Goal: Task Accomplishment & Management: Use online tool/utility

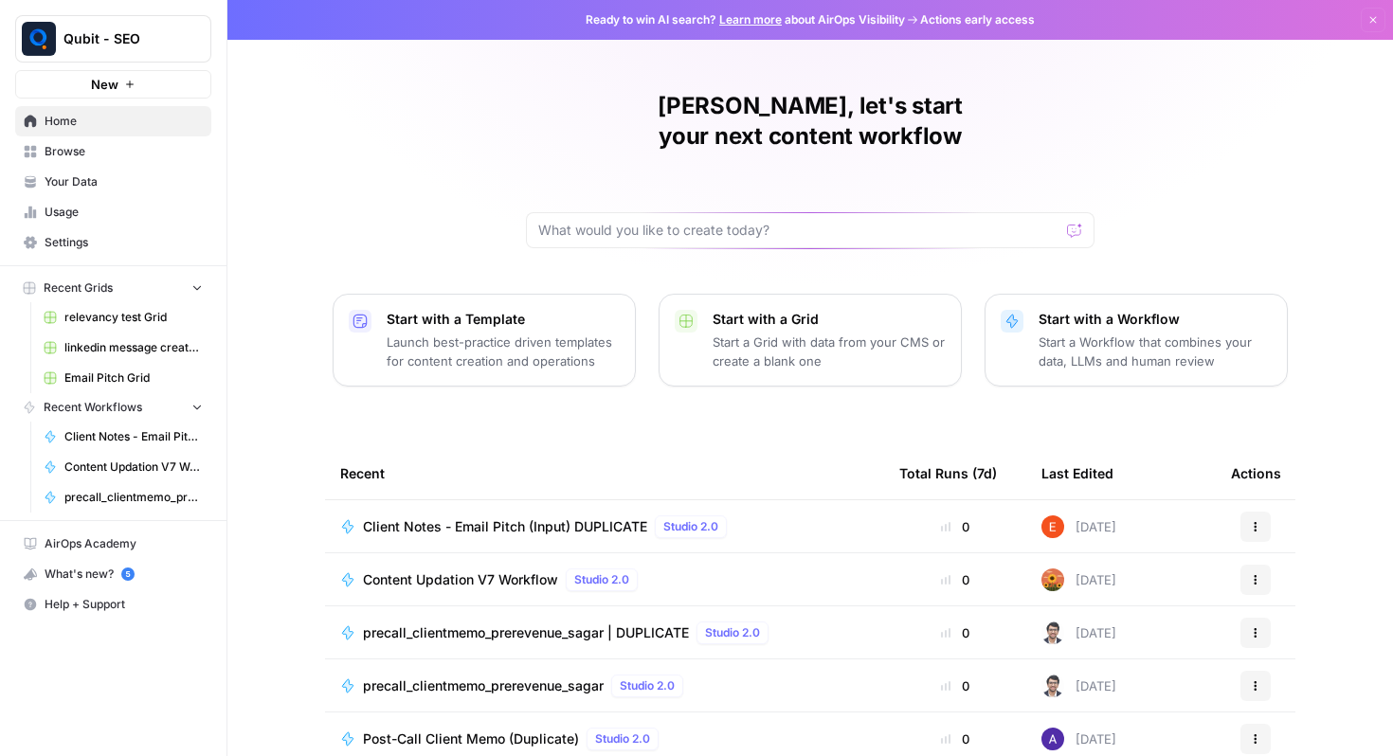
click at [483, 518] on span "Client Notes - Email Pitch (Input) DUPLICATE" at bounding box center [505, 527] width 284 height 19
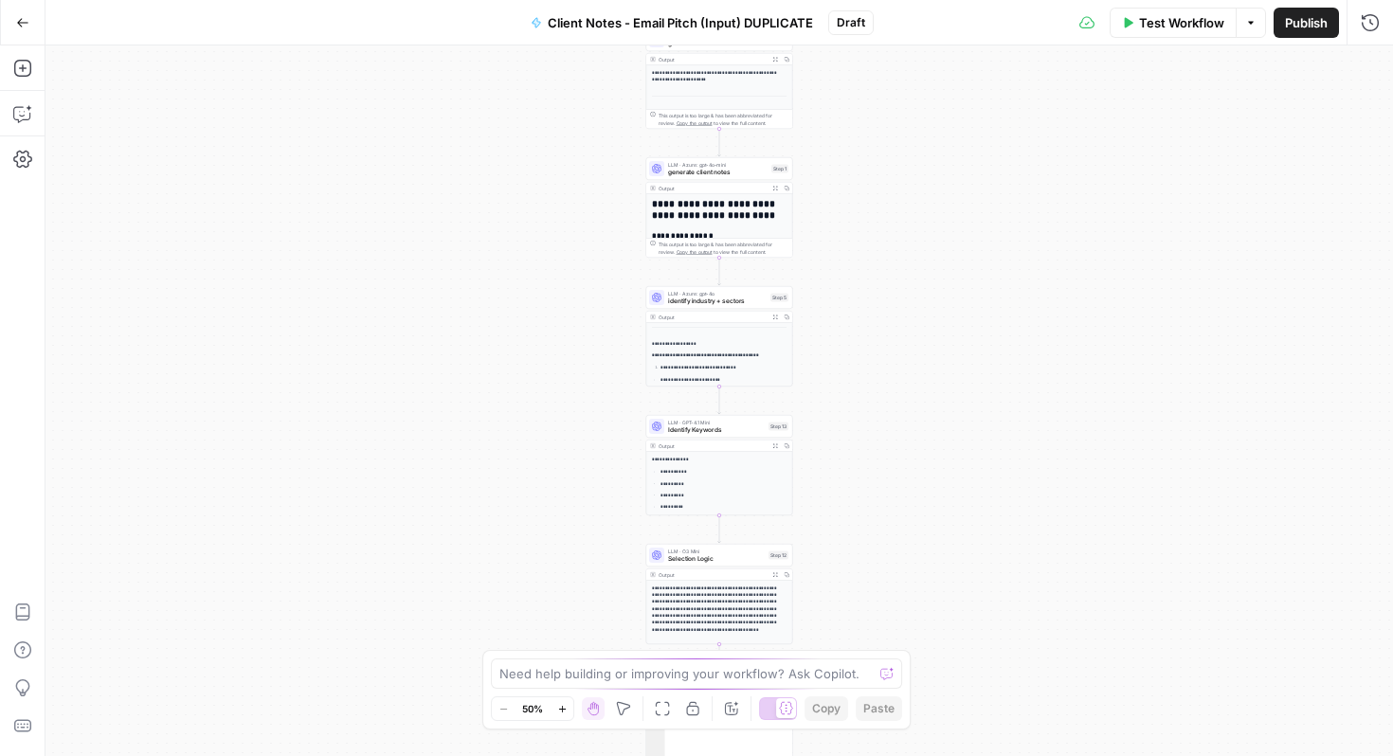
click at [20, 19] on icon "button" at bounding box center [22, 22] width 11 height 9
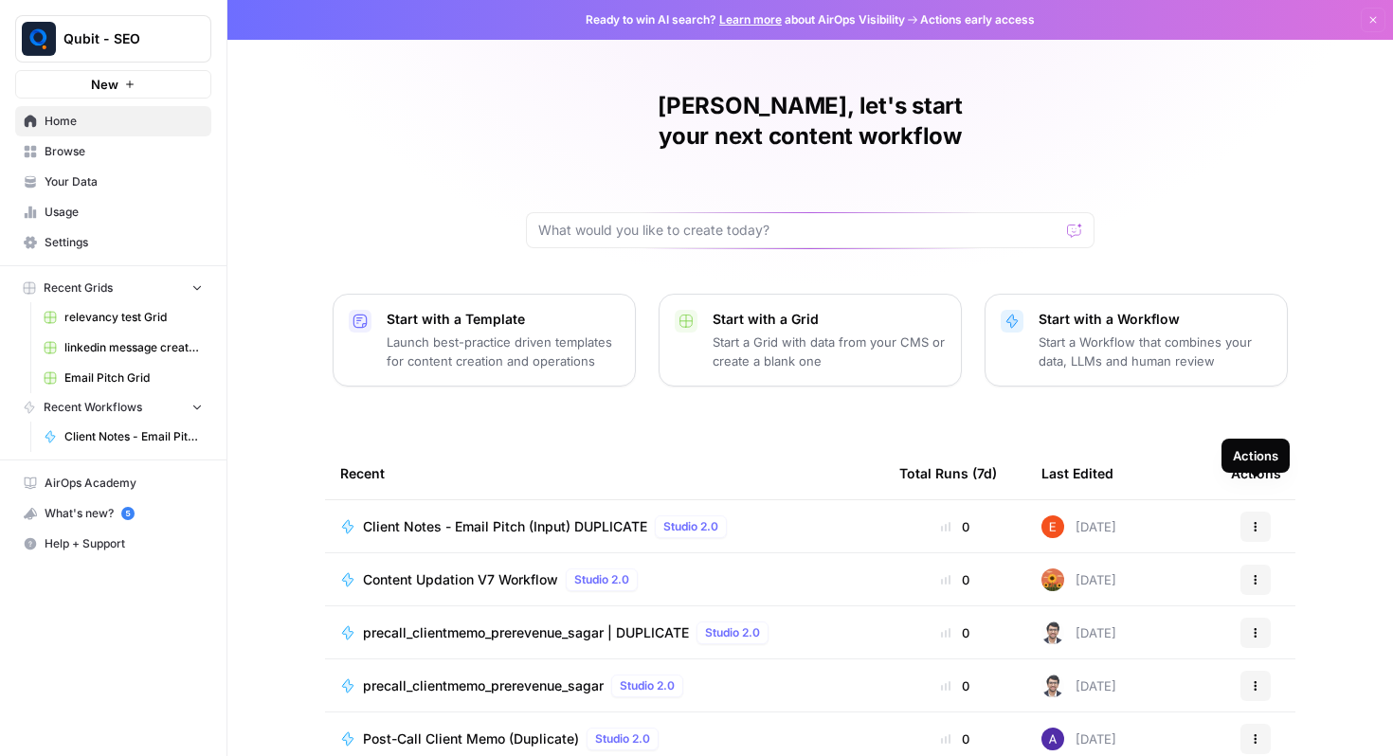
click at [1258, 521] on icon "button" at bounding box center [1255, 526] width 11 height 11
click at [1270, 380] on div "[PERSON_NAME], let's start your next content workflow Start with a Template Lau…" at bounding box center [811, 451] width 1166 height 902
click at [622, 212] on div at bounding box center [810, 230] width 569 height 36
type input "client notes"
click button "Send" at bounding box center [1076, 230] width 25 height 25
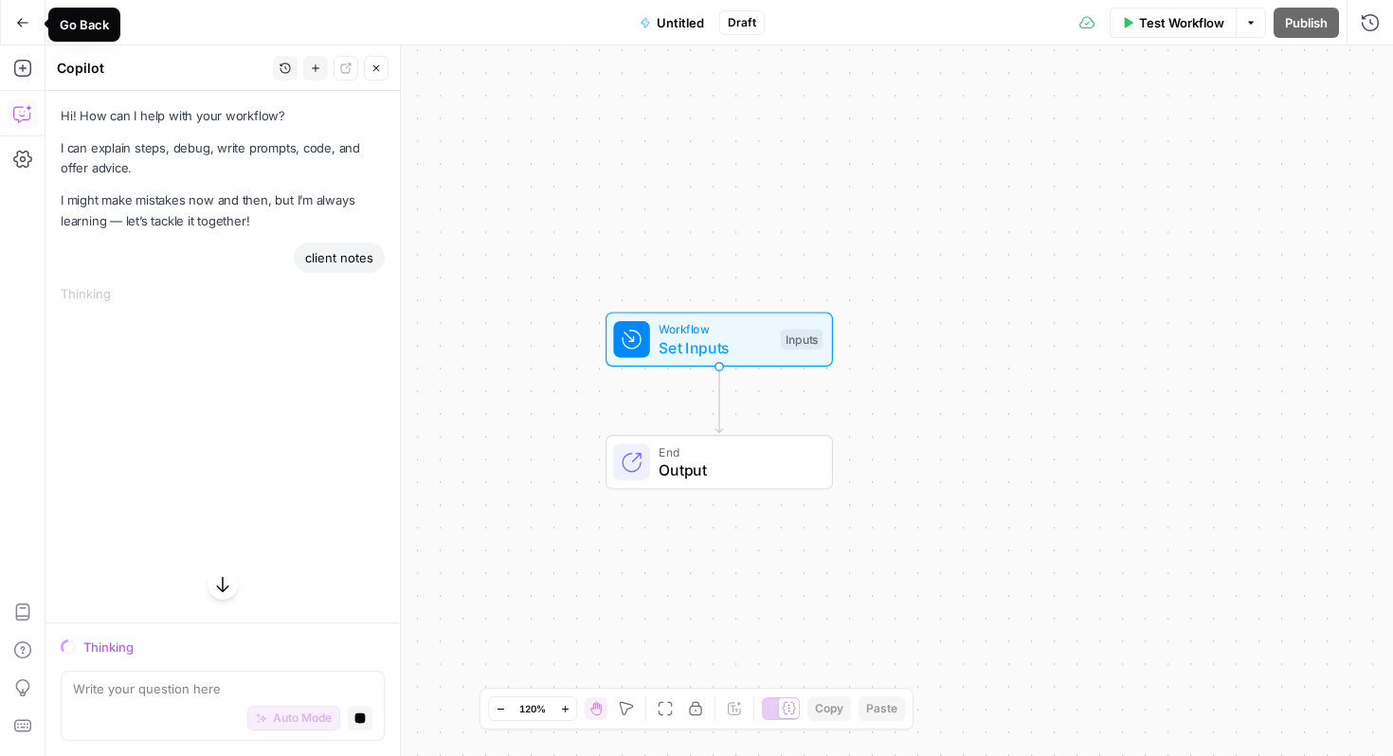
click at [20, 10] on button "Go Back" at bounding box center [23, 23] width 34 height 34
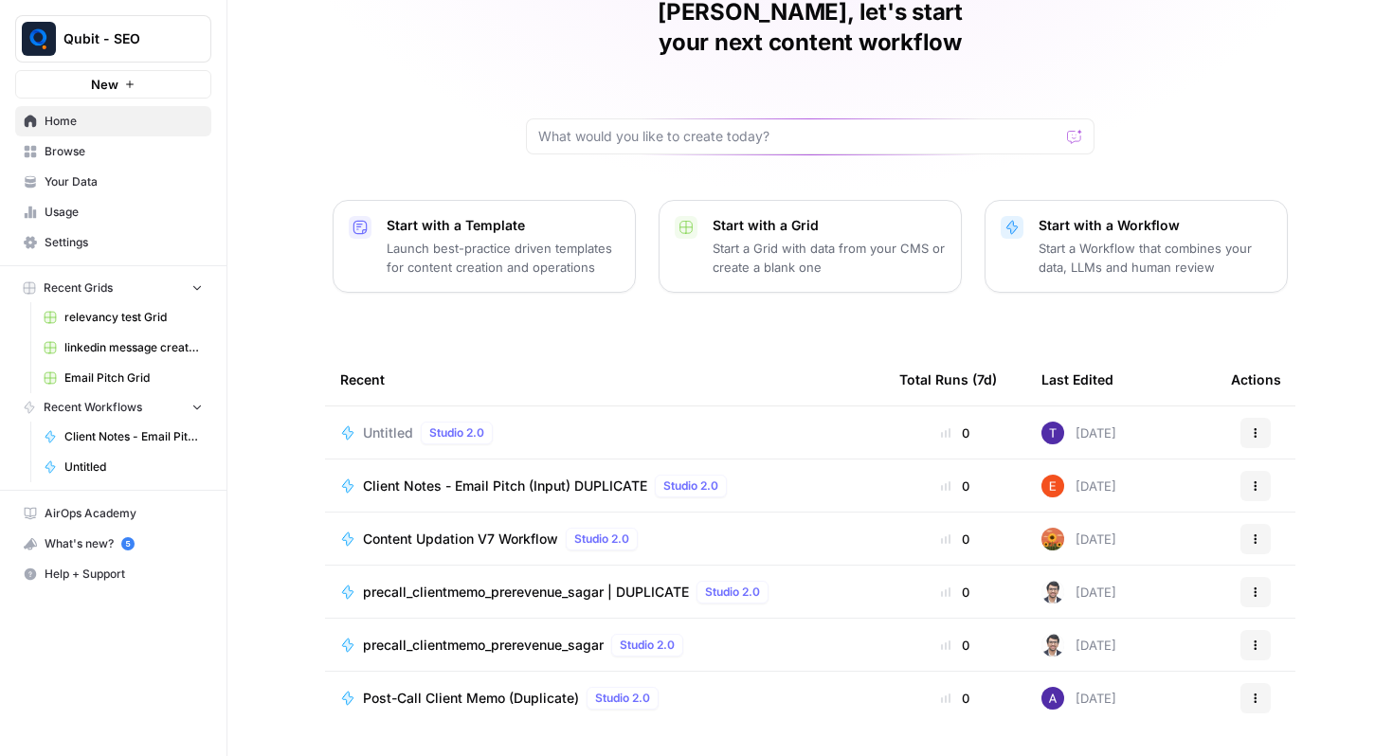
scroll to position [105, 0]
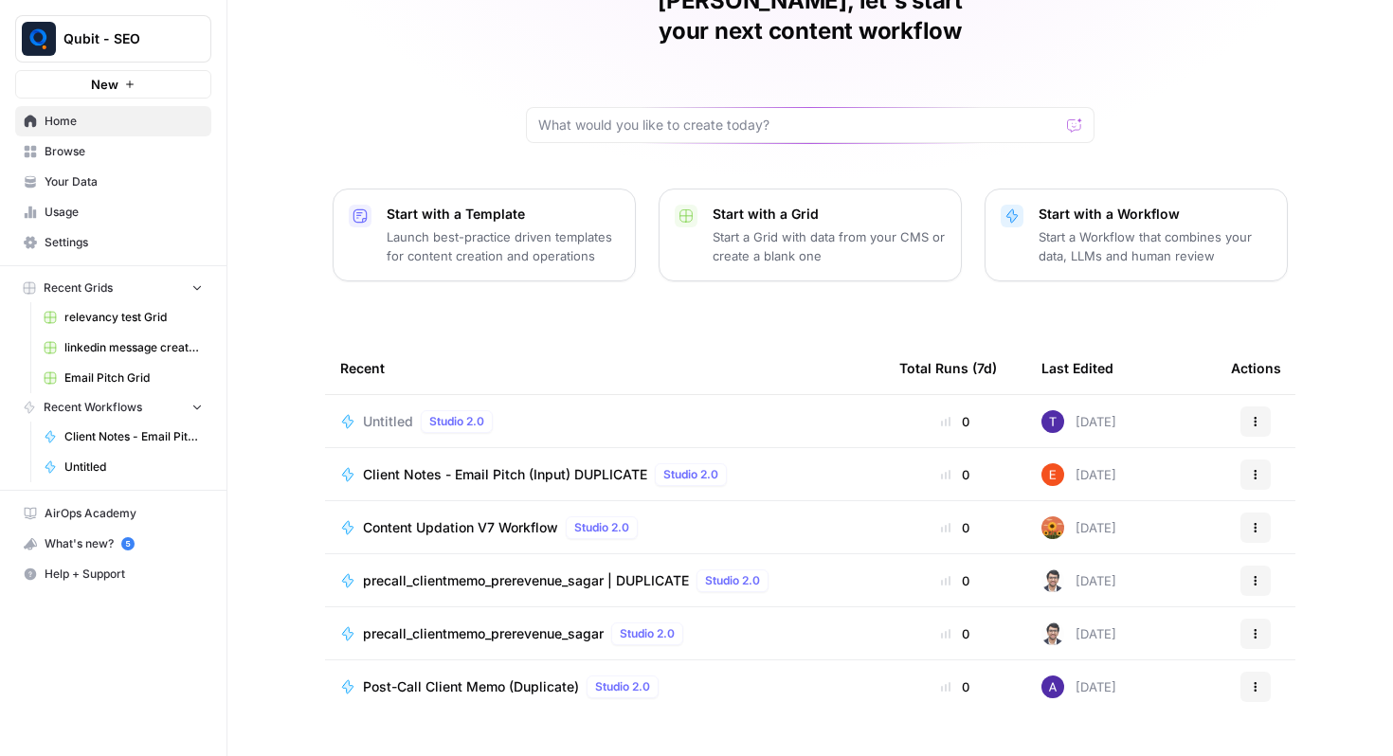
click at [524, 464] on div "Client Notes - Email Pitch (Input) DUPLICATE Studio 2.0" at bounding box center [549, 475] width 372 height 23
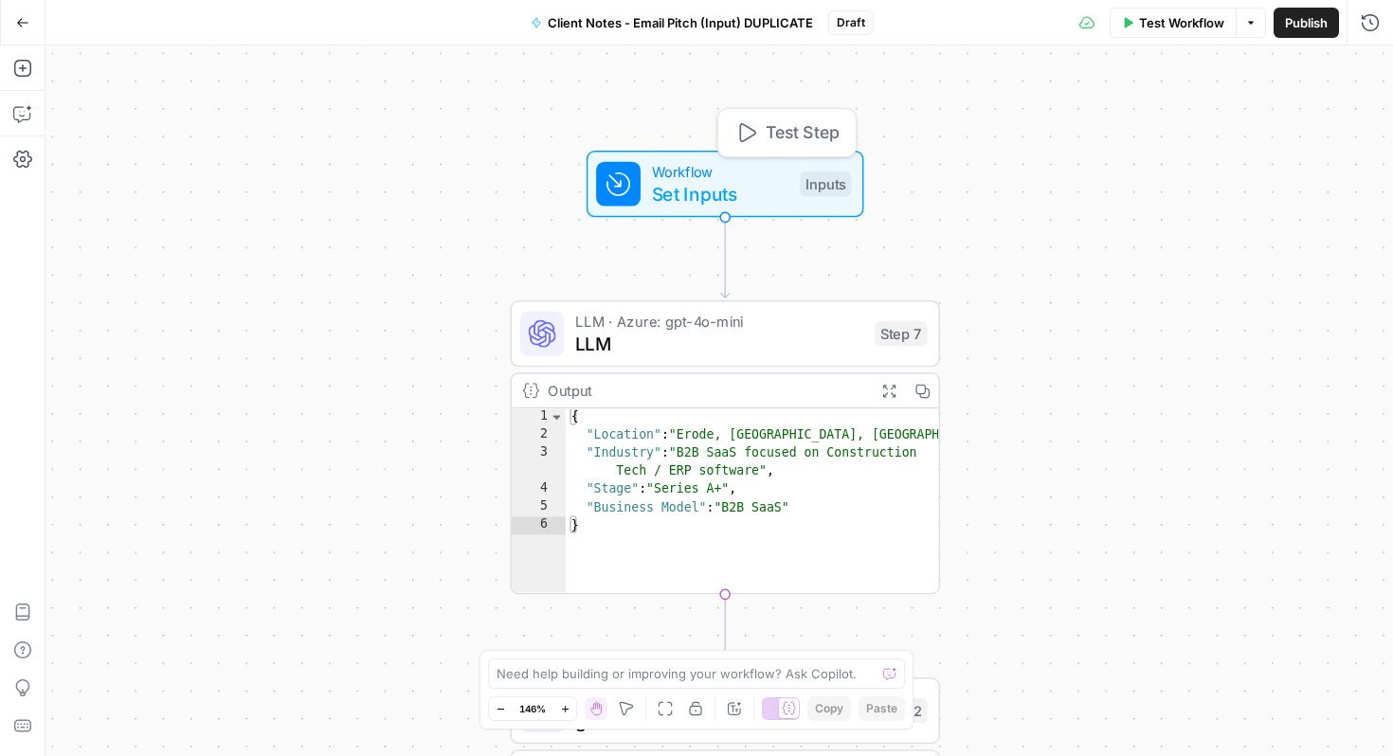
click at [667, 197] on span "Set Inputs" at bounding box center [720, 193] width 137 height 27
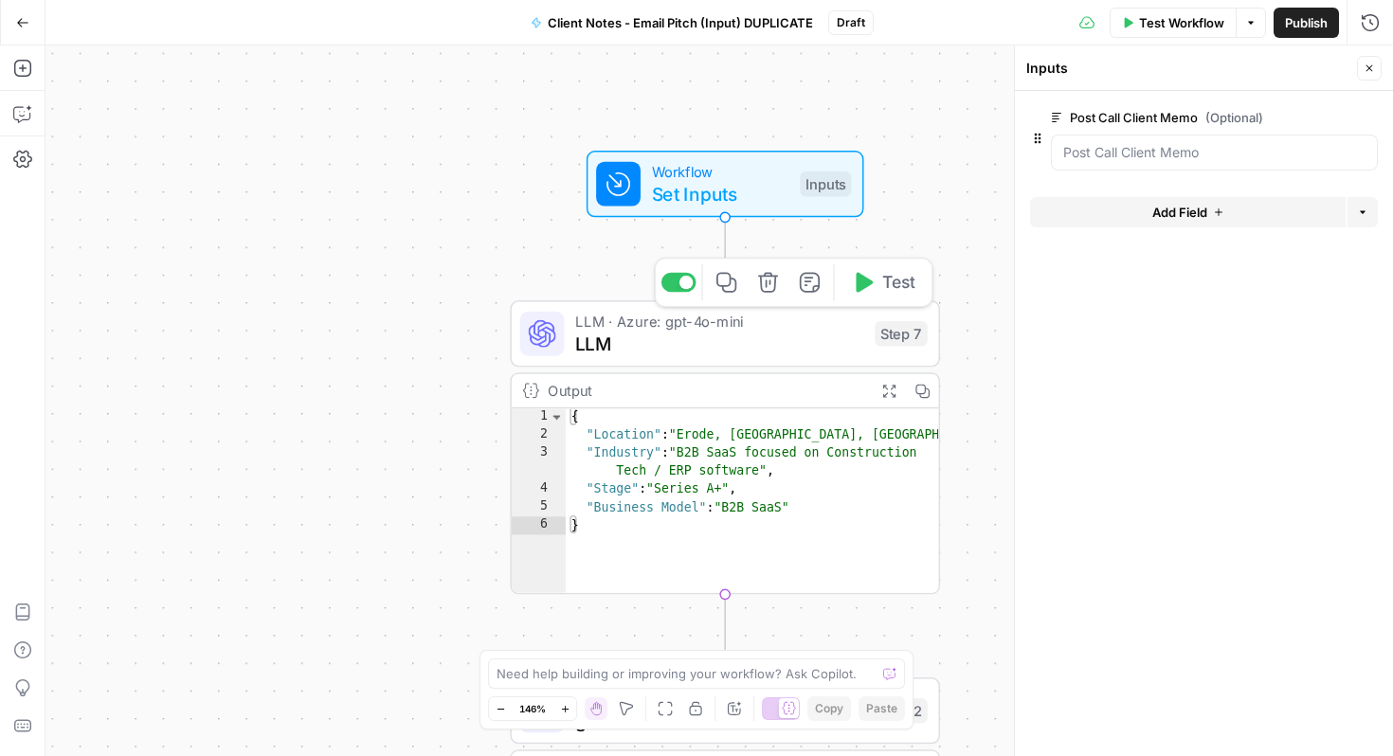
click at [649, 340] on span "LLM" at bounding box center [719, 343] width 288 height 27
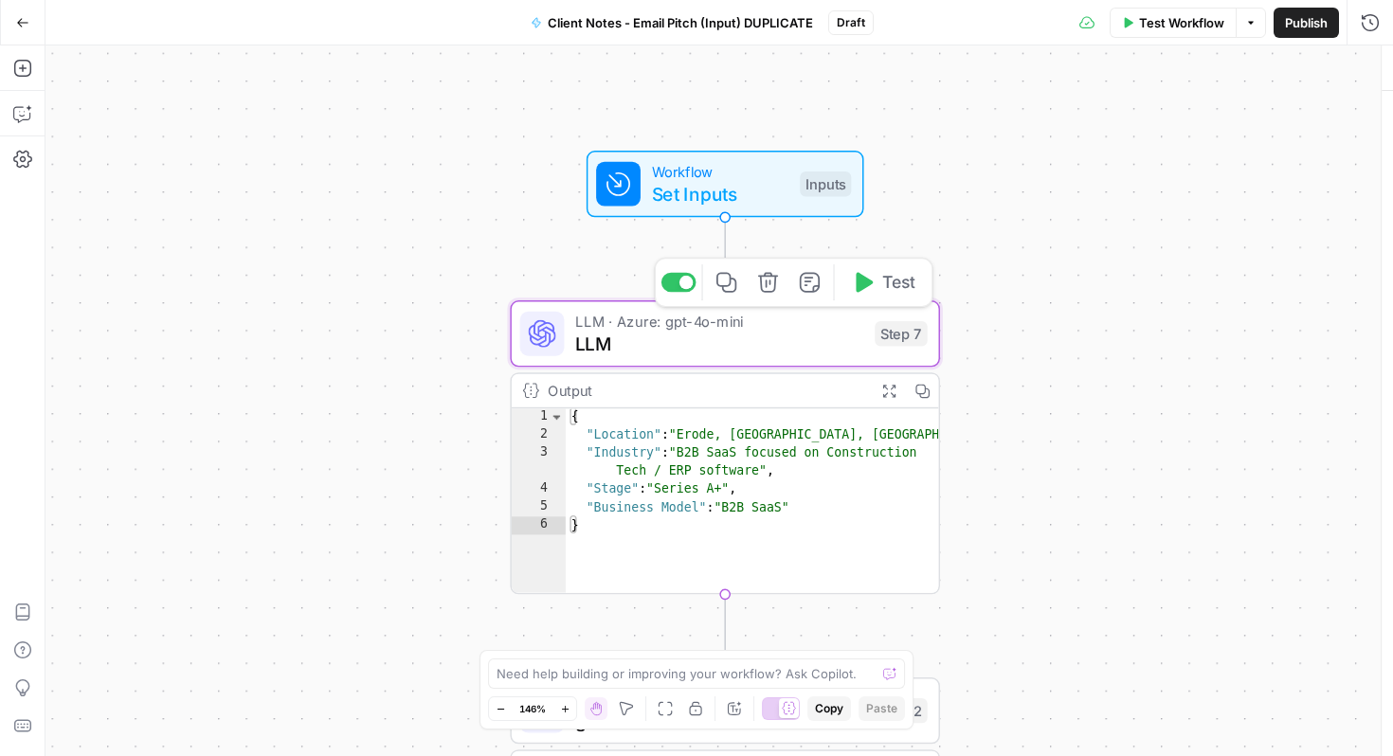
type textarea "LLM"
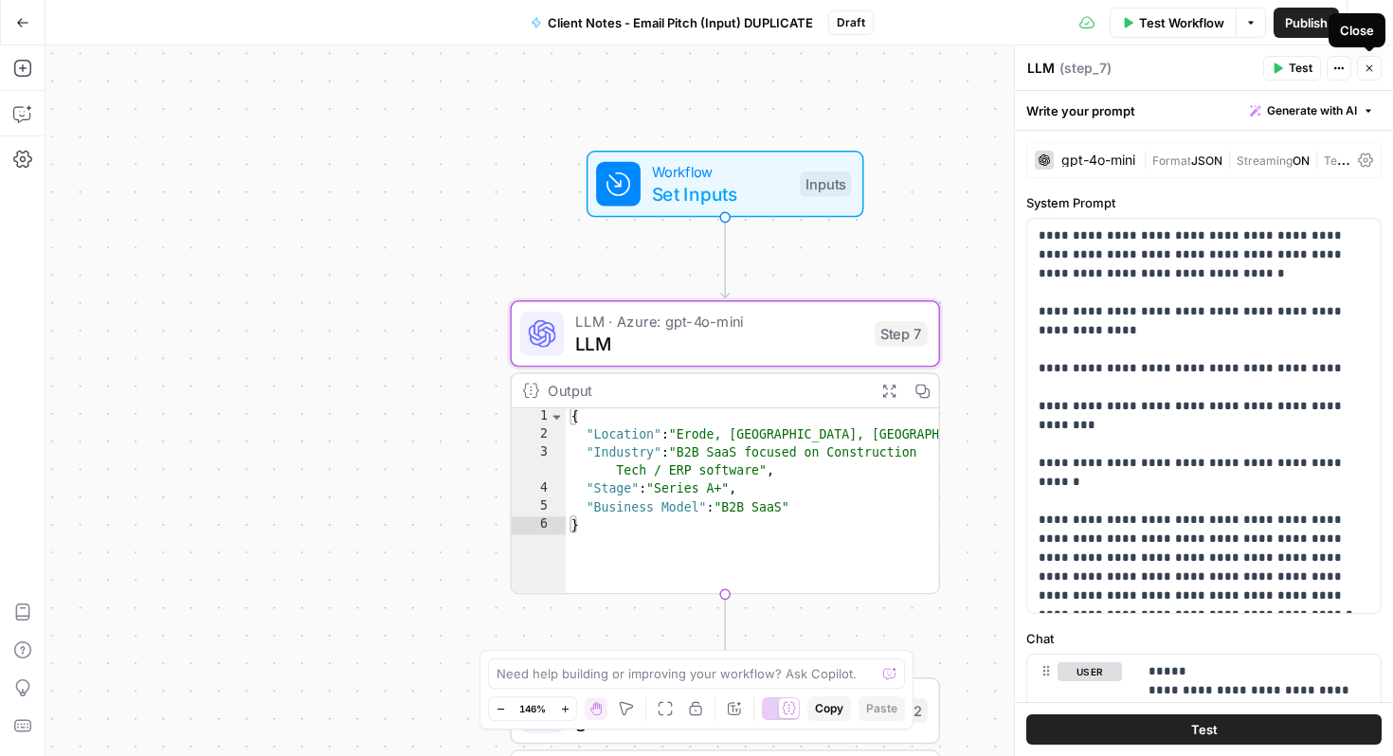
click at [1373, 70] on icon "button" at bounding box center [1369, 68] width 11 height 11
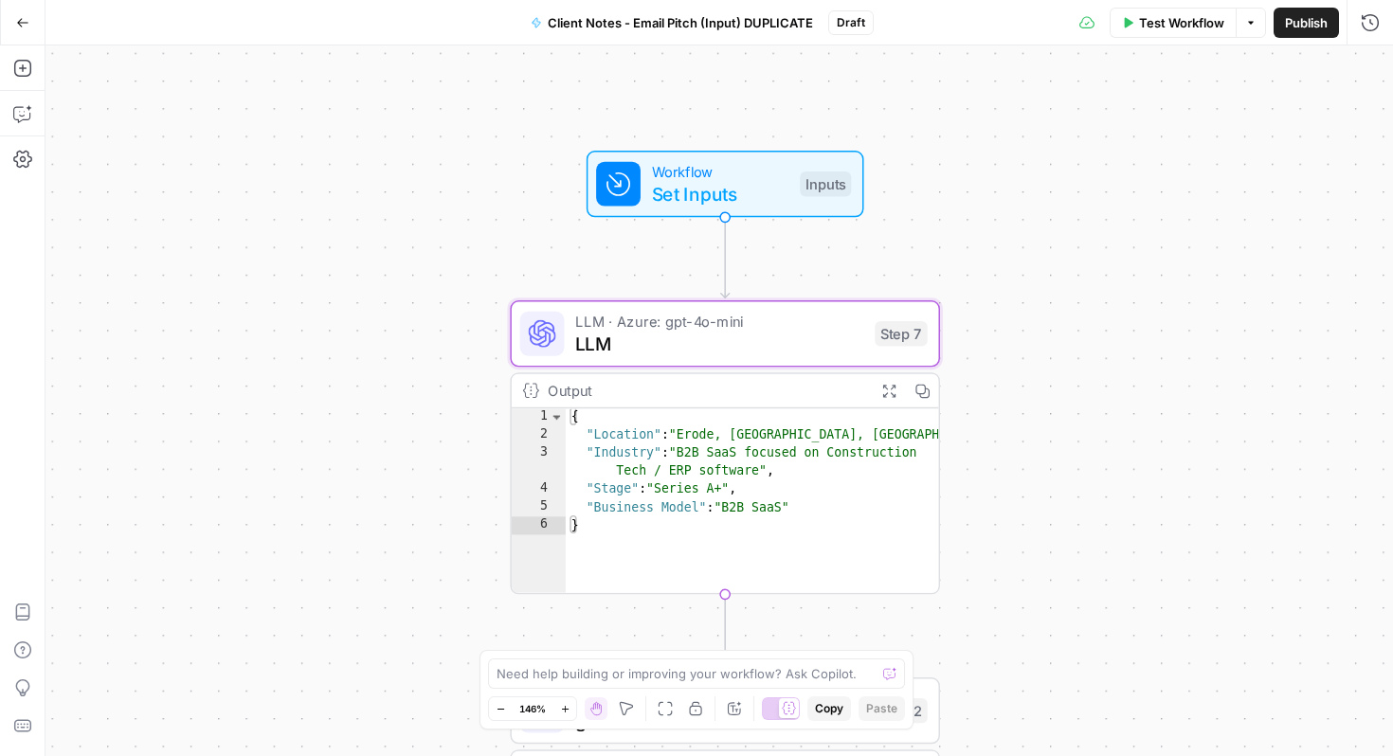
click at [384, 421] on div "**********" at bounding box center [720, 401] width 1348 height 711
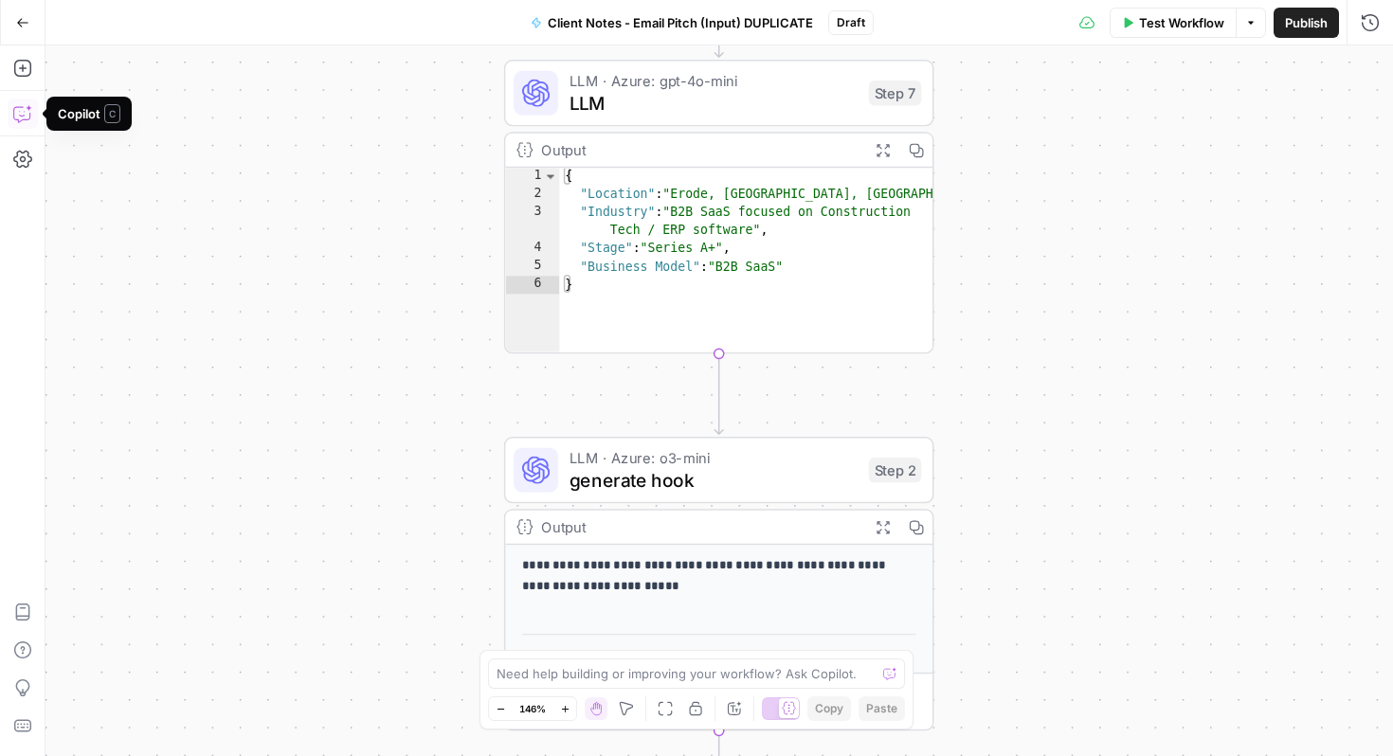
click at [19, 104] on icon "button" at bounding box center [22, 113] width 19 height 19
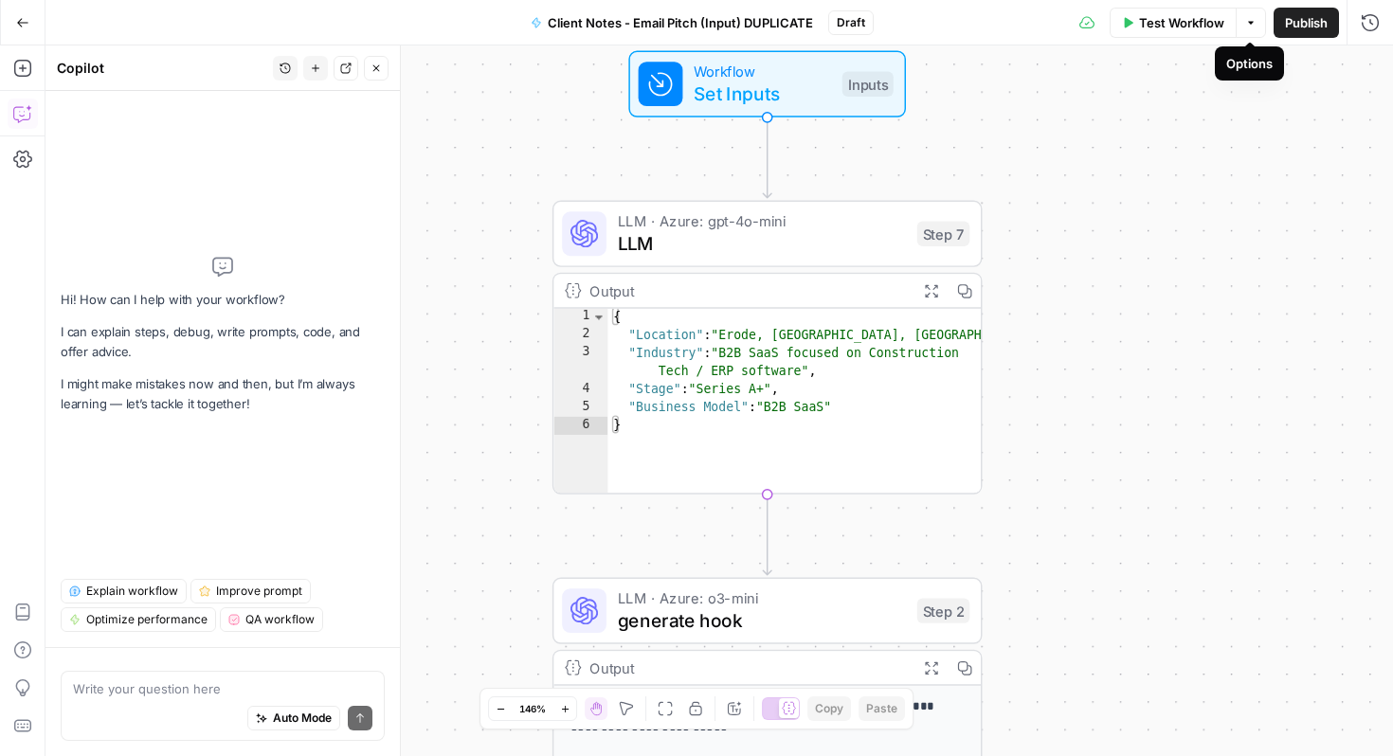
click at [1246, 23] on icon "button" at bounding box center [1251, 22] width 11 height 11
click at [991, 100] on div "**********" at bounding box center [720, 401] width 1348 height 711
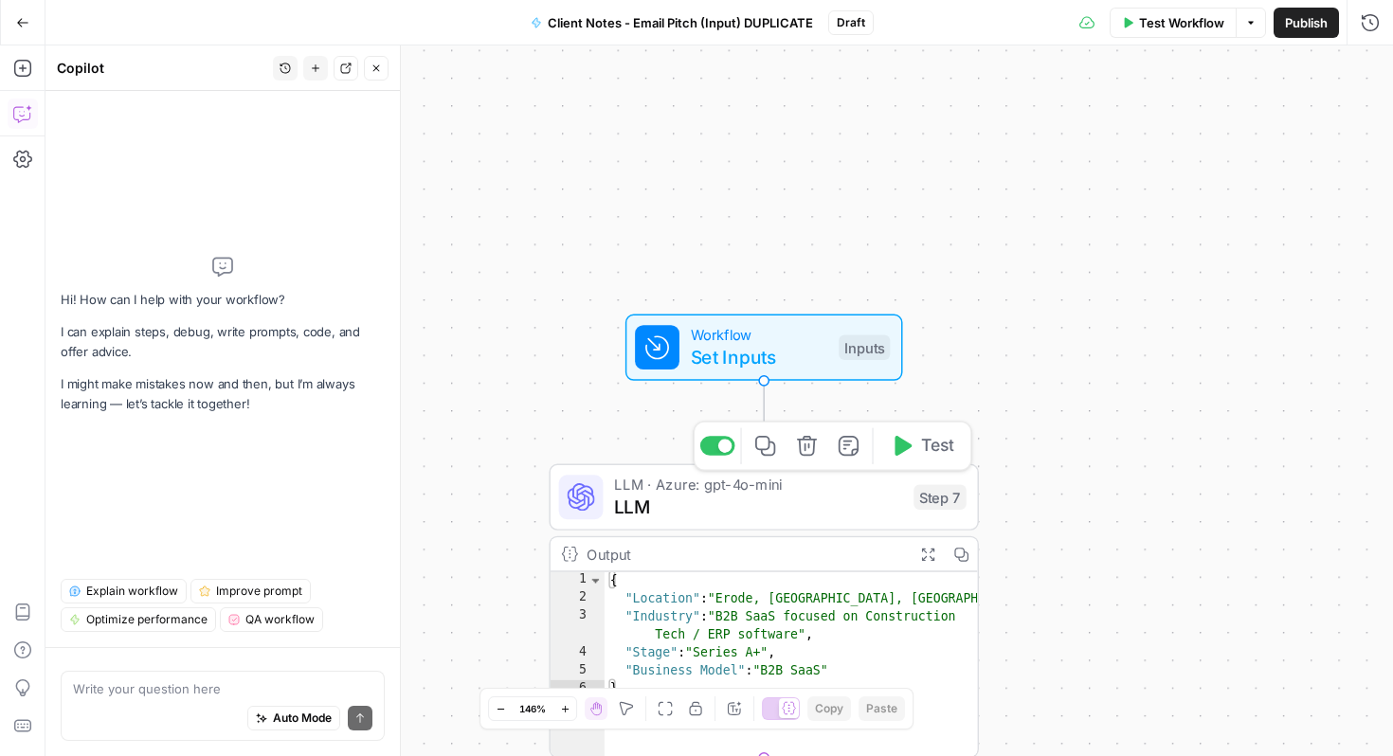
click at [851, 275] on div "**********" at bounding box center [720, 401] width 1348 height 711
click at [713, 355] on span "Set Inputs" at bounding box center [759, 356] width 137 height 27
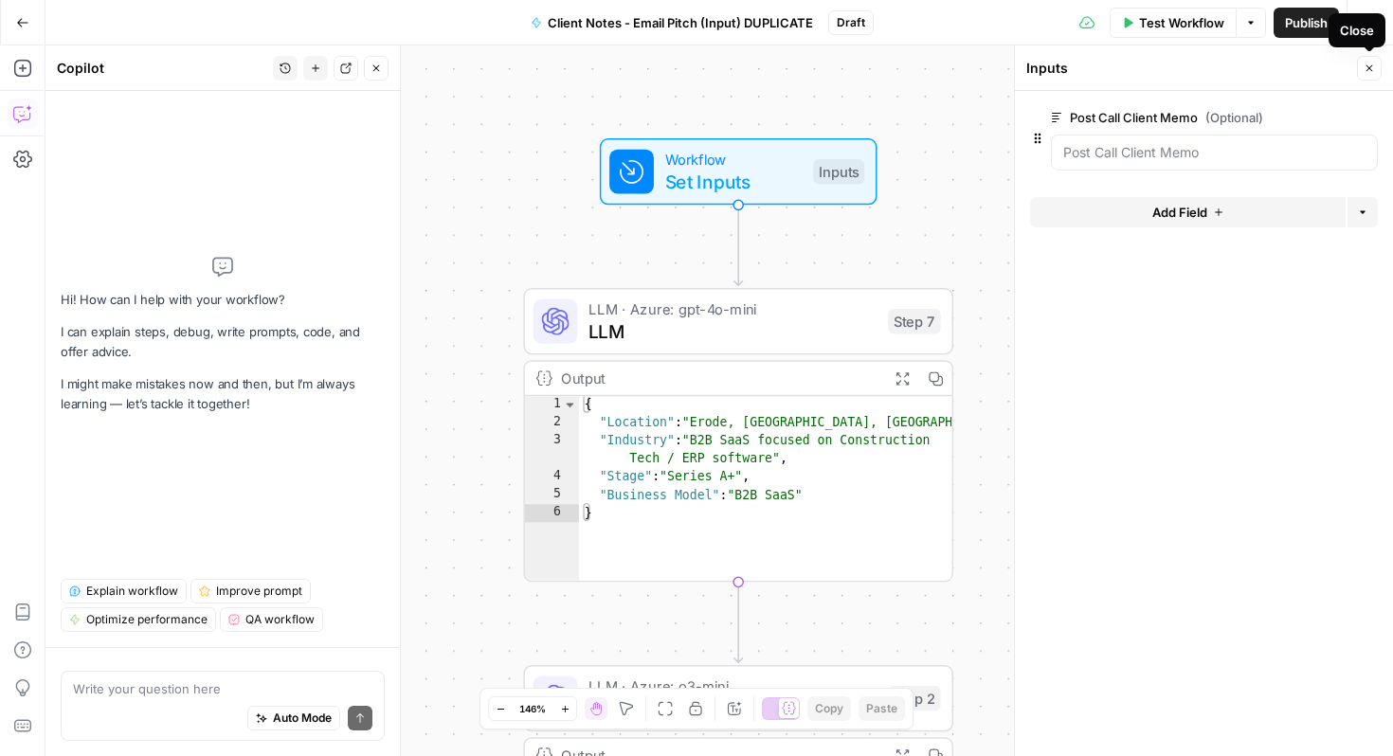
click at [1369, 67] on icon "button" at bounding box center [1370, 68] width 7 height 7
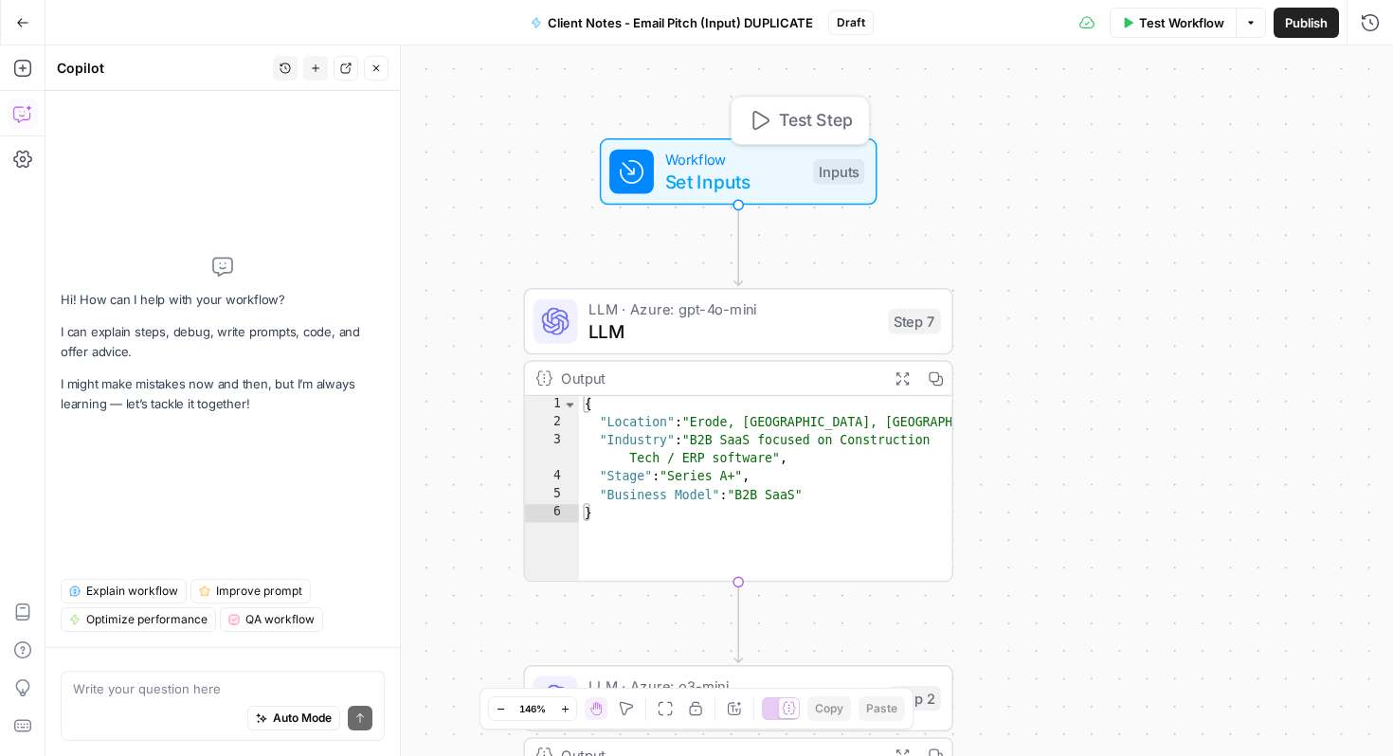
click at [710, 181] on span "Set Inputs" at bounding box center [733, 181] width 137 height 27
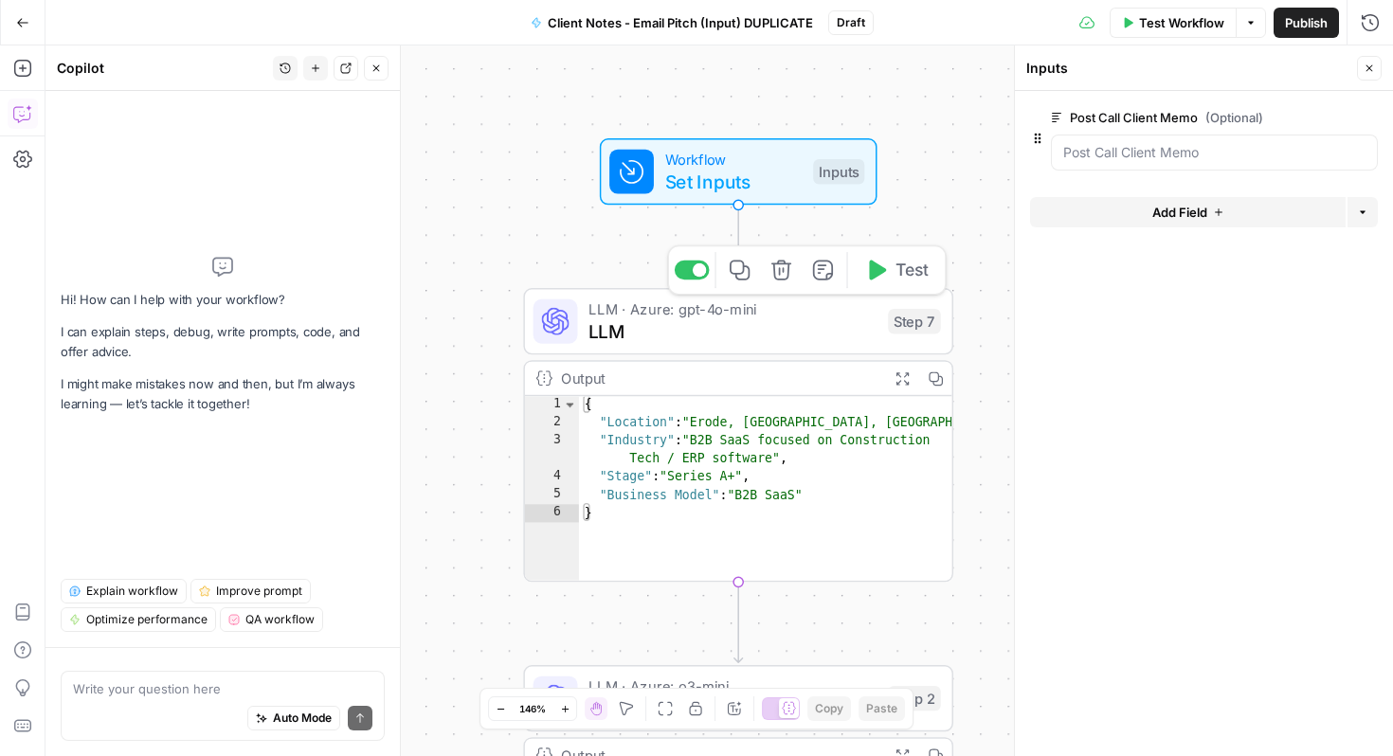
click at [793, 309] on span "LLM · Azure: gpt-4o-mini" at bounding box center [733, 309] width 288 height 22
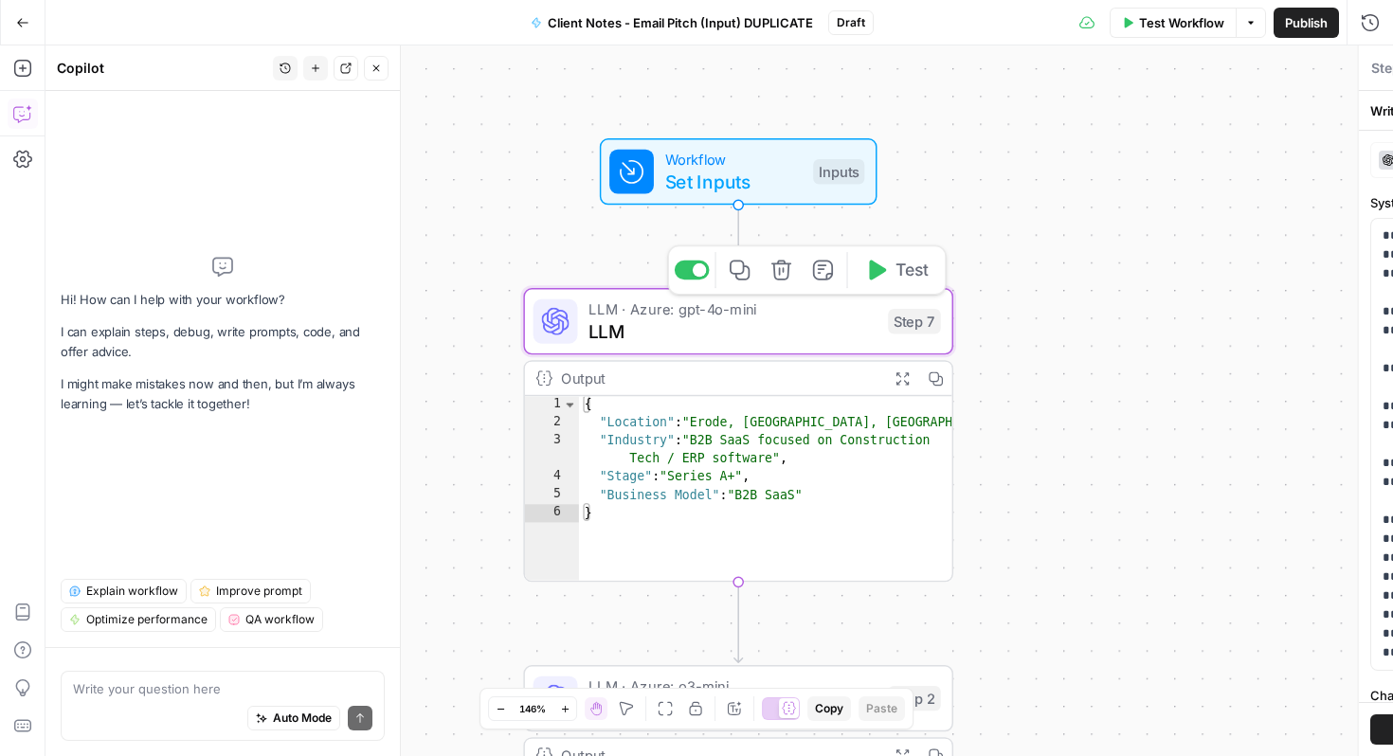
type textarea "LLM"
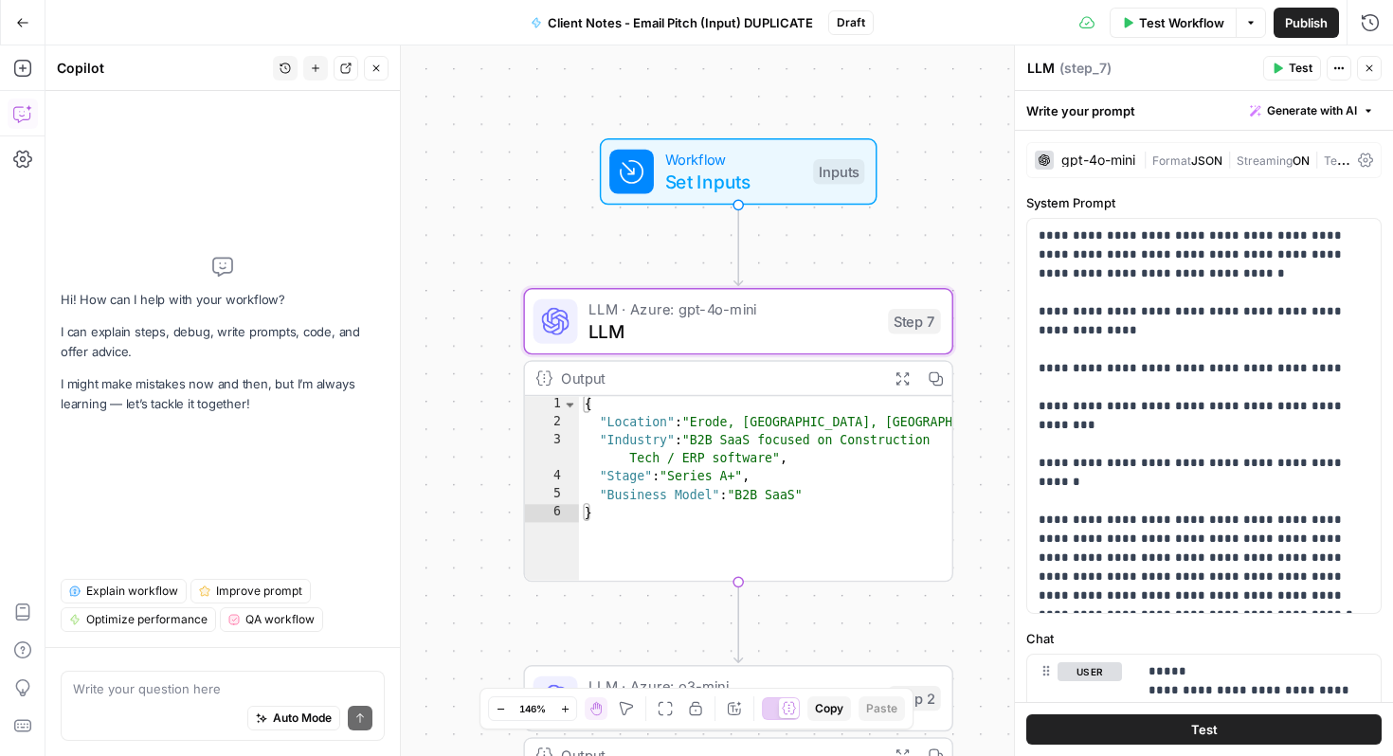
click at [1375, 64] on icon "button" at bounding box center [1369, 68] width 11 height 11
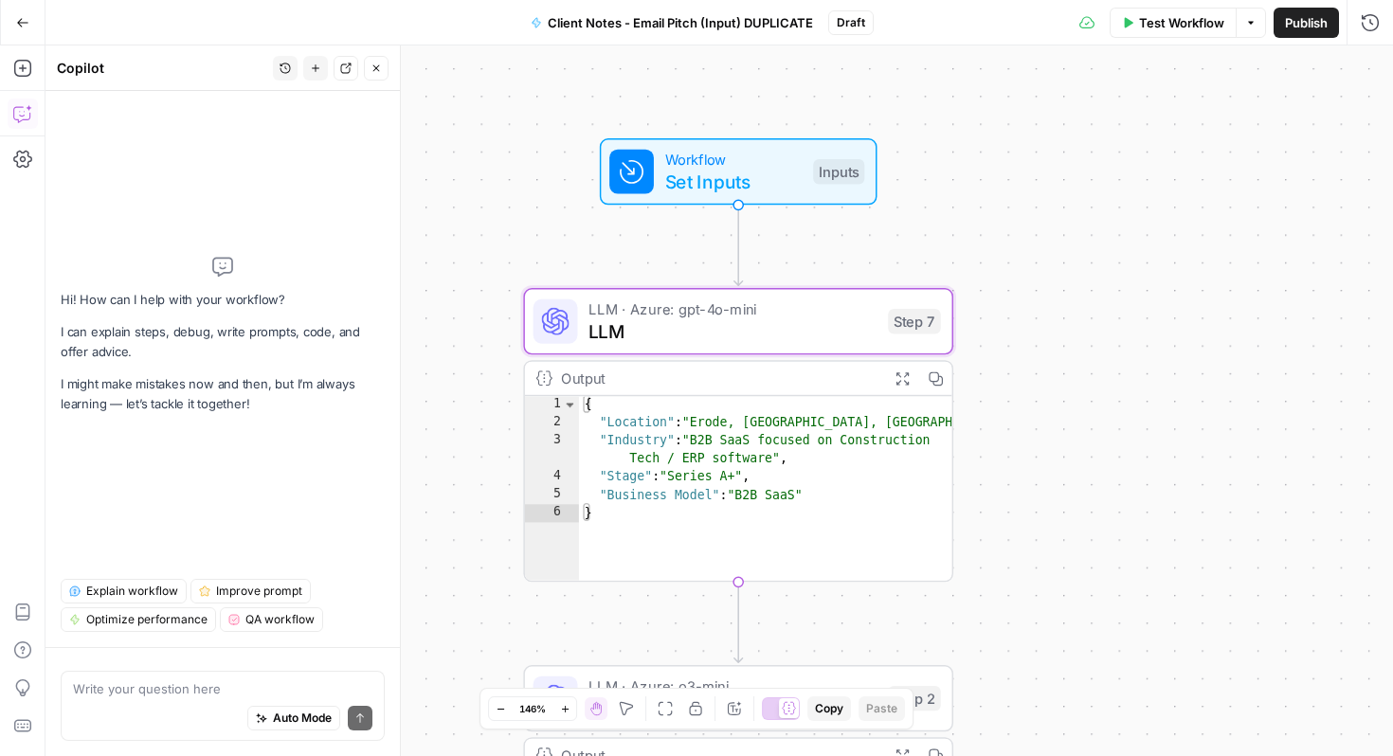
click at [1125, 363] on div "**********" at bounding box center [720, 401] width 1348 height 711
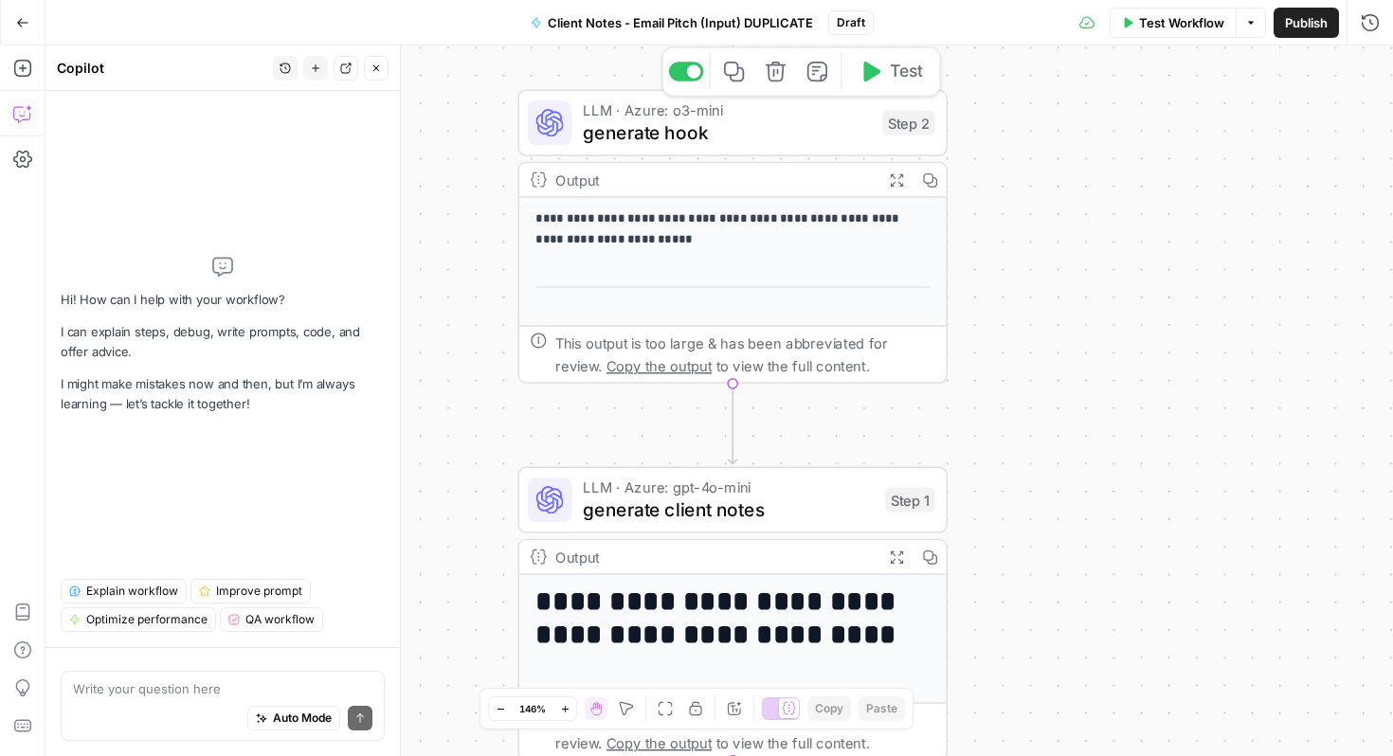
click at [814, 140] on span "generate hook" at bounding box center [727, 131] width 288 height 27
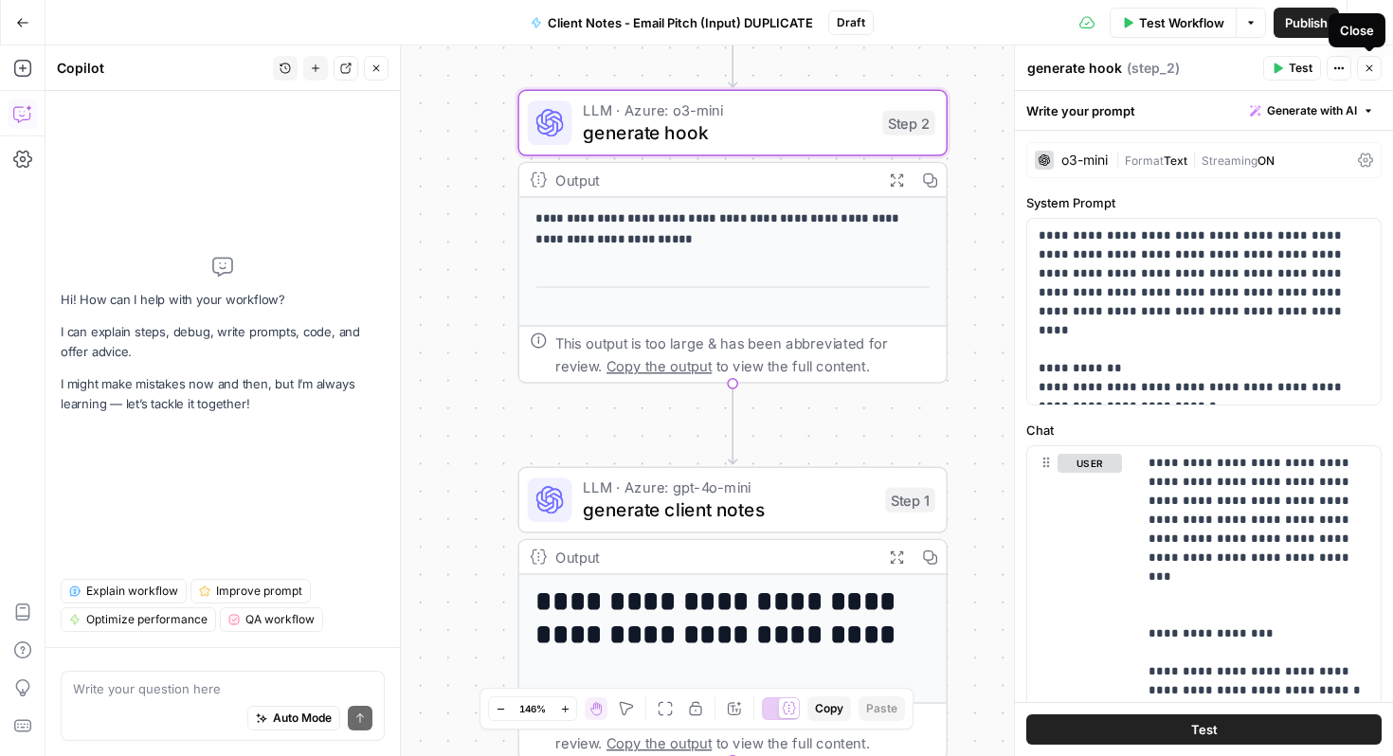
click at [1366, 74] on button "Close" at bounding box center [1369, 68] width 25 height 25
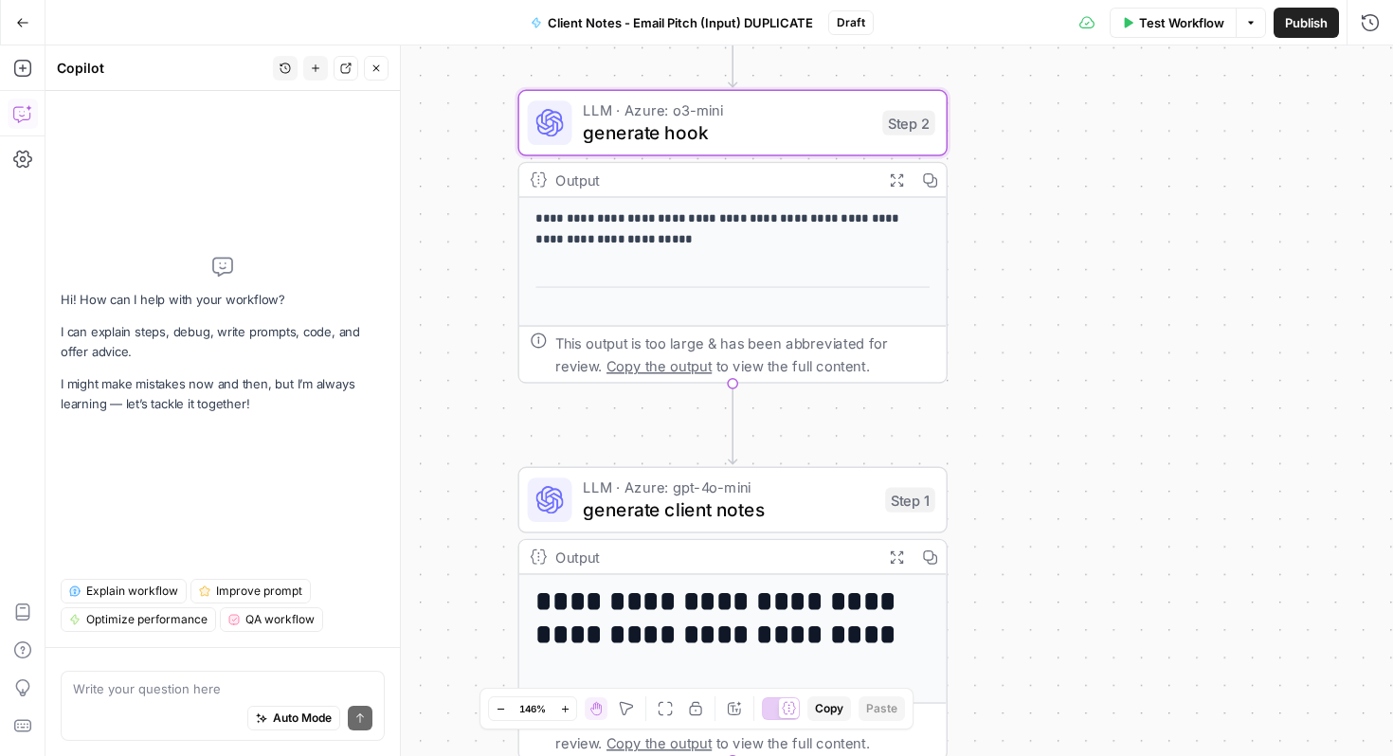
click at [1019, 270] on div "**********" at bounding box center [720, 401] width 1348 height 711
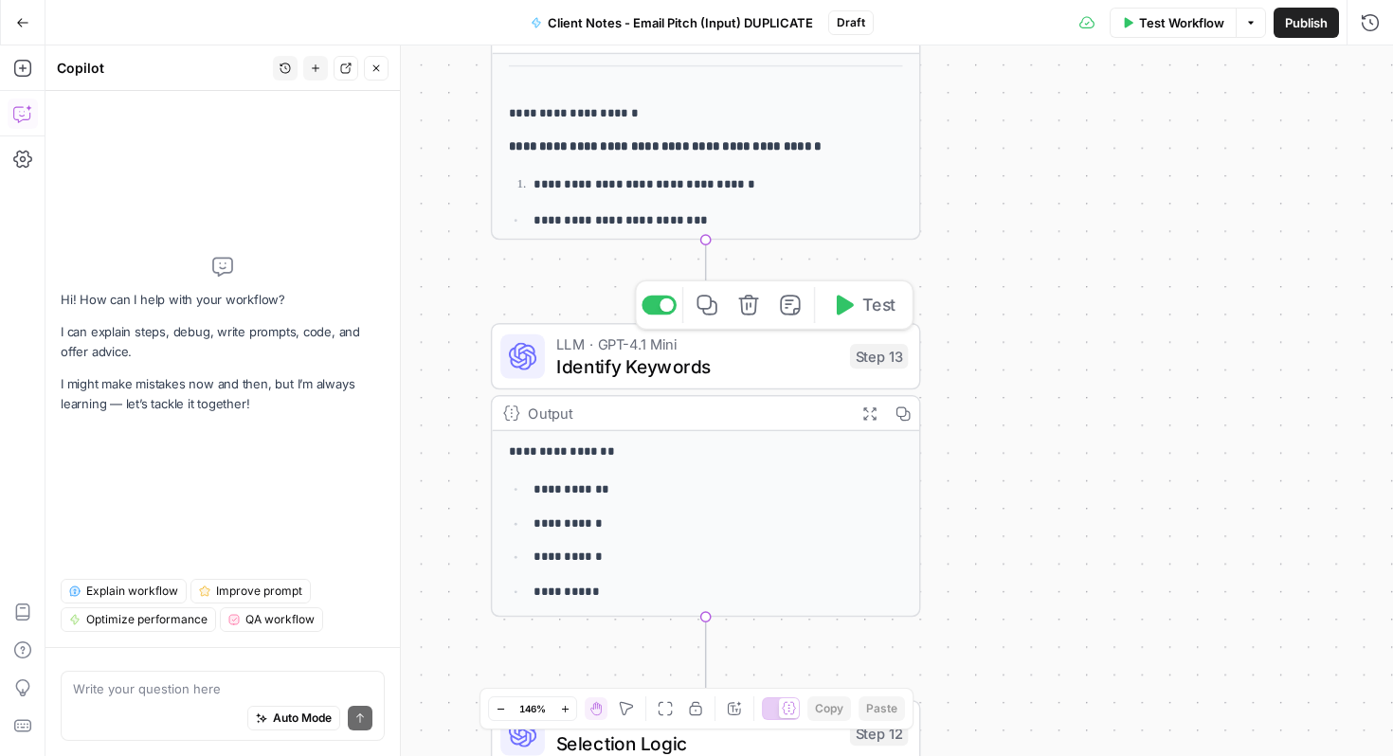
click at [752, 357] on span "Identify Keywords" at bounding box center [697, 366] width 282 height 27
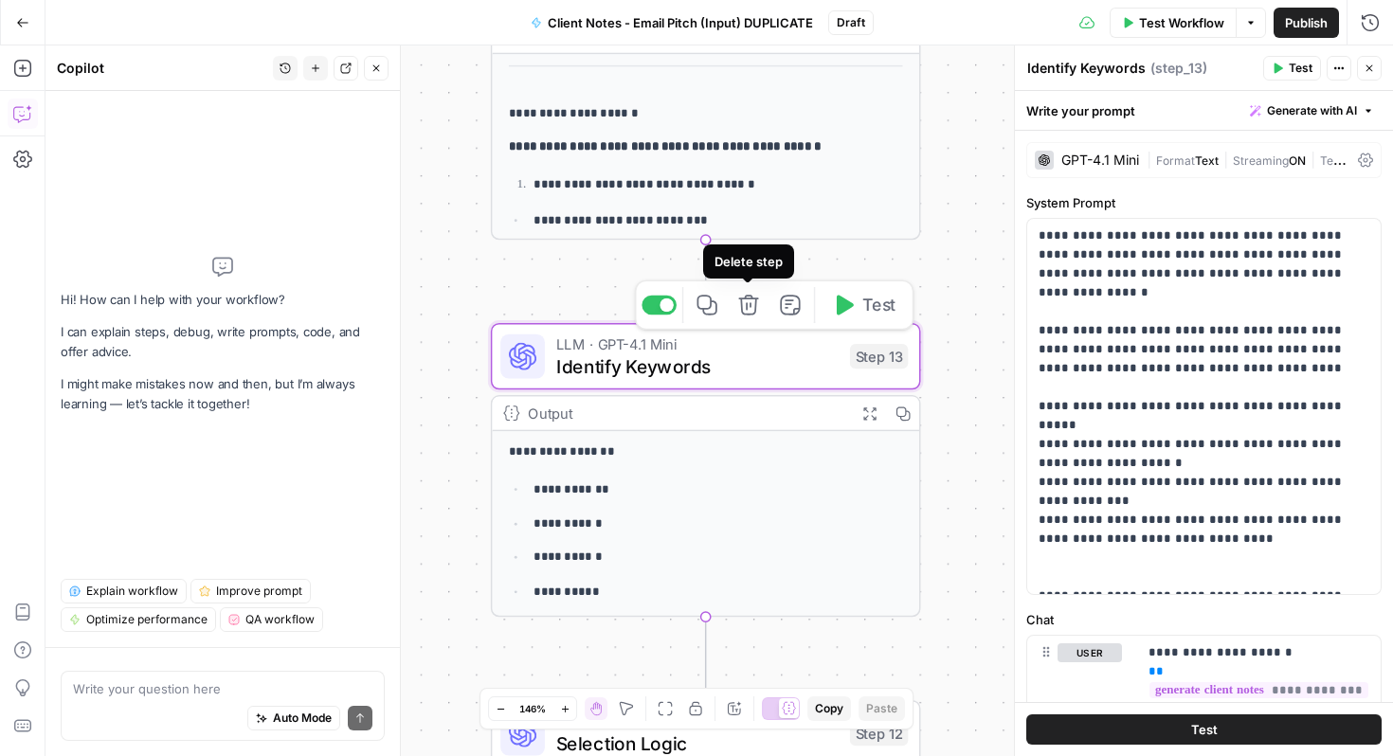
click at [753, 313] on icon "button" at bounding box center [748, 305] width 20 height 20
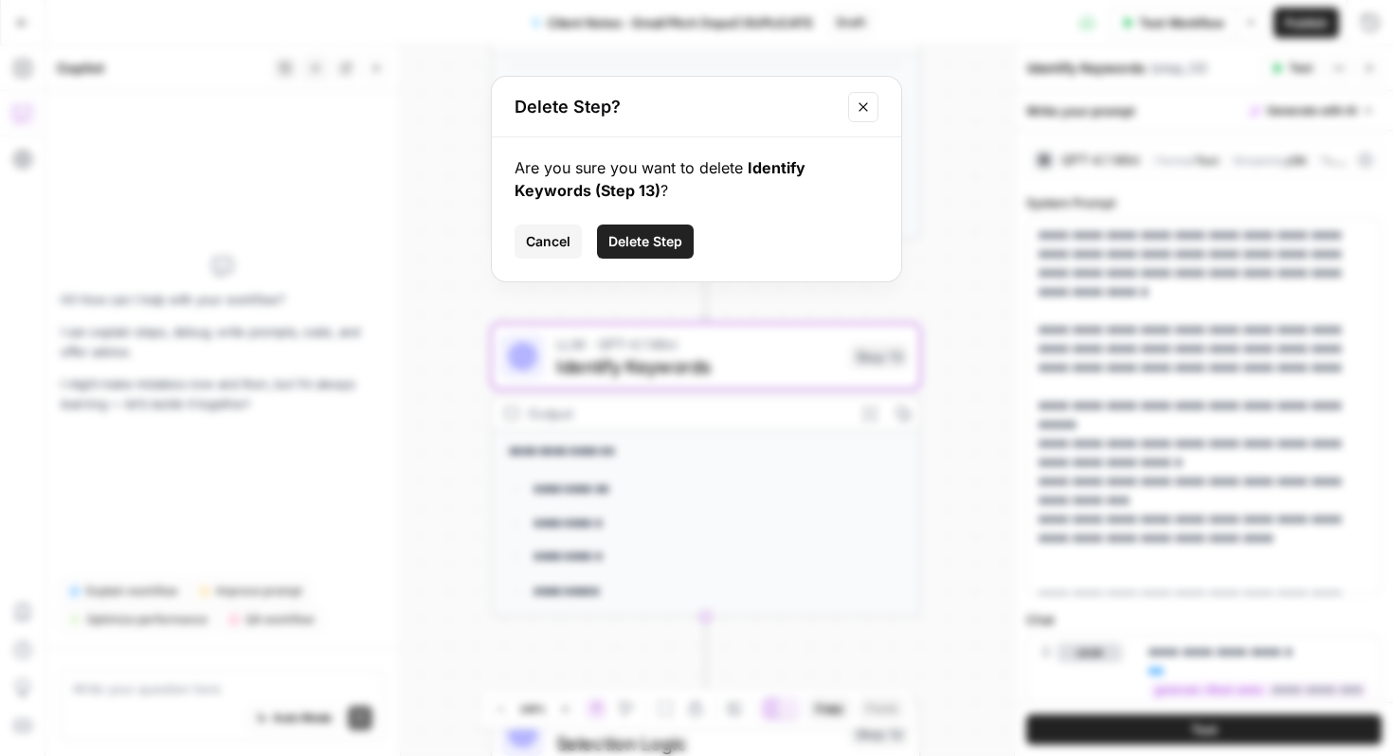
click at [667, 247] on span "Delete Step" at bounding box center [646, 241] width 74 height 19
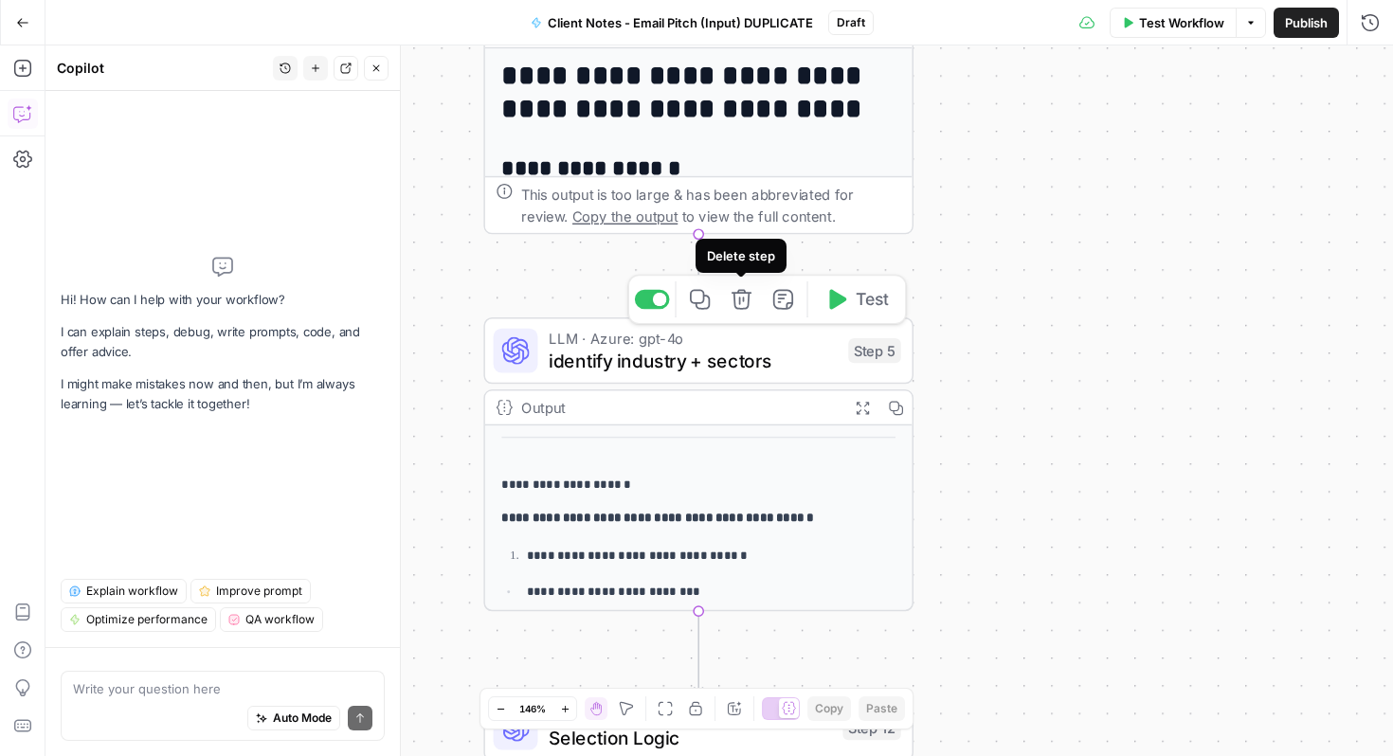
click at [735, 303] on icon "button" at bounding box center [742, 299] width 20 height 20
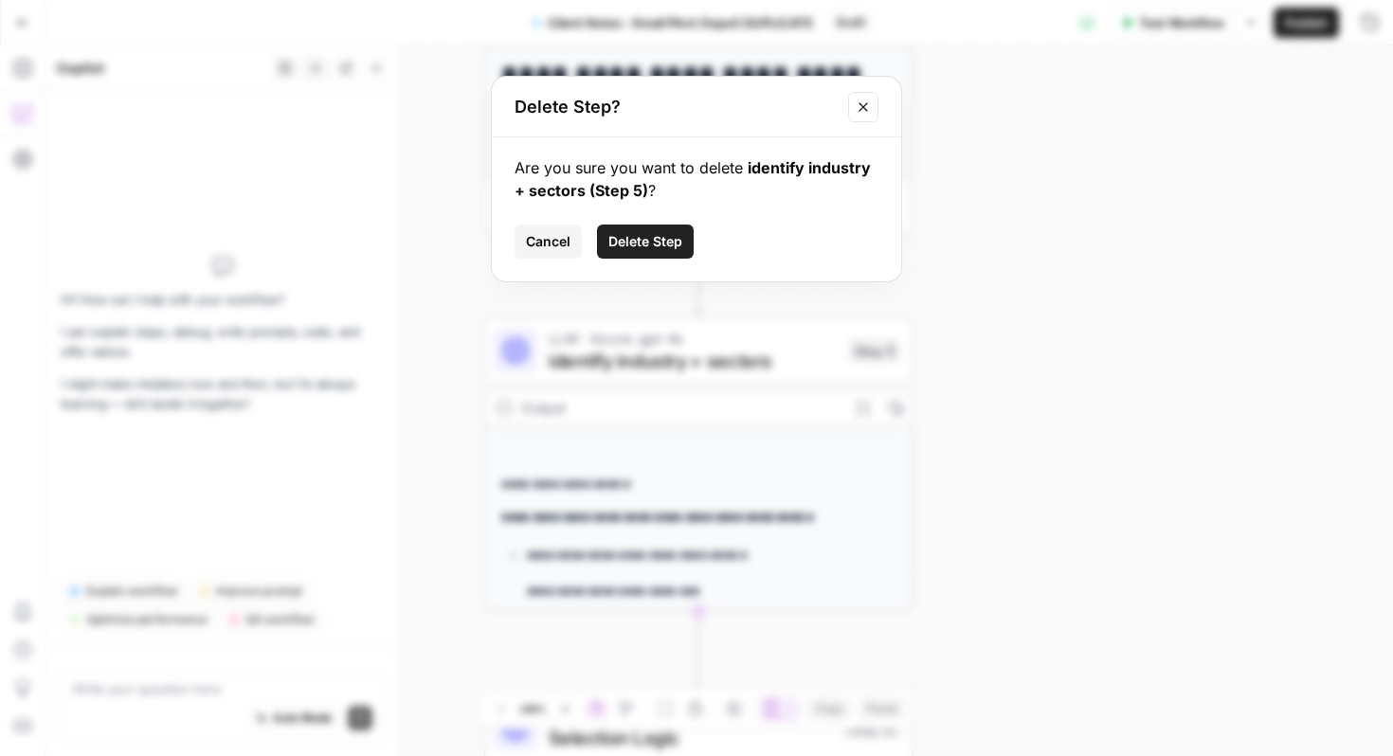
click at [668, 234] on span "Delete Step" at bounding box center [646, 241] width 74 height 19
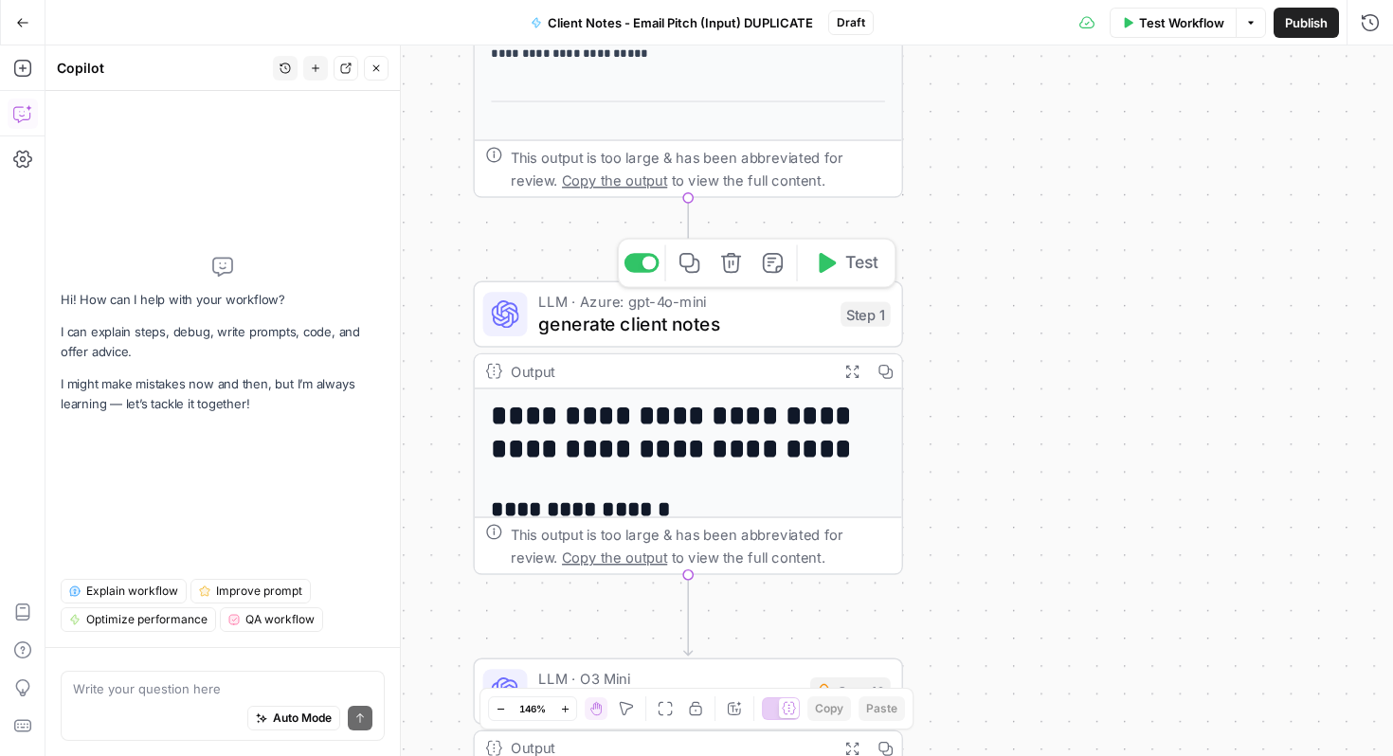
click at [629, 304] on span "LLM · Azure: gpt-4o-mini" at bounding box center [683, 302] width 291 height 22
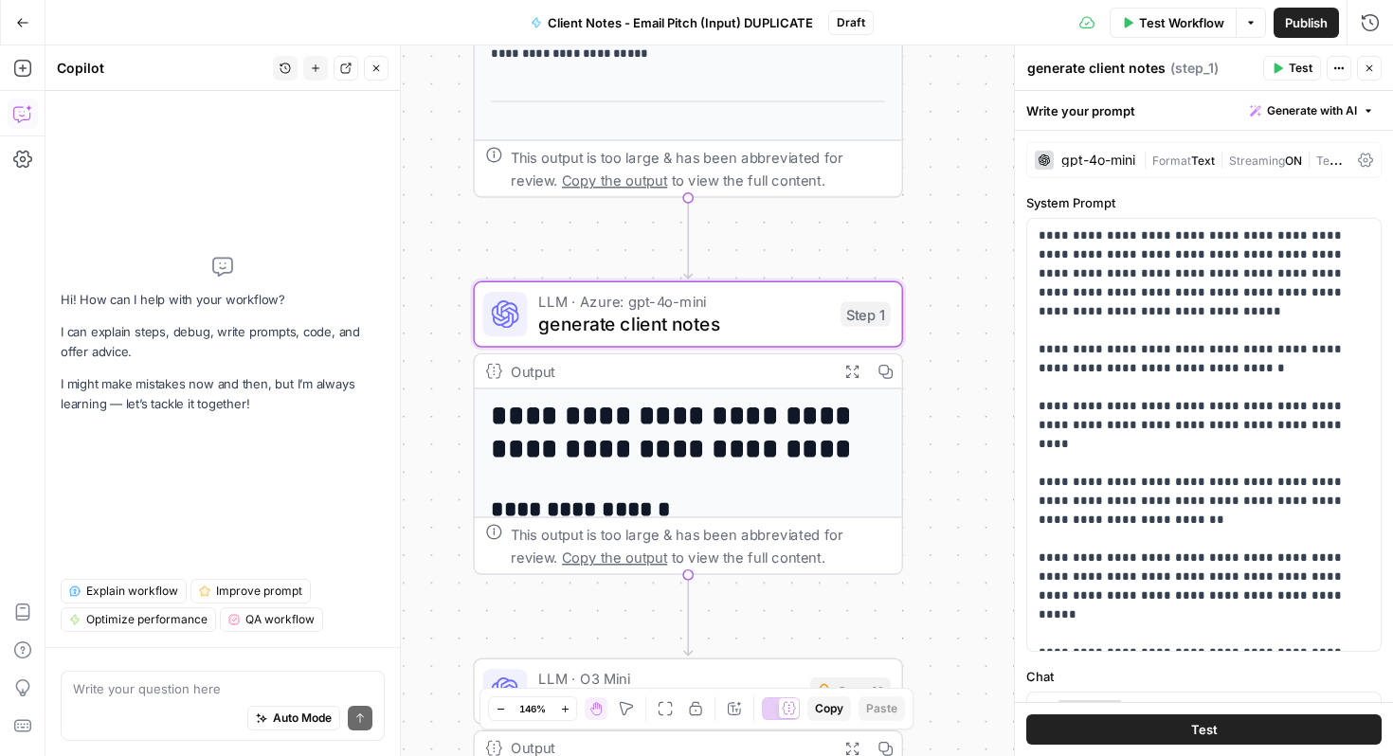
click at [1102, 152] on div "gpt-4o-mini" at bounding box center [1085, 160] width 100 height 19
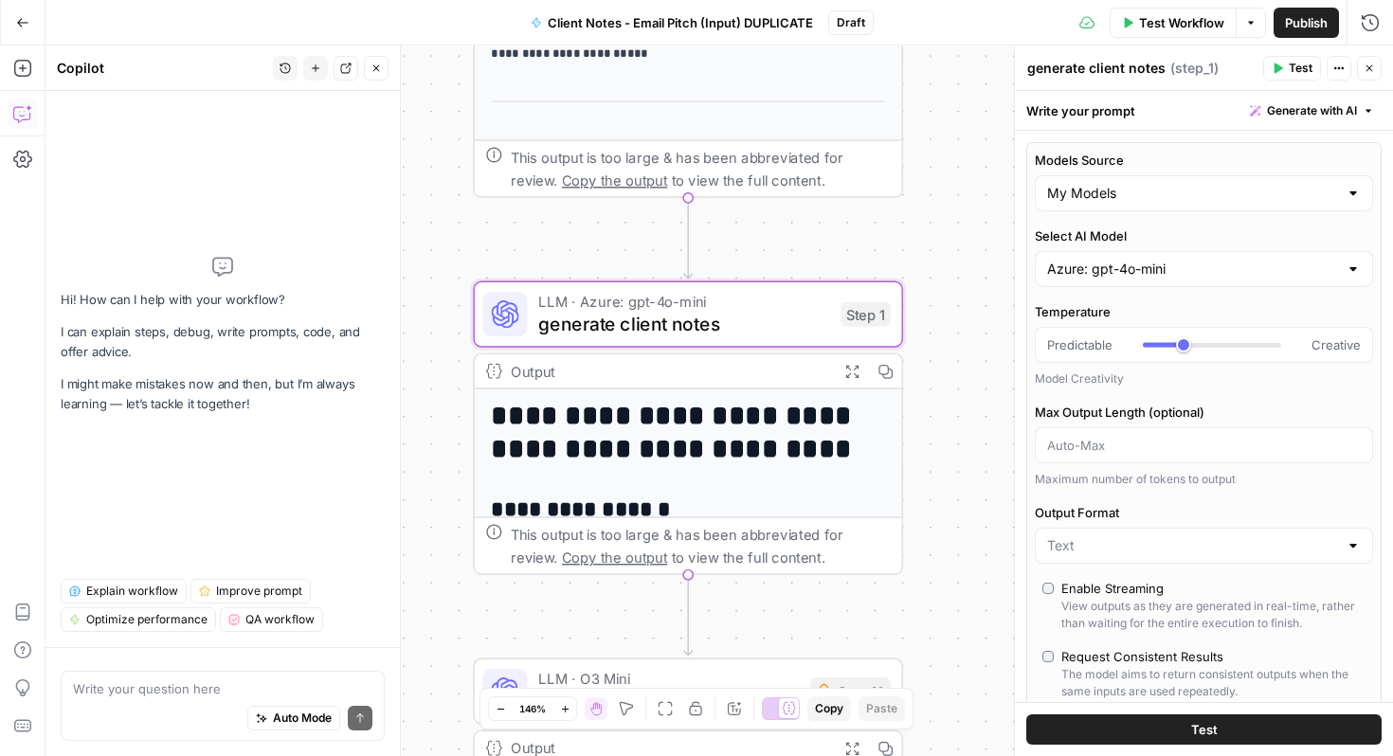
type input "***"
click at [1133, 264] on input "Azure: gpt-4o-mini" at bounding box center [1192, 269] width 291 height 19
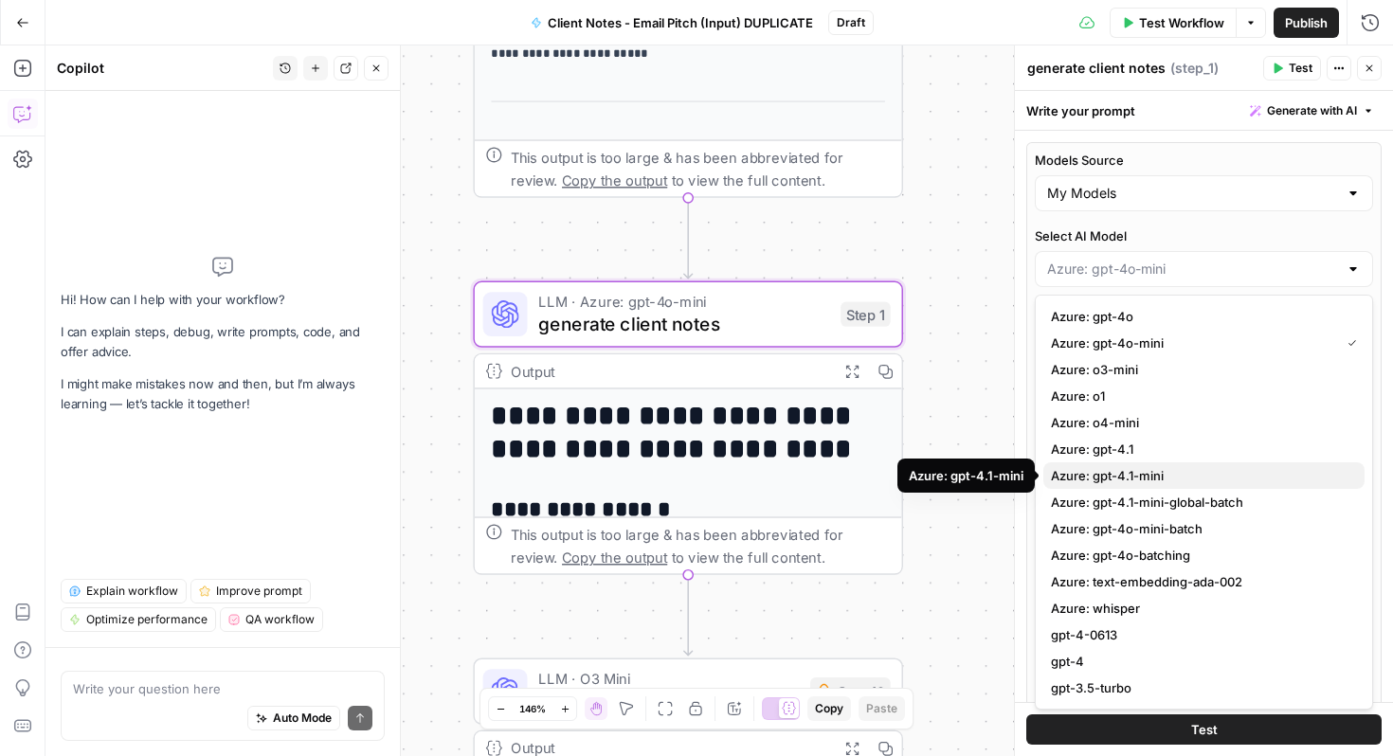
click at [1132, 483] on span "Azure: gpt-4.1-mini" at bounding box center [1200, 475] width 299 height 19
type input "Azure: gpt-4.1-mini"
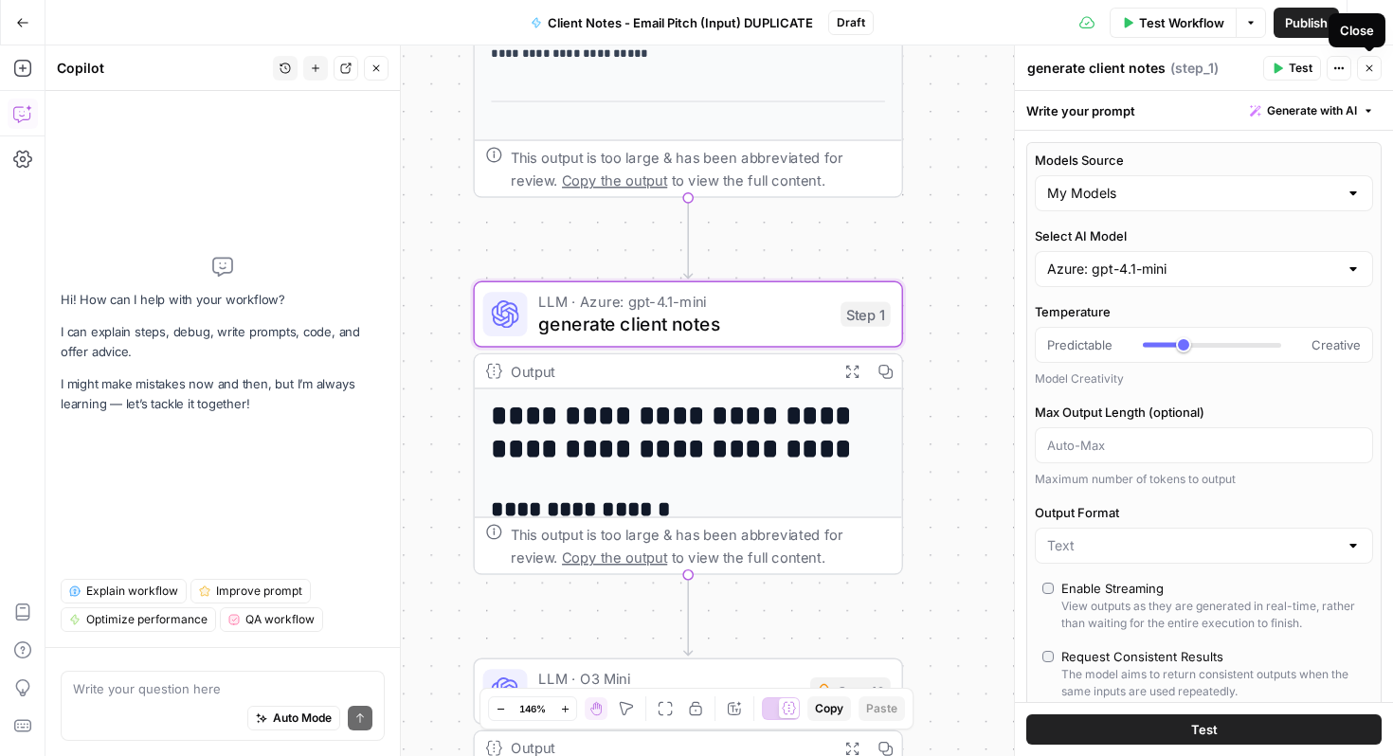
click at [1368, 70] on icon "button" at bounding box center [1369, 68] width 11 height 11
type input "***"
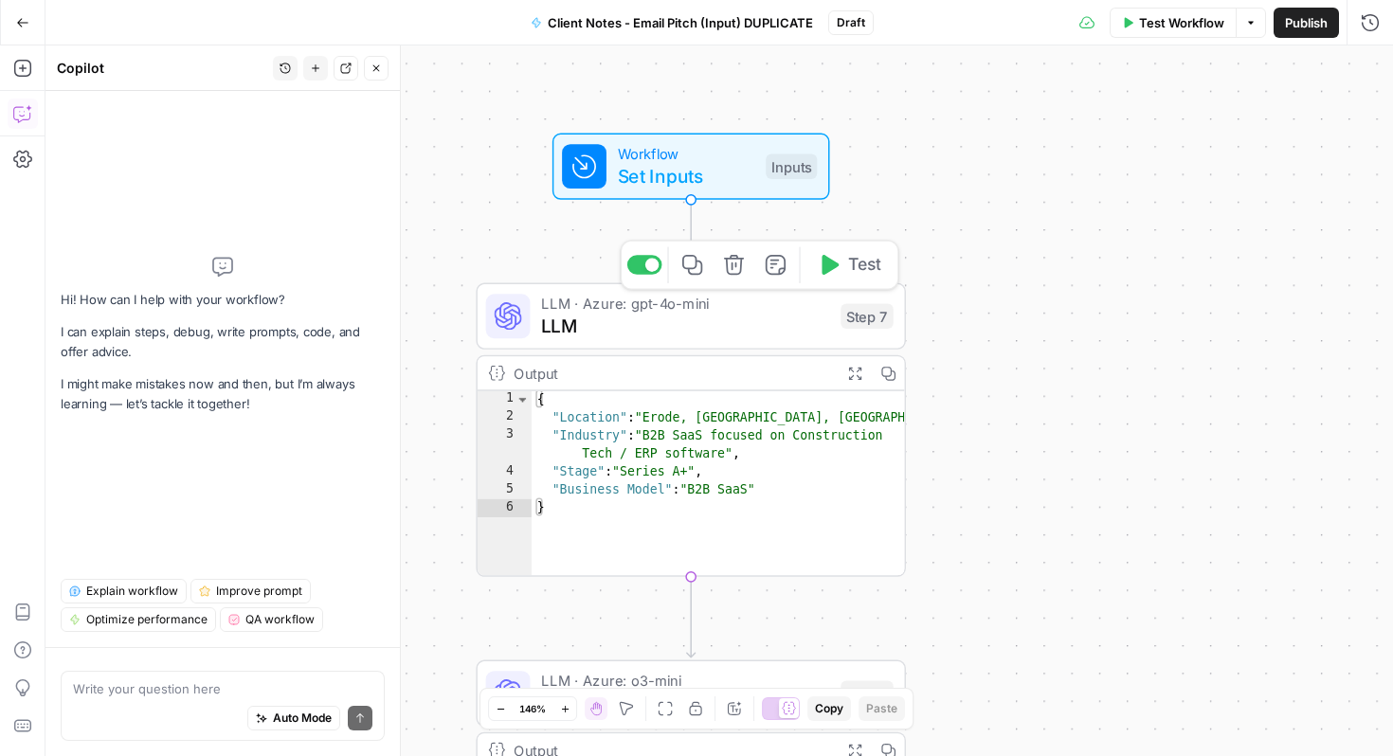
click at [658, 312] on span "LLM" at bounding box center [685, 325] width 288 height 27
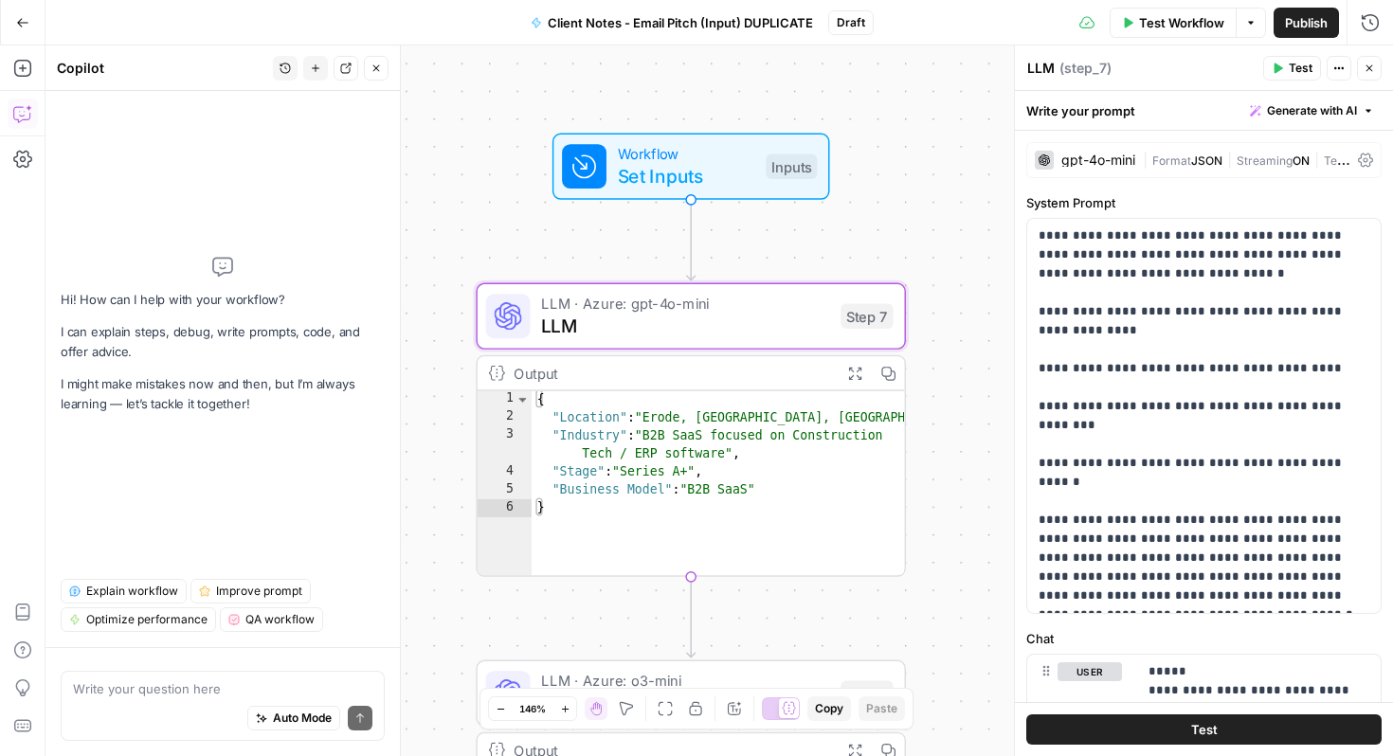
click at [1113, 158] on div "gpt-4o-mini" at bounding box center [1099, 160] width 74 height 13
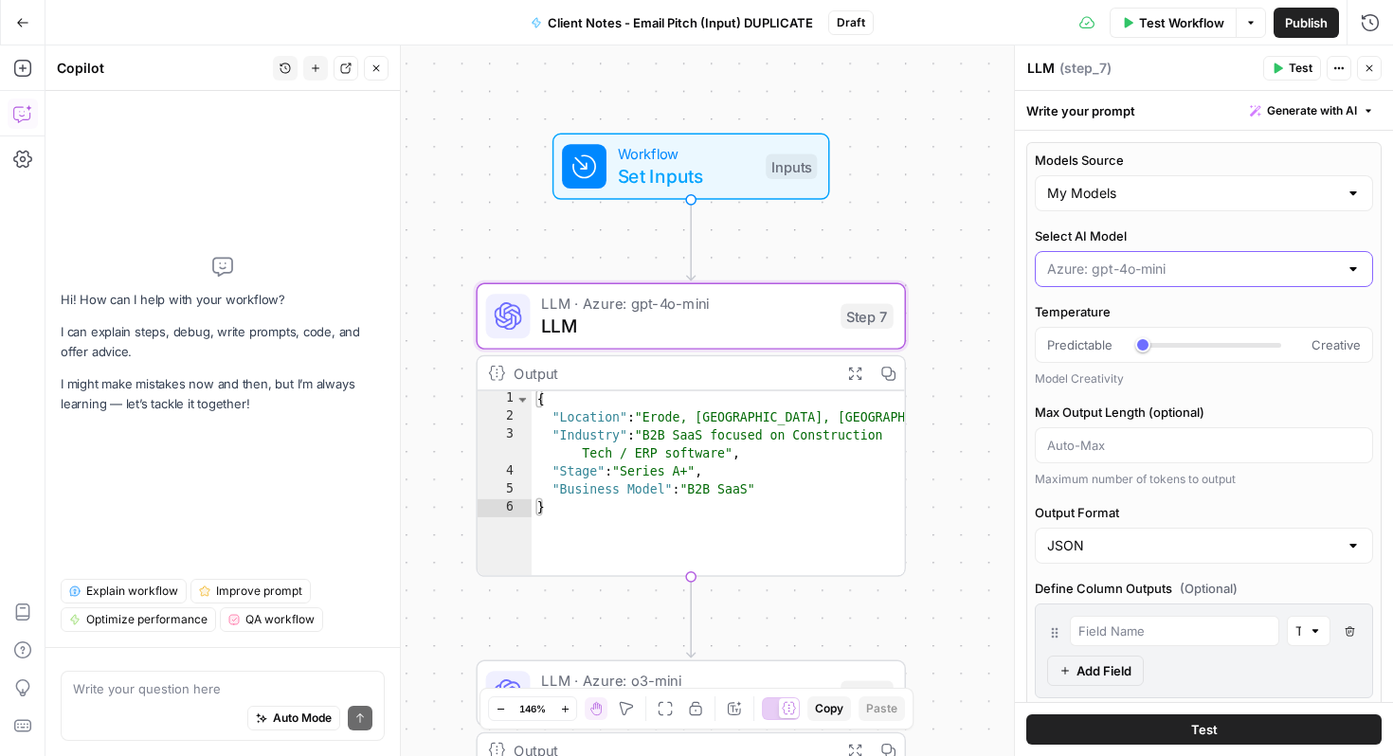
click at [1133, 271] on input "Select AI Model" at bounding box center [1192, 269] width 291 height 19
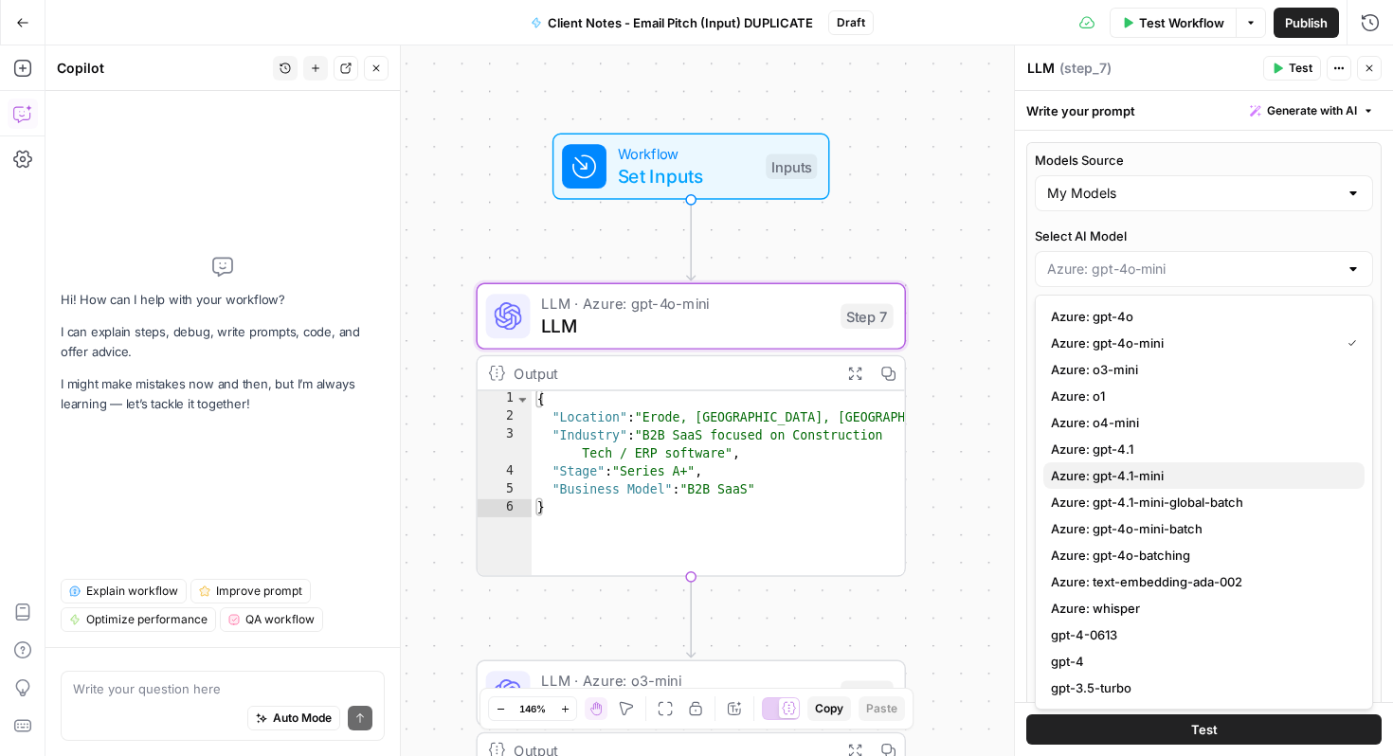
click at [1116, 480] on span "Azure: gpt-4.1-mini" at bounding box center [1200, 475] width 299 height 19
type input "Azure: gpt-4.1-mini"
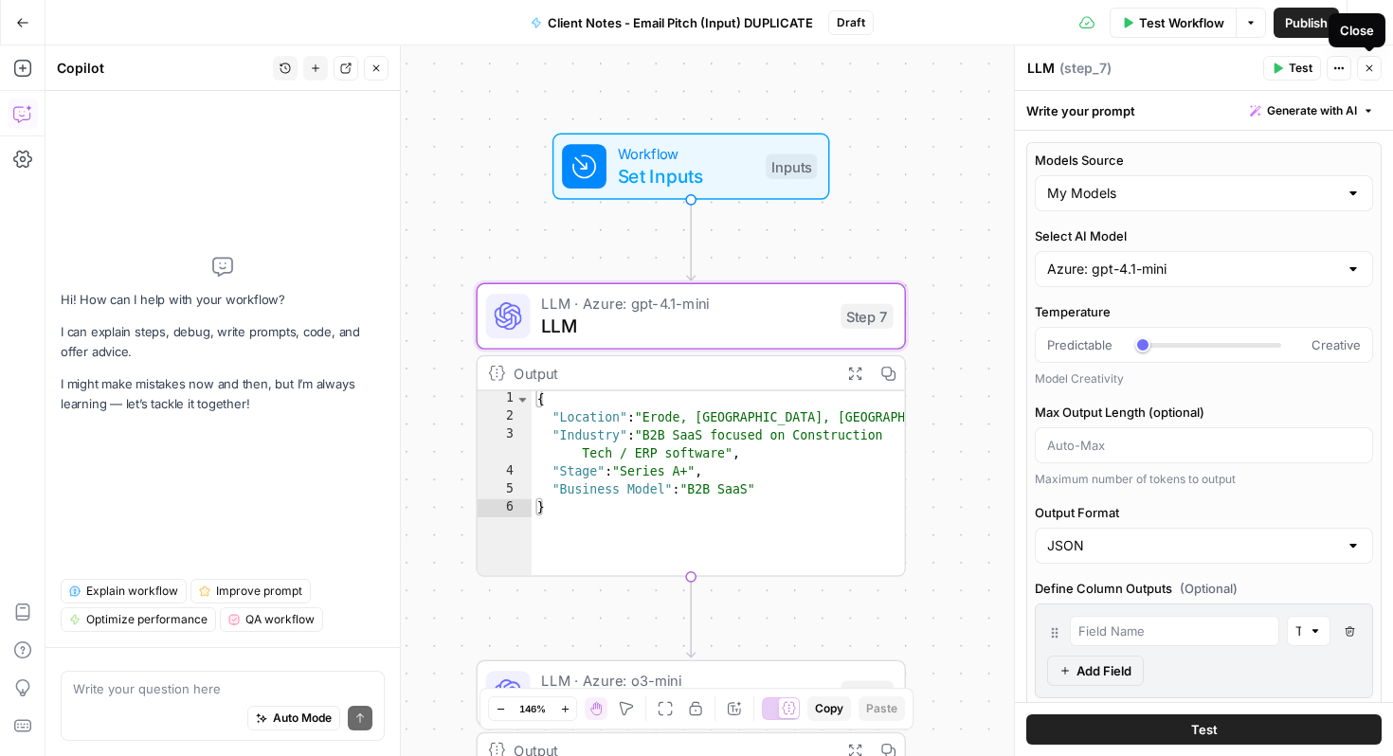
click at [1366, 74] on button "Close" at bounding box center [1369, 68] width 25 height 25
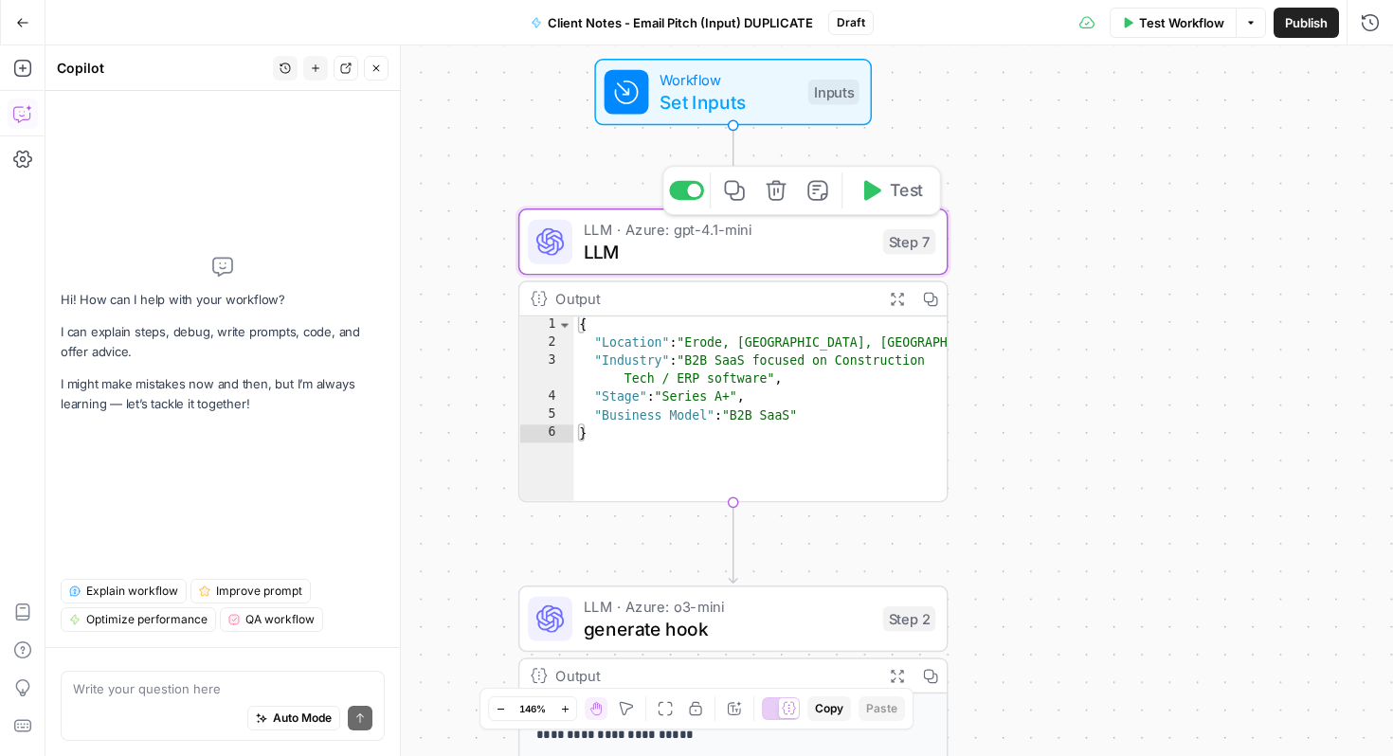
click at [765, 265] on div "LLM · Azure: gpt-4.1-mini LLM Step 7 Copy step Delete step Add Note Test" at bounding box center [734, 242] width 430 height 66
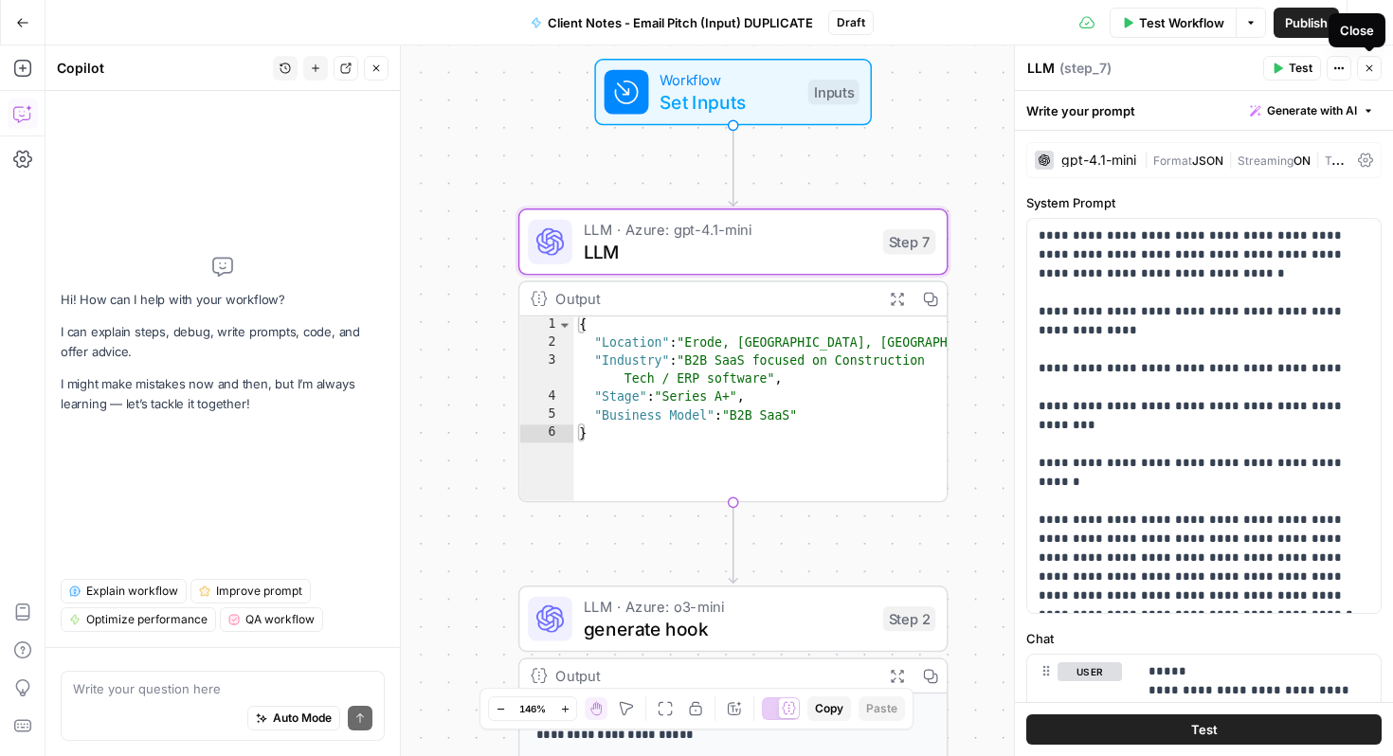
click at [1372, 67] on icon "button" at bounding box center [1369, 68] width 11 height 11
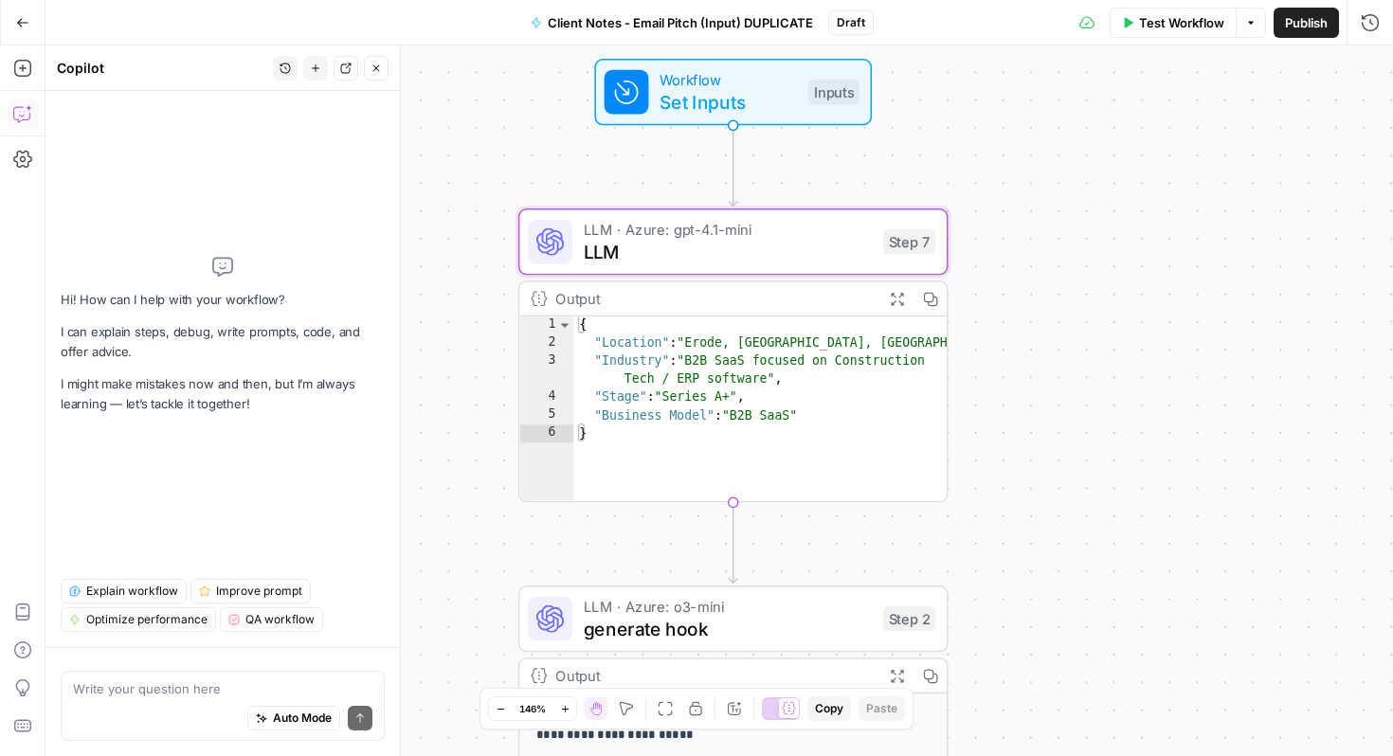
click at [1084, 362] on div "**********" at bounding box center [720, 401] width 1348 height 711
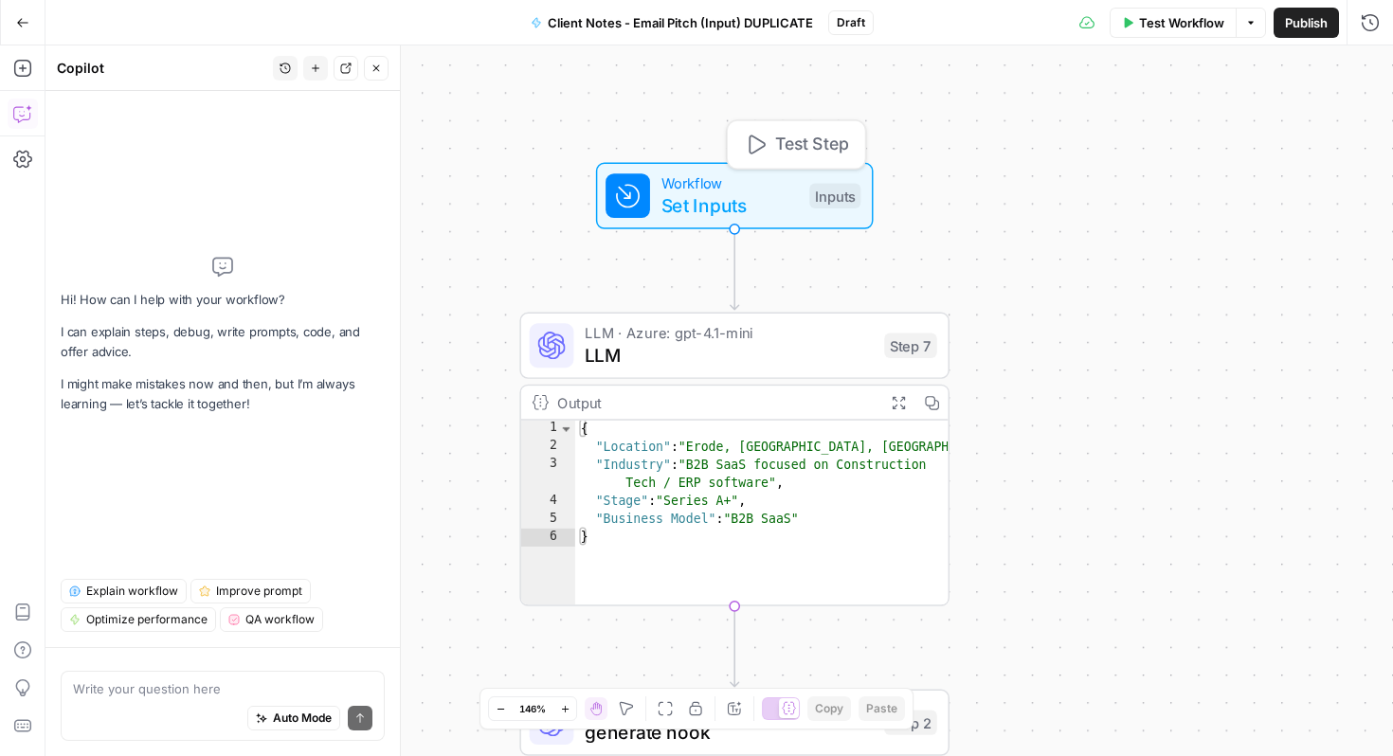
click at [786, 208] on span "Set Inputs" at bounding box center [730, 204] width 137 height 27
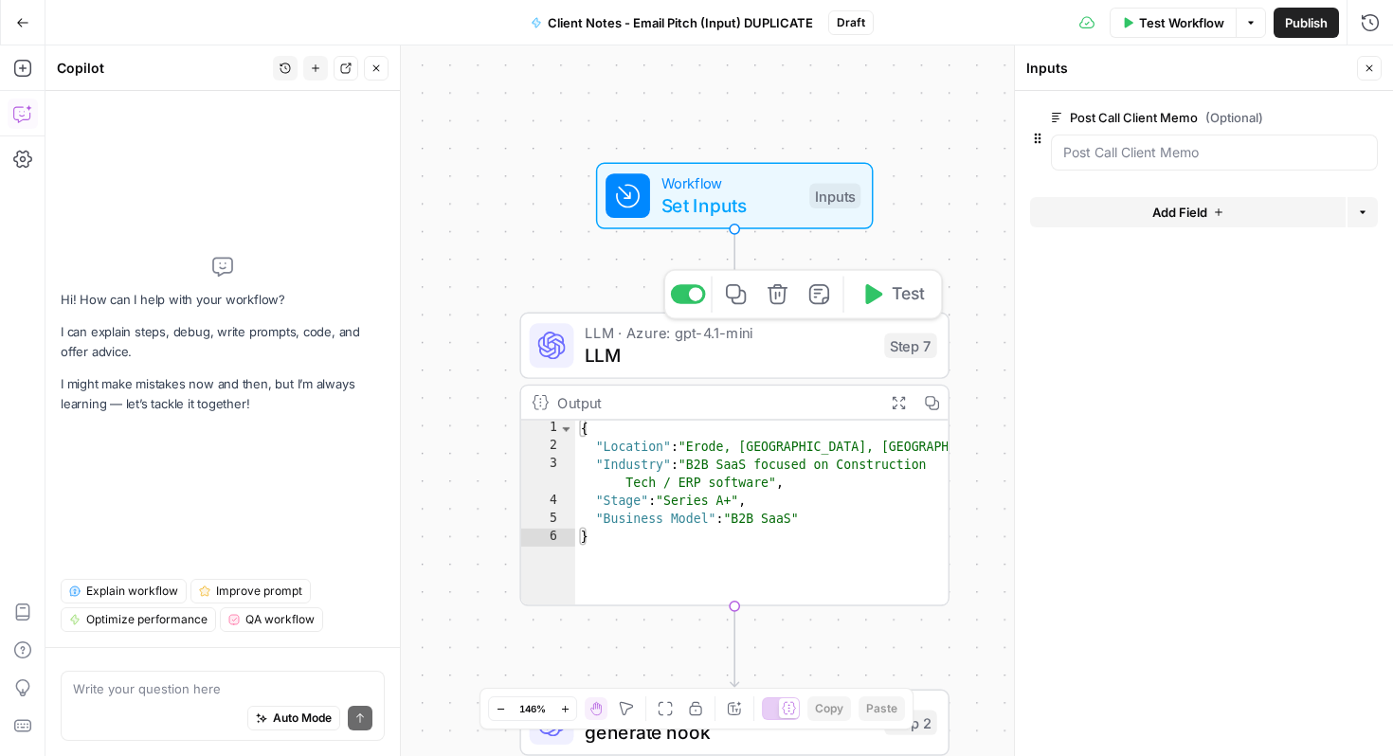
click at [709, 351] on span "LLM" at bounding box center [729, 354] width 288 height 27
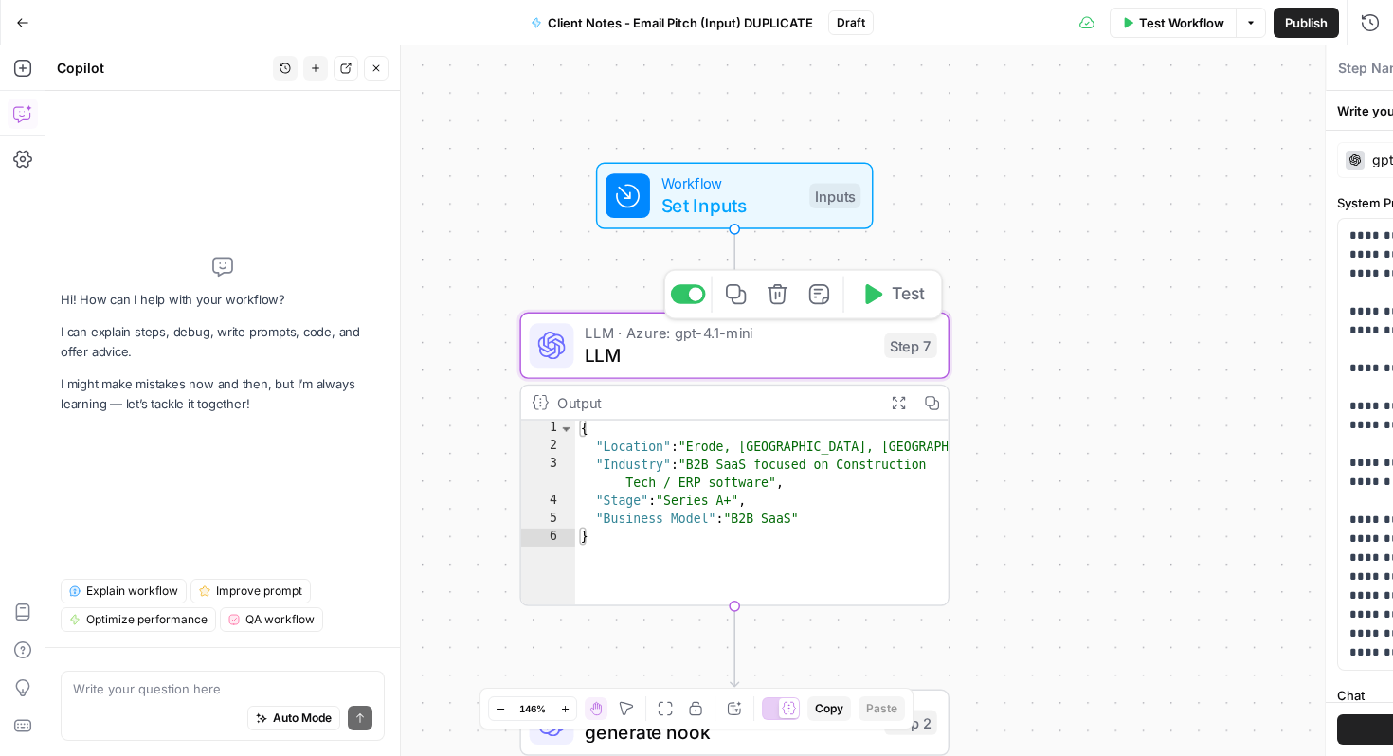
type textarea "LLM"
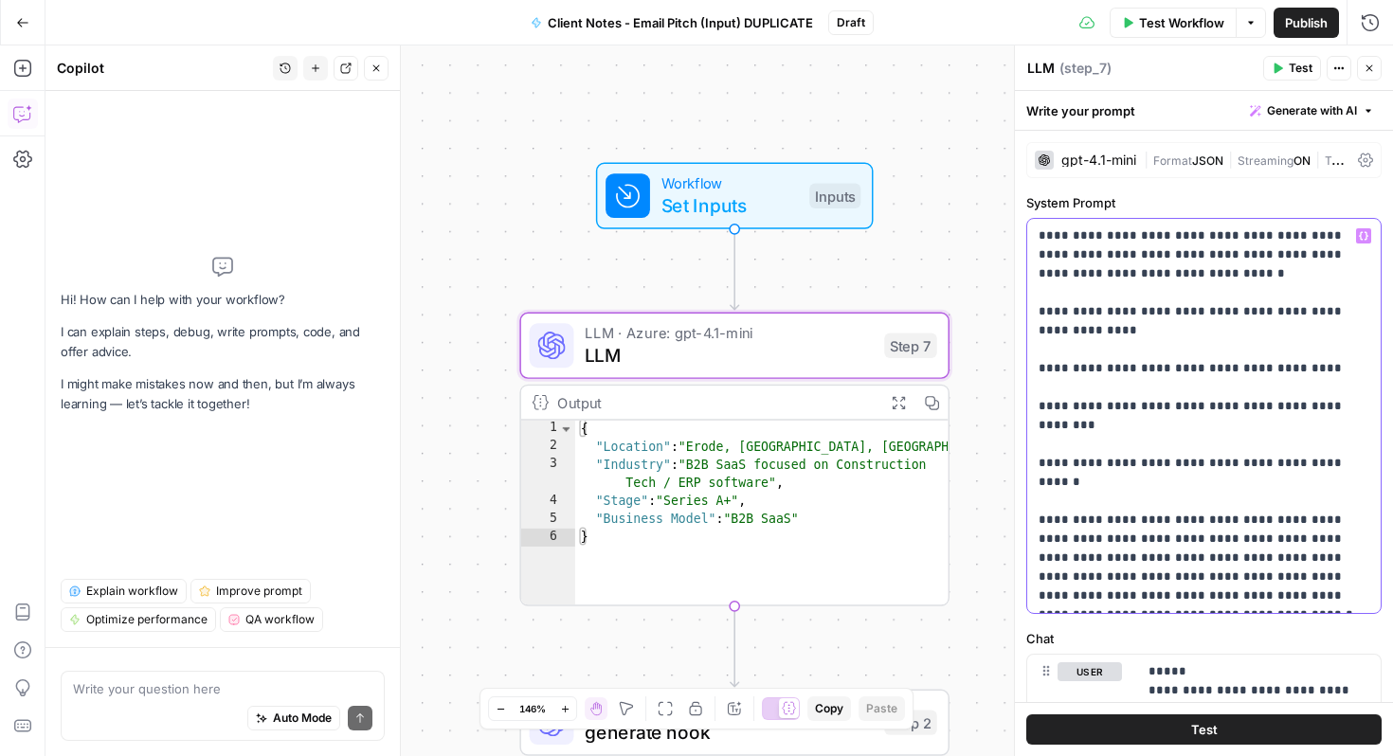
drag, startPoint x: 1239, startPoint y: 332, endPoint x: 1072, endPoint y: 84, distance: 298.4
click at [1072, 84] on div "**********" at bounding box center [1203, 401] width 379 height 711
copy p "**********"
click at [710, 176] on span "Workflow" at bounding box center [730, 184] width 137 height 22
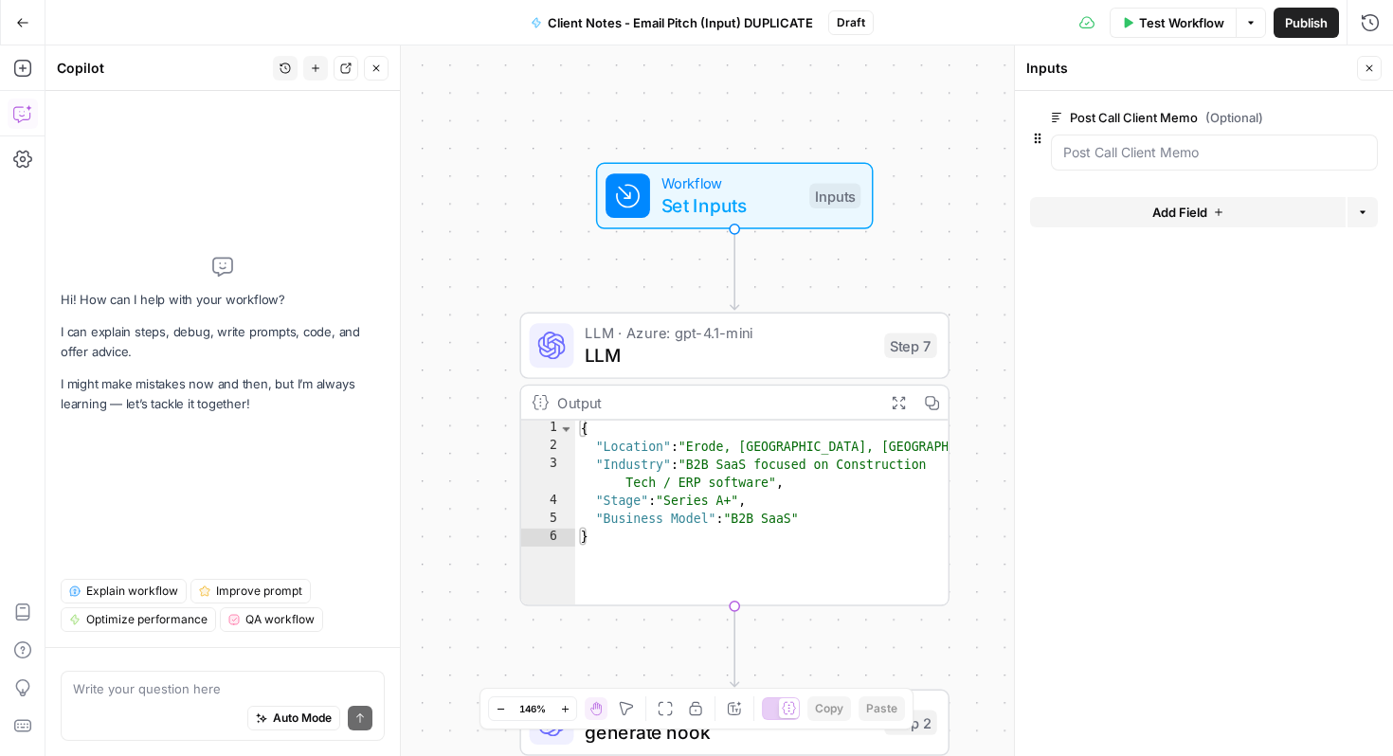
click at [1055, 116] on icon at bounding box center [1056, 117] width 9 height 9
click at [1064, 143] on Memo "Post Call Client Memo (Optional)" at bounding box center [1215, 152] width 302 height 19
click at [1365, 68] on icon "button" at bounding box center [1369, 68] width 11 height 11
click at [1071, 272] on div "**********" at bounding box center [720, 401] width 1348 height 711
click at [891, 138] on div "**********" at bounding box center [720, 401] width 1348 height 711
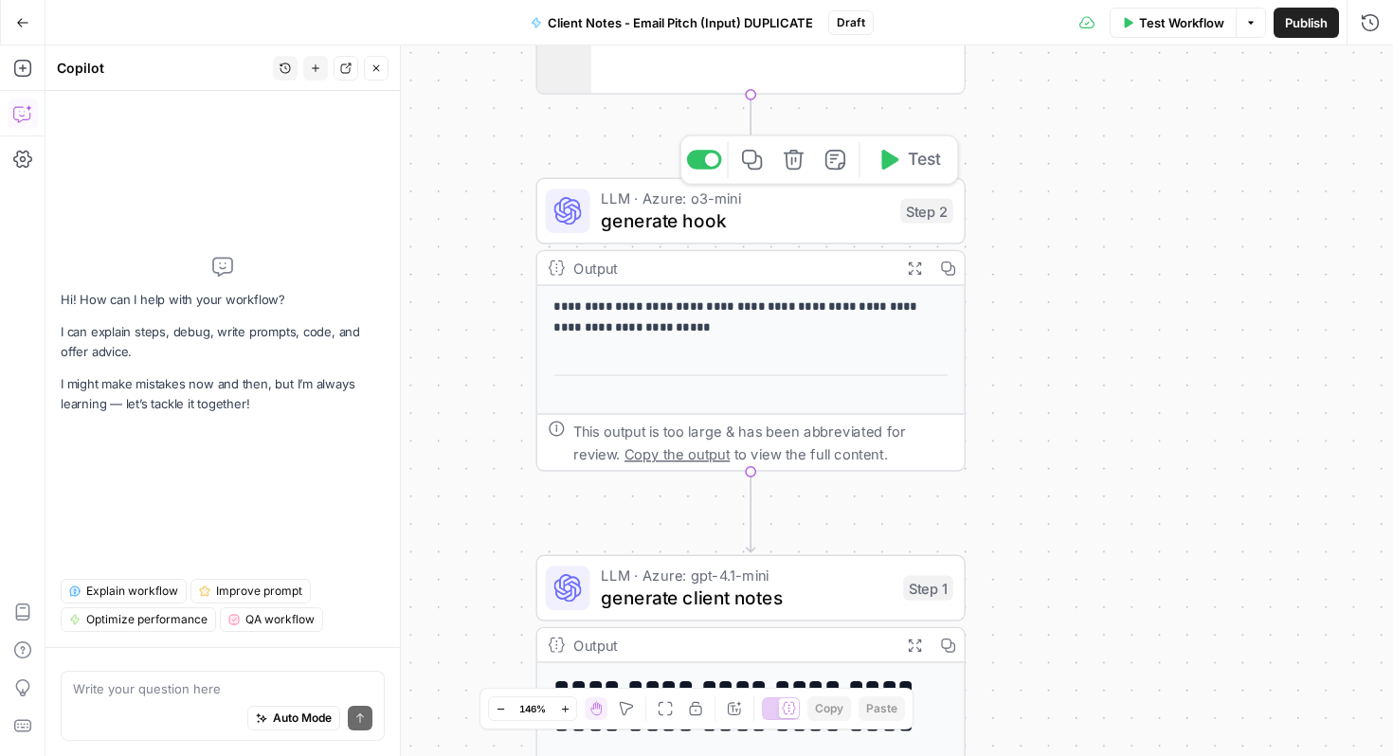
click at [783, 215] on span "generate hook" at bounding box center [745, 220] width 288 height 27
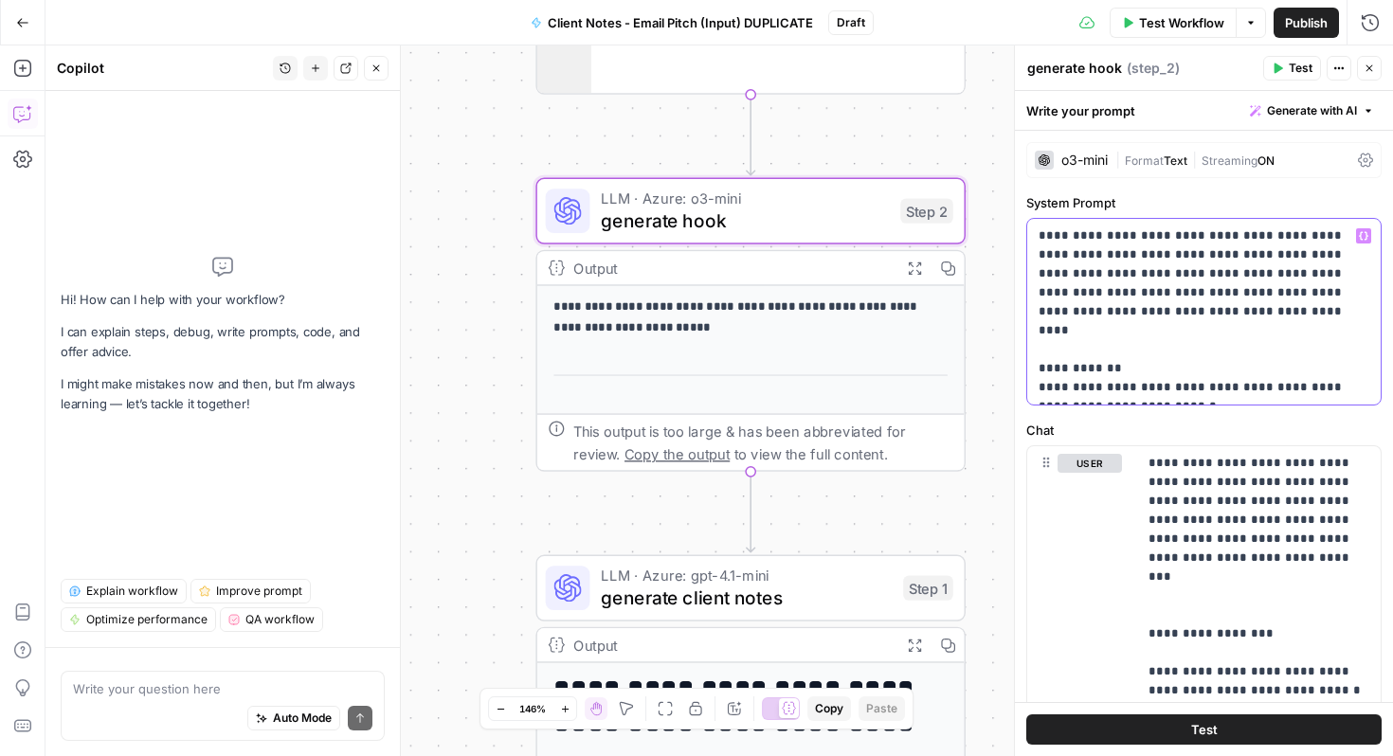
click at [1041, 235] on p "**********" at bounding box center [1204, 312] width 331 height 171
drag, startPoint x: 1041, startPoint y: 235, endPoint x: 889, endPoint y: 134, distance: 182.5
click at [889, 134] on body "**********" at bounding box center [696, 378] width 1393 height 756
click at [862, 145] on div "**********" at bounding box center [720, 401] width 1348 height 711
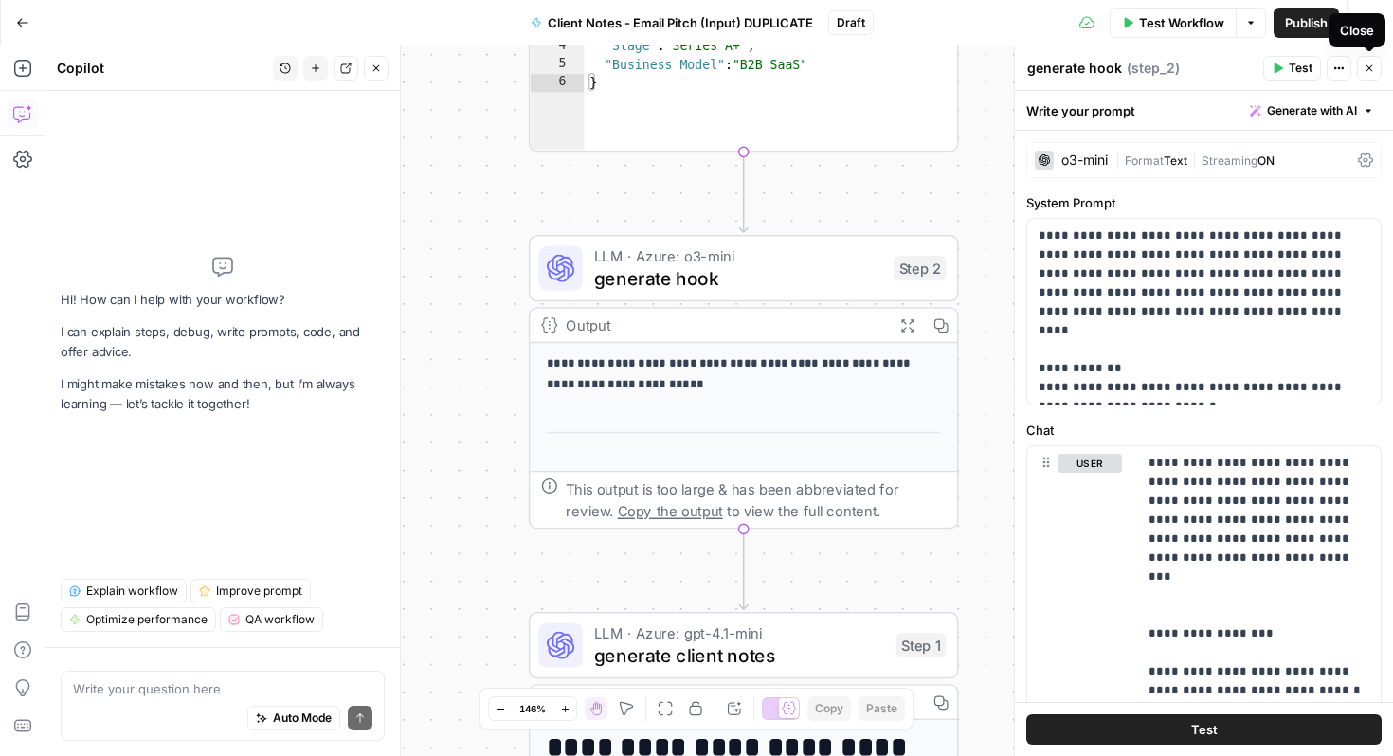
click at [1375, 62] on button "Close" at bounding box center [1369, 68] width 25 height 25
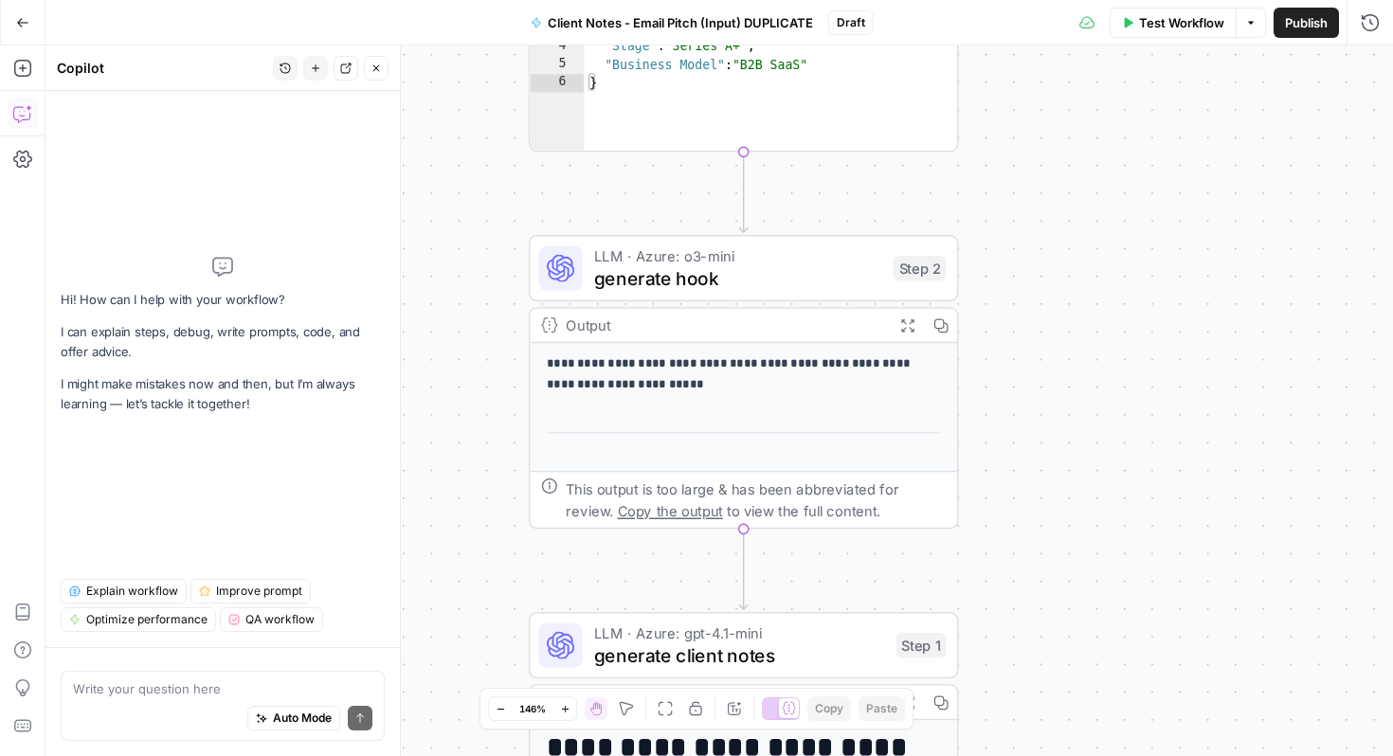
click at [1165, 205] on div "**********" at bounding box center [720, 401] width 1348 height 711
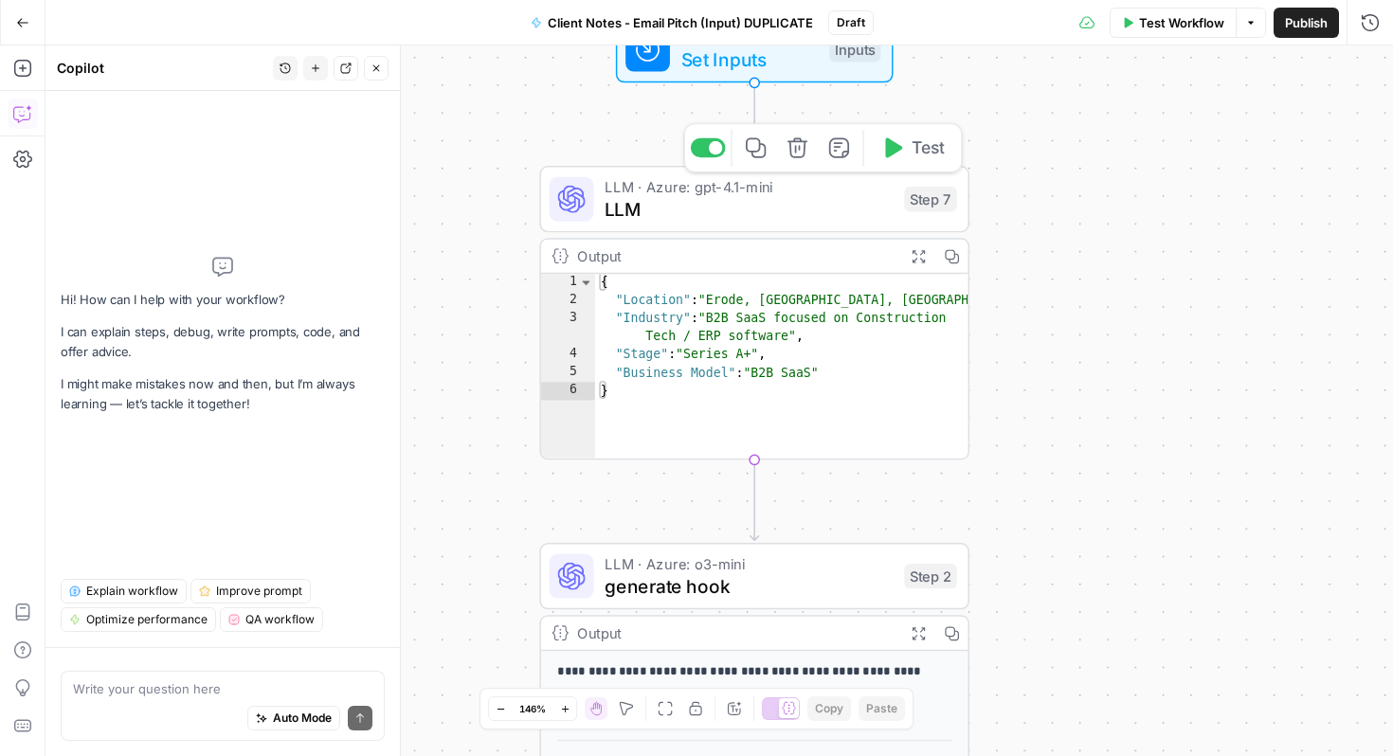
click at [855, 203] on span "LLM" at bounding box center [749, 208] width 288 height 27
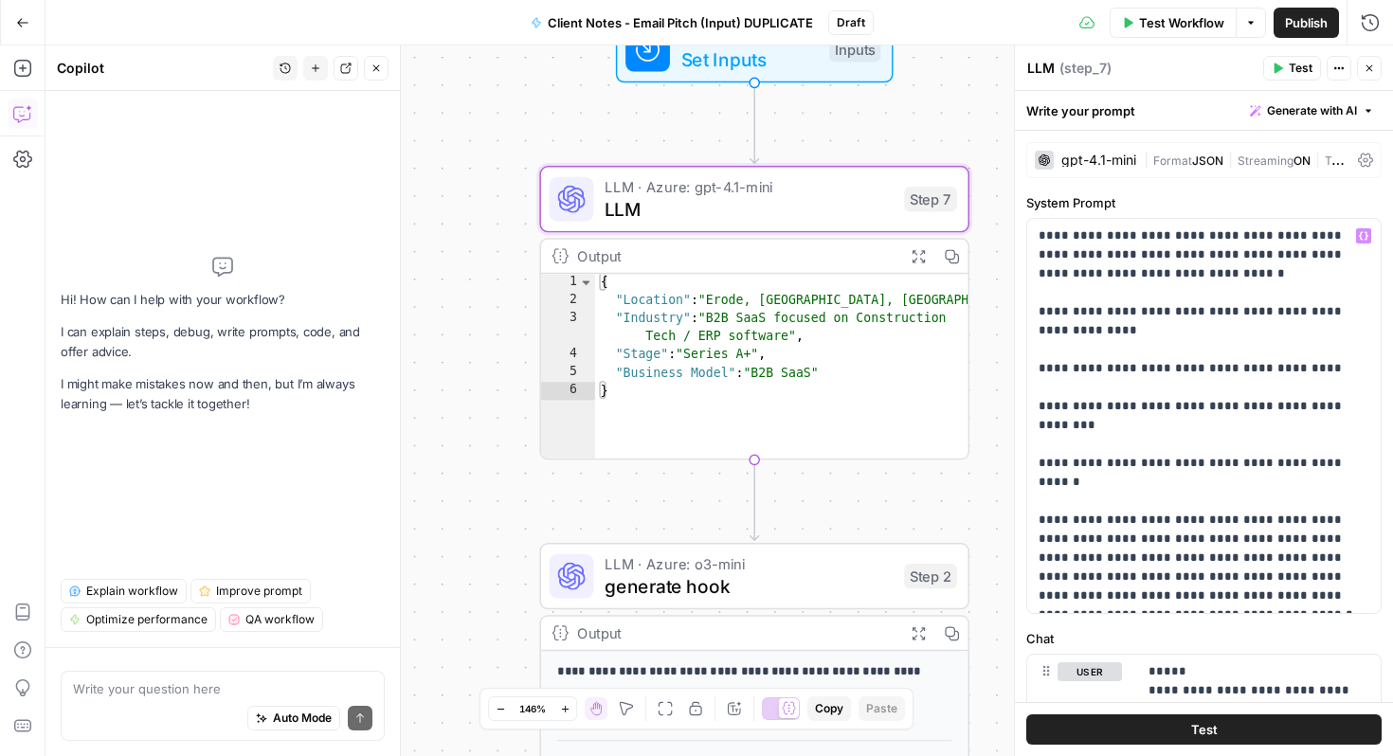
scroll to position [371, 0]
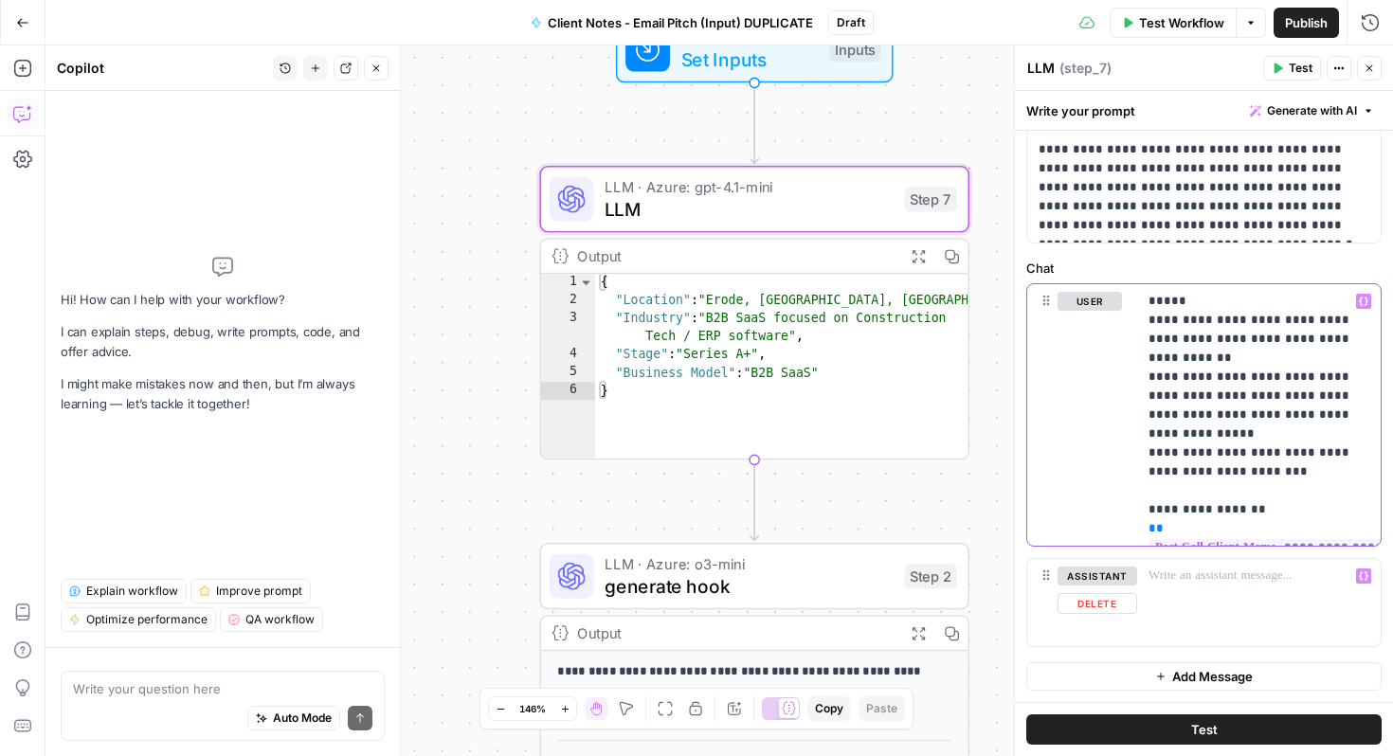
drag, startPoint x: 1148, startPoint y: 299, endPoint x: 1215, endPoint y: 592, distance: 300.6
click at [1215, 592] on div "**********" at bounding box center [1204, 465] width 355 height 364
copy p "**********"
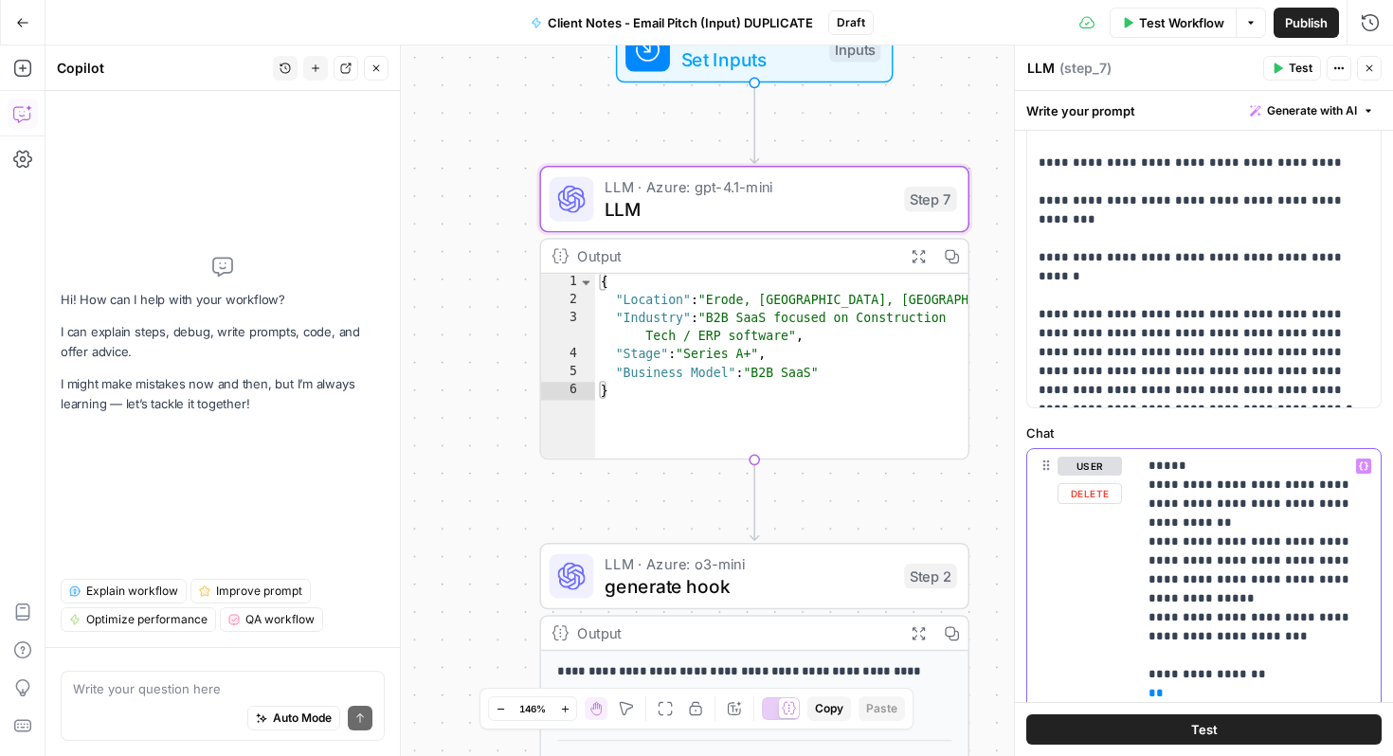
scroll to position [0, 0]
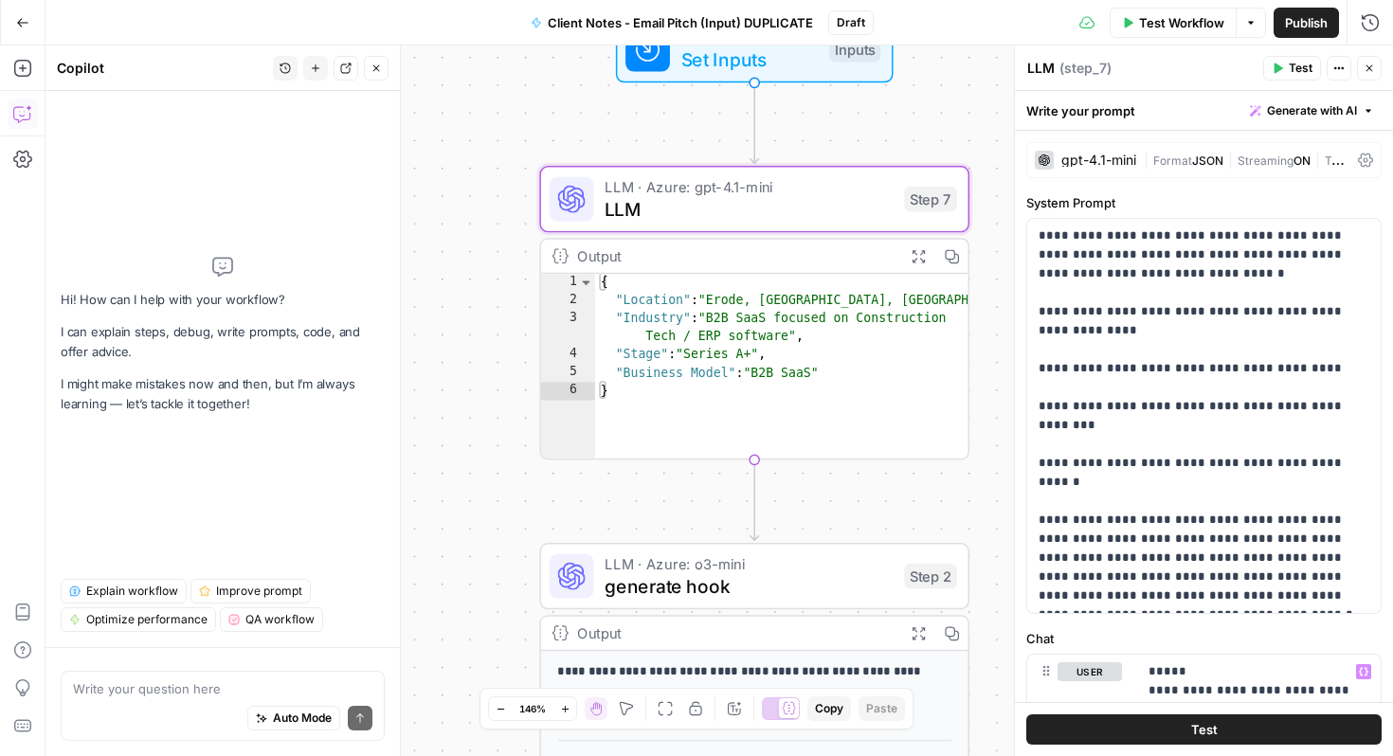
click at [482, 355] on div "**********" at bounding box center [720, 401] width 1348 height 711
click at [1372, 68] on icon "button" at bounding box center [1369, 68] width 11 height 11
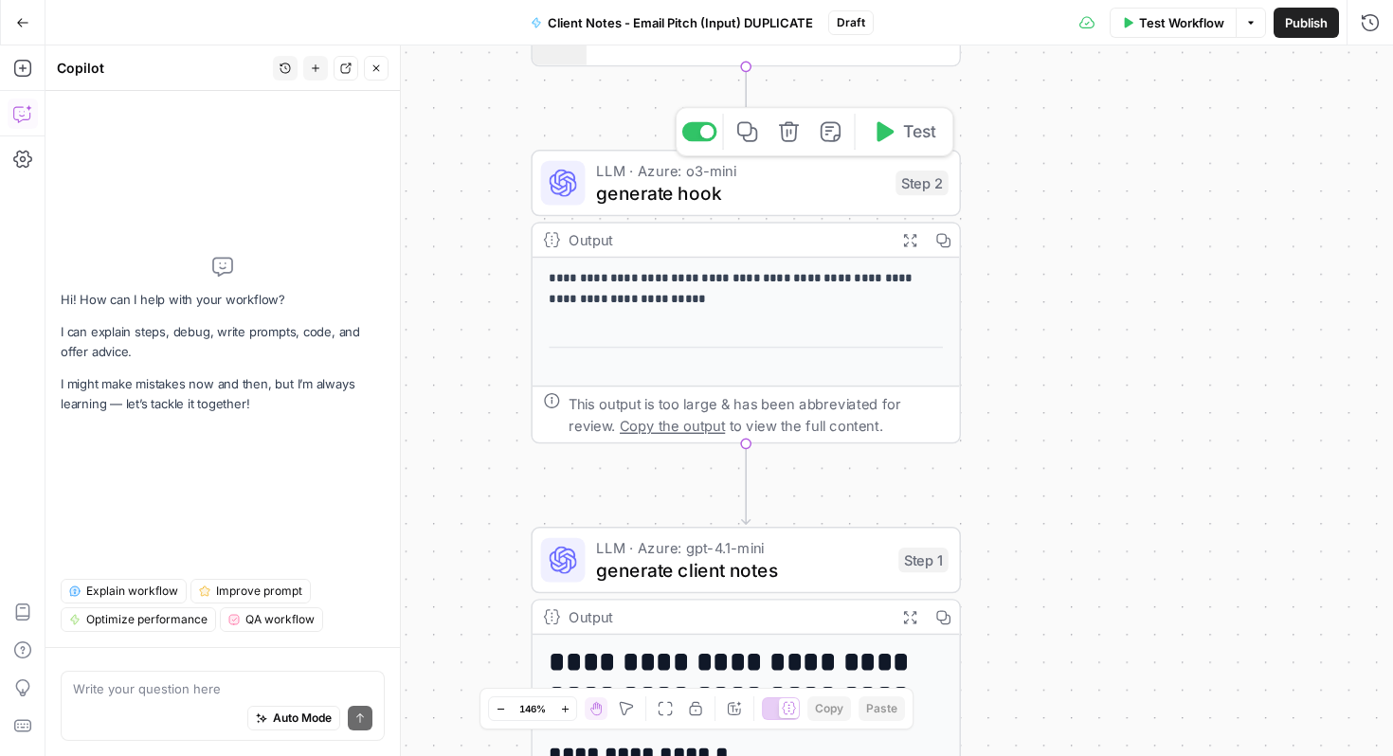
click at [825, 210] on div "LLM · Azure: o3-mini generate hook Step 2 Copy step Delete step Add Note Test" at bounding box center [746, 183] width 430 height 66
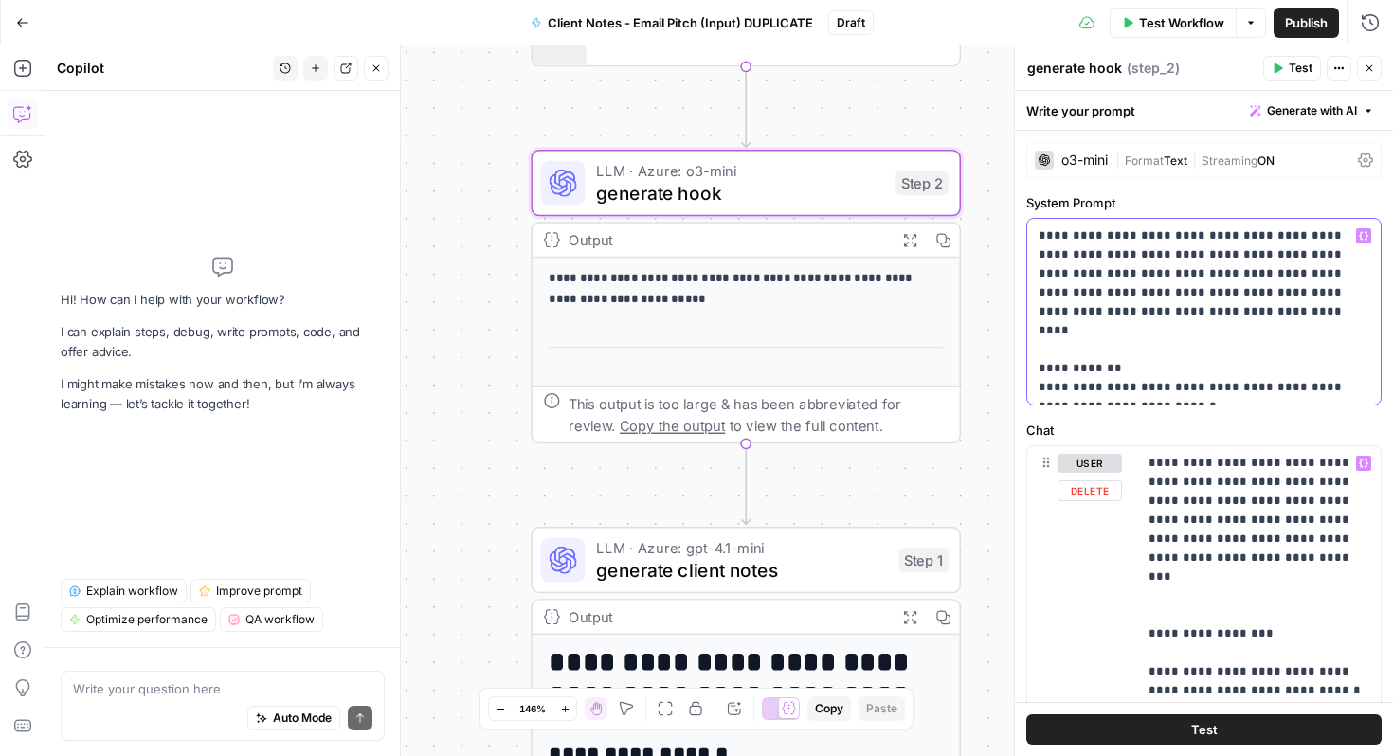
drag, startPoint x: 1040, startPoint y: 235, endPoint x: 1258, endPoint y: 572, distance: 401.0
click at [0, 0] on form "**********" at bounding box center [0, 0] width 0 height 0
copy p "**********"
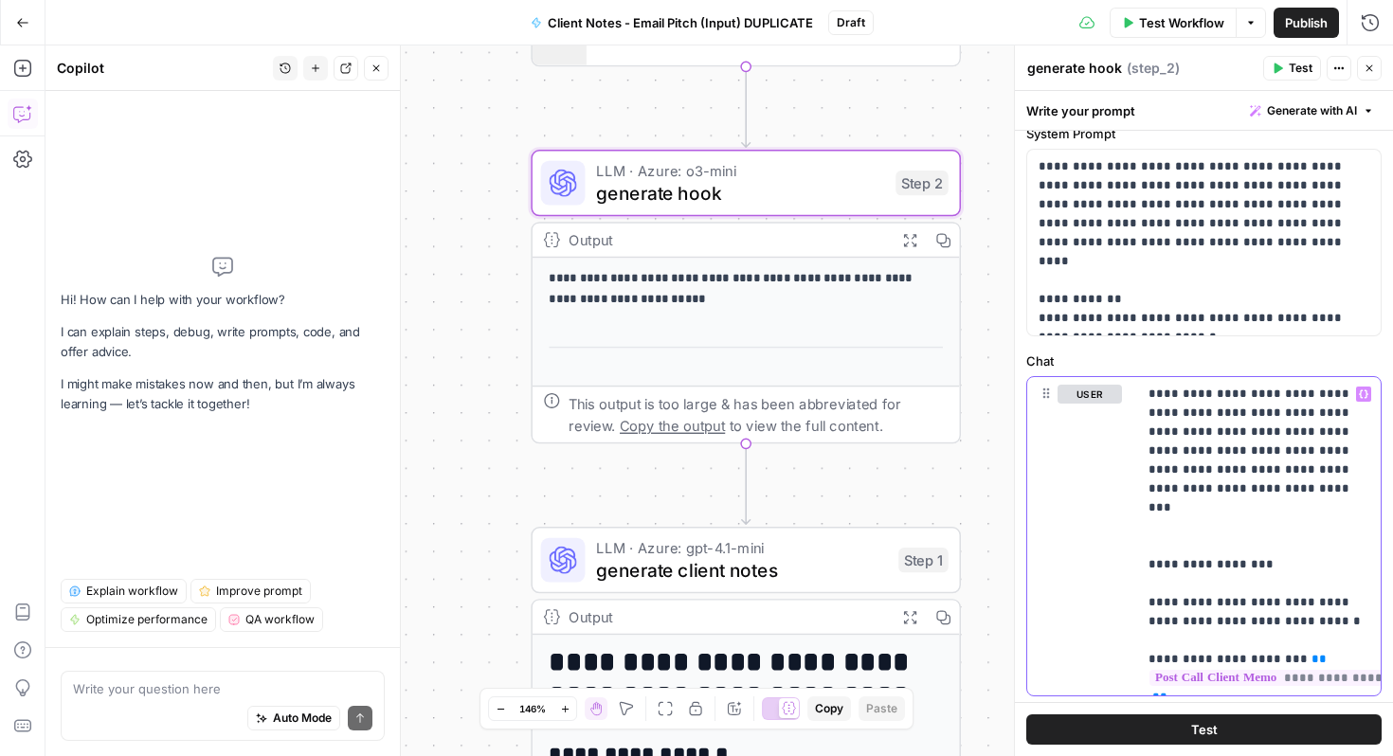
scroll to position [118, 0]
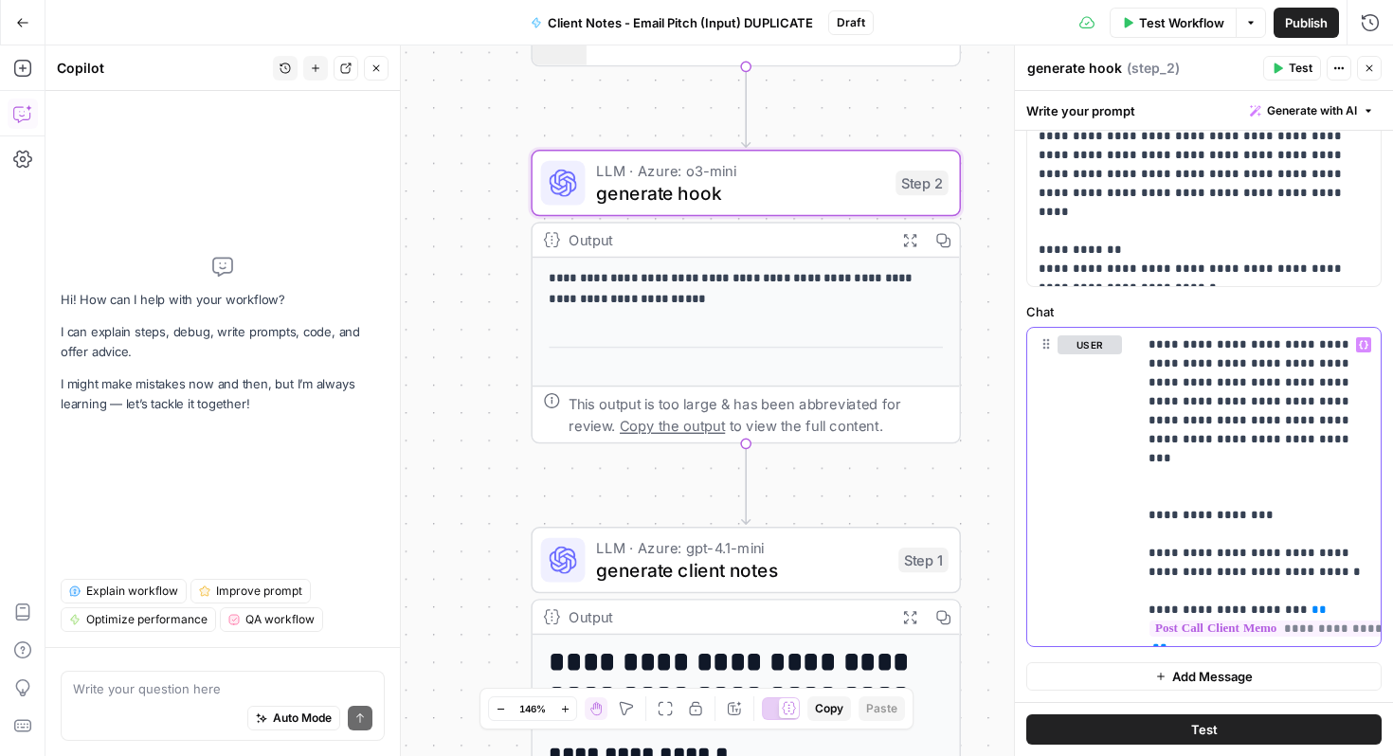
drag, startPoint x: 1142, startPoint y: 461, endPoint x: 1296, endPoint y: 756, distance: 332.4
click at [1296, 756] on div "**********" at bounding box center [1204, 423] width 378 height 665
copy p "**********"
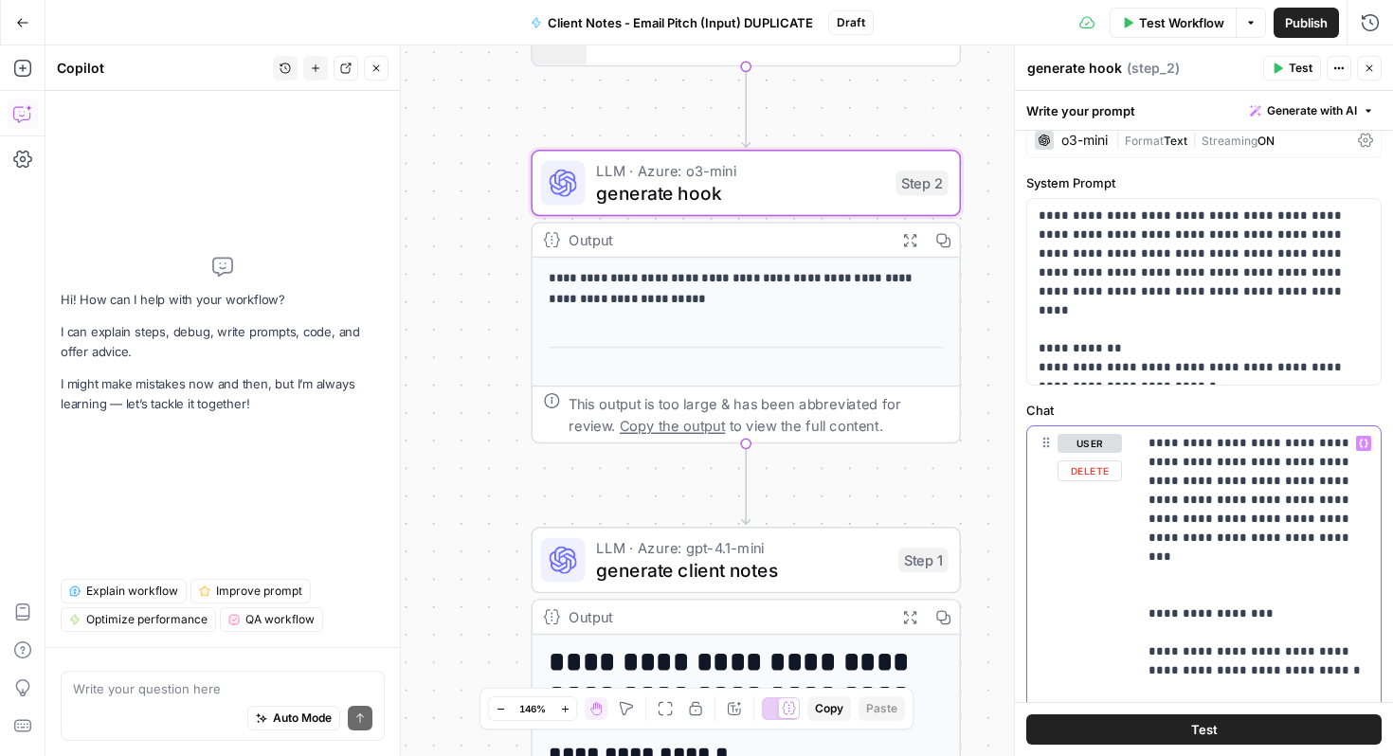
scroll to position [0, 0]
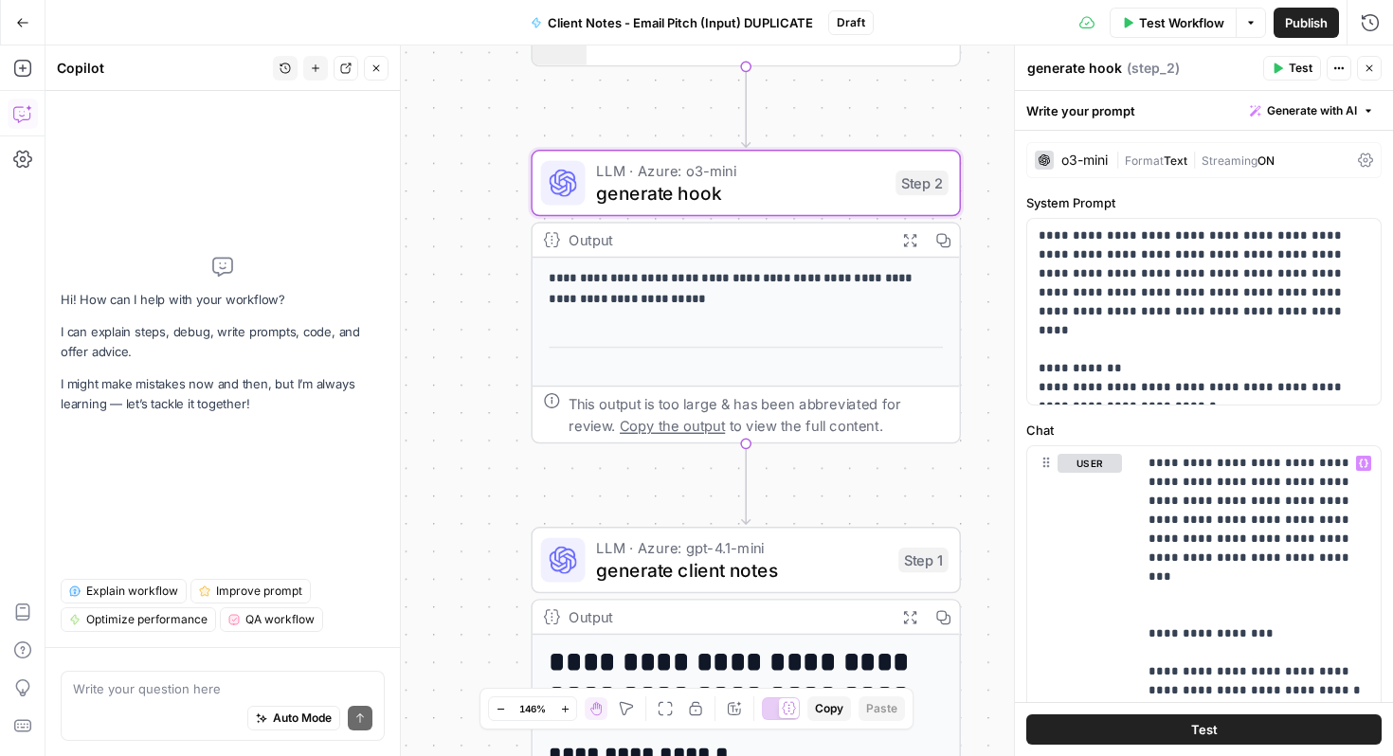
click at [519, 454] on div "**********" at bounding box center [720, 401] width 1348 height 711
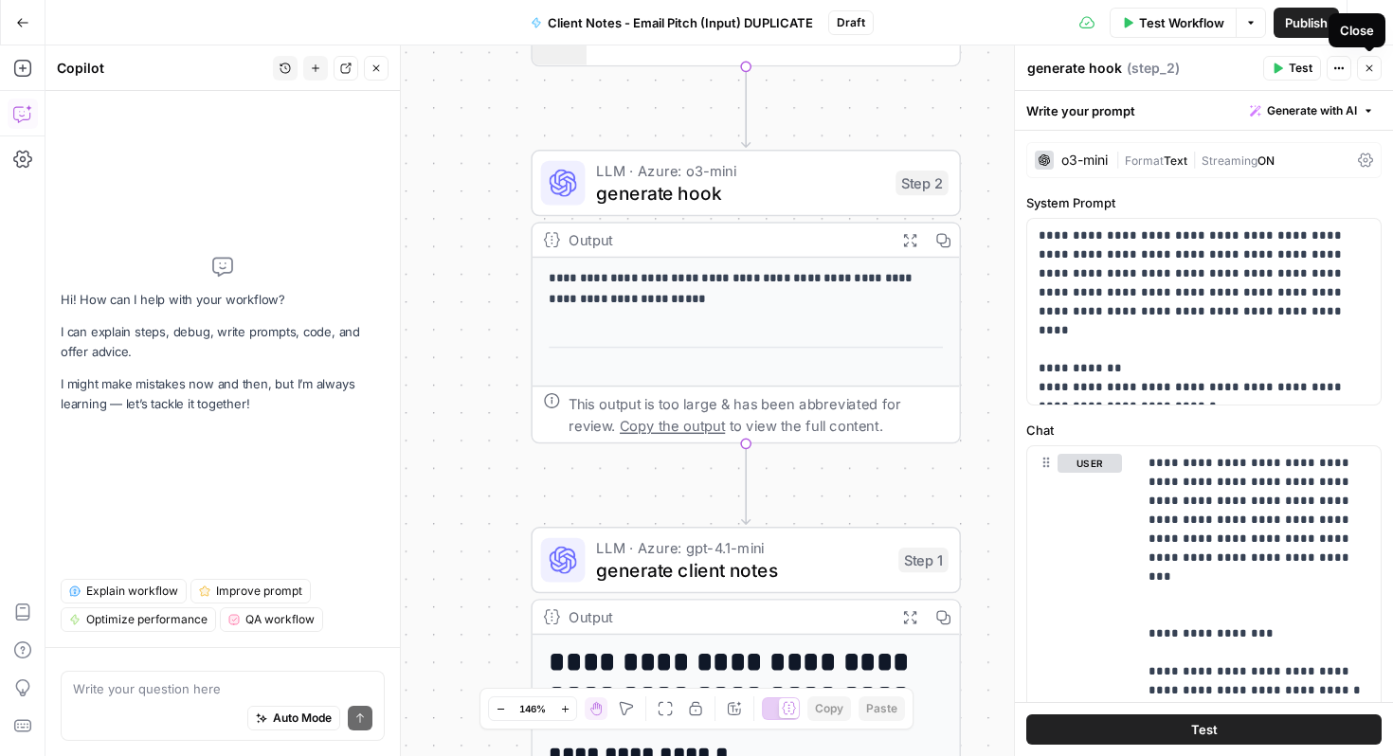
click at [1363, 76] on button "Close" at bounding box center [1369, 68] width 25 height 25
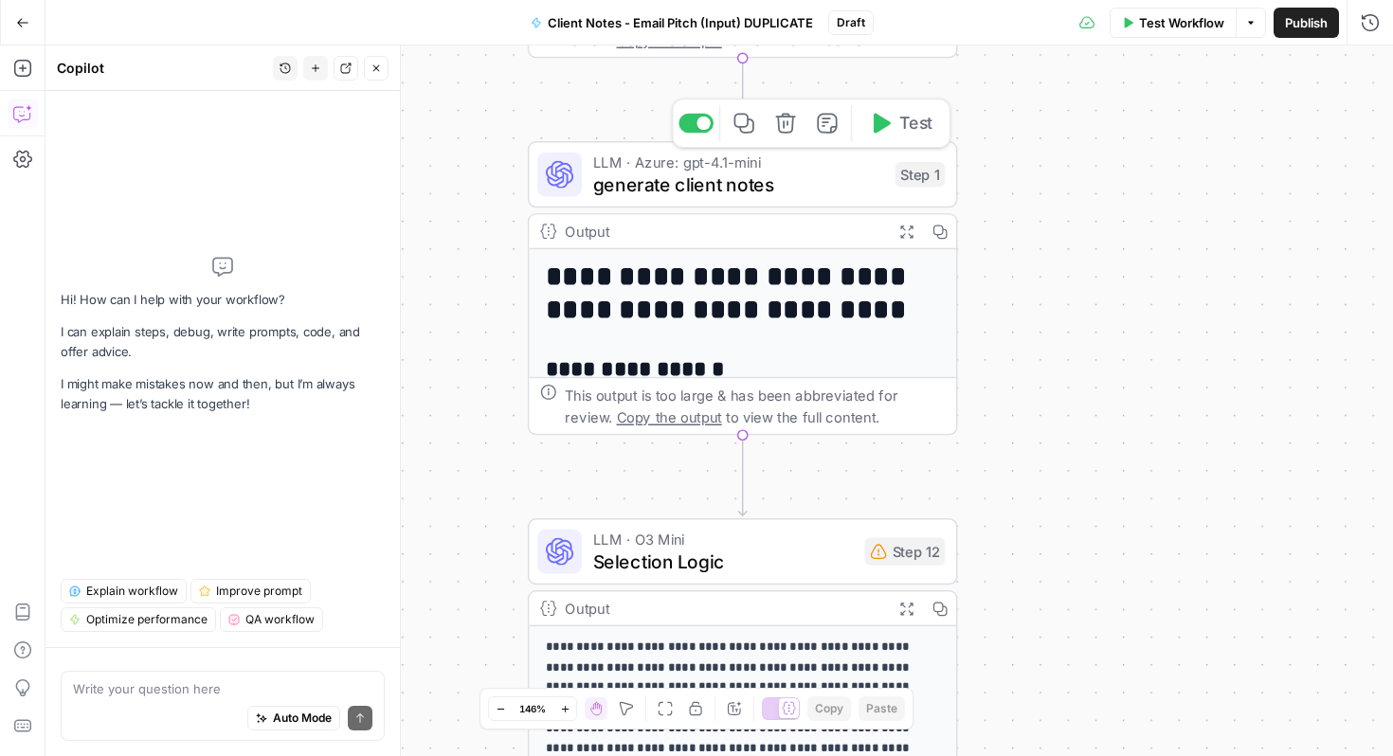
click at [739, 189] on span "generate client notes" at bounding box center [738, 184] width 291 height 27
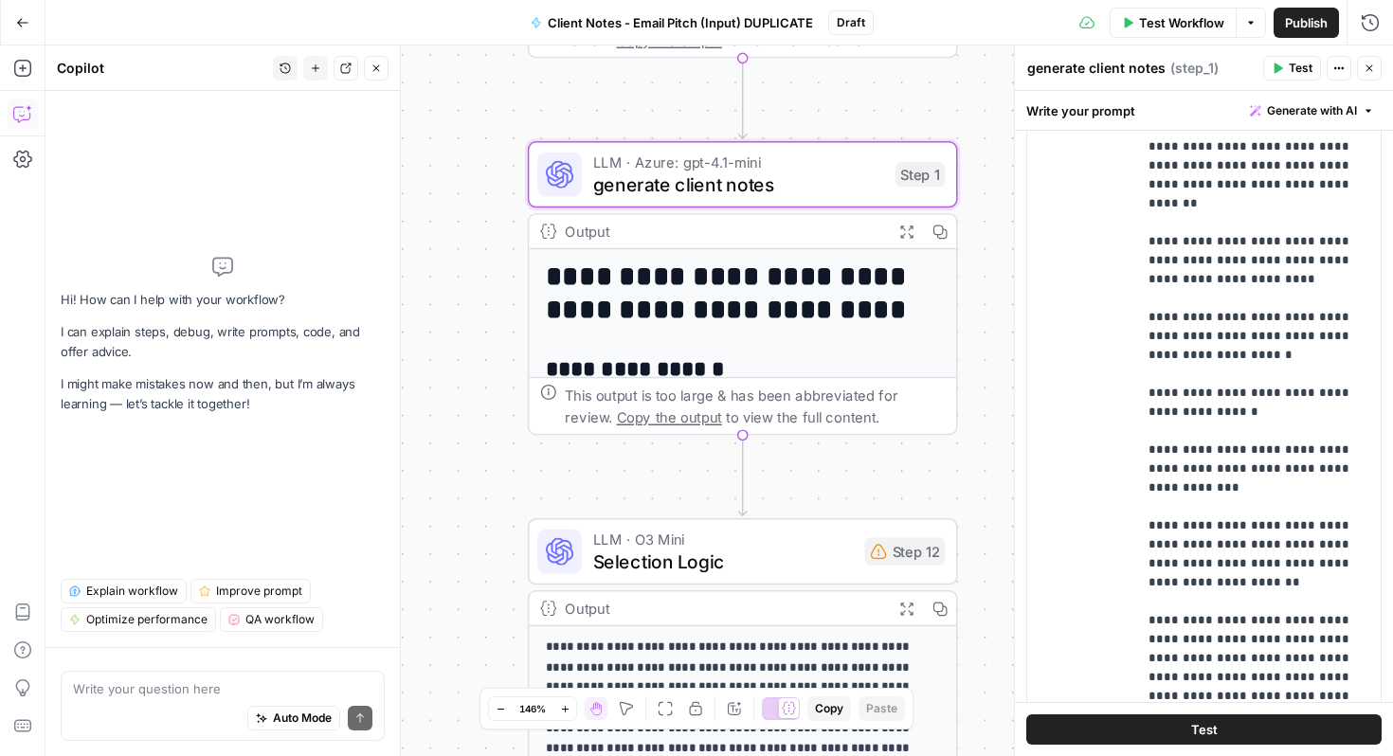
drag, startPoint x: 1041, startPoint y: 232, endPoint x: 1313, endPoint y: 756, distance: 589.8
click at [1313, 756] on div "**********" at bounding box center [1204, 423] width 378 height 665
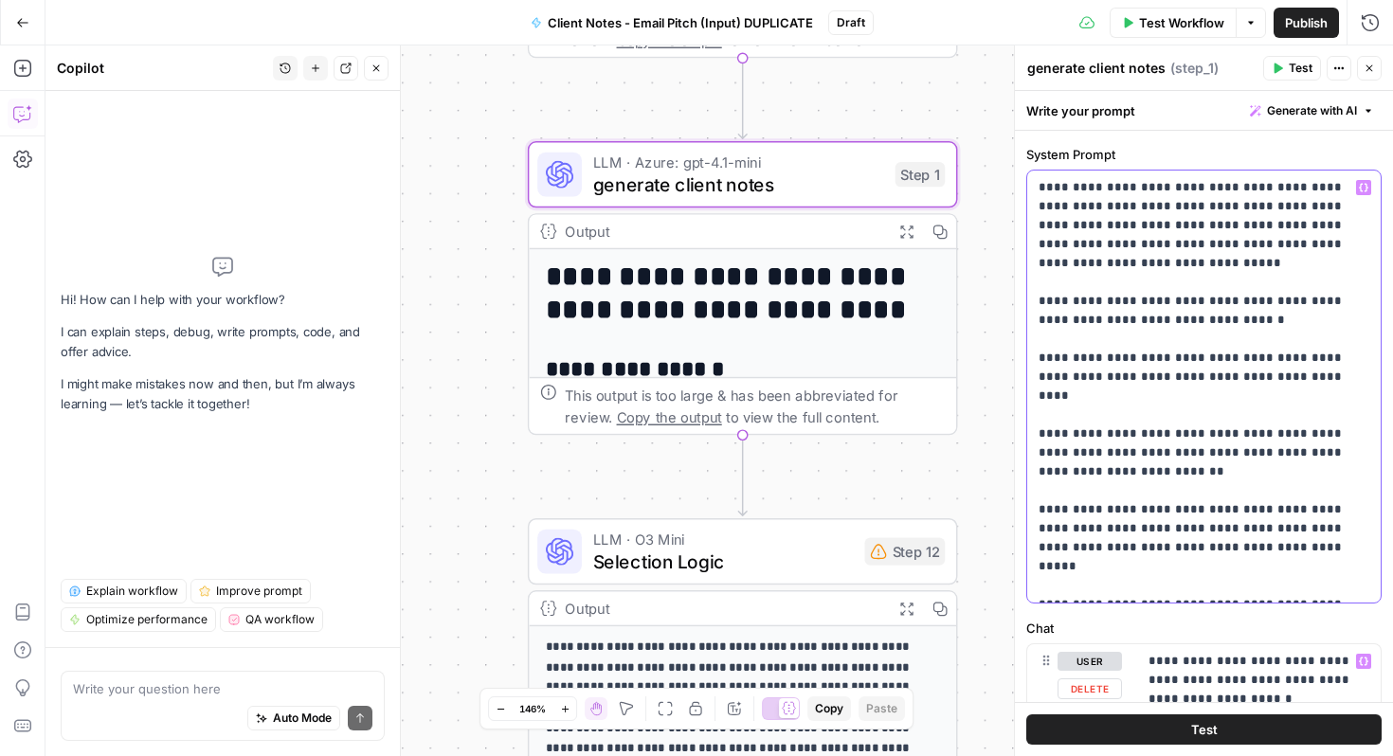
scroll to position [80, 0]
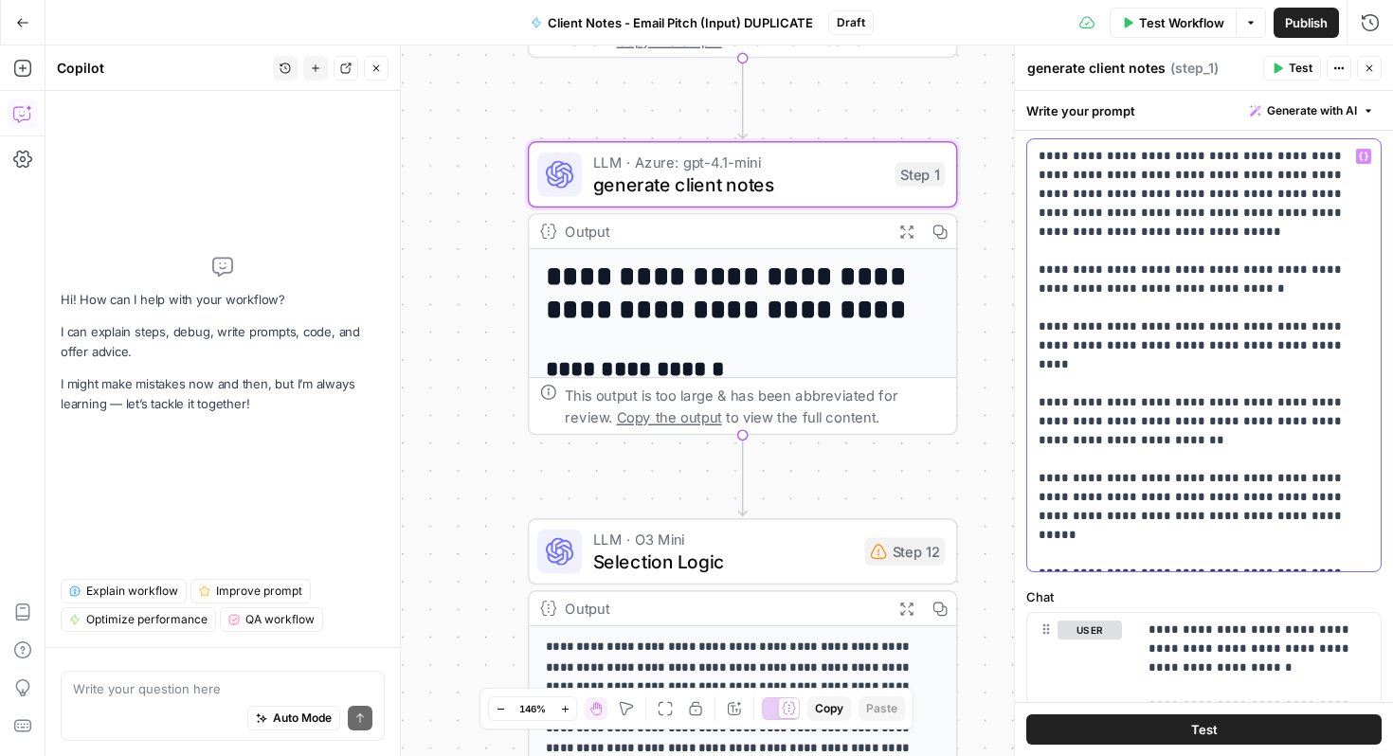
copy p "**********"
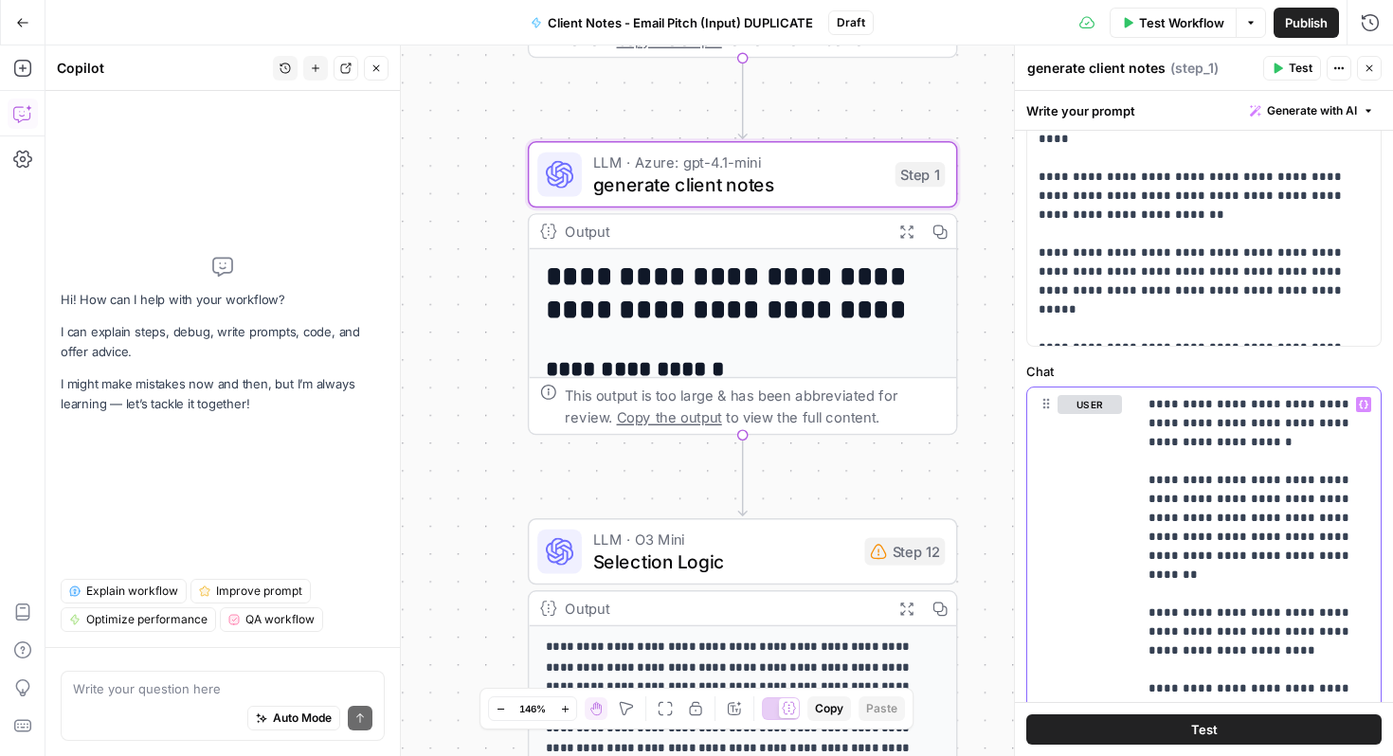
scroll to position [0, 52]
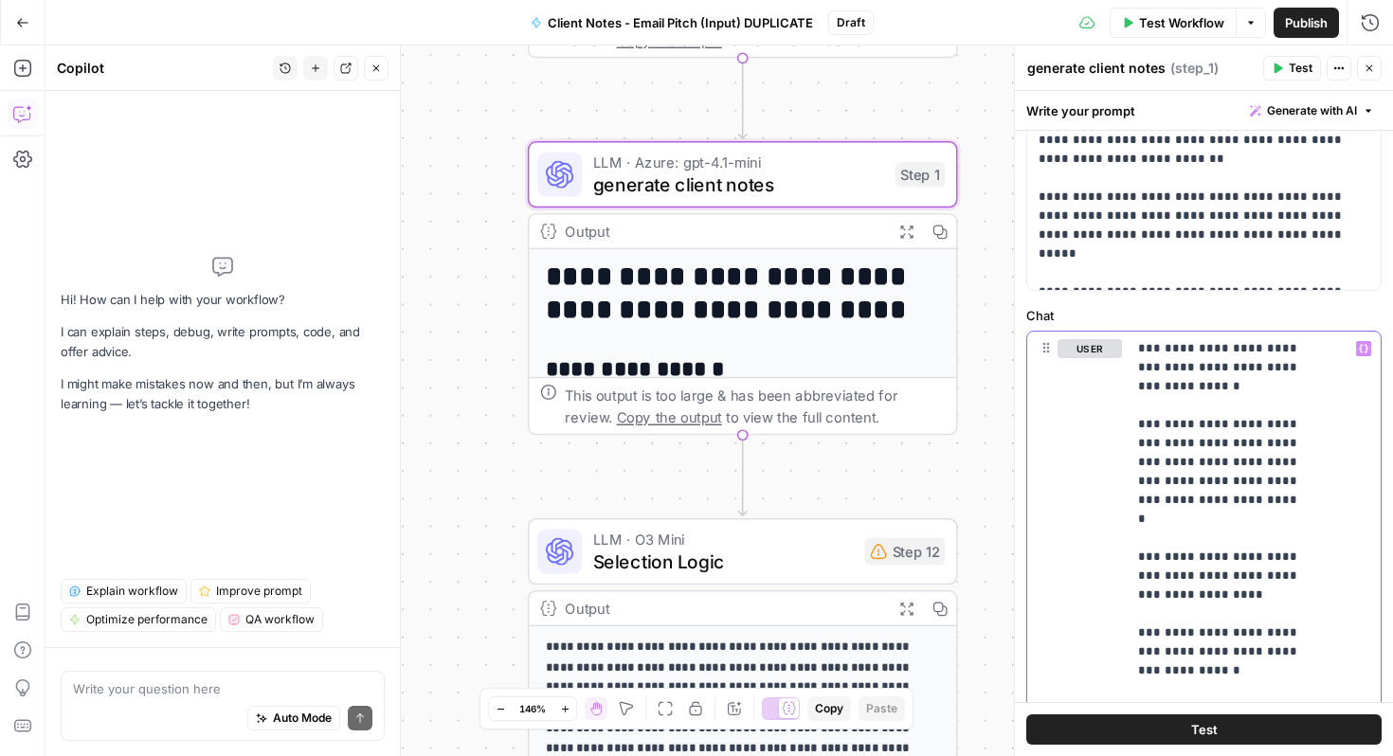
drag, startPoint x: 1147, startPoint y: 451, endPoint x: 1387, endPoint y: 756, distance: 387.4
click at [1387, 756] on div "**********" at bounding box center [1204, 423] width 378 height 665
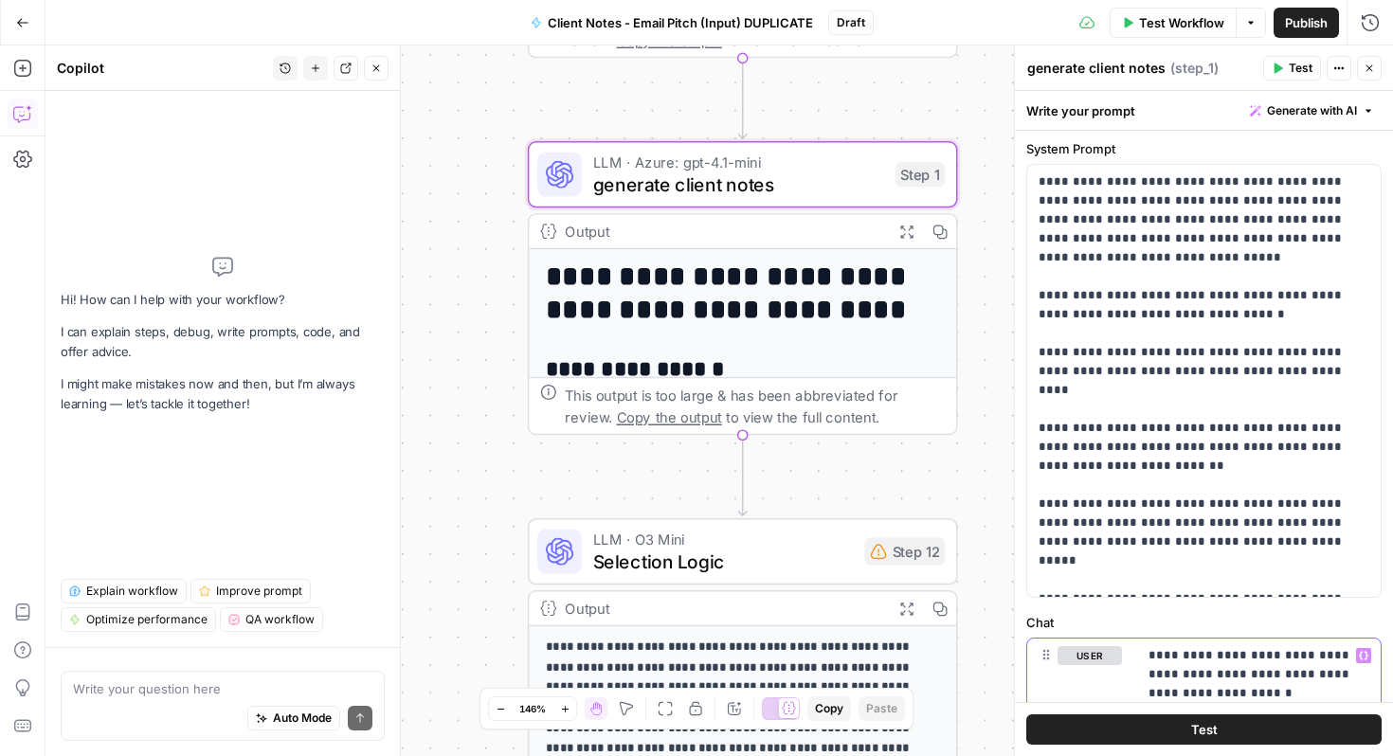
scroll to position [56, 0]
drag, startPoint x: 1310, startPoint y: 530, endPoint x: 1152, endPoint y: 655, distance: 201.8
copy p "**********"
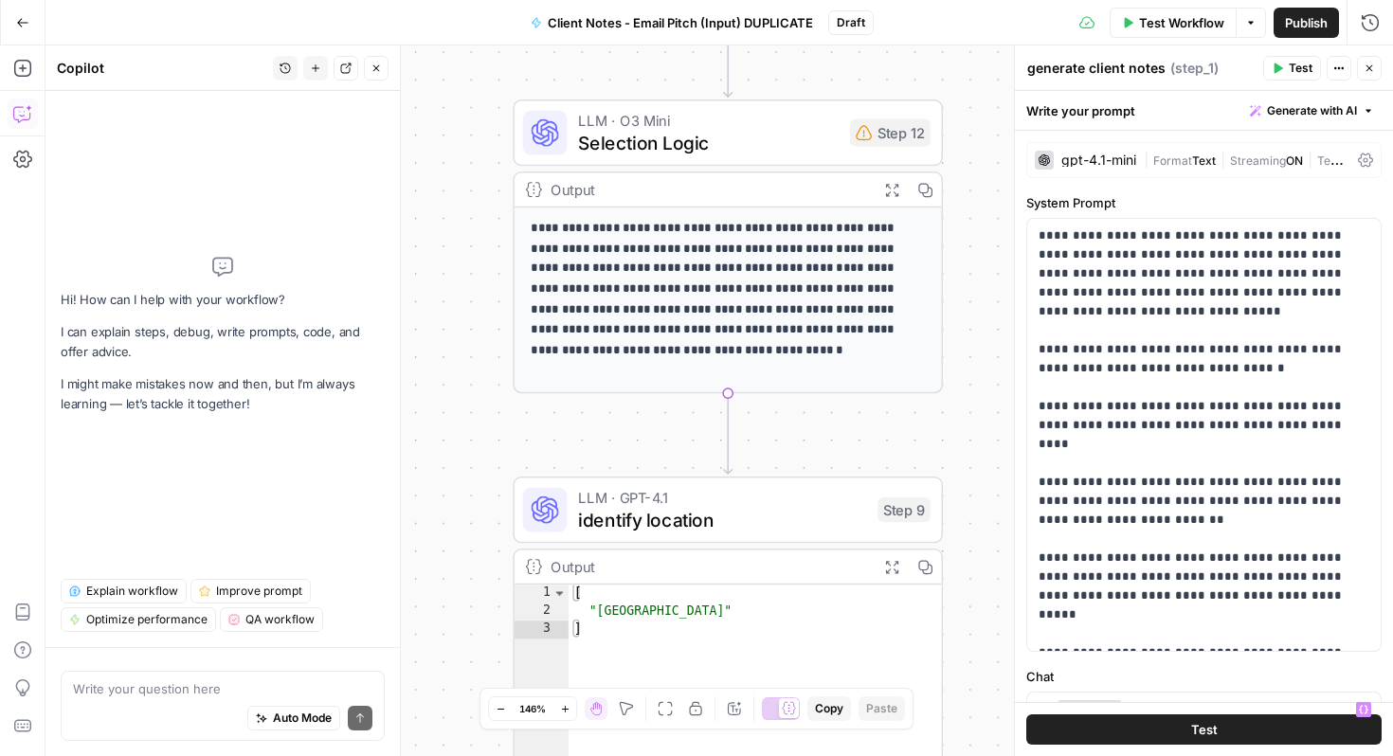
click at [1364, 64] on icon "button" at bounding box center [1369, 68] width 11 height 11
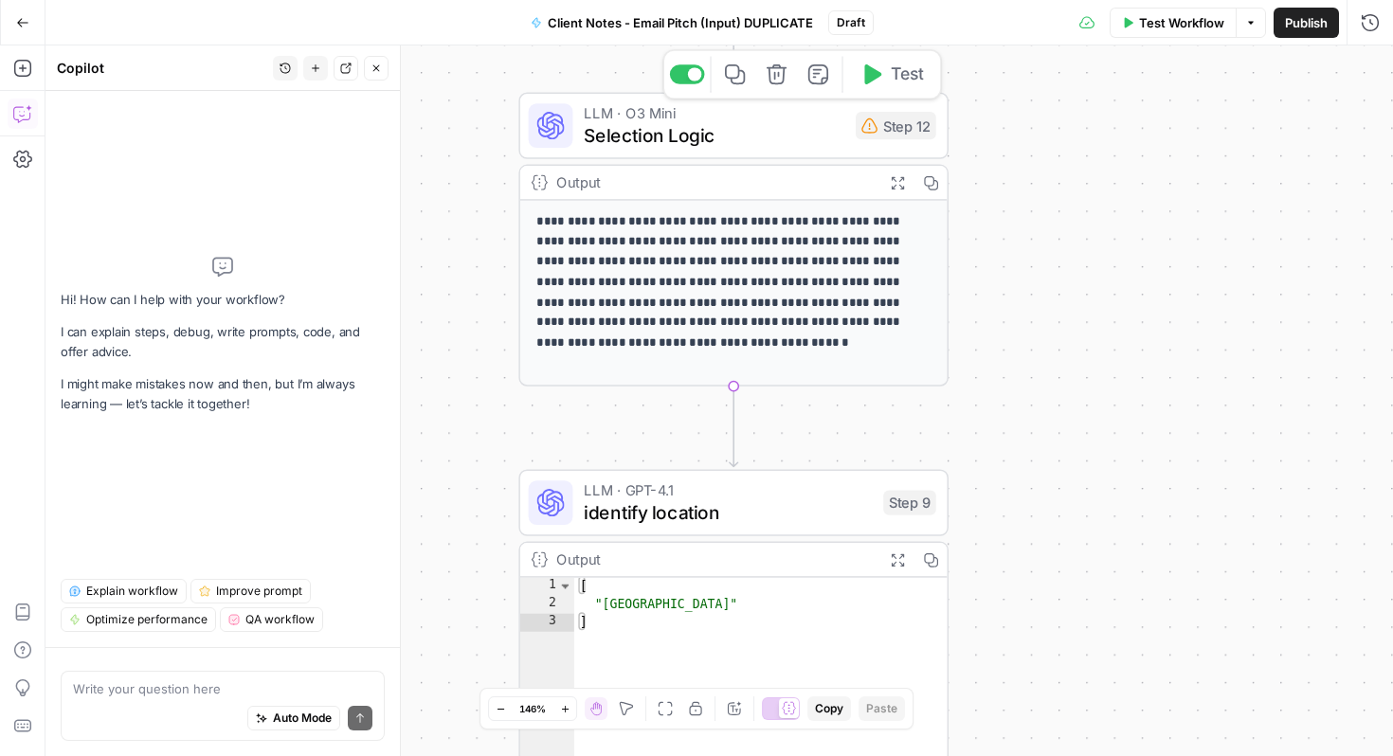
click at [743, 138] on span "Selection Logic" at bounding box center [714, 134] width 261 height 27
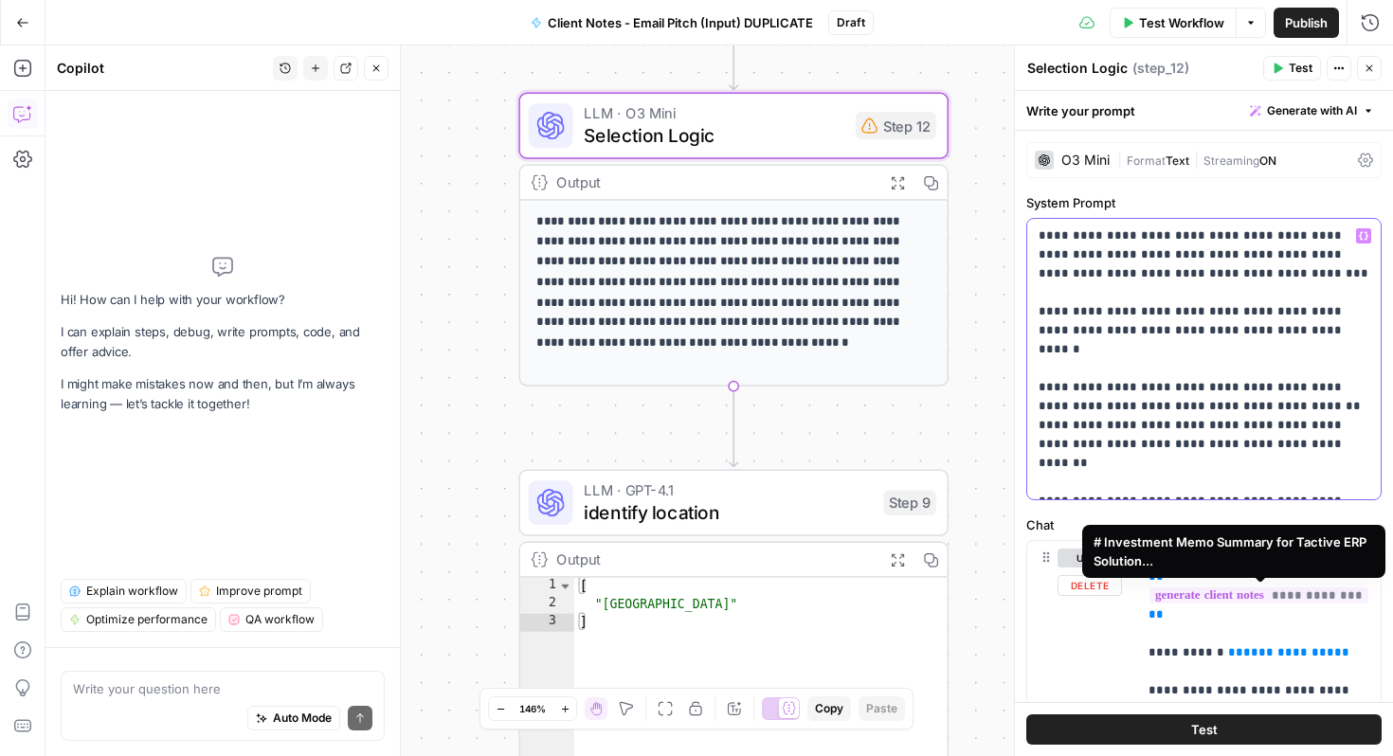
drag, startPoint x: 1038, startPoint y: 241, endPoint x: 1215, endPoint y: 586, distance: 387.9
click at [0, 0] on form "**********" at bounding box center [0, 0] width 0 height 0
copy p "**********"
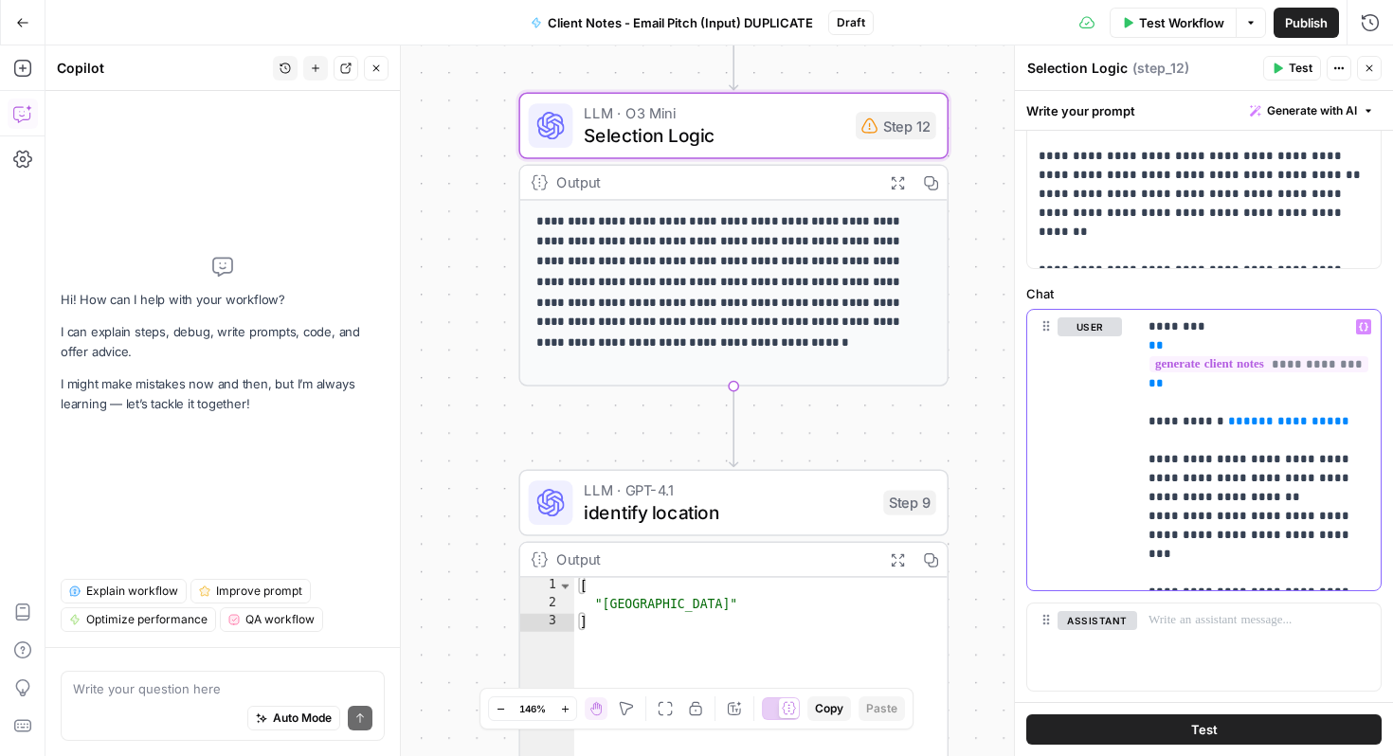
scroll to position [276, 0]
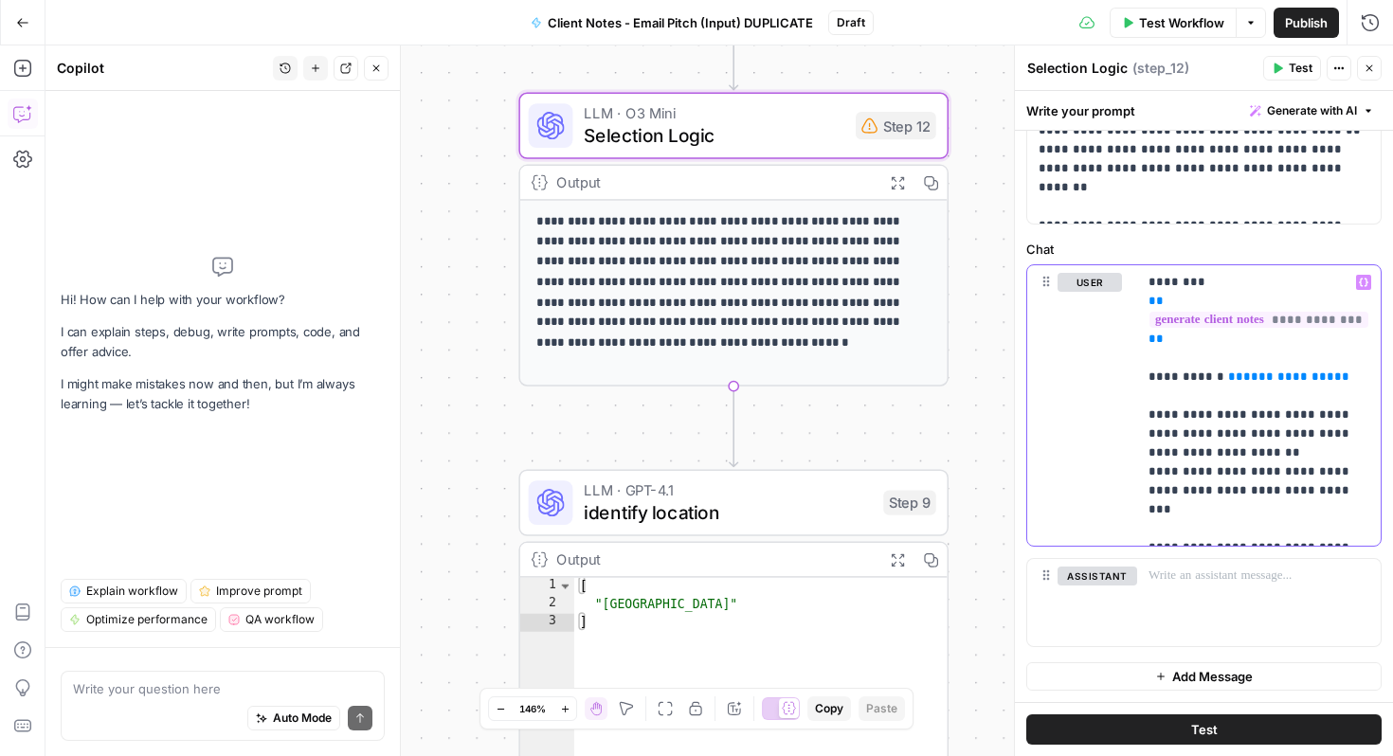
drag, startPoint x: 1149, startPoint y: 562, endPoint x: 1267, endPoint y: 756, distance: 226.8
click at [1267, 756] on div "**********" at bounding box center [1204, 423] width 378 height 665
copy p "**********"
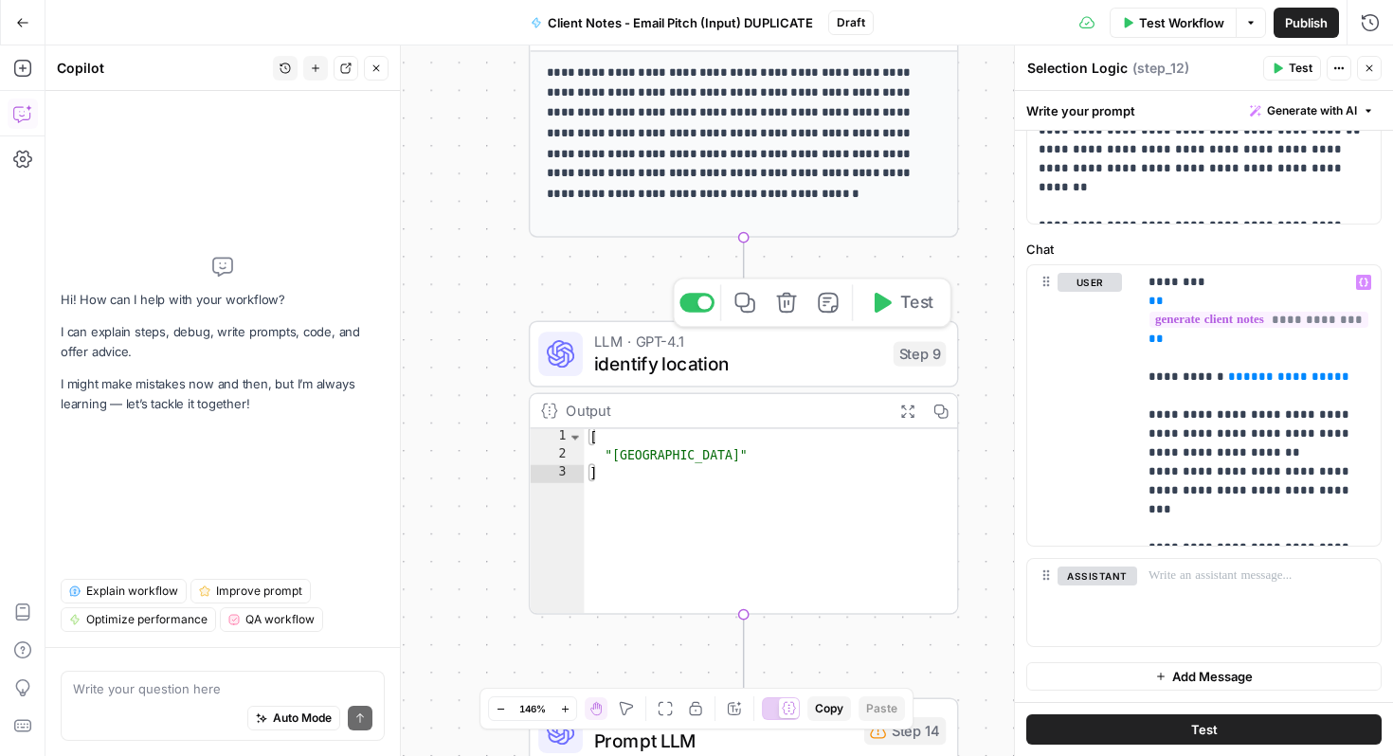
click at [806, 358] on span "identify location" at bounding box center [738, 363] width 288 height 27
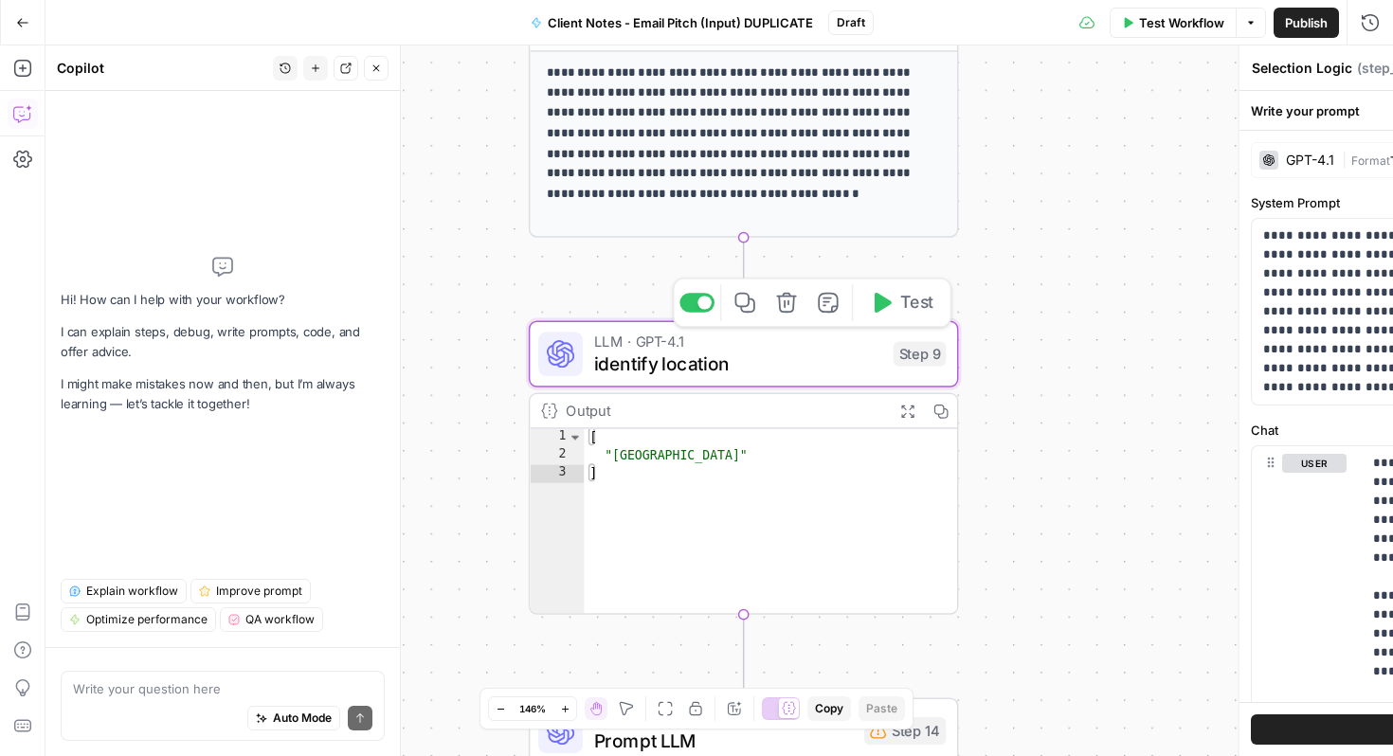
type textarea "identify location"
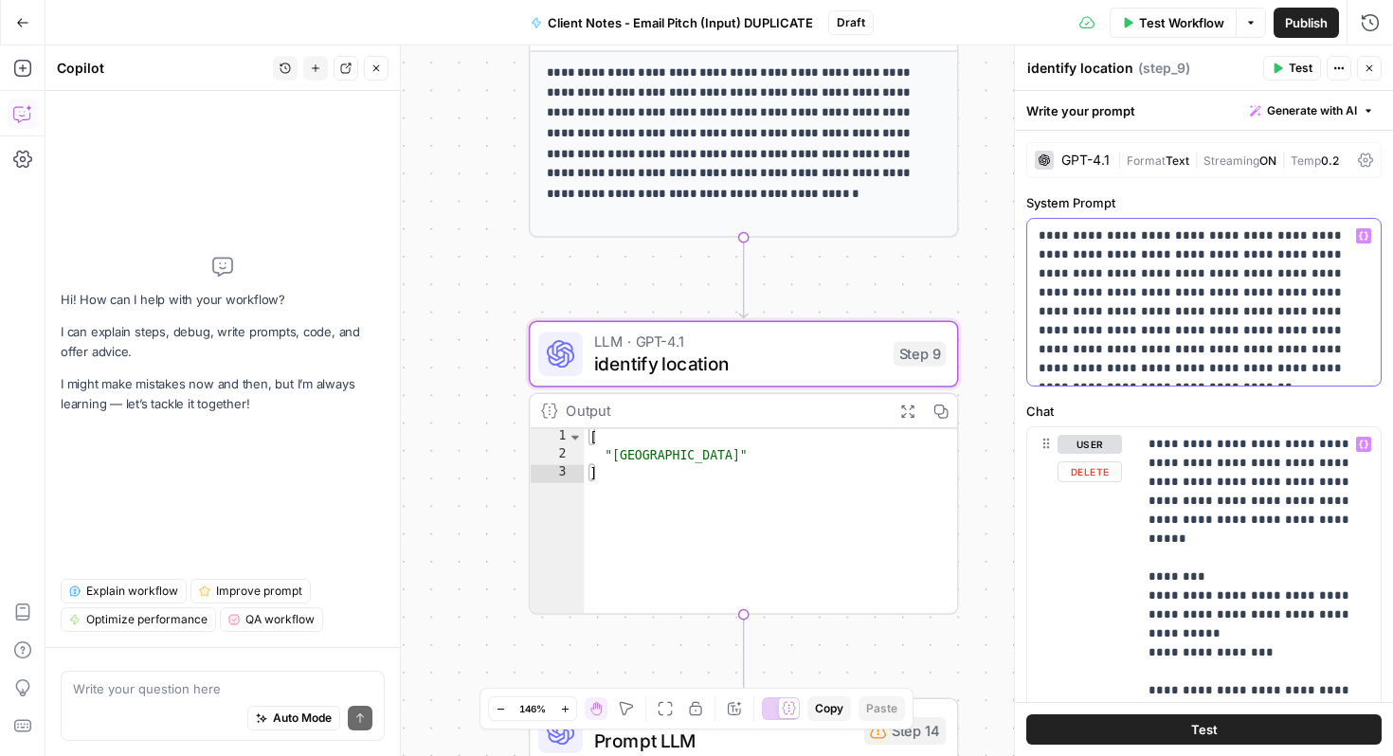
drag, startPoint x: 1042, startPoint y: 240, endPoint x: 1188, endPoint y: 461, distance: 264.8
click at [0, 0] on form "**********" at bounding box center [0, 0] width 0 height 0
copy p "**********"
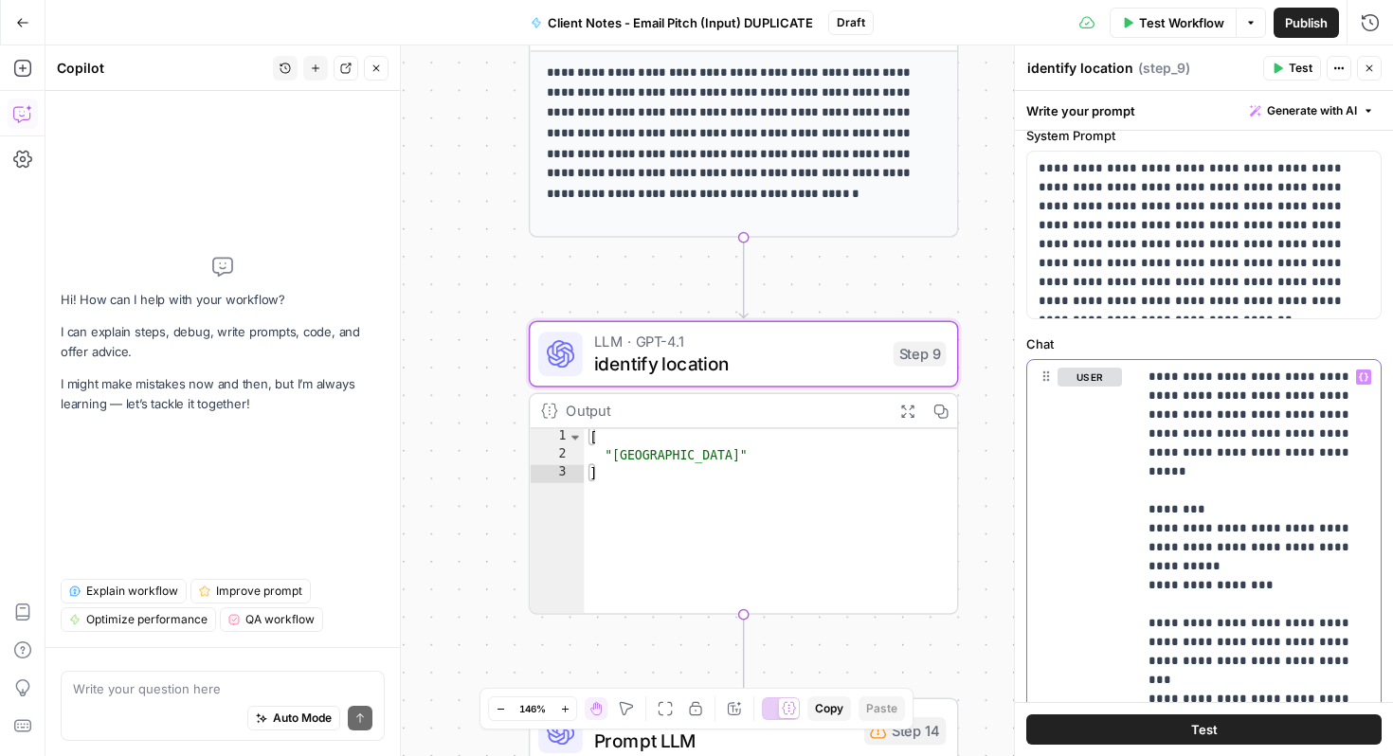
scroll to position [0, 0]
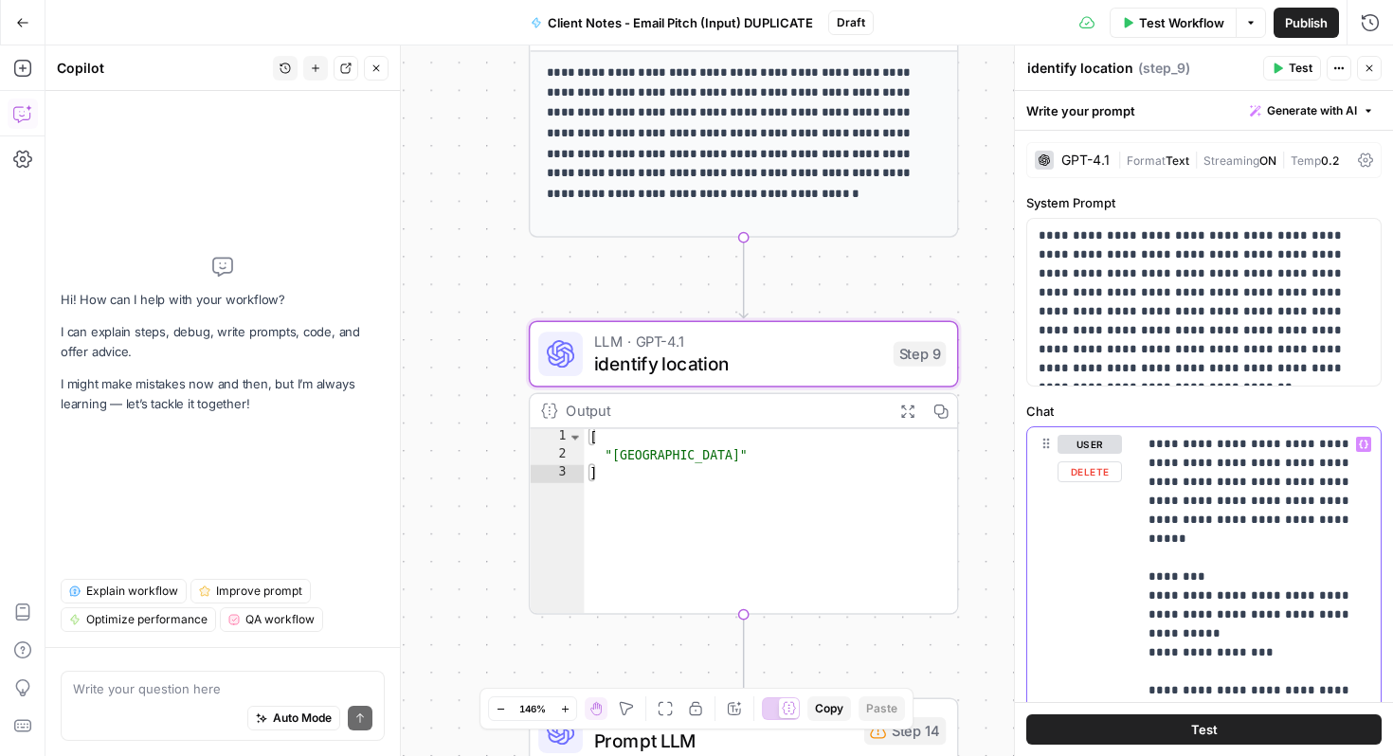
drag, startPoint x: 1311, startPoint y: 438, endPoint x: 1148, endPoint y: 431, distance: 163.2
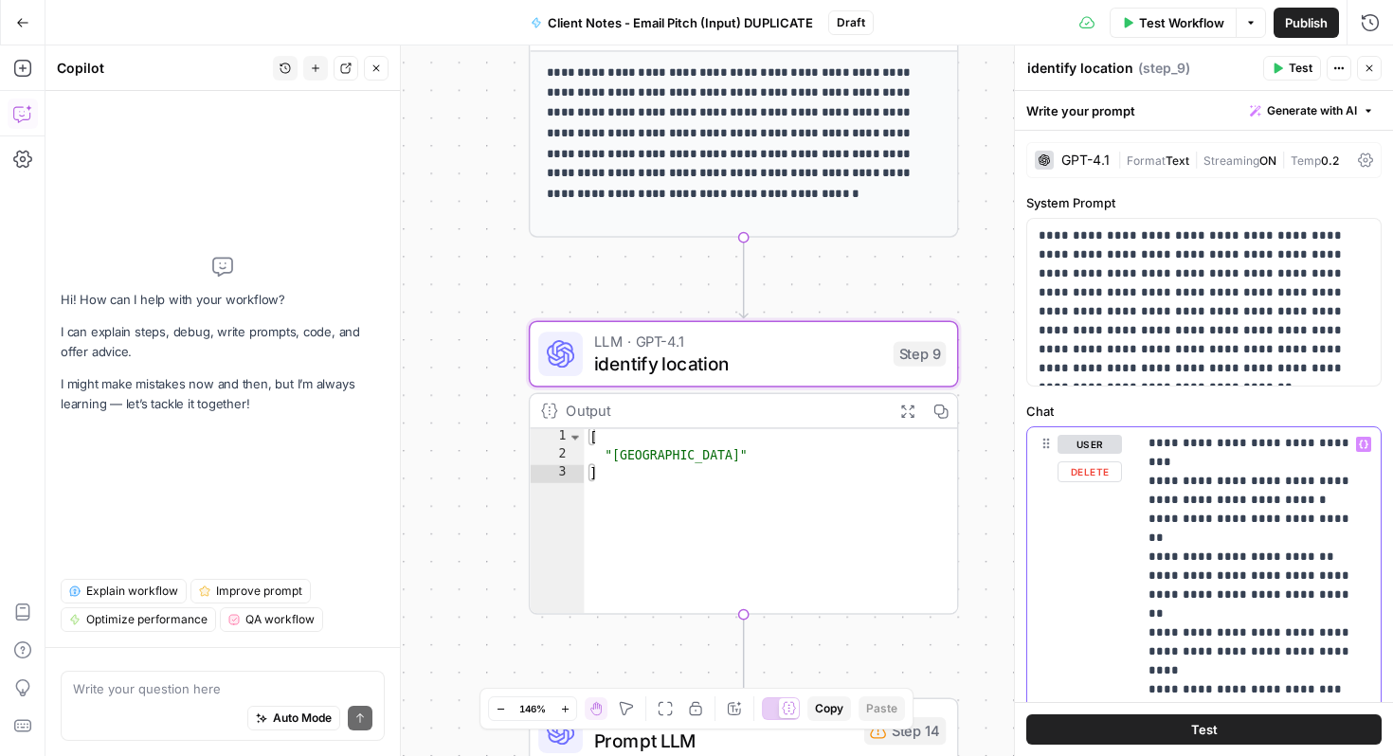
scroll to position [744, 0]
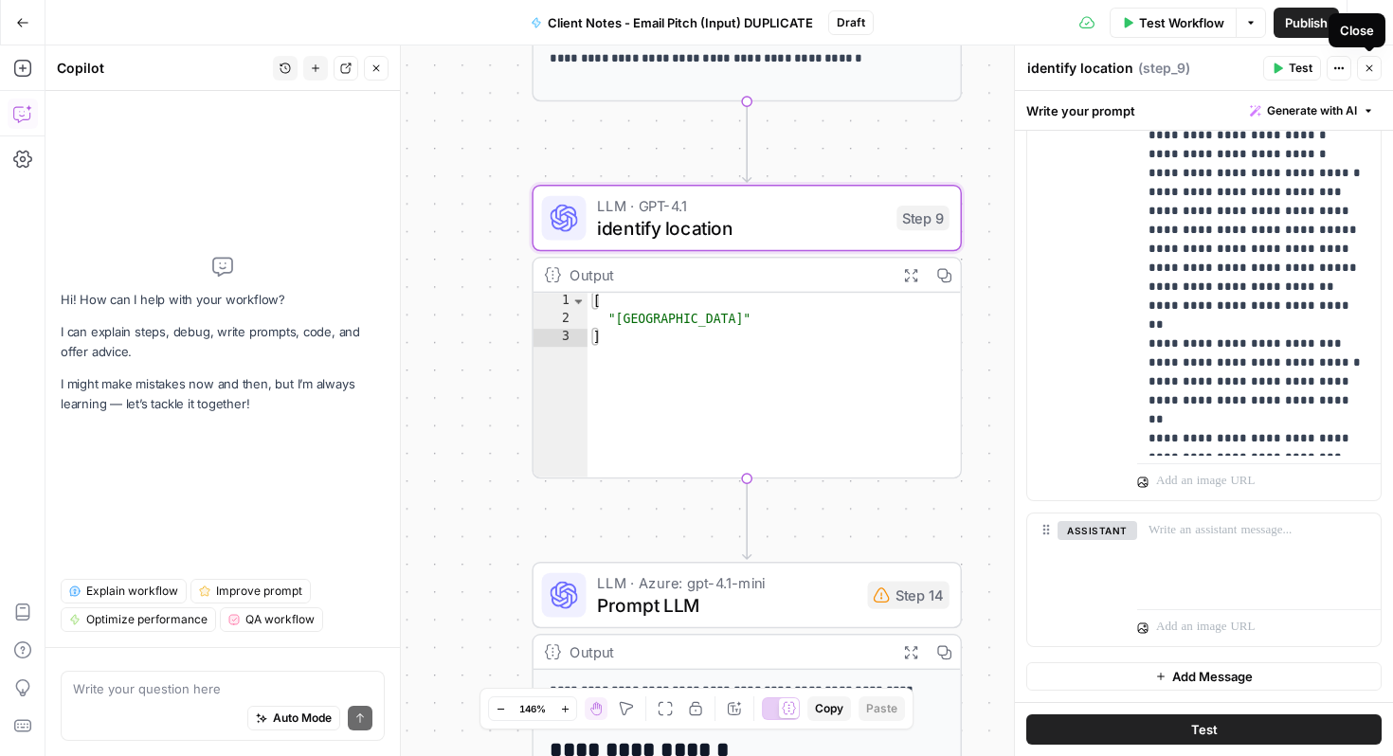
click at [1362, 65] on button "Close" at bounding box center [1369, 68] width 25 height 25
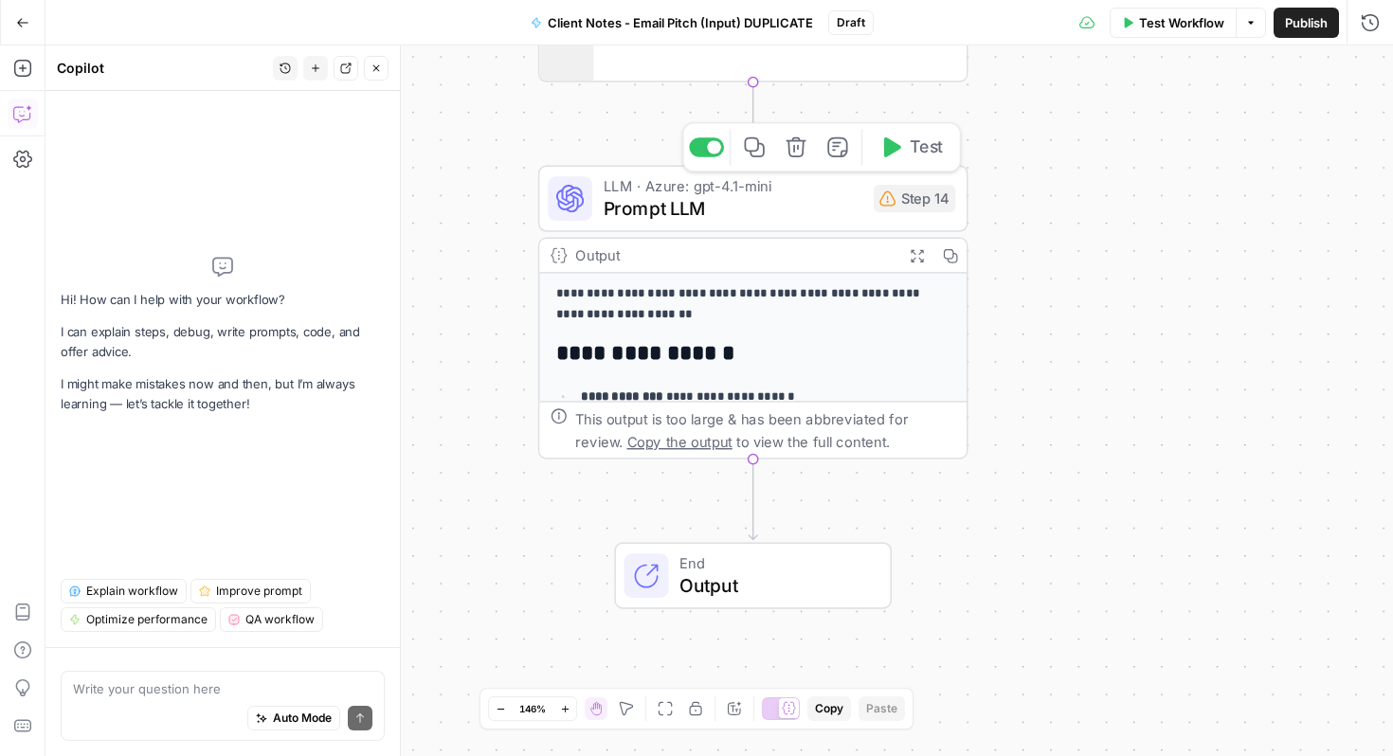
click at [771, 209] on span "Prompt LLM" at bounding box center [734, 207] width 260 height 27
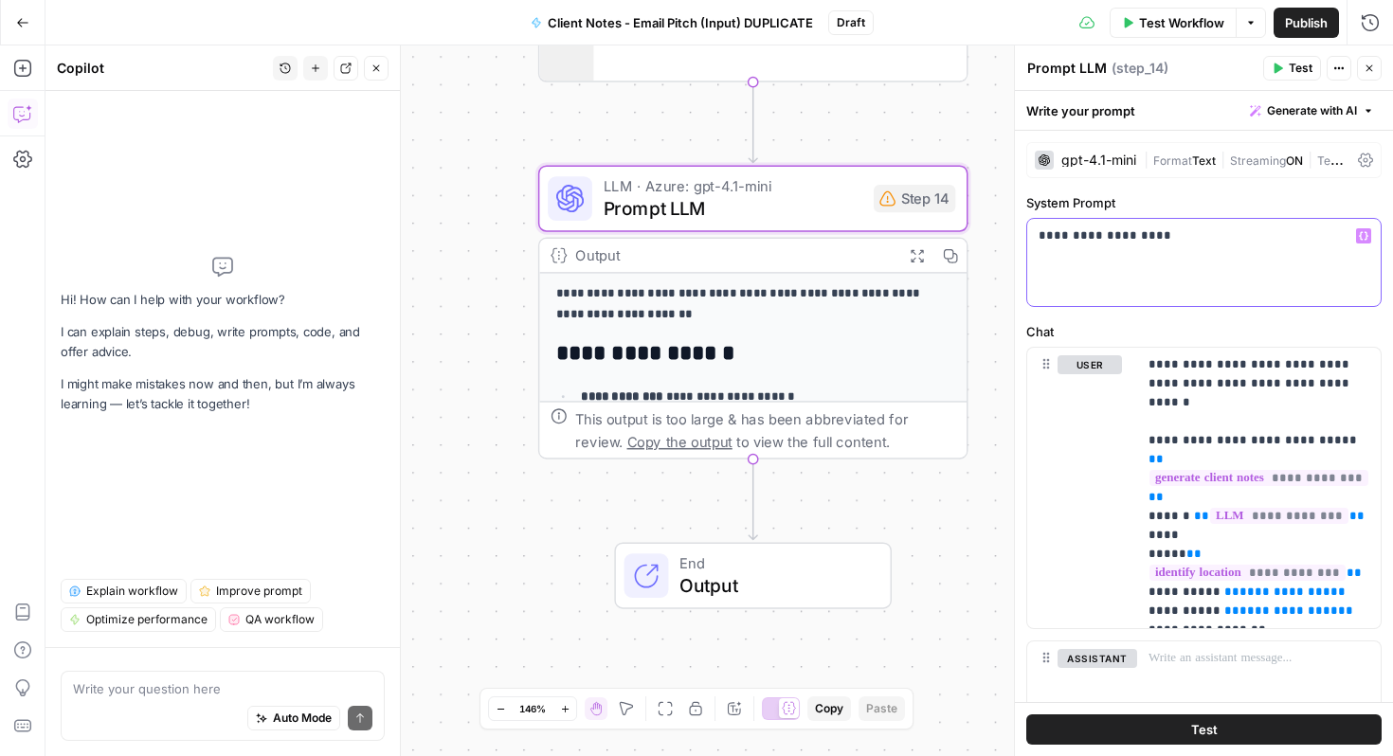
drag, startPoint x: 1038, startPoint y: 236, endPoint x: 1166, endPoint y: 252, distance: 129.0
click at [1166, 252] on div "**********" at bounding box center [1205, 262] width 354 height 87
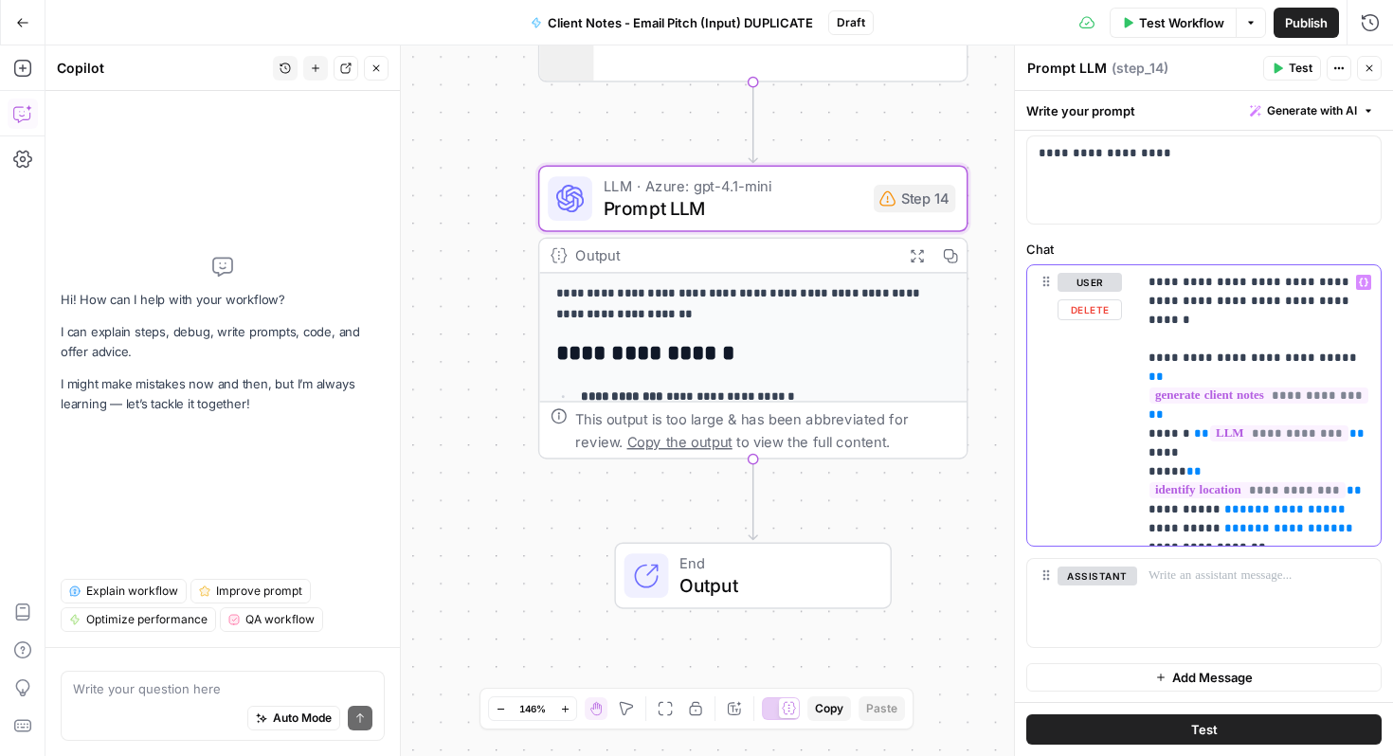
drag, startPoint x: 1150, startPoint y: 285, endPoint x: 1369, endPoint y: 529, distance: 327.6
click at [1369, 529] on p "**********" at bounding box center [1259, 405] width 221 height 265
click at [711, 576] on span "Output" at bounding box center [774, 585] width 189 height 27
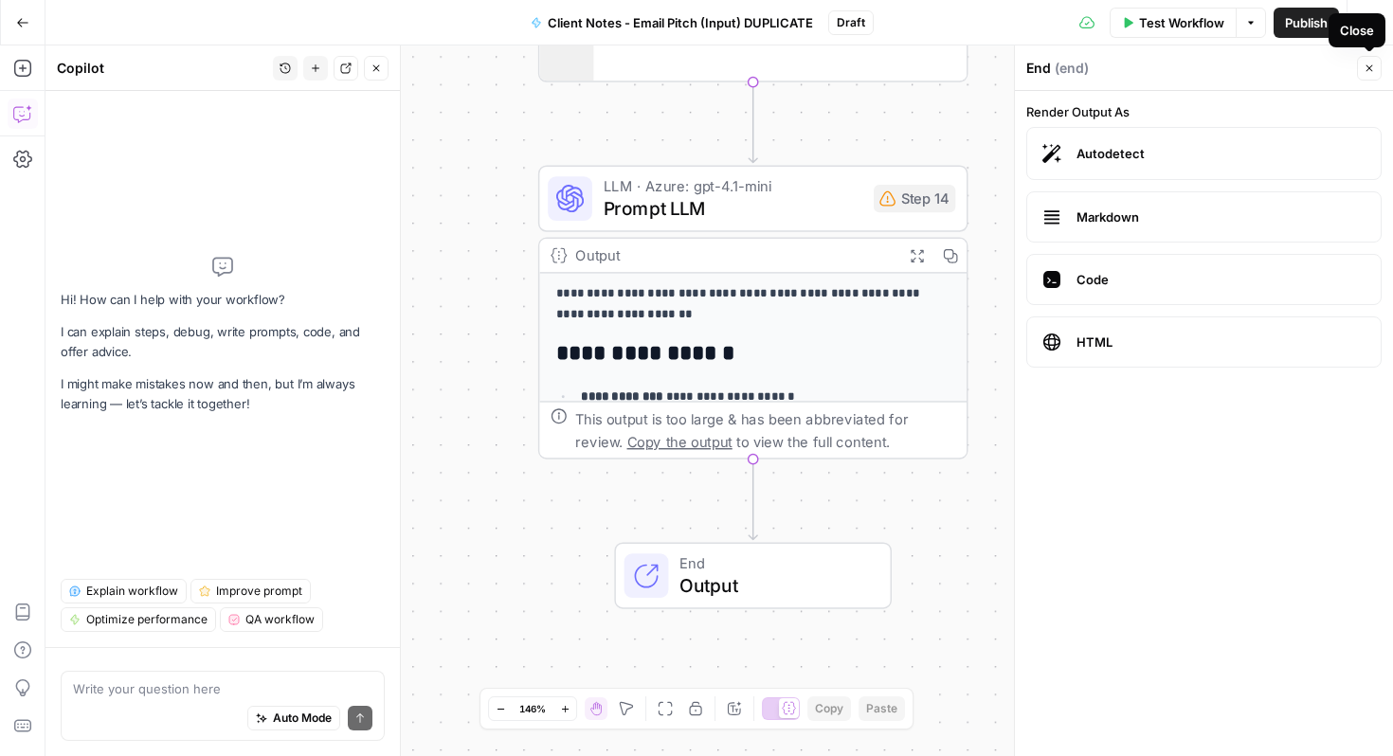
click at [1365, 65] on icon "button" at bounding box center [1369, 68] width 11 height 11
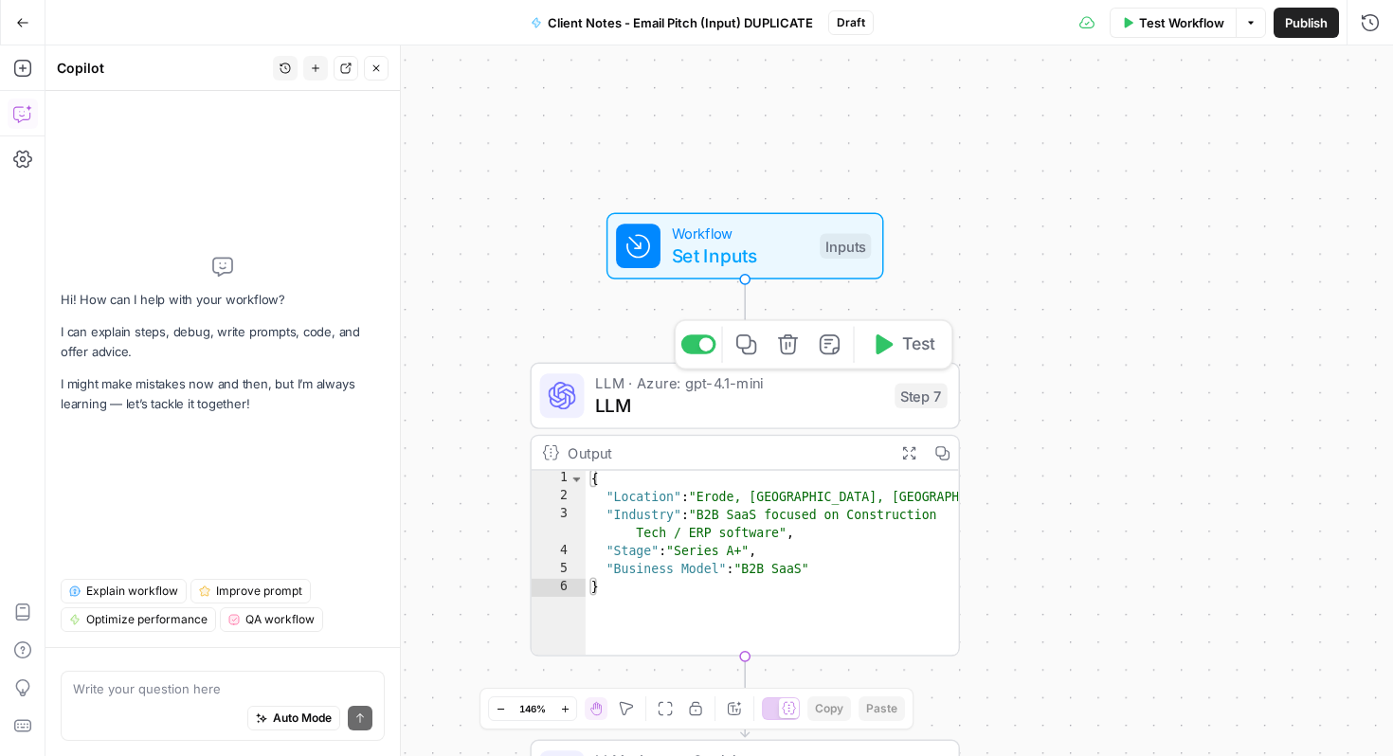
click at [818, 410] on span "LLM" at bounding box center [739, 405] width 288 height 27
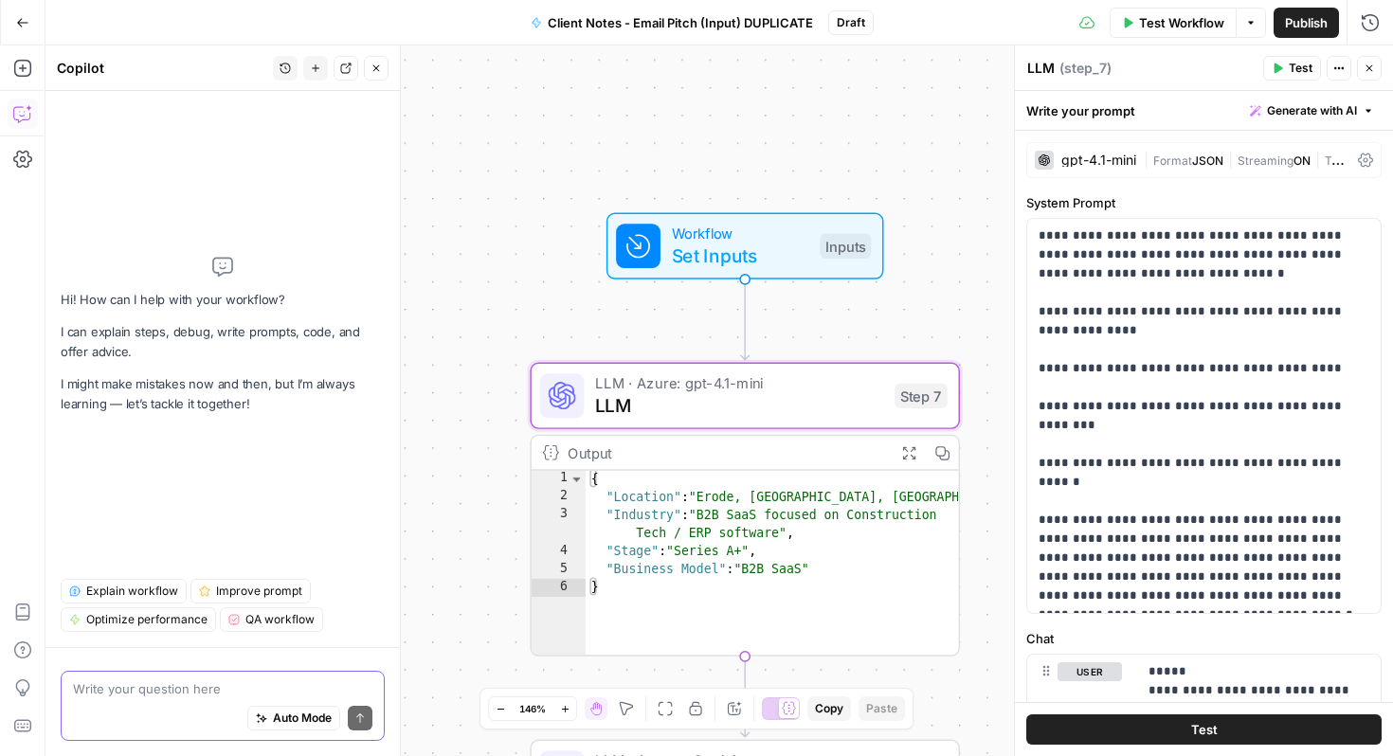
click at [132, 687] on textarea at bounding box center [223, 689] width 300 height 19
drag, startPoint x: 1040, startPoint y: 235, endPoint x: 1248, endPoint y: 593, distance: 414.6
click at [1248, 593] on p "**********" at bounding box center [1204, 416] width 331 height 379
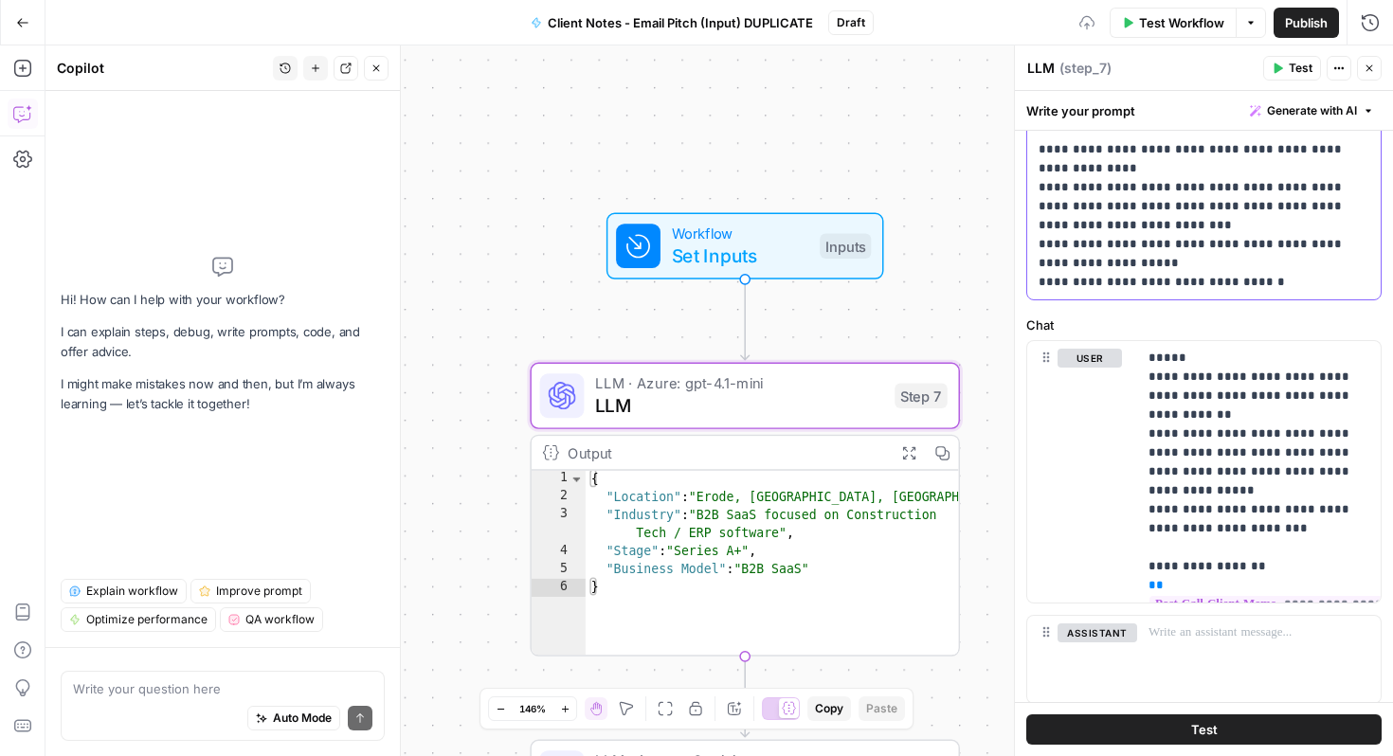
scroll to position [276, 0]
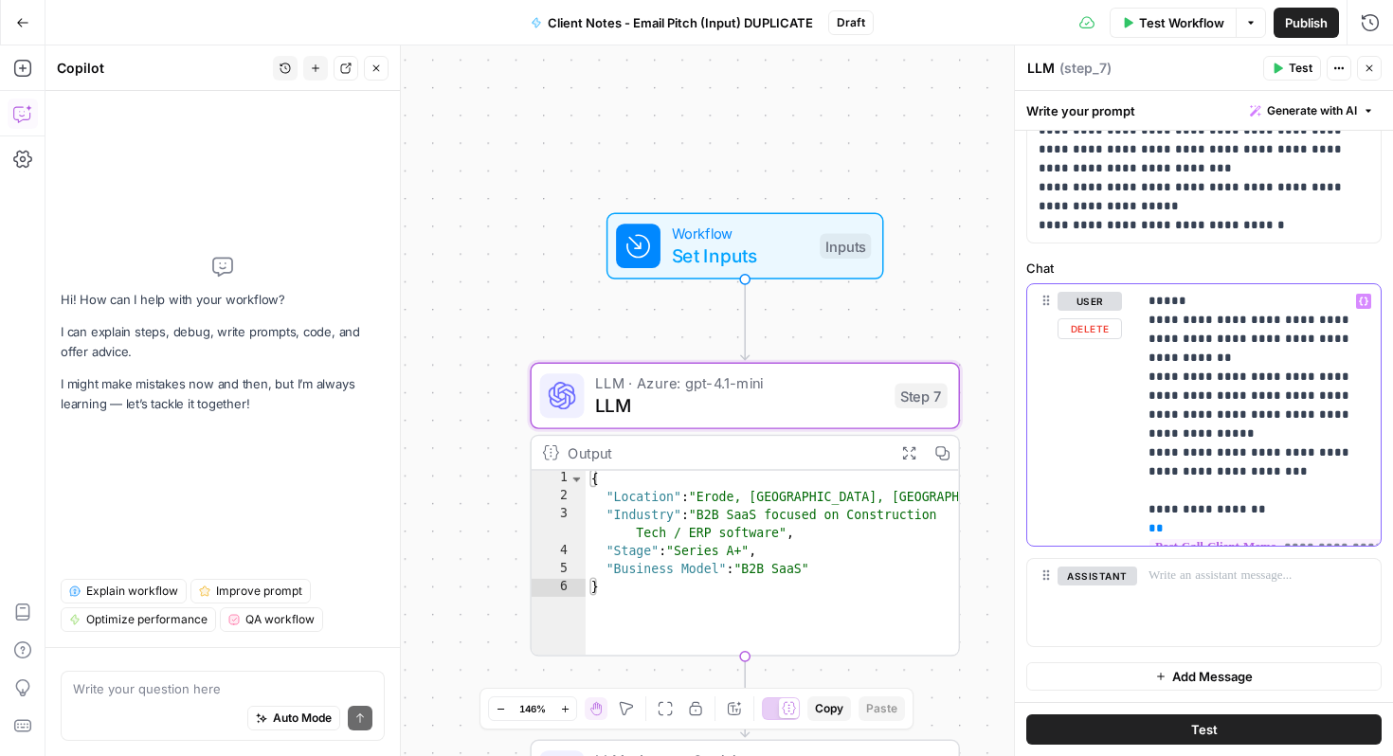
drag, startPoint x: 1145, startPoint y: 298, endPoint x: 1238, endPoint y: 533, distance: 252.8
click at [1238, 533] on div "**********" at bounding box center [1260, 415] width 244 height 262
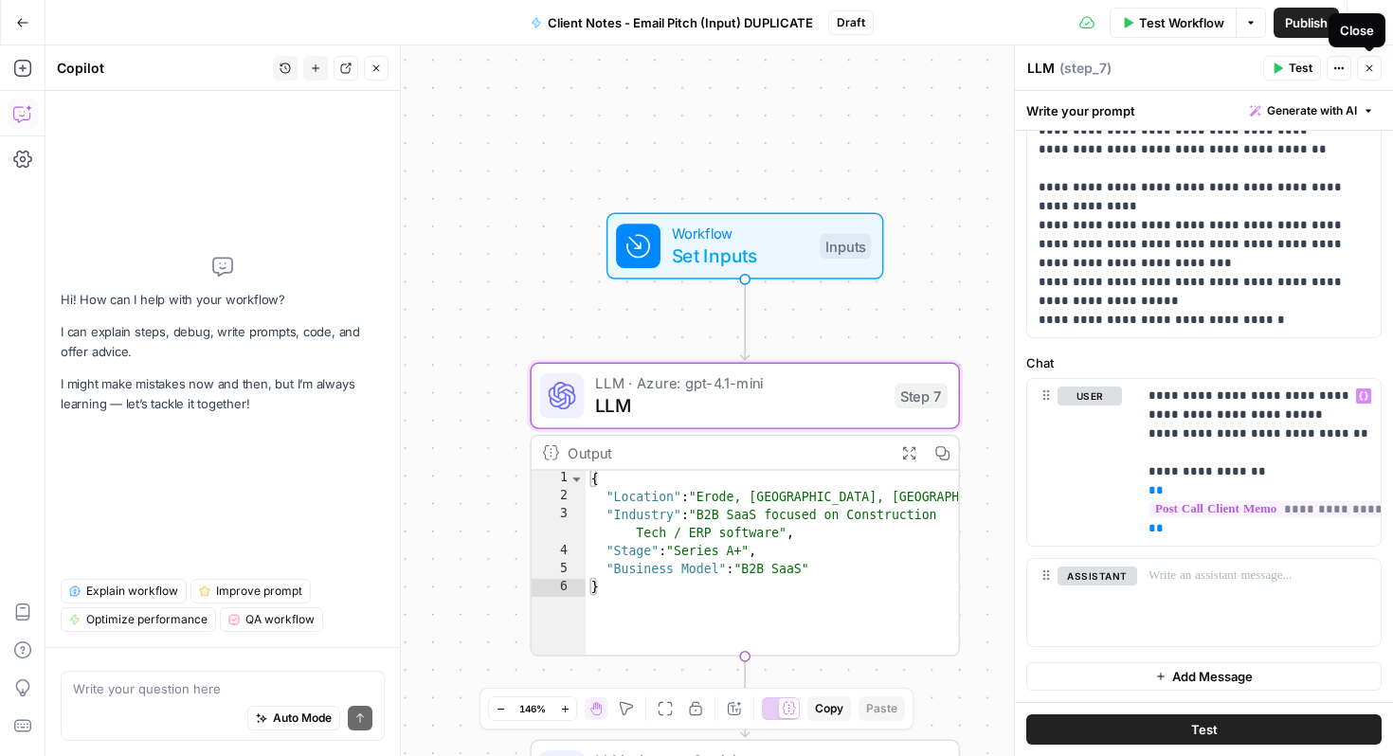
click at [1368, 66] on icon "button" at bounding box center [1370, 68] width 7 height 7
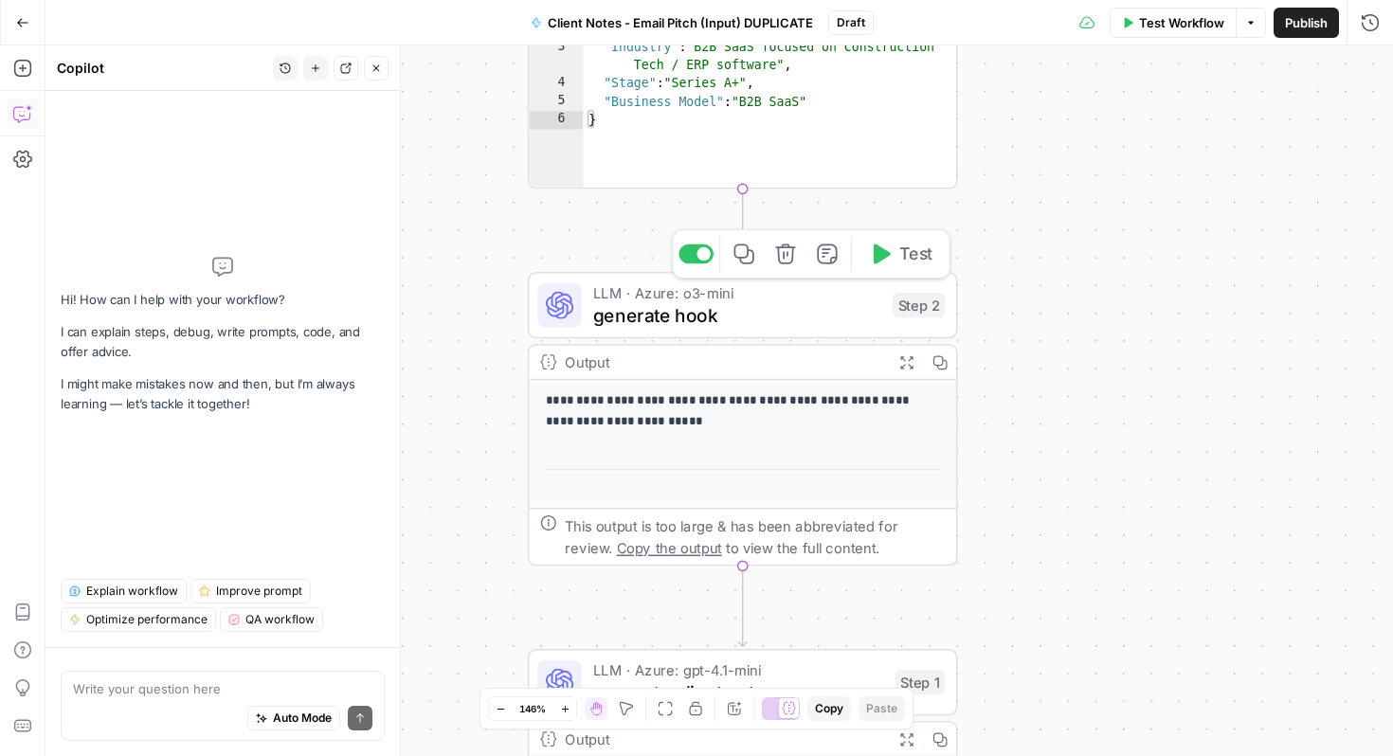
click at [861, 319] on span "generate hook" at bounding box center [737, 314] width 288 height 27
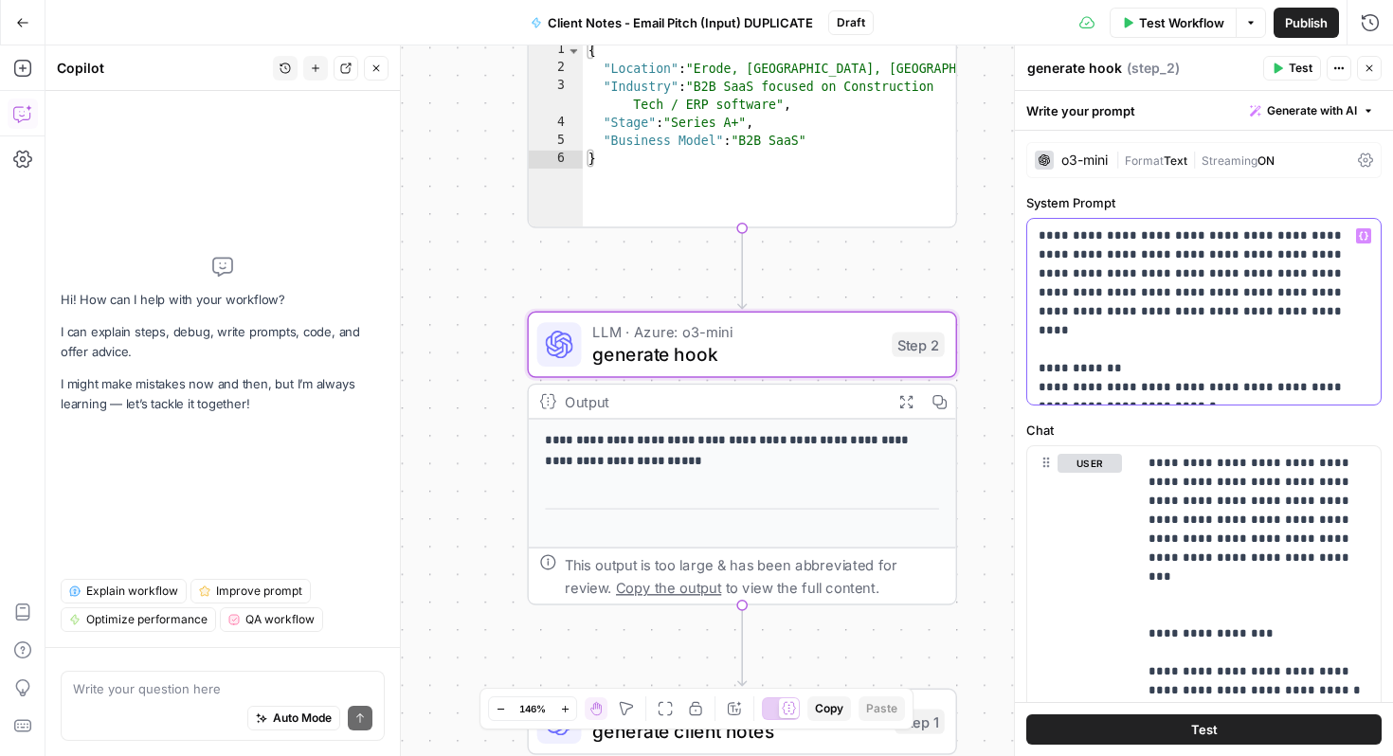
drag, startPoint x: 1038, startPoint y: 229, endPoint x: 1289, endPoint y: 397, distance: 302.1
click at [1289, 397] on div "**********" at bounding box center [1205, 312] width 354 height 186
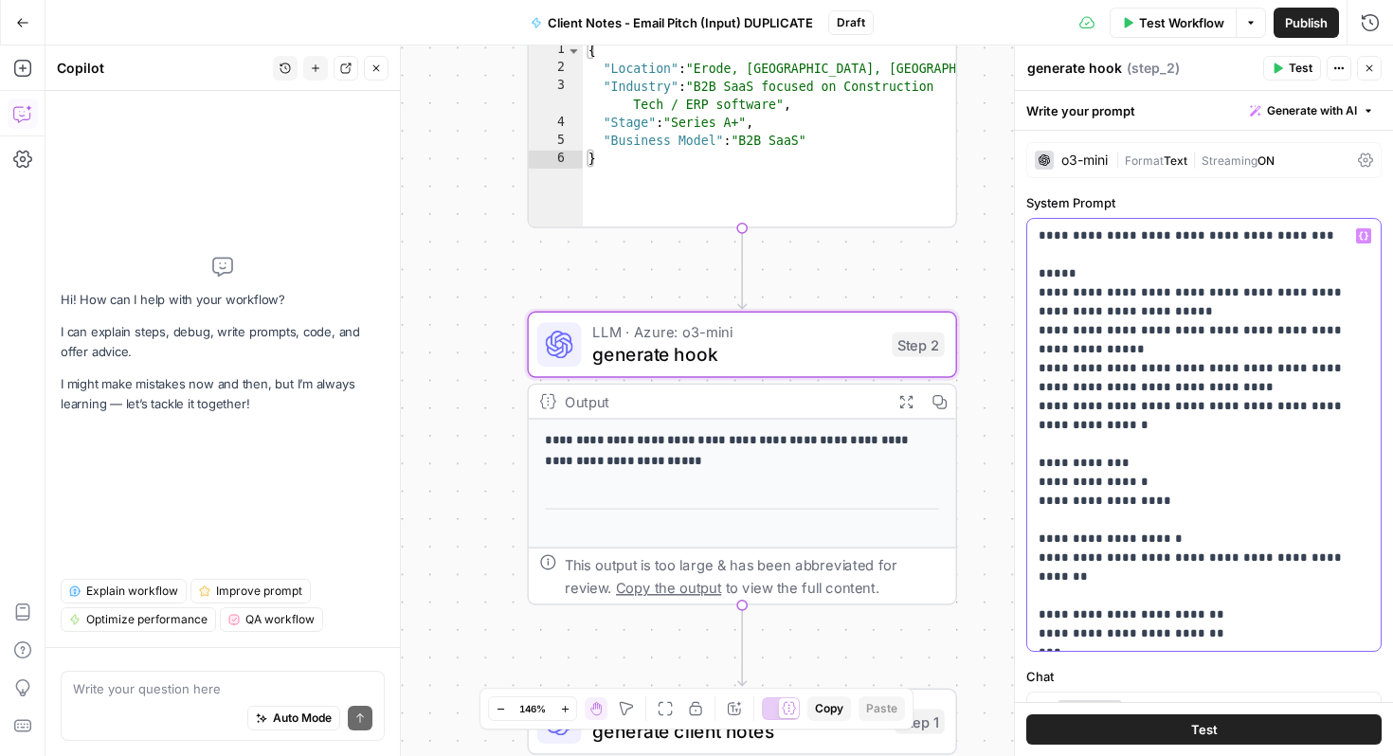
scroll to position [365, 0]
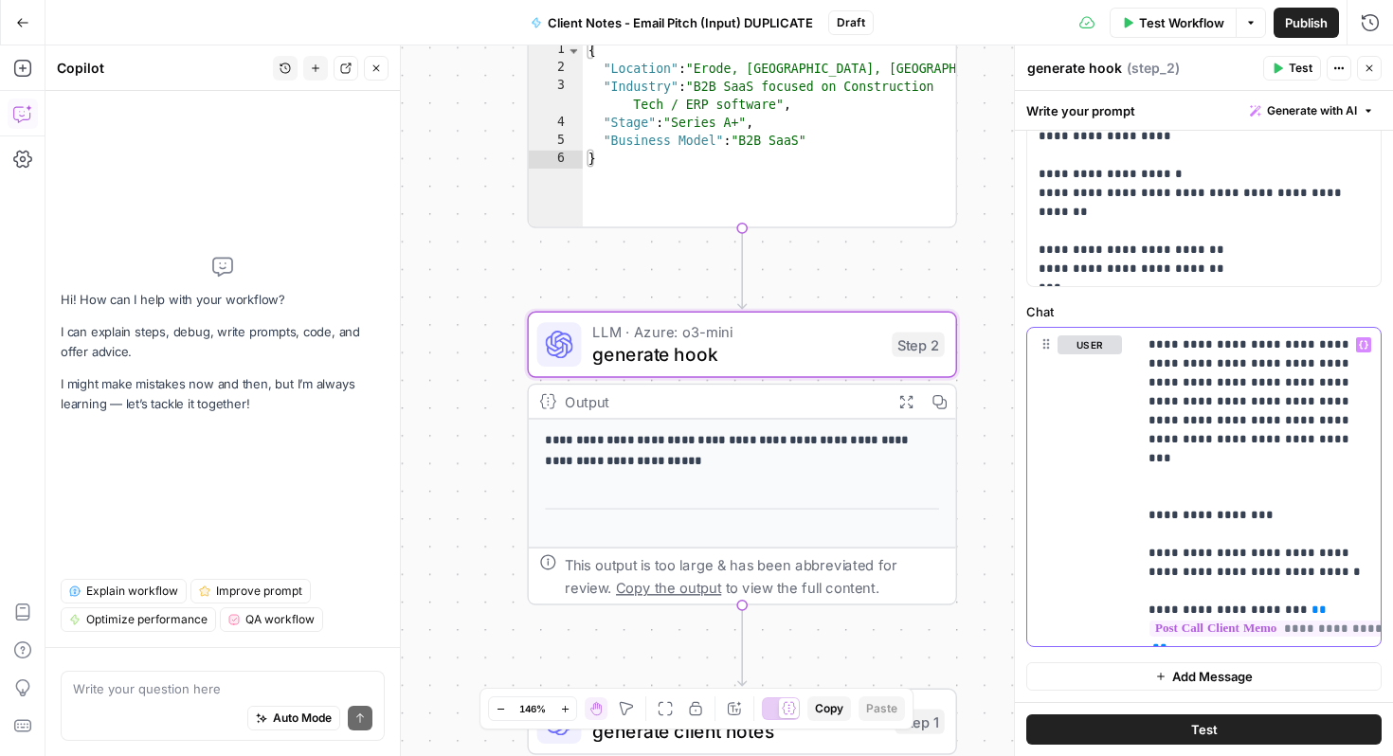
drag, startPoint x: 1149, startPoint y: 337, endPoint x: 1276, endPoint y: 693, distance: 377.5
click at [1276, 693] on div "**********" at bounding box center [1204, 234] width 378 height 937
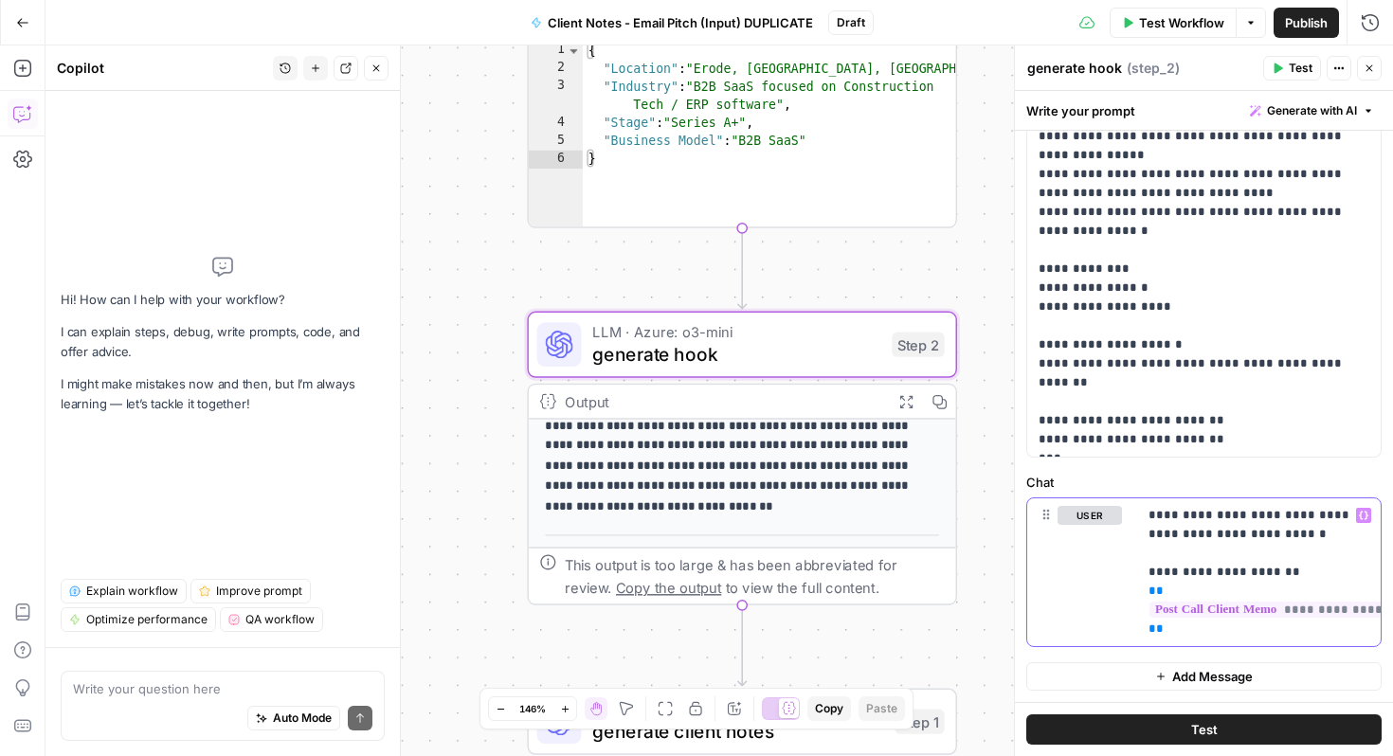
scroll to position [285, 0]
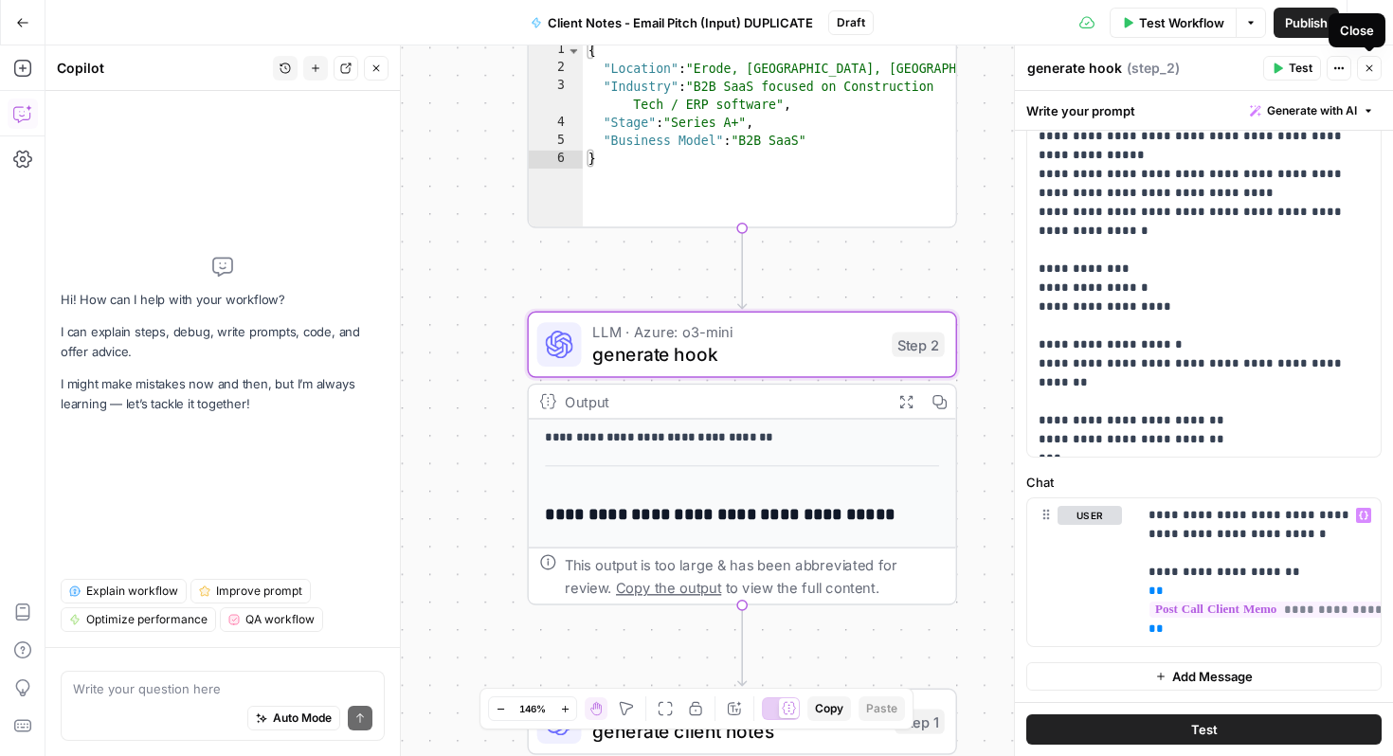
click at [1368, 66] on icon "button" at bounding box center [1370, 68] width 7 height 7
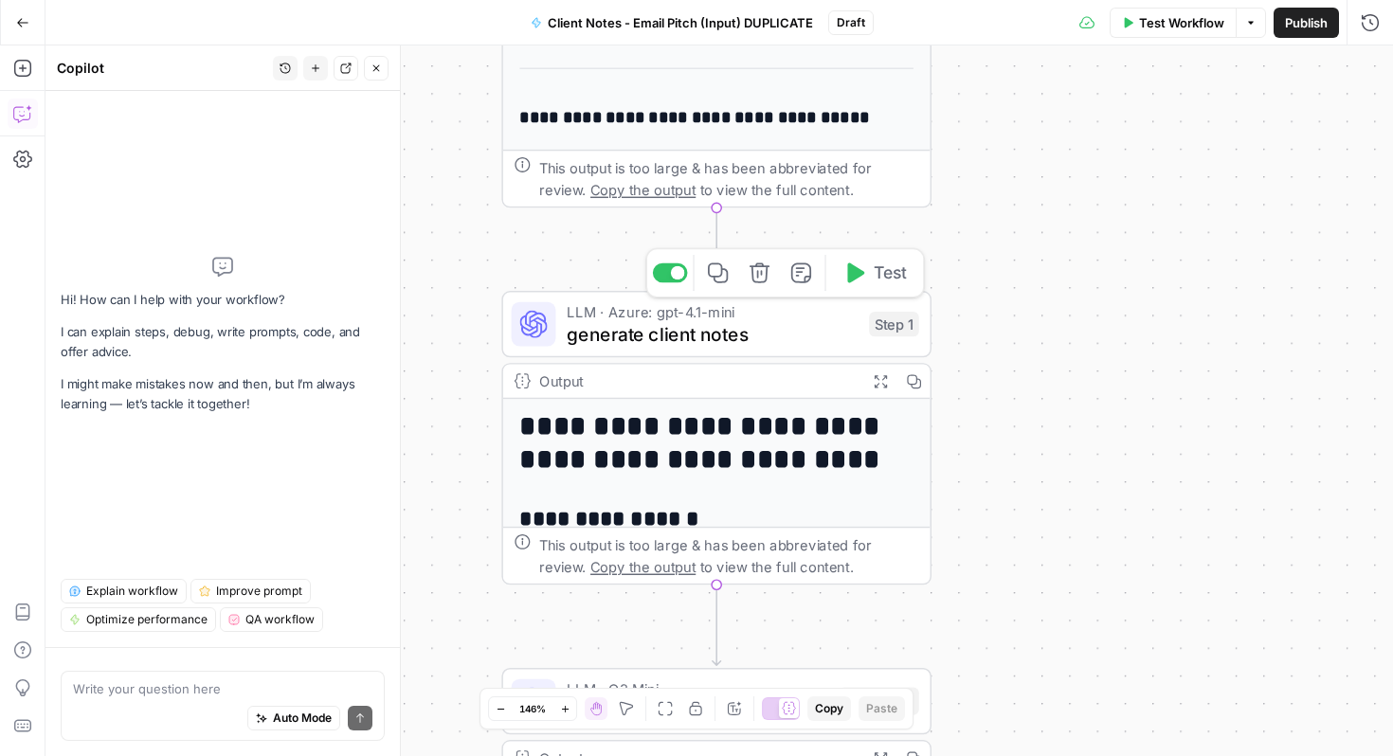
click at [759, 332] on span "generate client notes" at bounding box center [712, 333] width 291 height 27
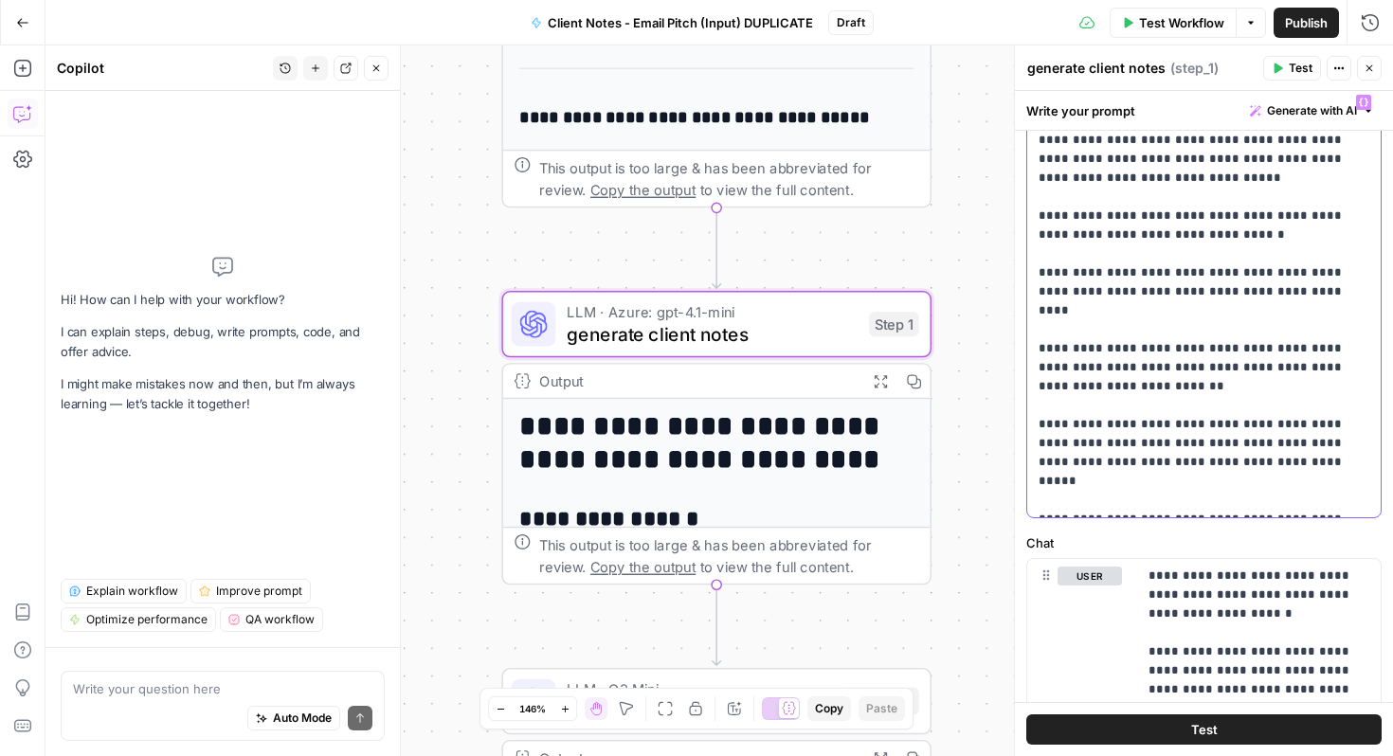
scroll to position [179, 0]
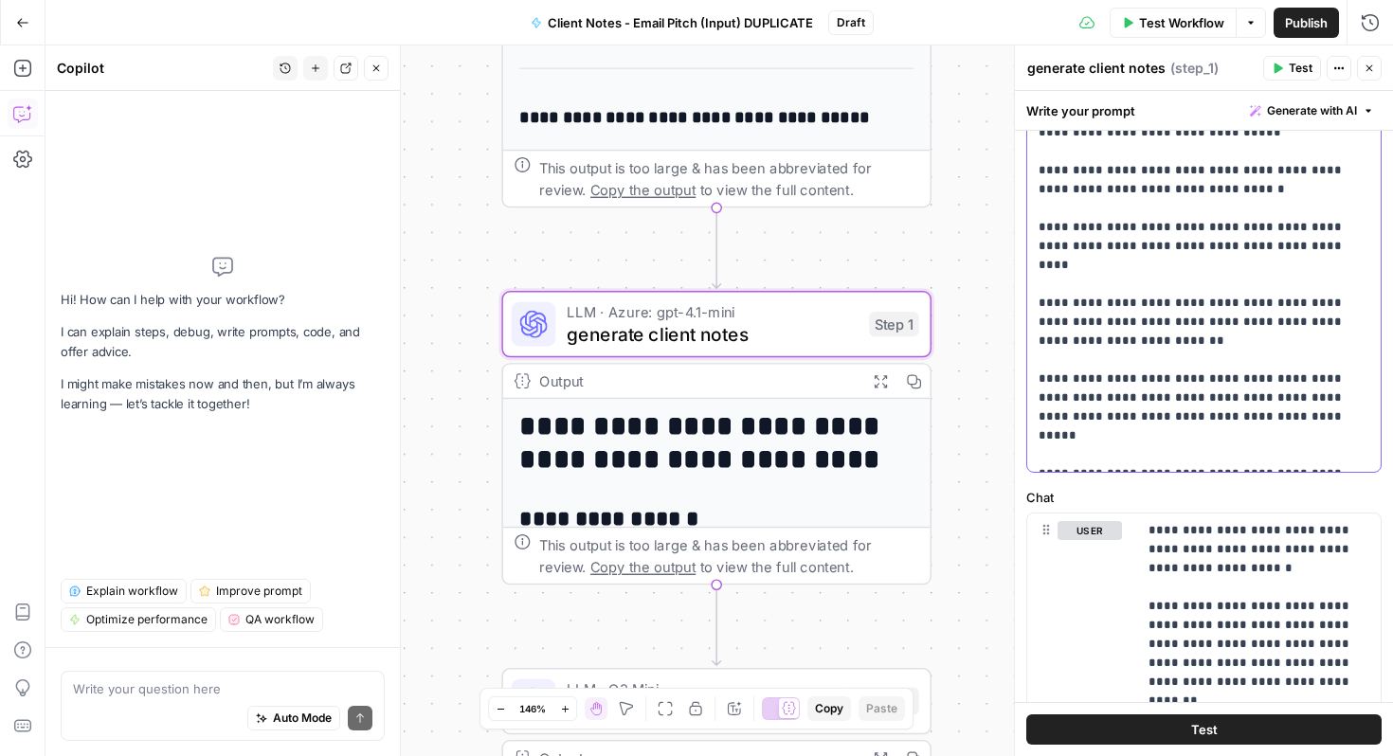
drag, startPoint x: 1042, startPoint y: 237, endPoint x: 1372, endPoint y: 448, distance: 391.8
click at [1372, 448] on div "**********" at bounding box center [1205, 256] width 354 height 432
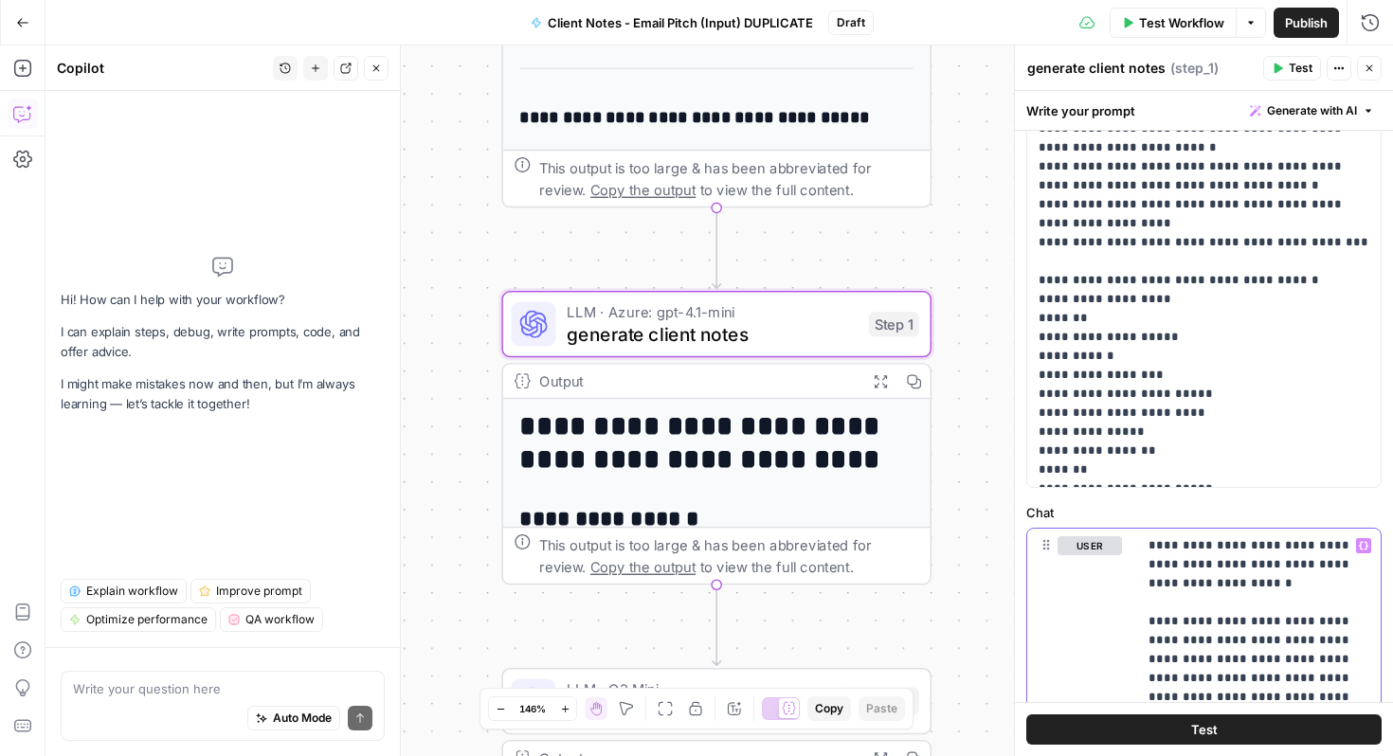
drag, startPoint x: 1149, startPoint y: 588, endPoint x: 1268, endPoint y: 756, distance: 206.0
click at [1268, 756] on div "**********" at bounding box center [1204, 423] width 378 height 665
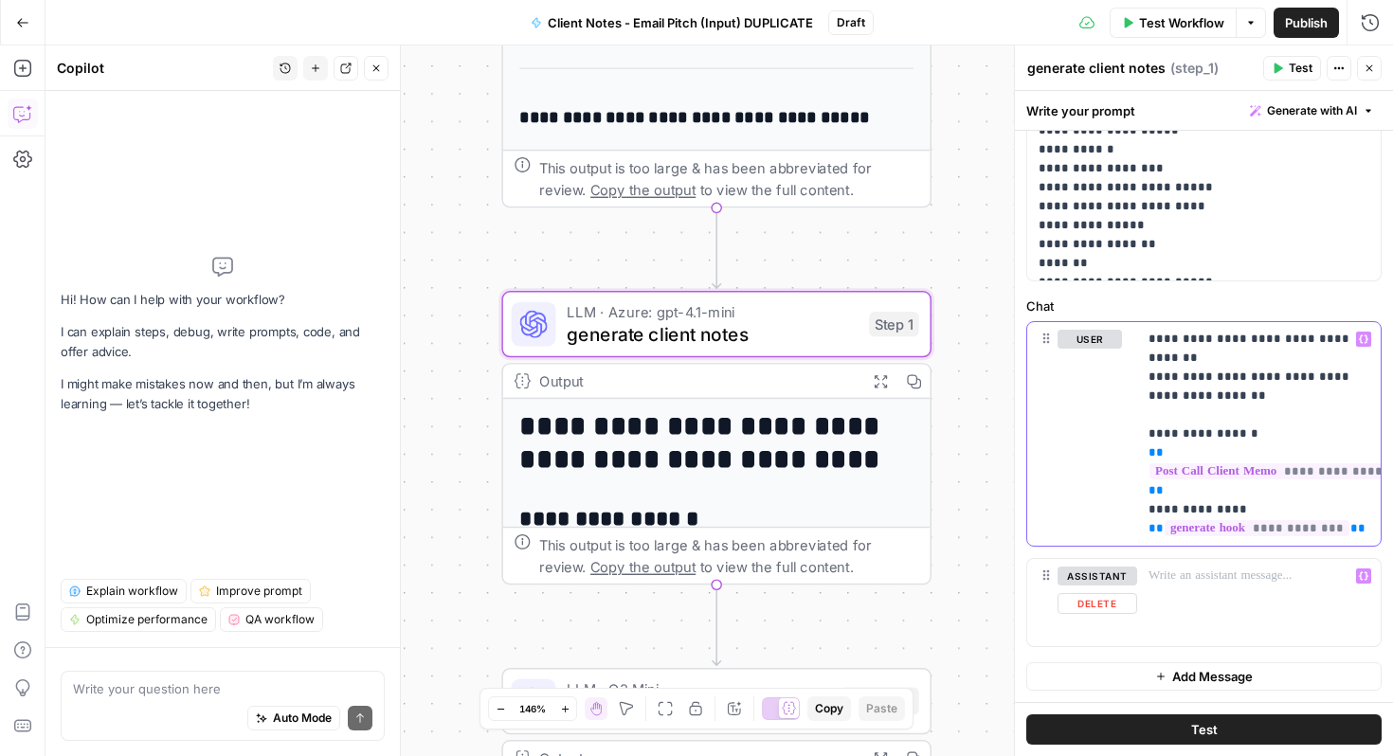
scroll to position [428, 0]
click at [443, 289] on div "**********" at bounding box center [720, 401] width 1348 height 711
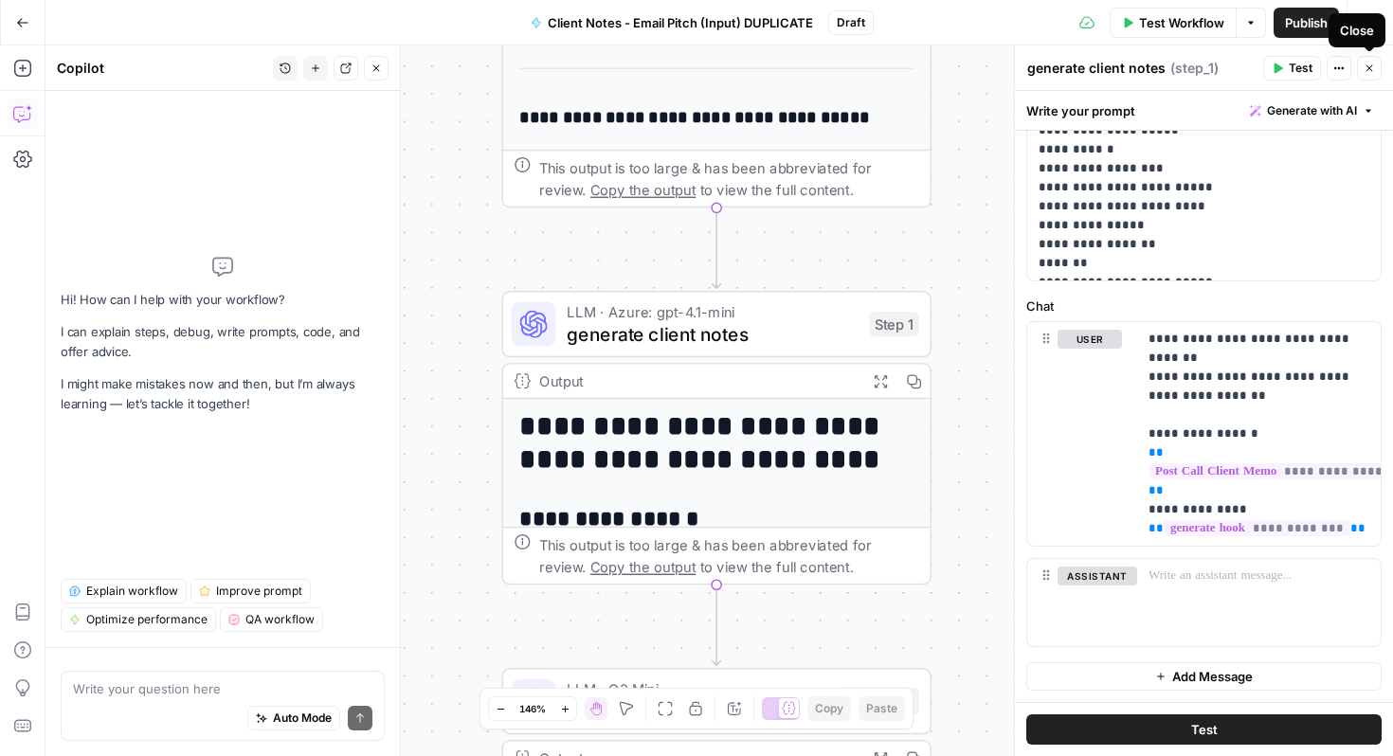
click at [1374, 66] on icon "button" at bounding box center [1369, 68] width 11 height 11
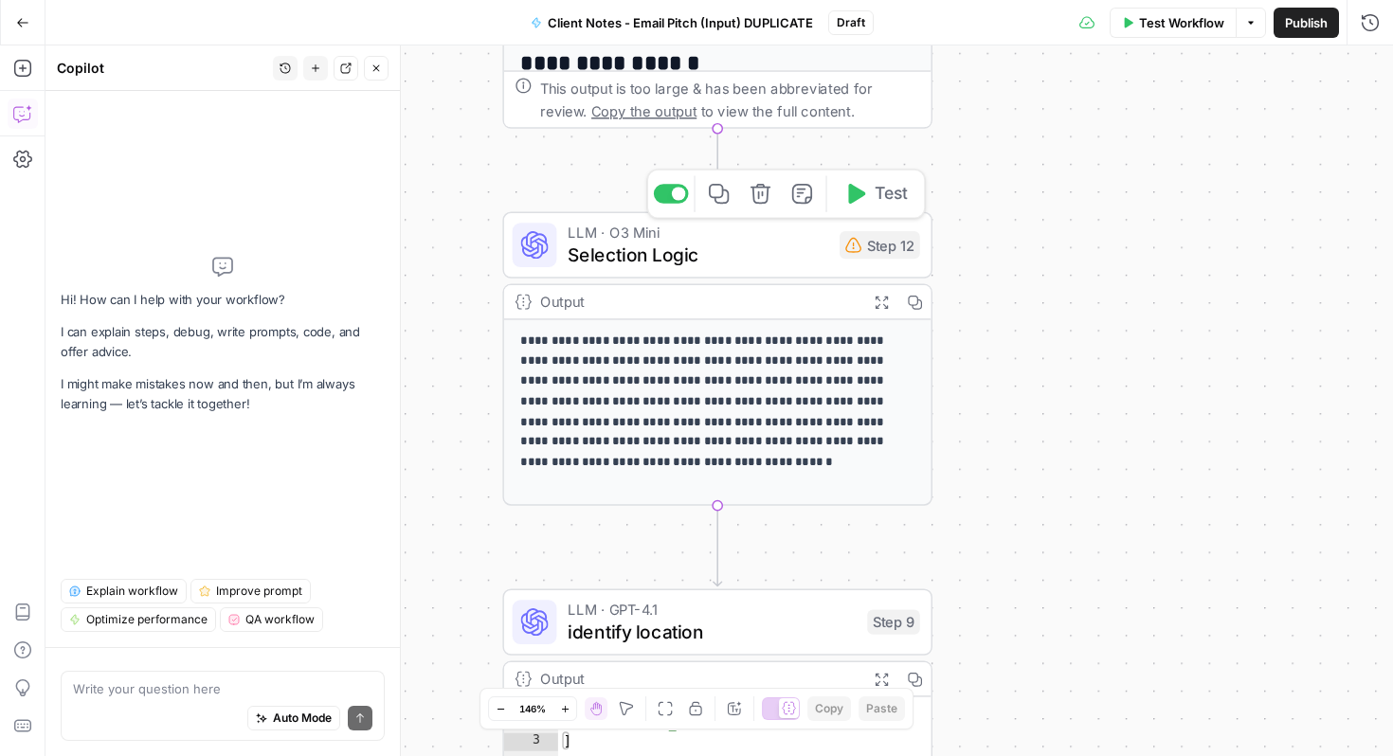
click at [766, 255] on span "Selection Logic" at bounding box center [698, 254] width 261 height 27
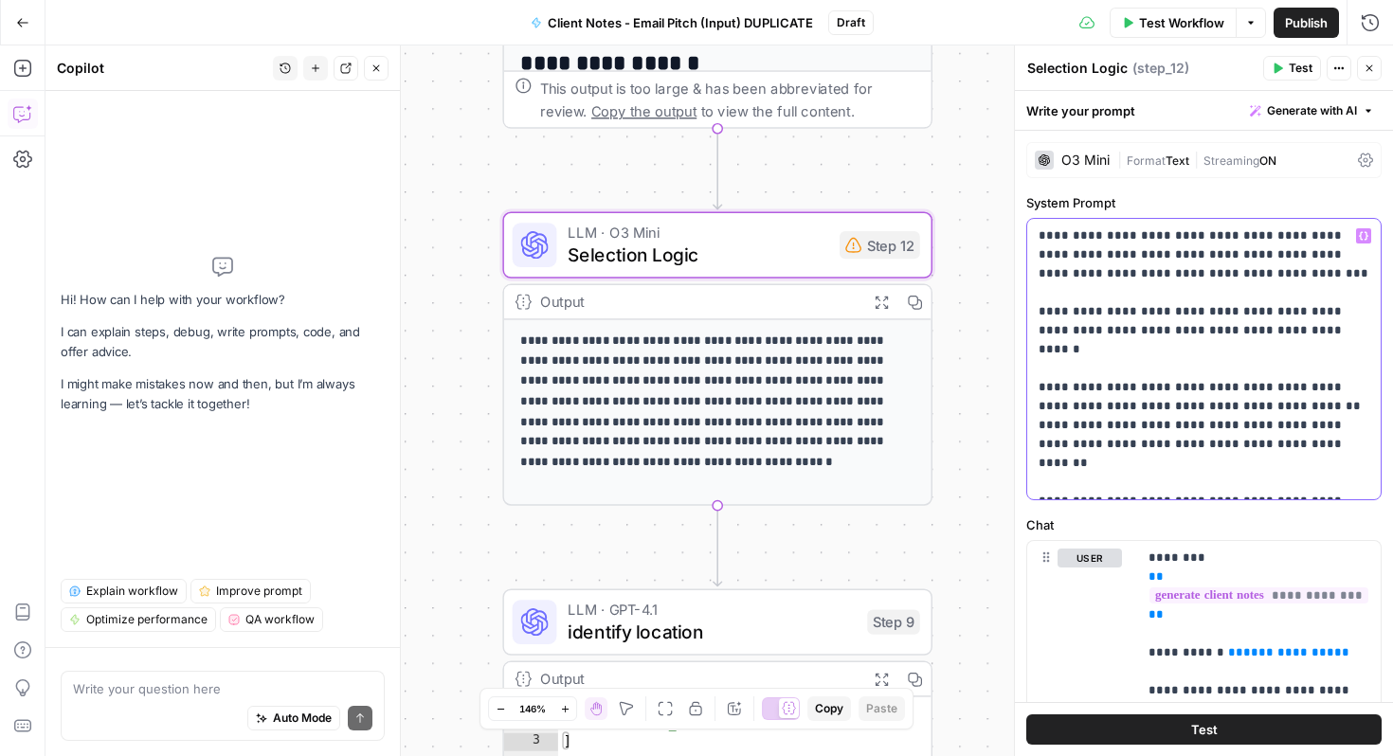
click at [1223, 489] on p "**********" at bounding box center [1204, 359] width 331 height 265
click at [1254, 478] on p "**********" at bounding box center [1204, 359] width 331 height 265
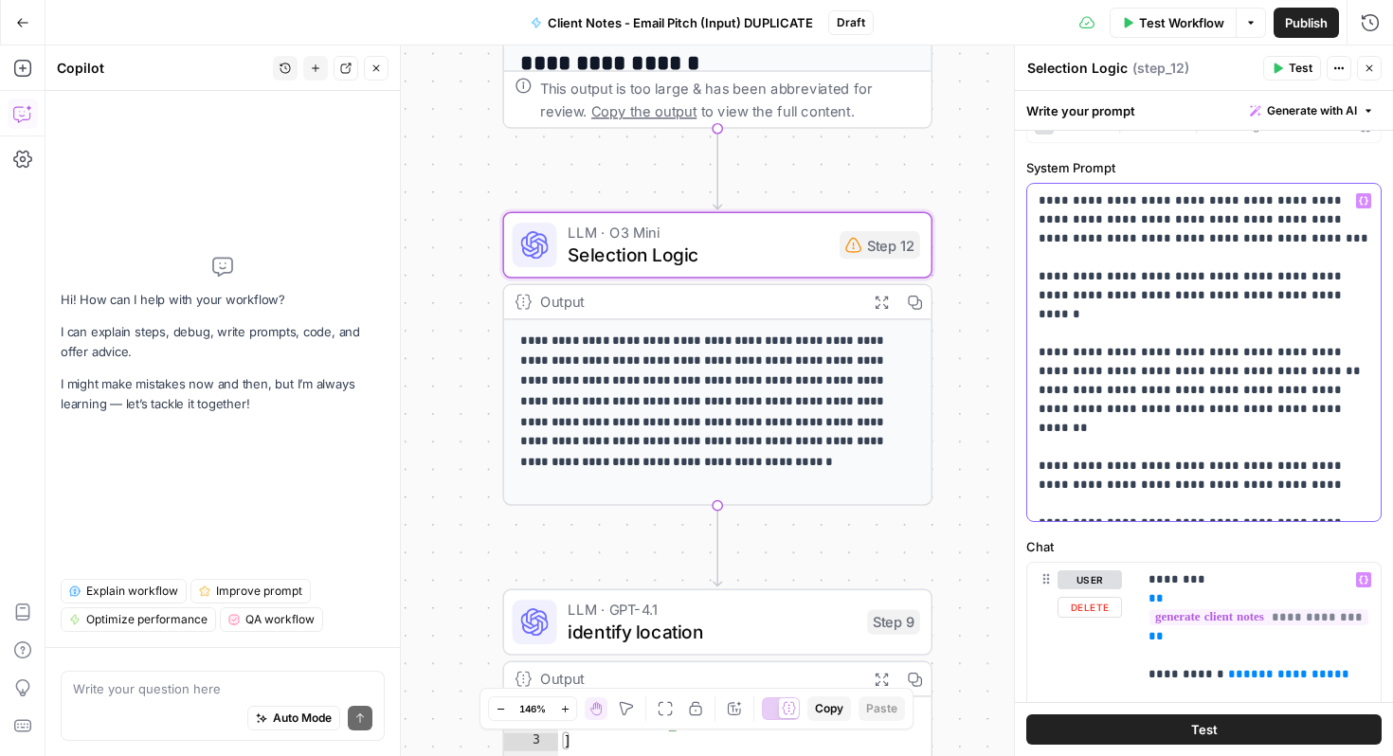
scroll to position [333, 0]
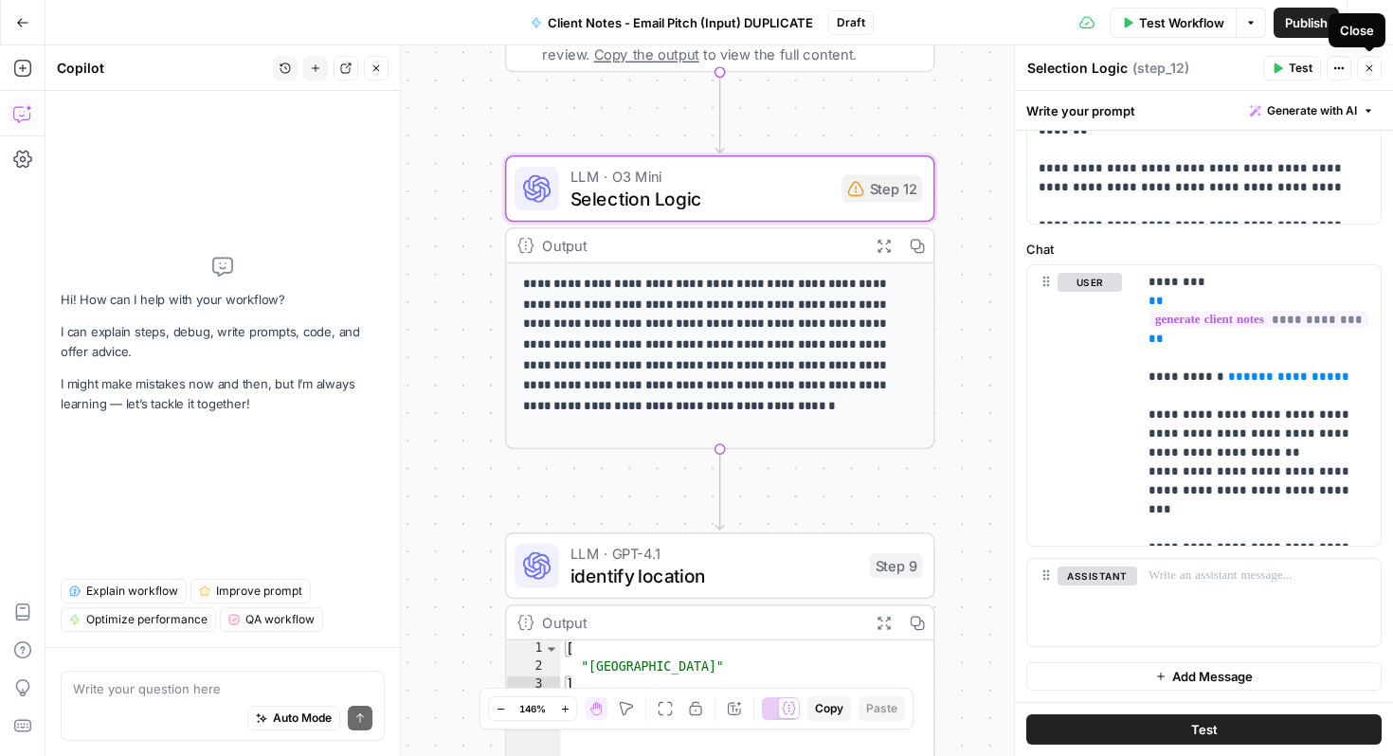
click at [1367, 69] on icon "button" at bounding box center [1369, 68] width 11 height 11
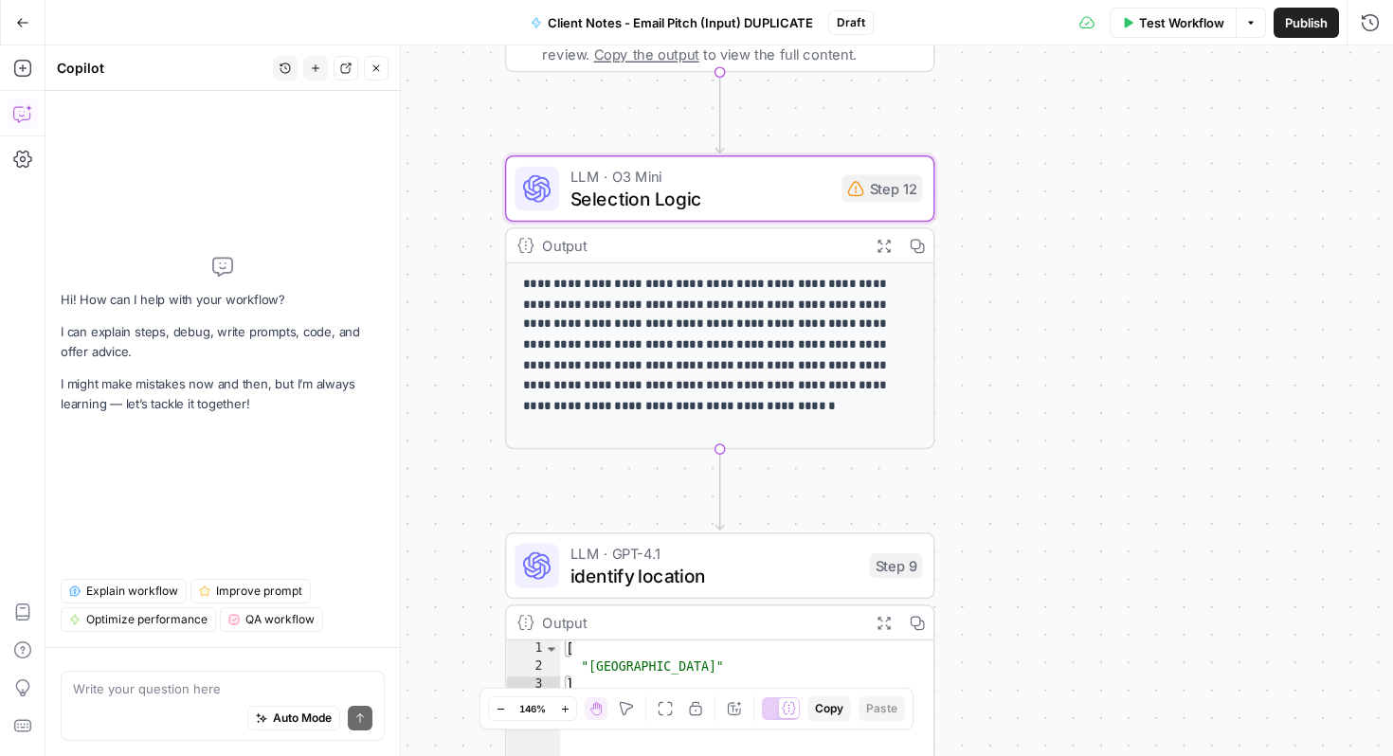
click at [1127, 377] on div "**********" at bounding box center [720, 401] width 1348 height 711
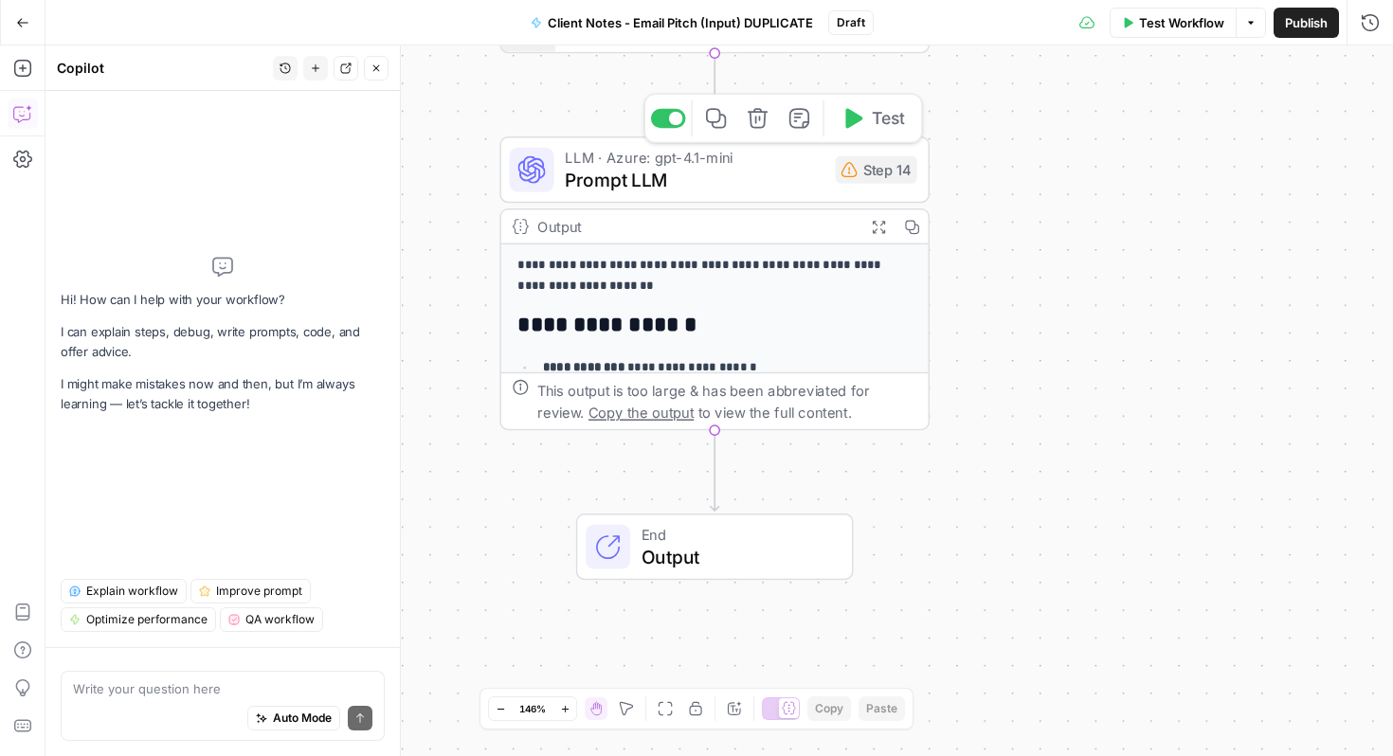
click at [773, 162] on span "LLM · Azure: gpt-4.1-mini" at bounding box center [695, 157] width 260 height 22
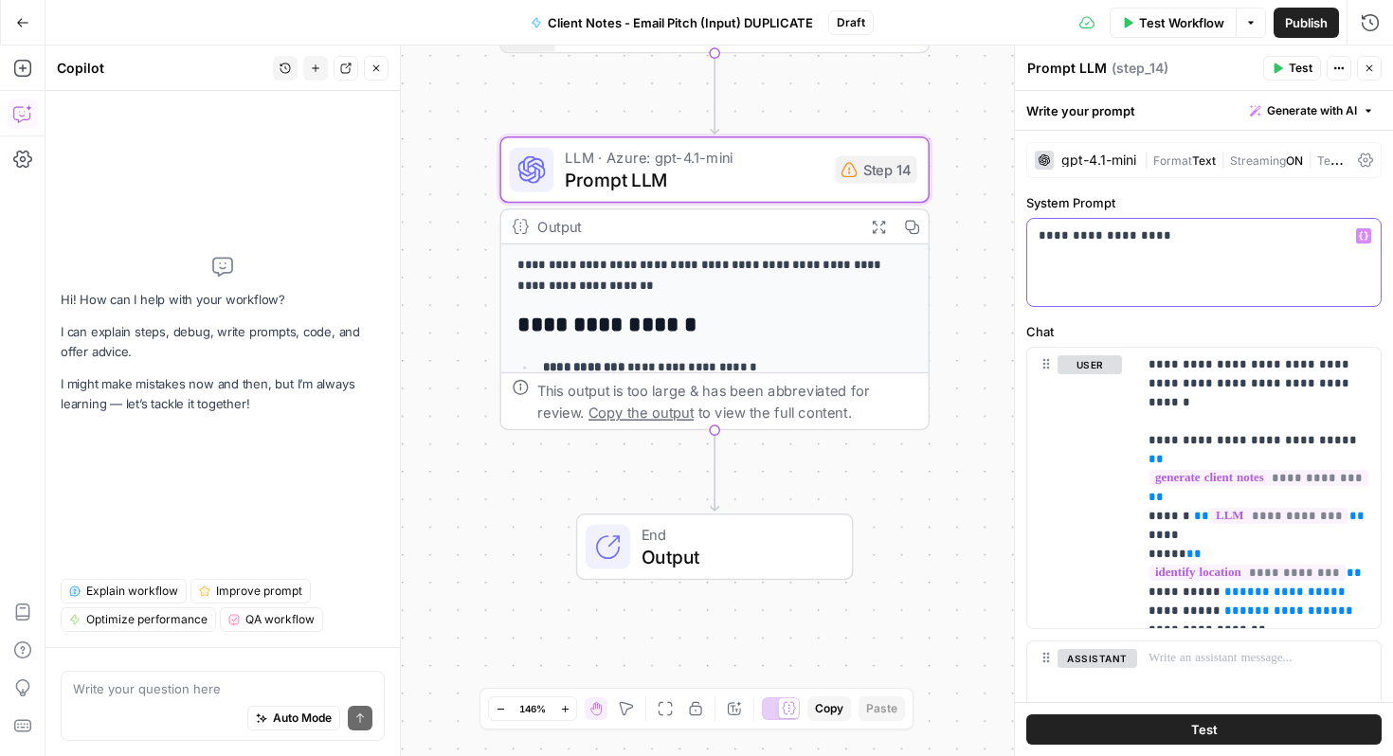
drag, startPoint x: 1161, startPoint y: 237, endPoint x: 1037, endPoint y: 242, distance: 124.3
click at [1037, 242] on div "**********" at bounding box center [1205, 262] width 354 height 87
click at [978, 332] on div "**********" at bounding box center [720, 401] width 1348 height 711
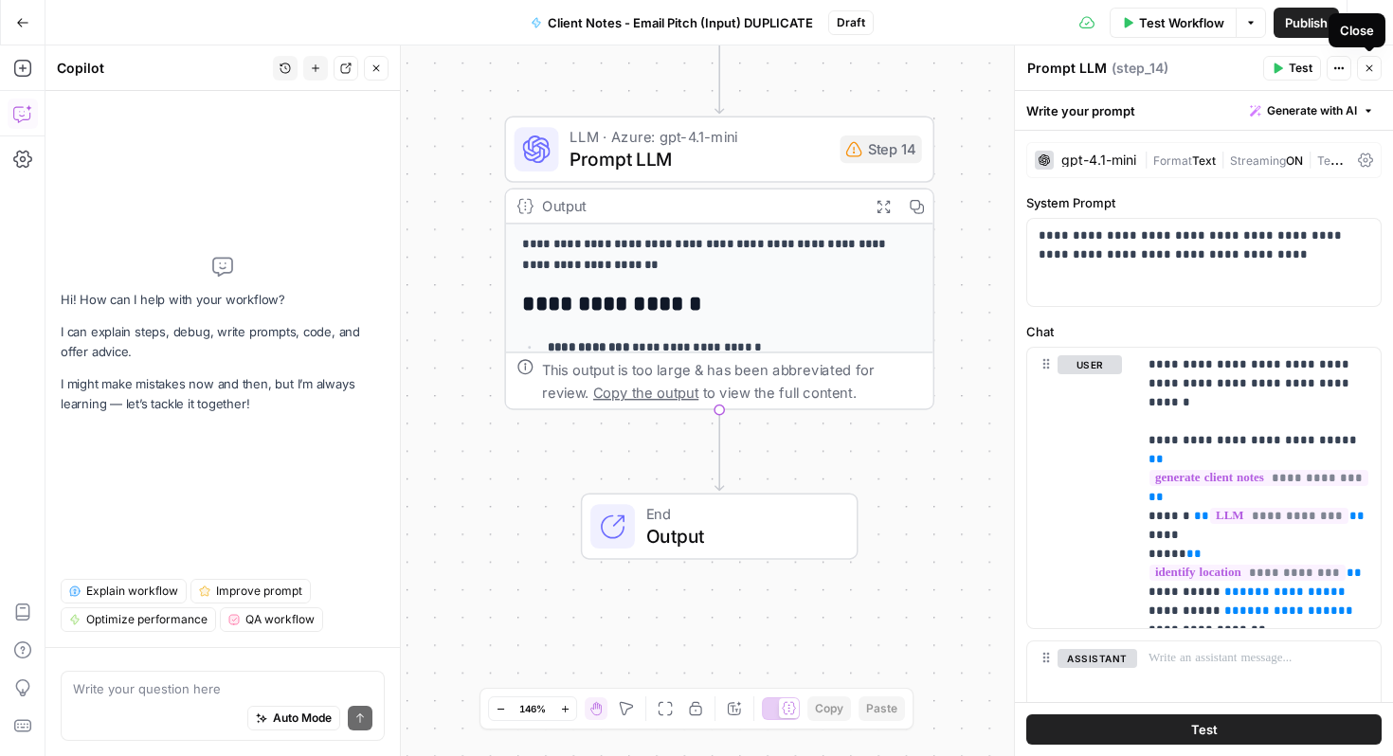
click at [1369, 61] on button "Close" at bounding box center [1369, 68] width 25 height 25
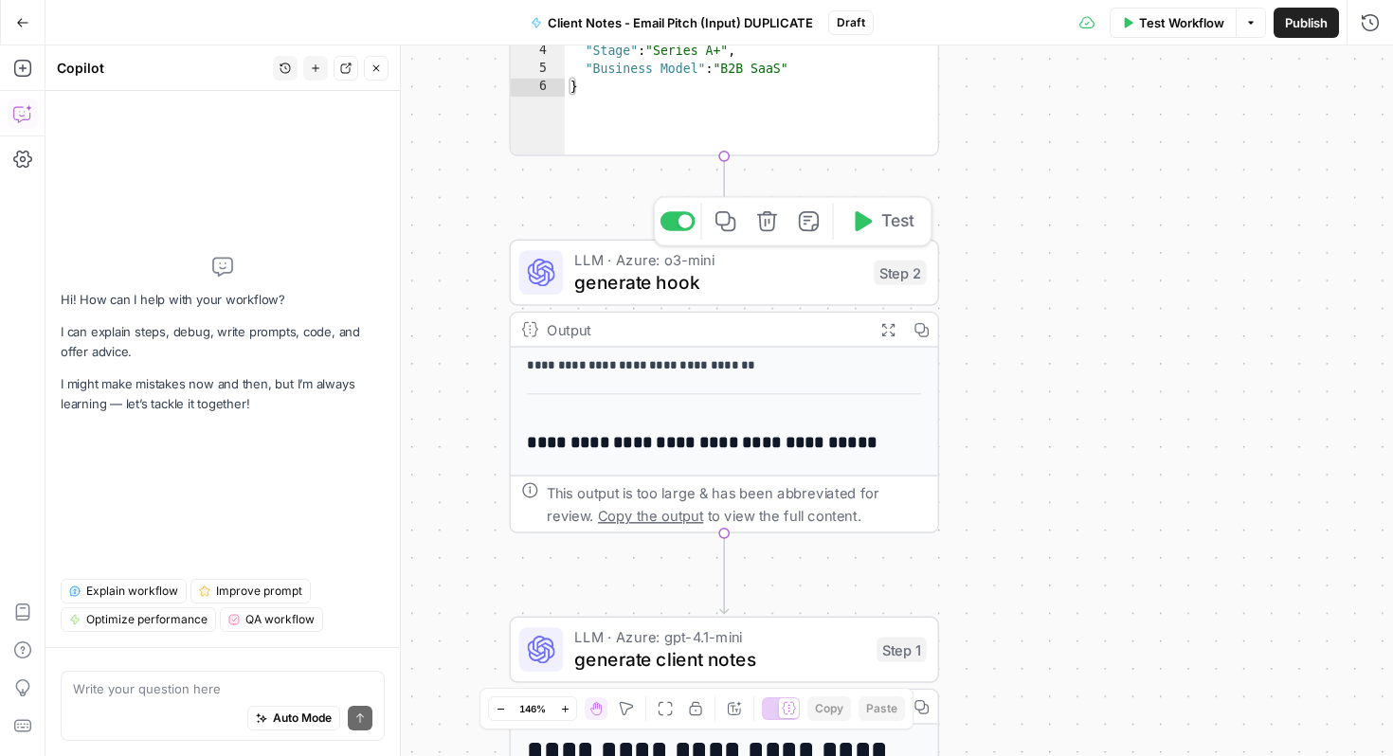
click at [810, 278] on span "generate hook" at bounding box center [718, 281] width 288 height 27
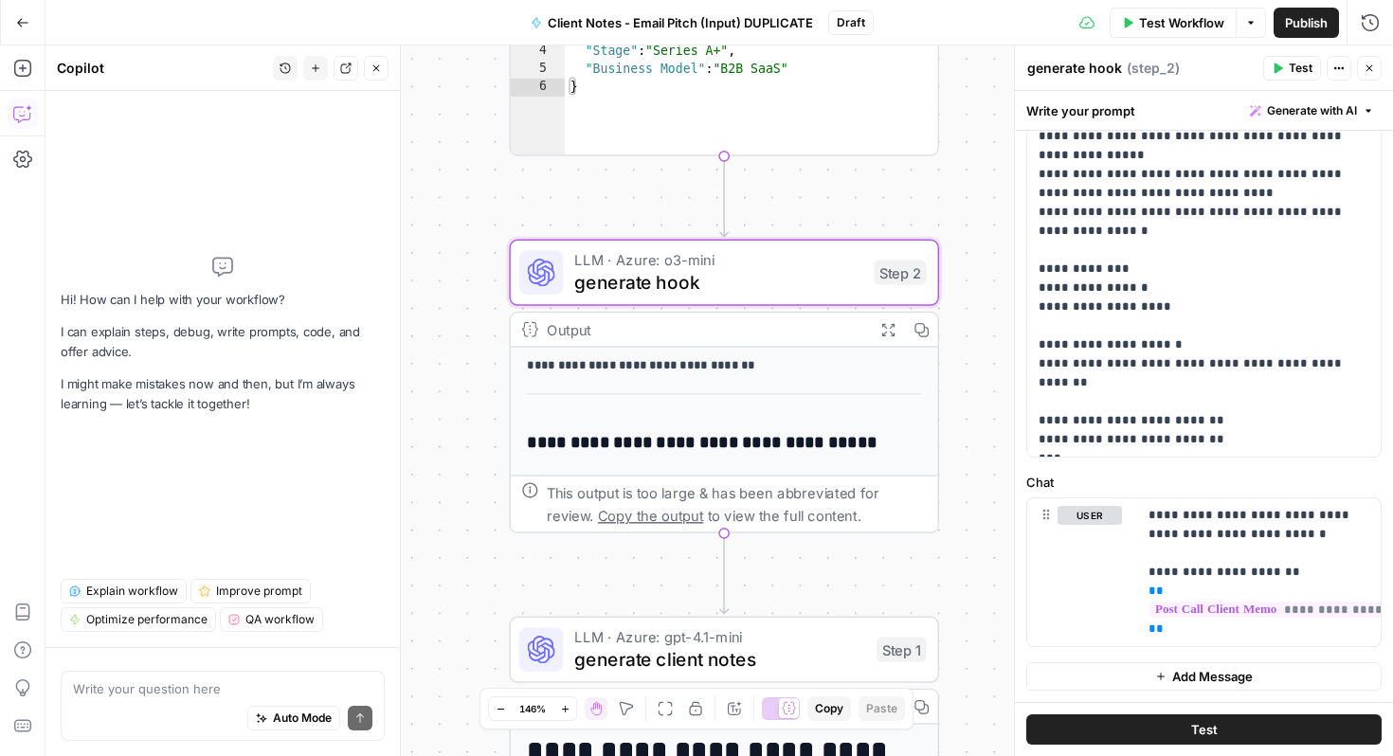
scroll to position [0, 0]
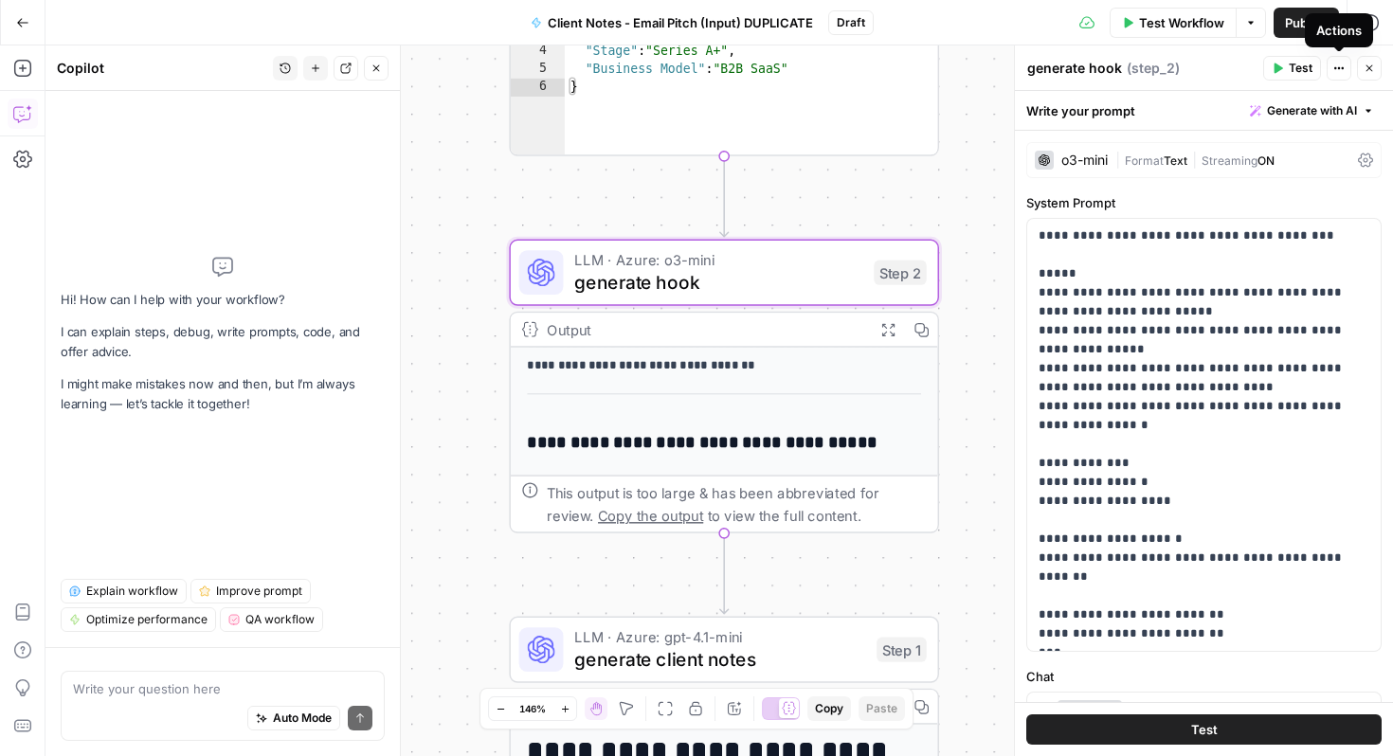
click at [1338, 67] on icon "button" at bounding box center [1339, 68] width 11 height 11
click at [989, 130] on div "**********" at bounding box center [720, 401] width 1348 height 711
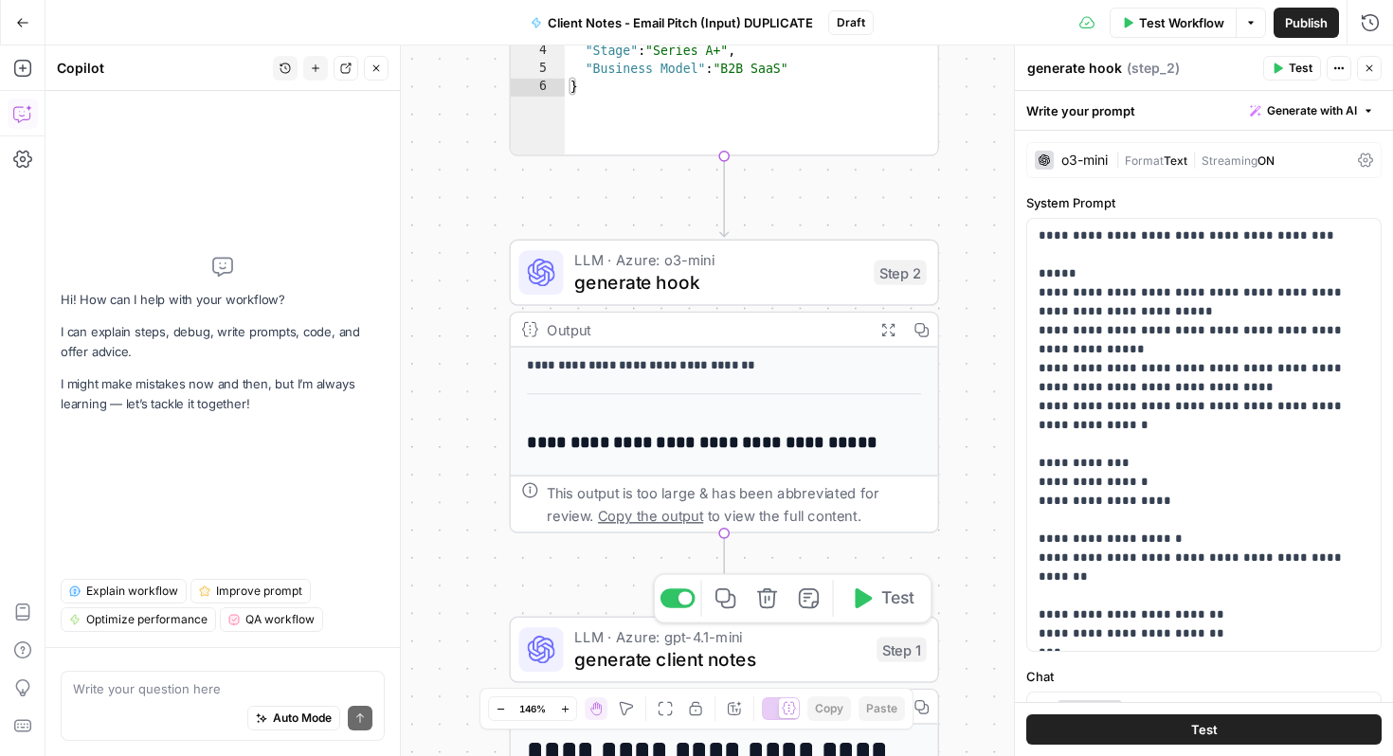
click at [790, 674] on div "LLM · Azure: gpt-4.1-mini generate client notes Step 1 Copy step Delete step Ad…" at bounding box center [724, 650] width 430 height 66
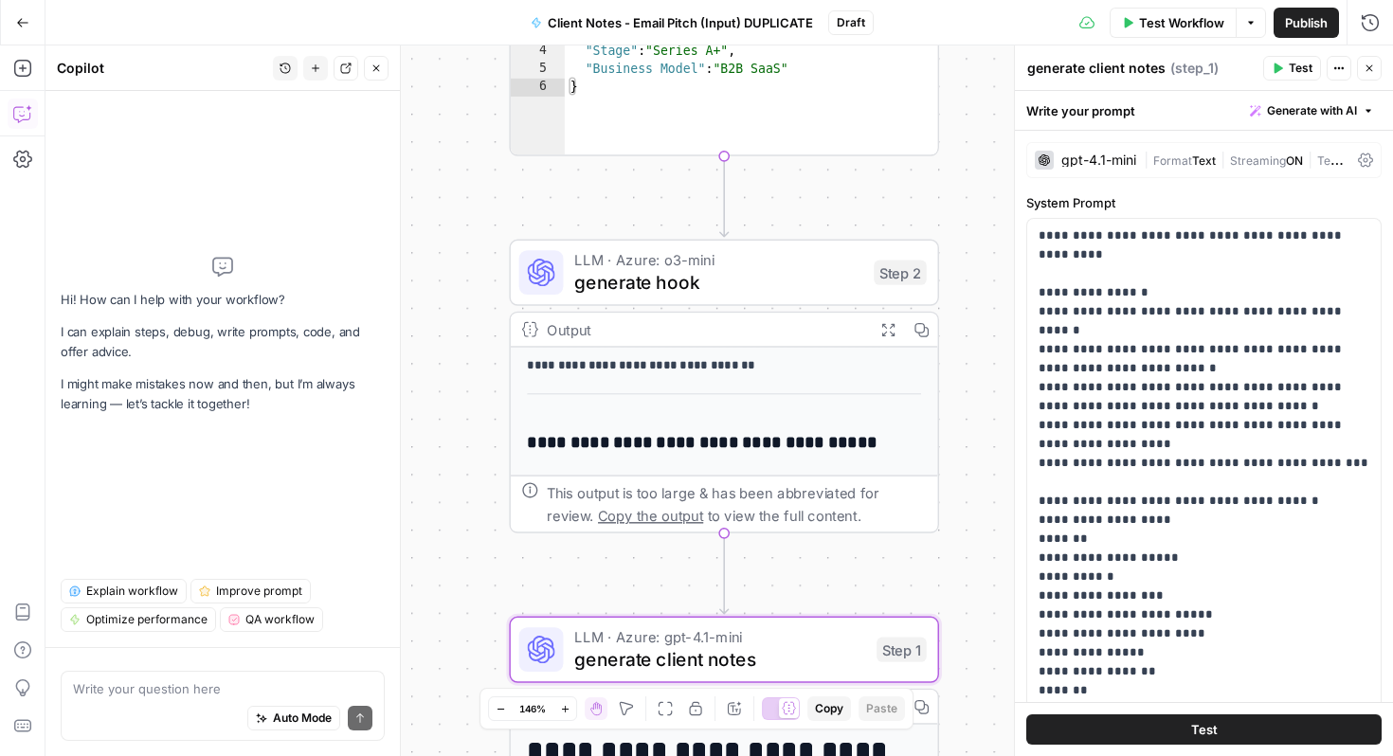
click at [1366, 159] on icon at bounding box center [1365, 160] width 15 height 15
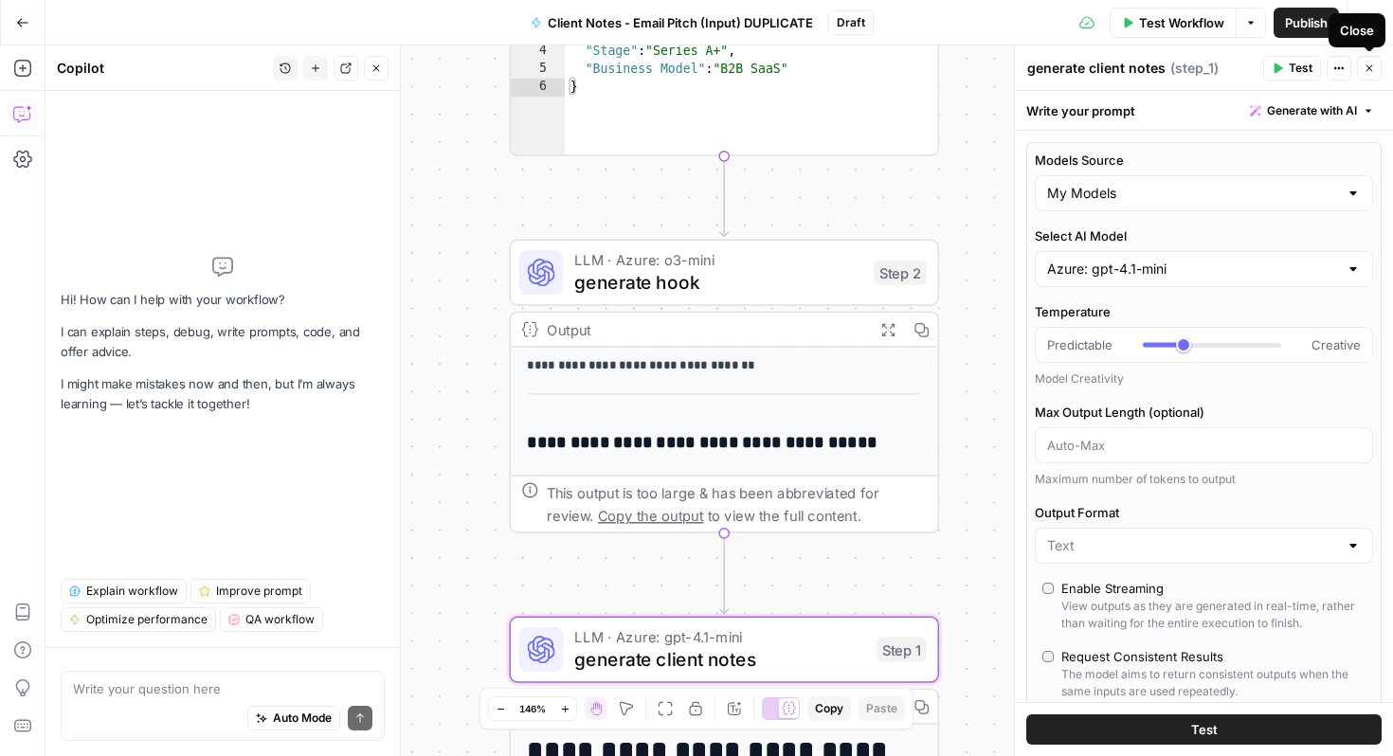
click at [1368, 60] on button "Close" at bounding box center [1369, 68] width 25 height 25
type input "***"
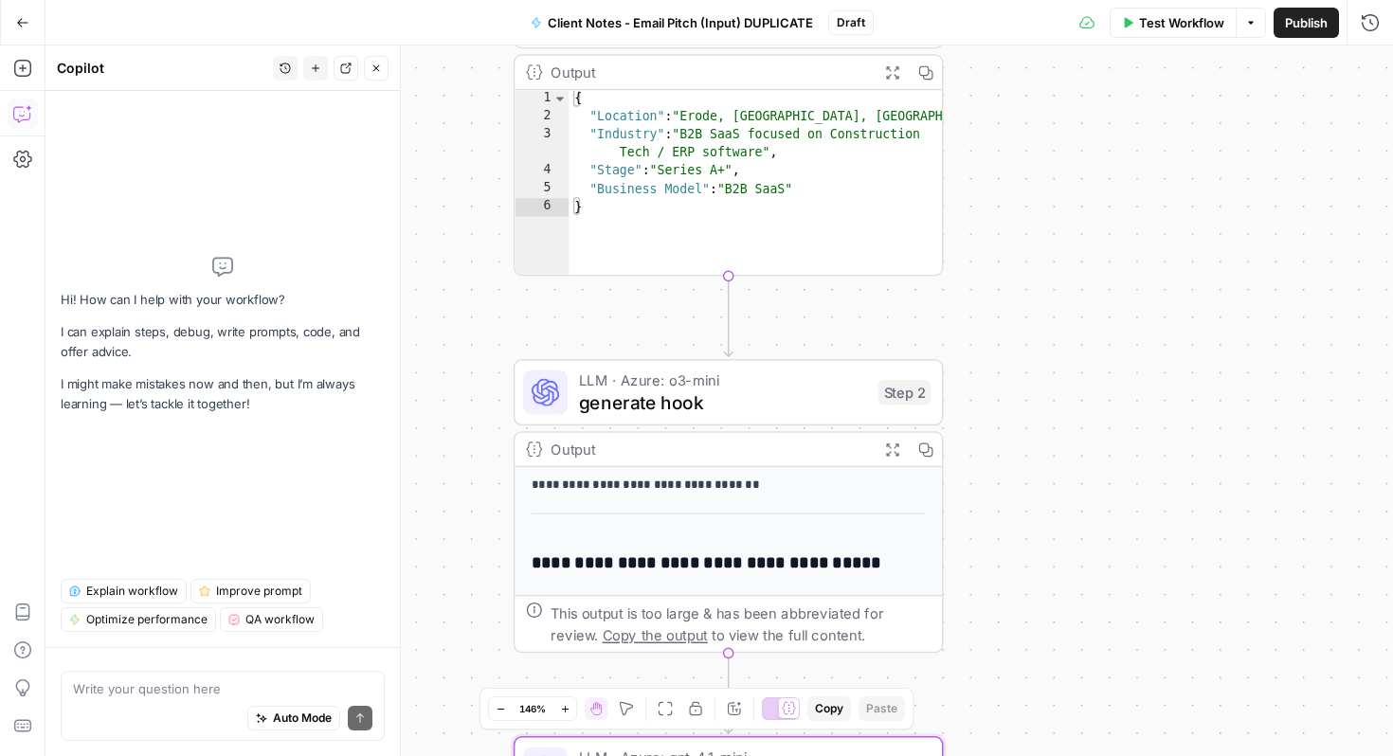
click at [1031, 453] on div "**********" at bounding box center [720, 401] width 1348 height 711
click at [801, 390] on span "generate hook" at bounding box center [723, 402] width 288 height 27
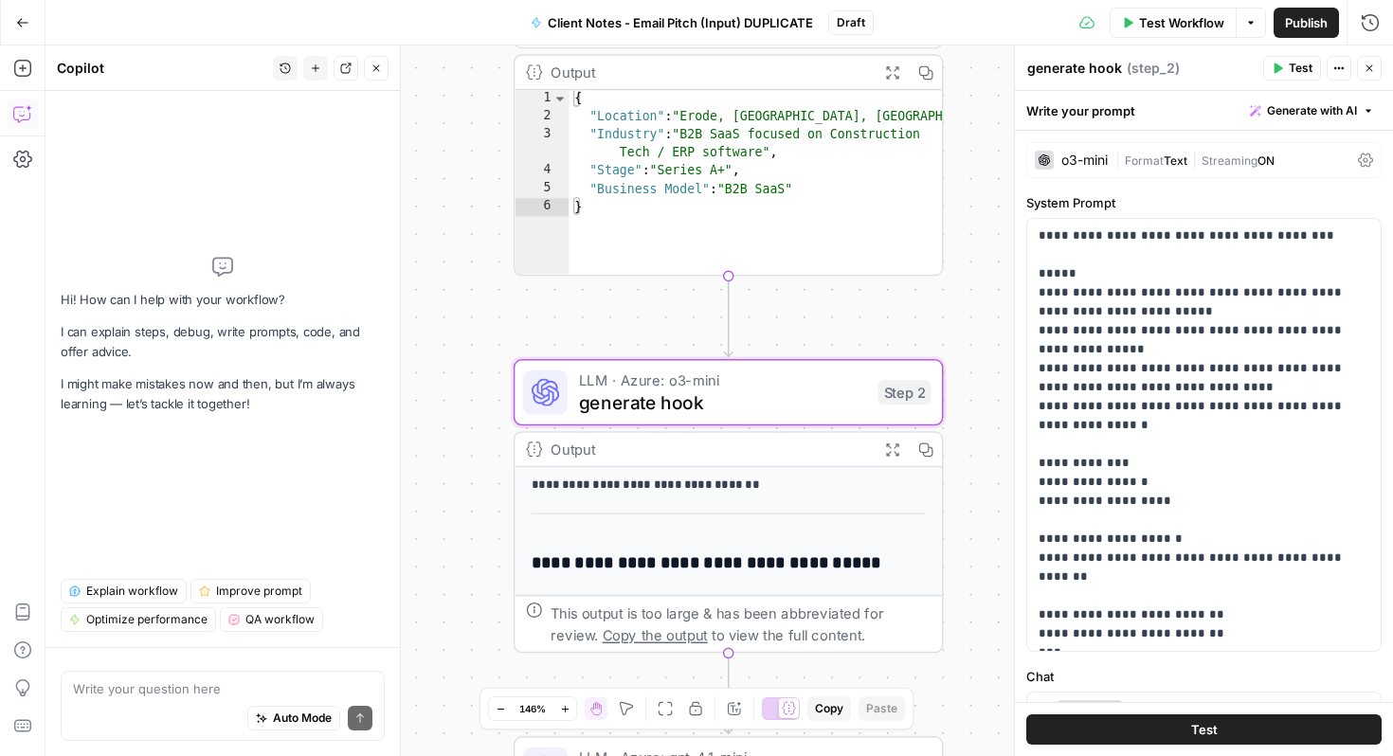
click at [1358, 158] on icon at bounding box center [1365, 161] width 15 height 14
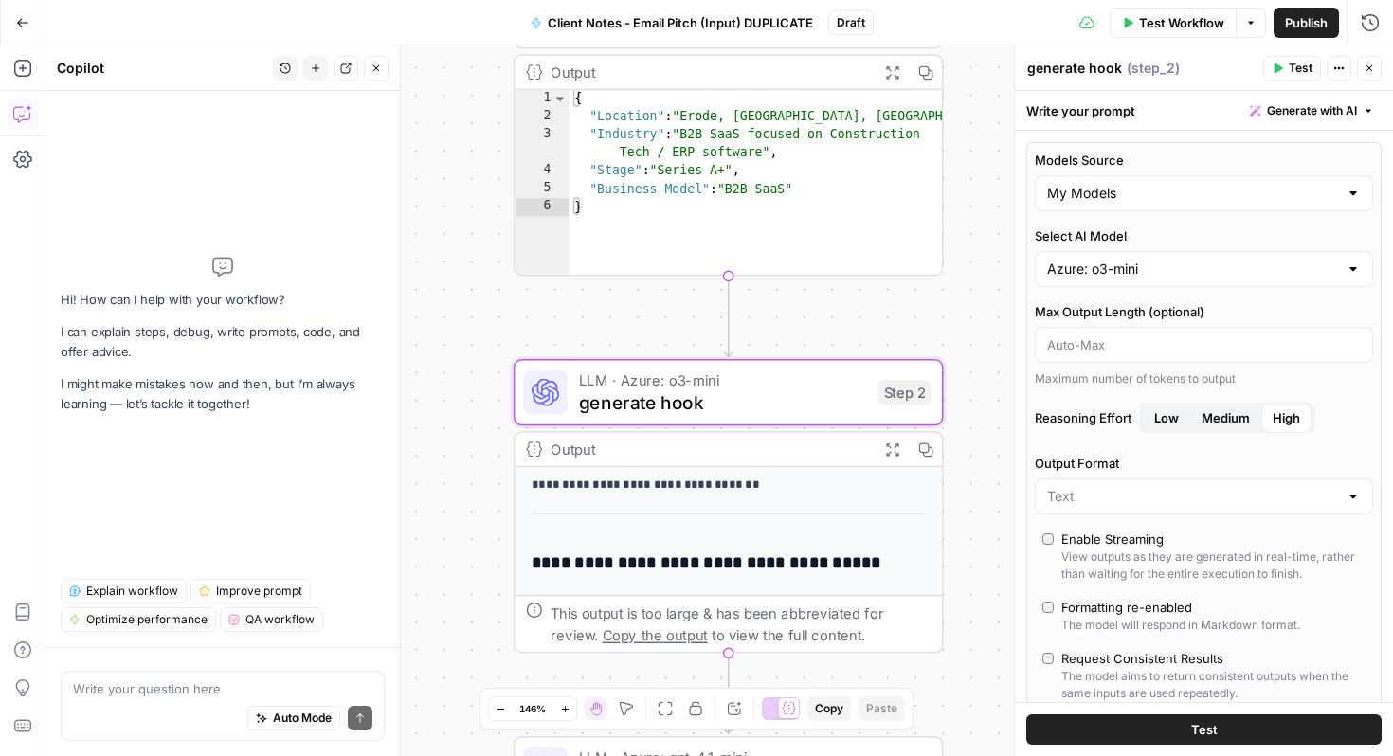
click at [1371, 72] on icon "button" at bounding box center [1369, 68] width 11 height 11
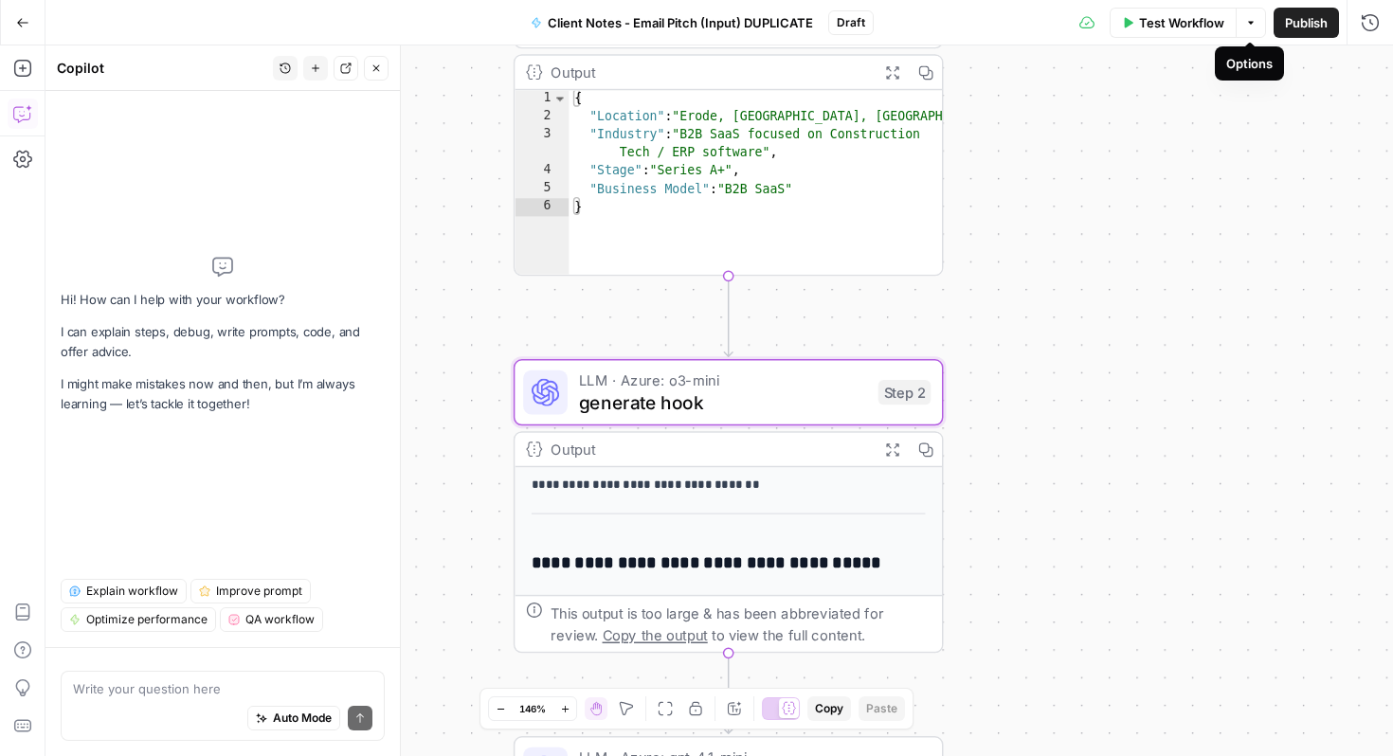
click at [1247, 25] on icon "button" at bounding box center [1251, 22] width 11 height 11
click at [1093, 362] on div "**********" at bounding box center [720, 401] width 1348 height 711
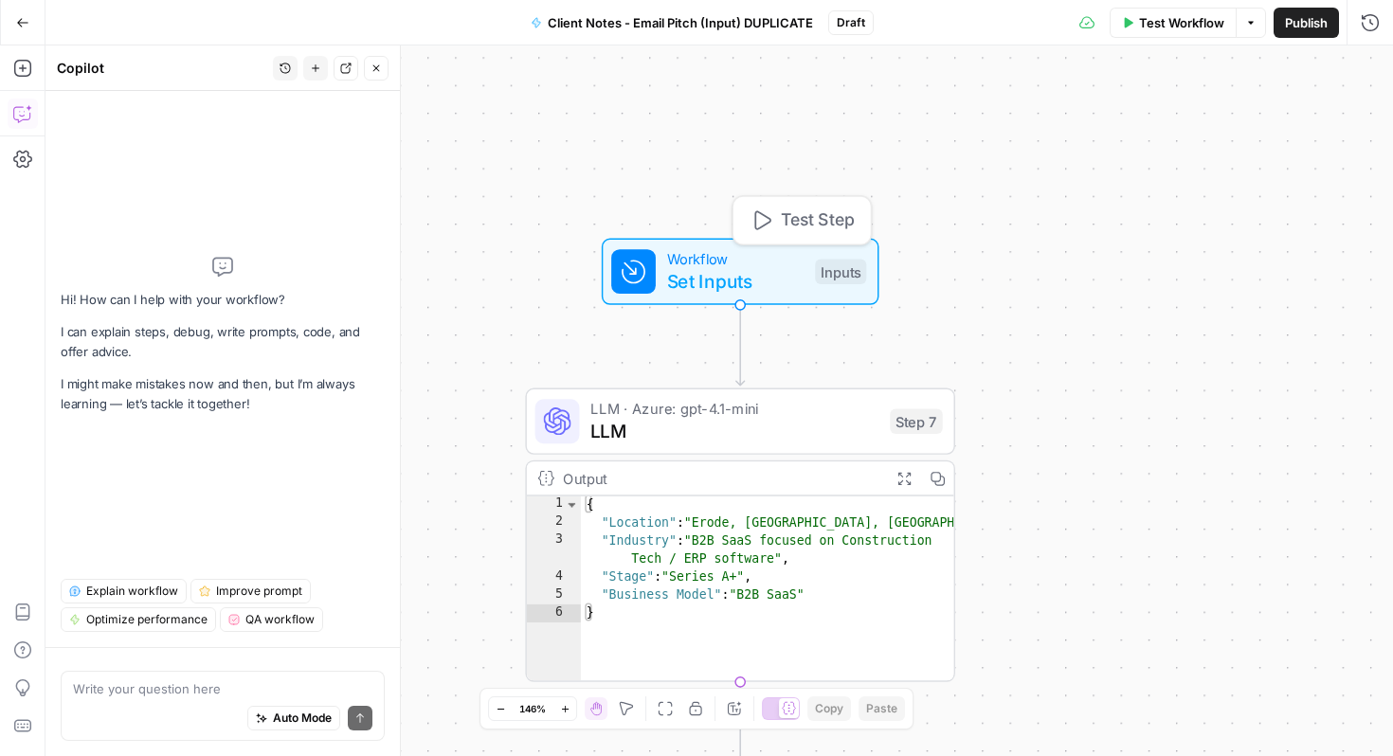
click at [760, 287] on span "Set Inputs" at bounding box center [735, 280] width 137 height 27
click at [1141, 166] on div at bounding box center [1214, 153] width 327 height 36
click at [1120, 151] on Memo "Post Call Client Memo (Optional)" at bounding box center [1215, 152] width 302 height 19
click at [1175, 139] on div at bounding box center [1214, 153] width 327 height 36
click at [1056, 115] on icon at bounding box center [1056, 117] width 11 height 11
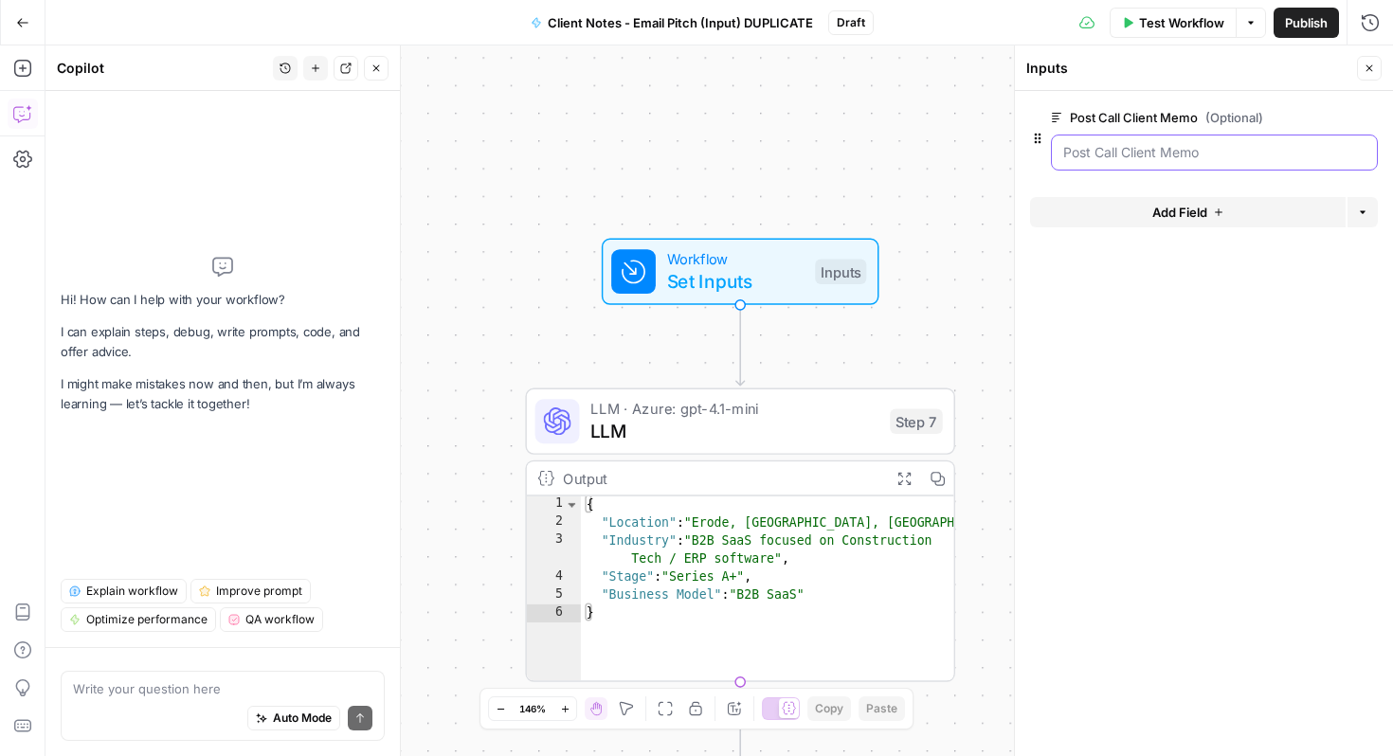
click at [1064, 143] on Memo "Post Call Client Memo (Optional)" at bounding box center [1215, 152] width 302 height 19
click at [1160, 19] on span "Test Workflow" at bounding box center [1181, 22] width 85 height 19
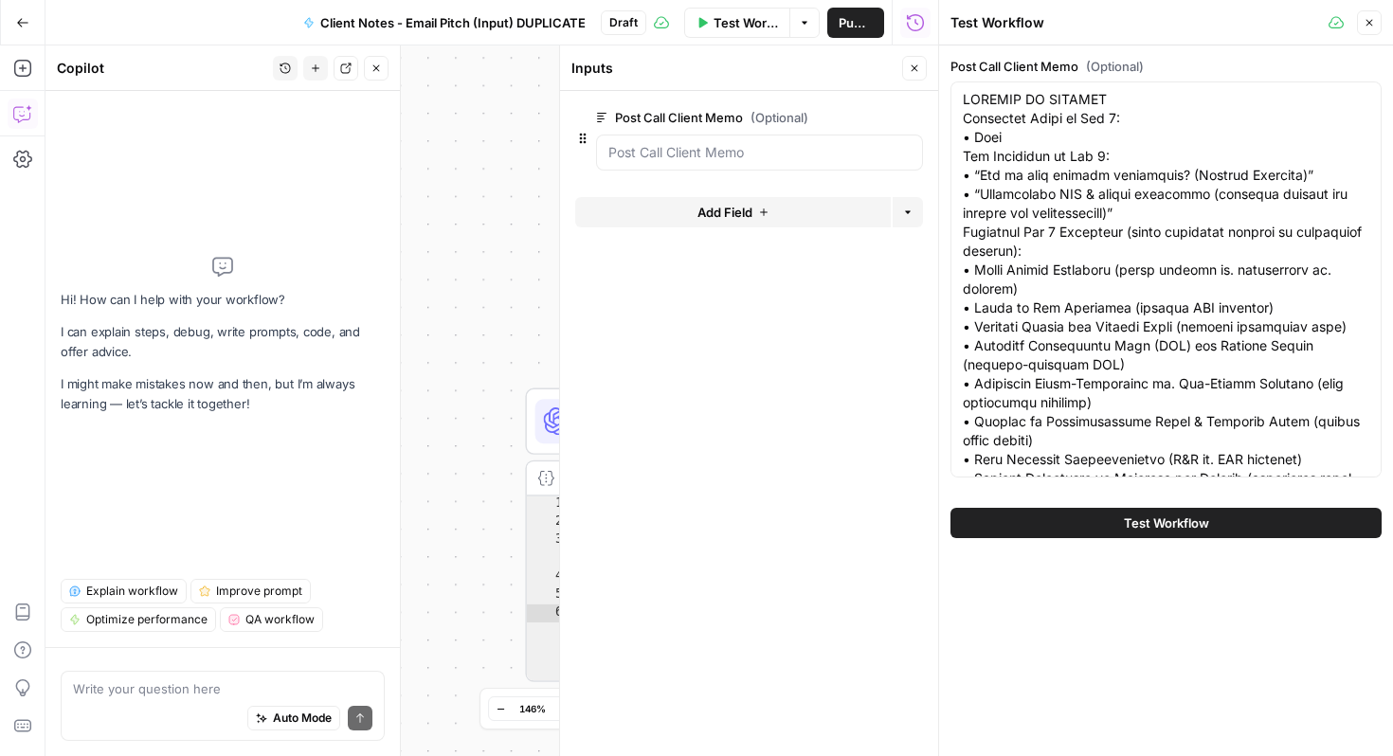
drag, startPoint x: 960, startPoint y: 101, endPoint x: 1305, endPoint y: 485, distance: 516.2
click at [1305, 485] on div "Post Call Client Memo (Optional) Test Workflow" at bounding box center [1166, 298] width 454 height 504
type textarea "LOREMIP DO SITAMET Consectet Adipi el Sed 2: • Doei Tem Incididun ut Lab 3: • “…"
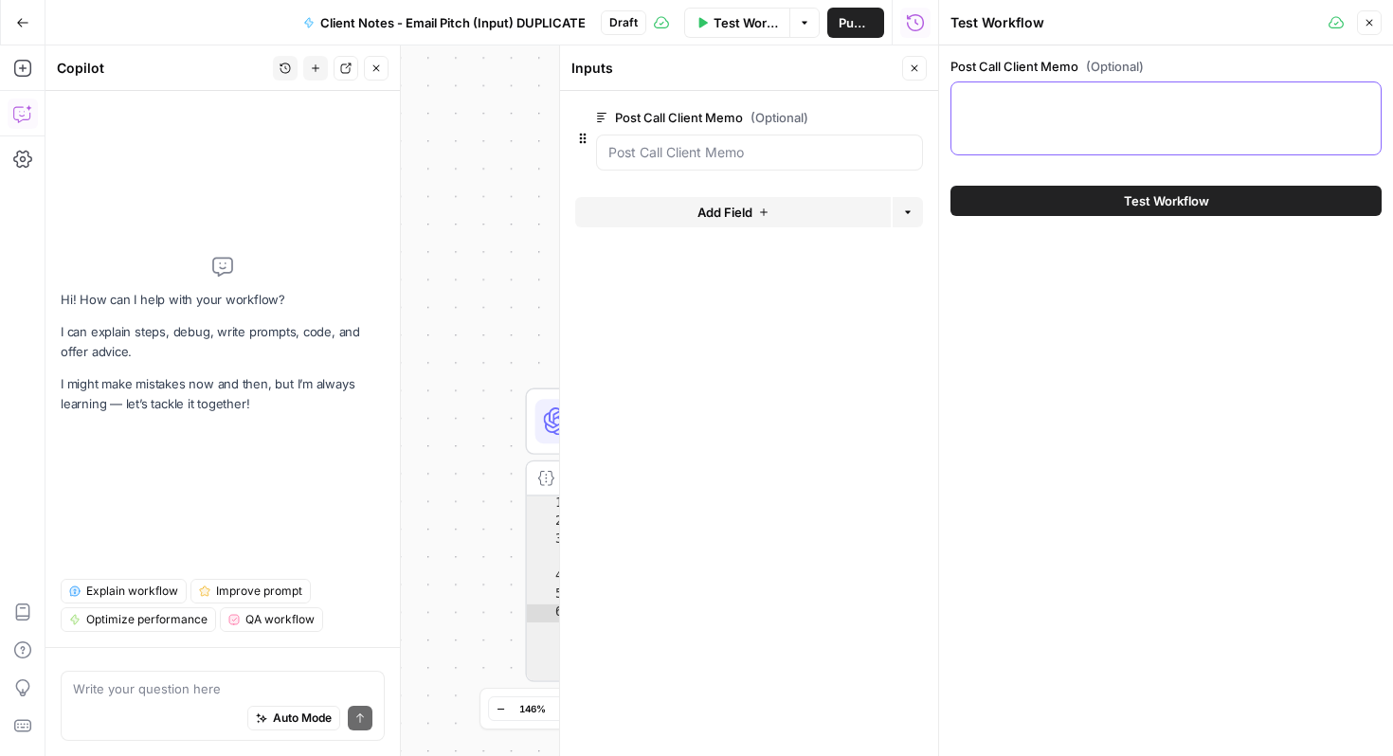
paste textarea "Lore Ipsu dolo SITAMET CONSECTETURAD ELI 5 - SEDDOEIU TEMPORI Utlabore Etd 4: M…"
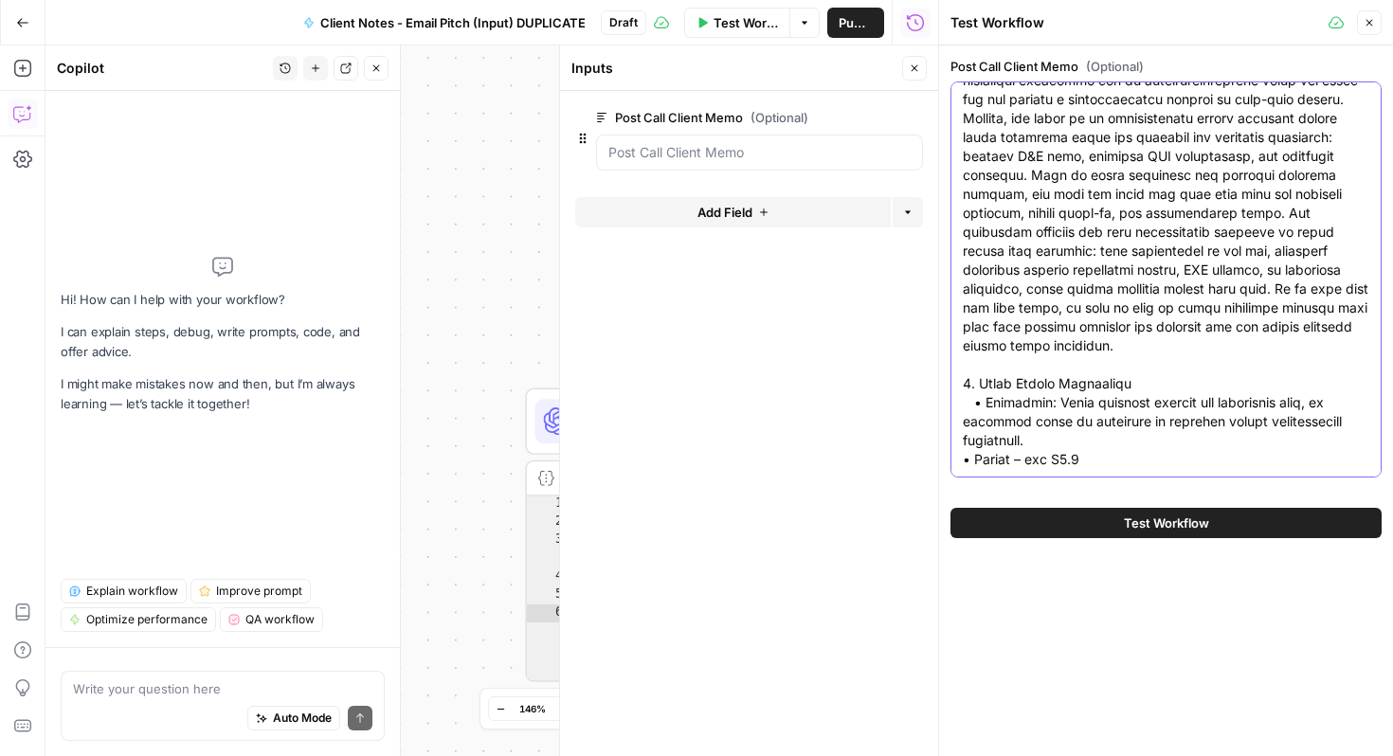
scroll to position [10484, 0]
type textarea "Lore Ipsu dolo SITAMET CONSECTETURAD ELI 5 - SEDDOEIU TEMPORI Utlabore Etd 4: M…"
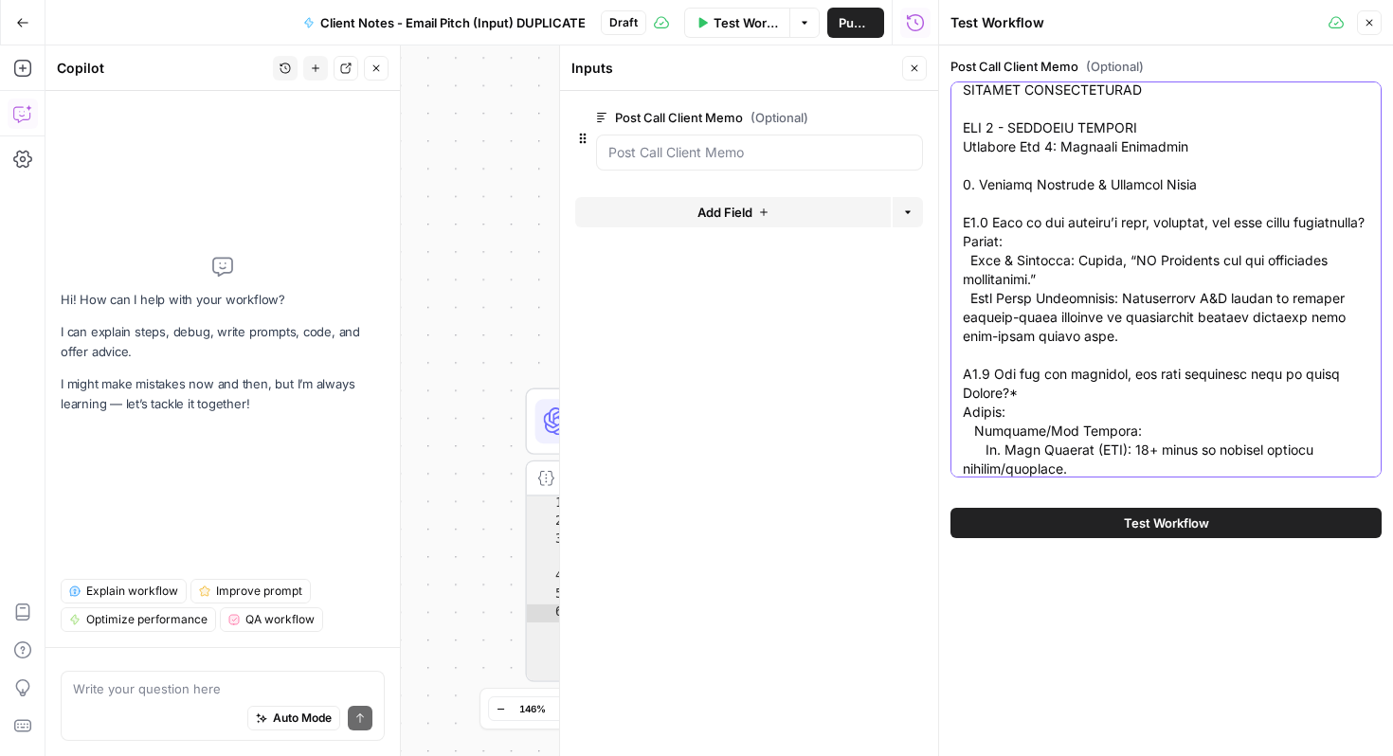
scroll to position [0, 0]
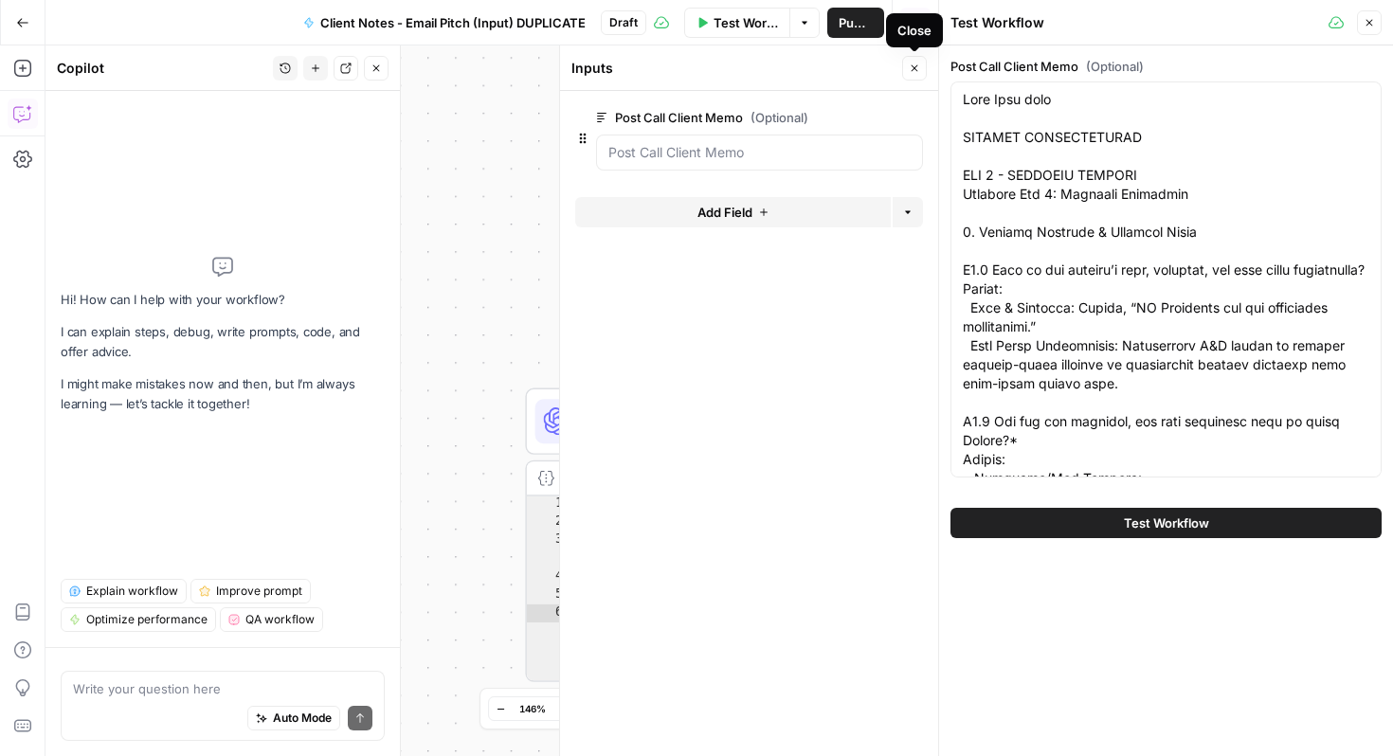
click at [912, 64] on icon "button" at bounding box center [914, 68] width 11 height 11
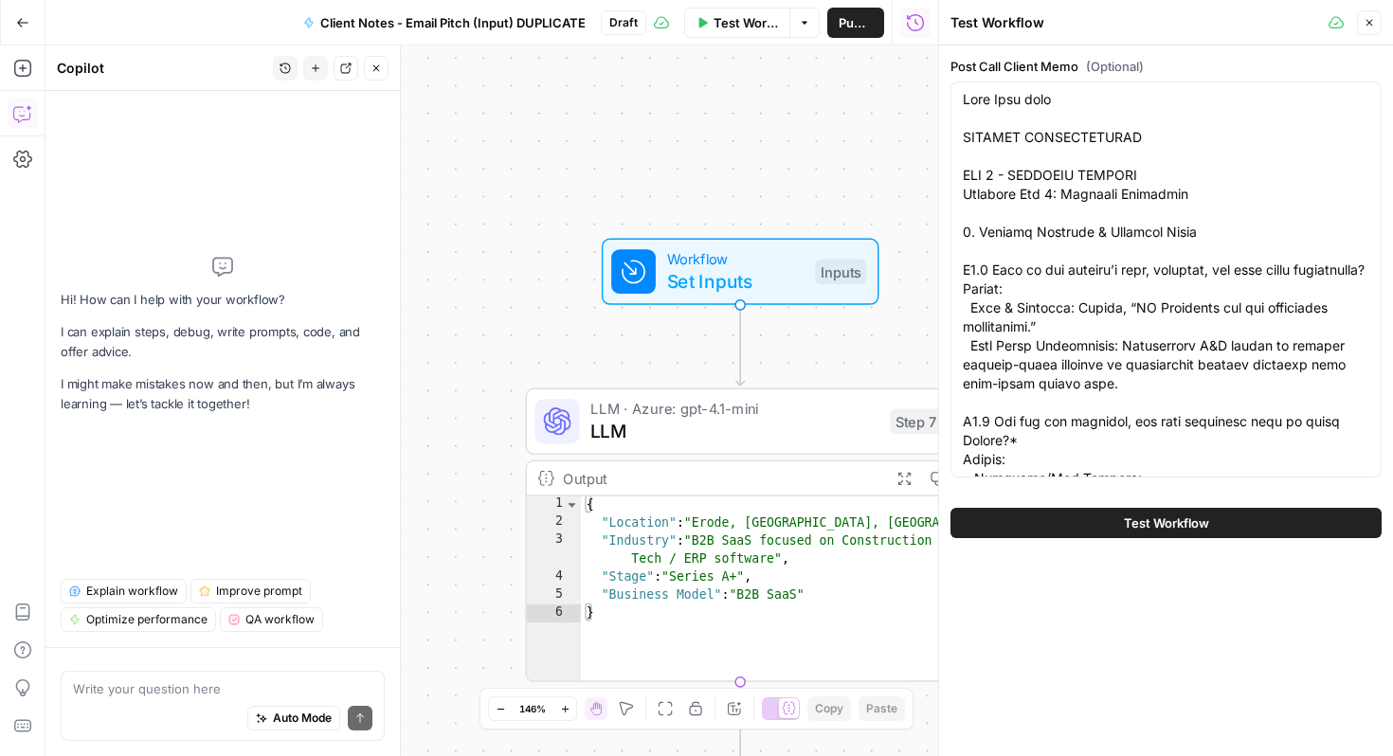
click at [1153, 522] on span "Test Workflow" at bounding box center [1166, 523] width 85 height 19
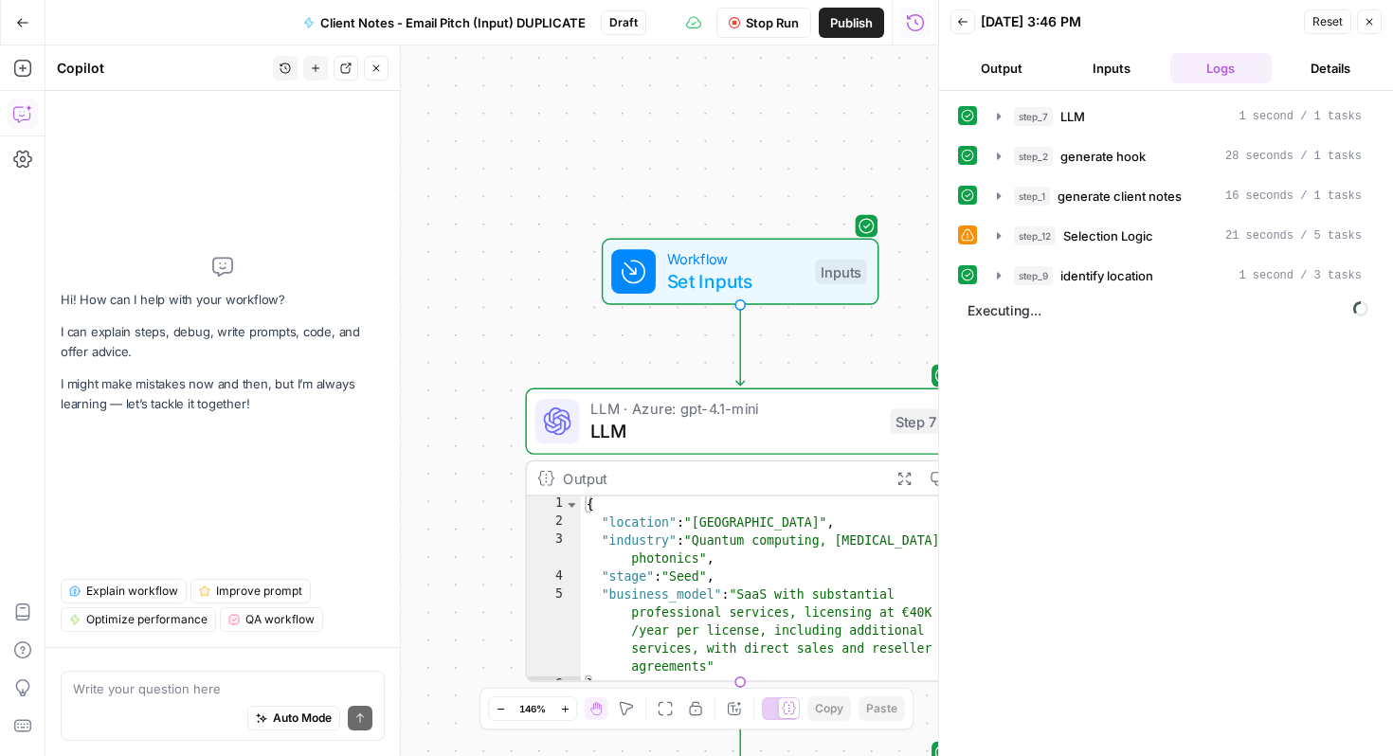
click at [968, 235] on icon at bounding box center [967, 234] width 13 height 13
click at [996, 235] on icon "button" at bounding box center [999, 235] width 15 height 15
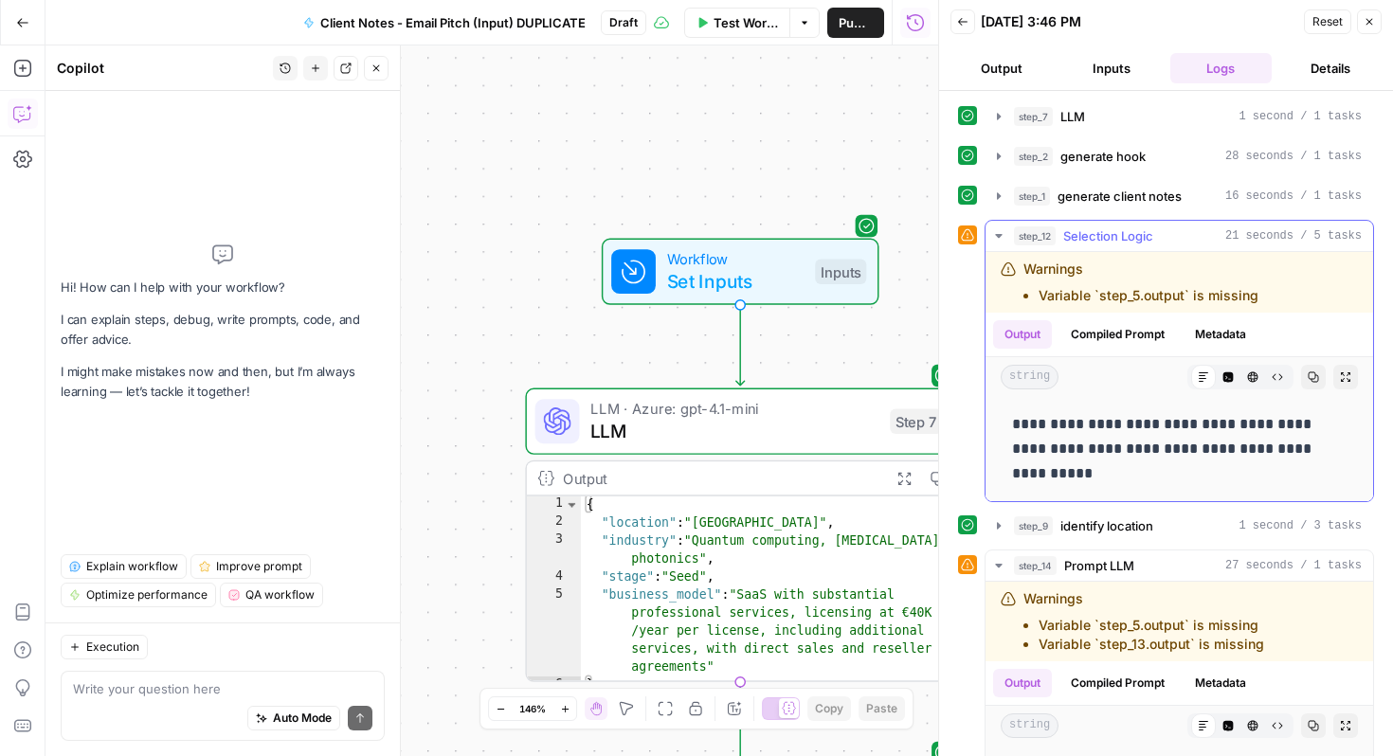
click at [993, 233] on icon "button" at bounding box center [999, 235] width 15 height 15
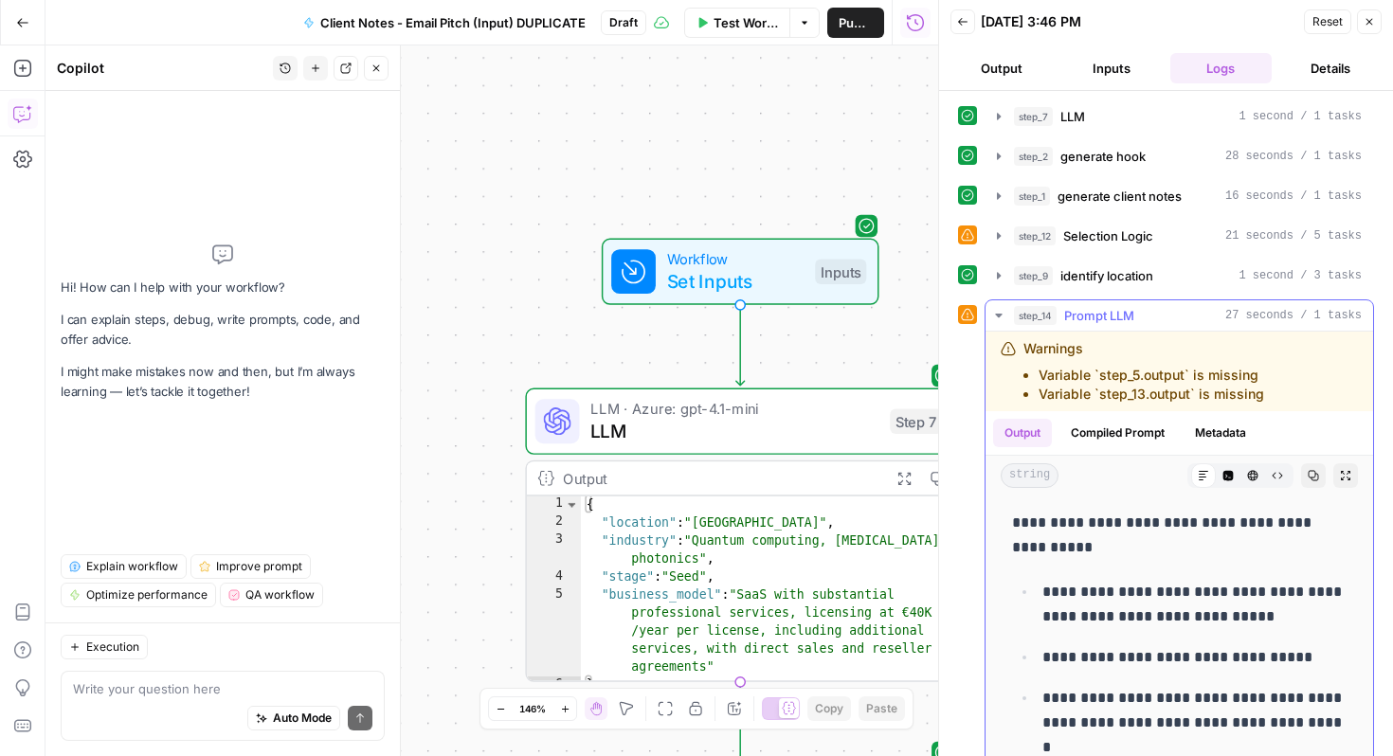
click at [996, 314] on icon "button" at bounding box center [998, 316] width 7 height 4
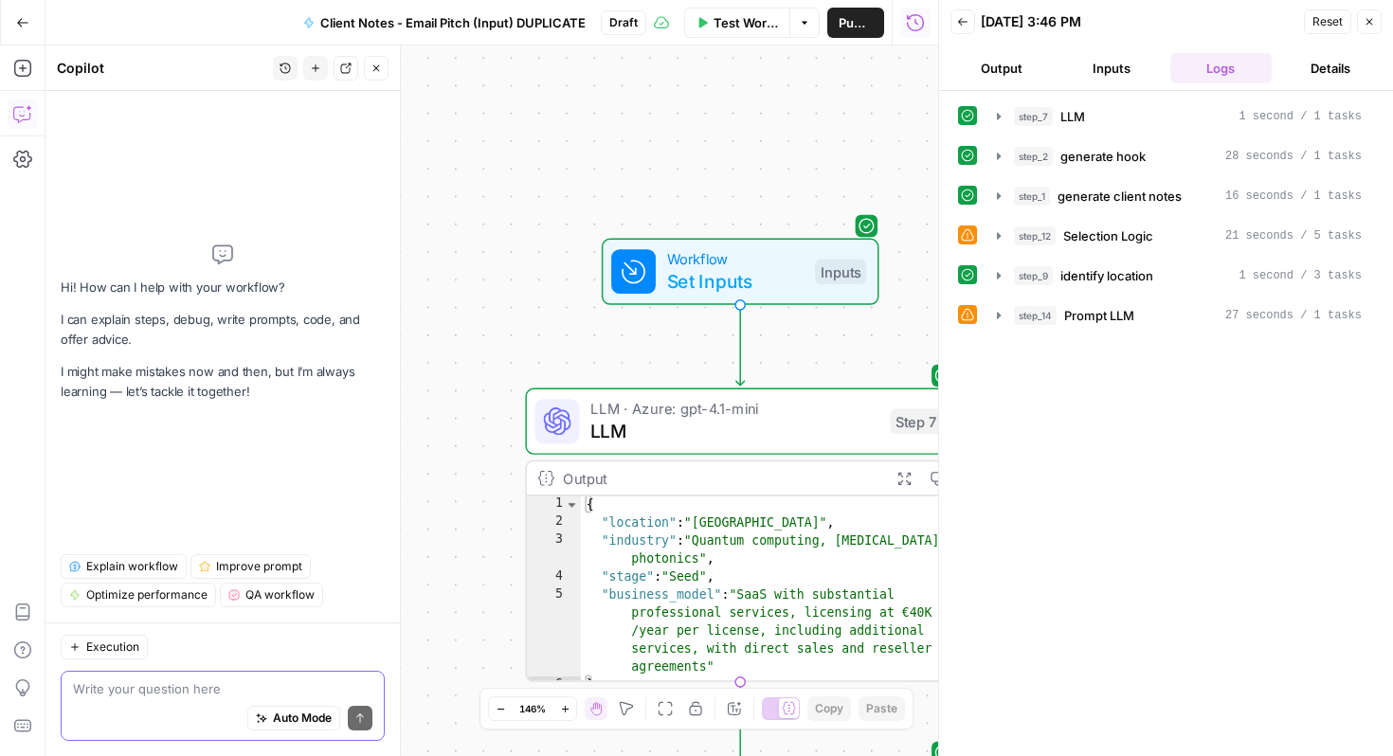
click at [177, 684] on textarea at bounding box center [223, 689] width 300 height 19
click at [998, 229] on icon "button" at bounding box center [999, 235] width 15 height 15
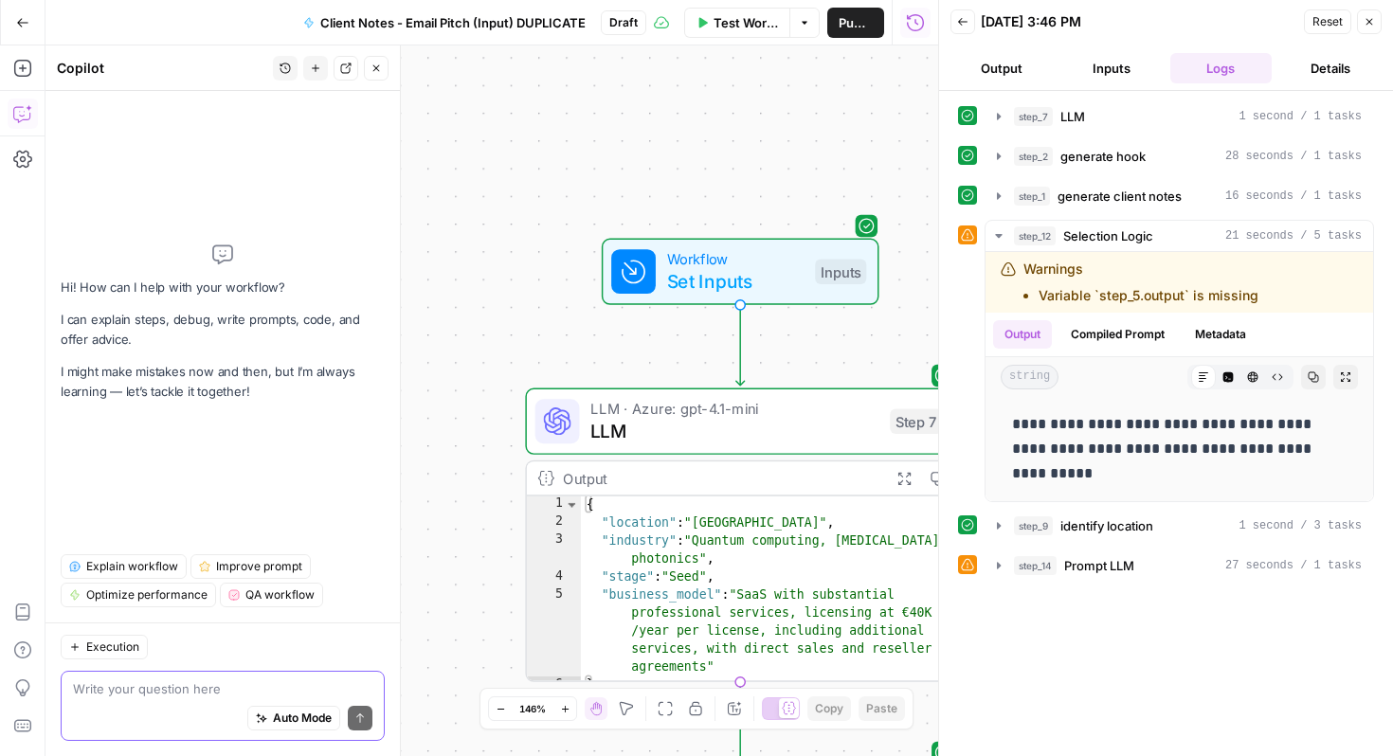
click at [118, 697] on textarea at bounding box center [223, 689] width 300 height 19
type textarea "Can you help me fix the error?"
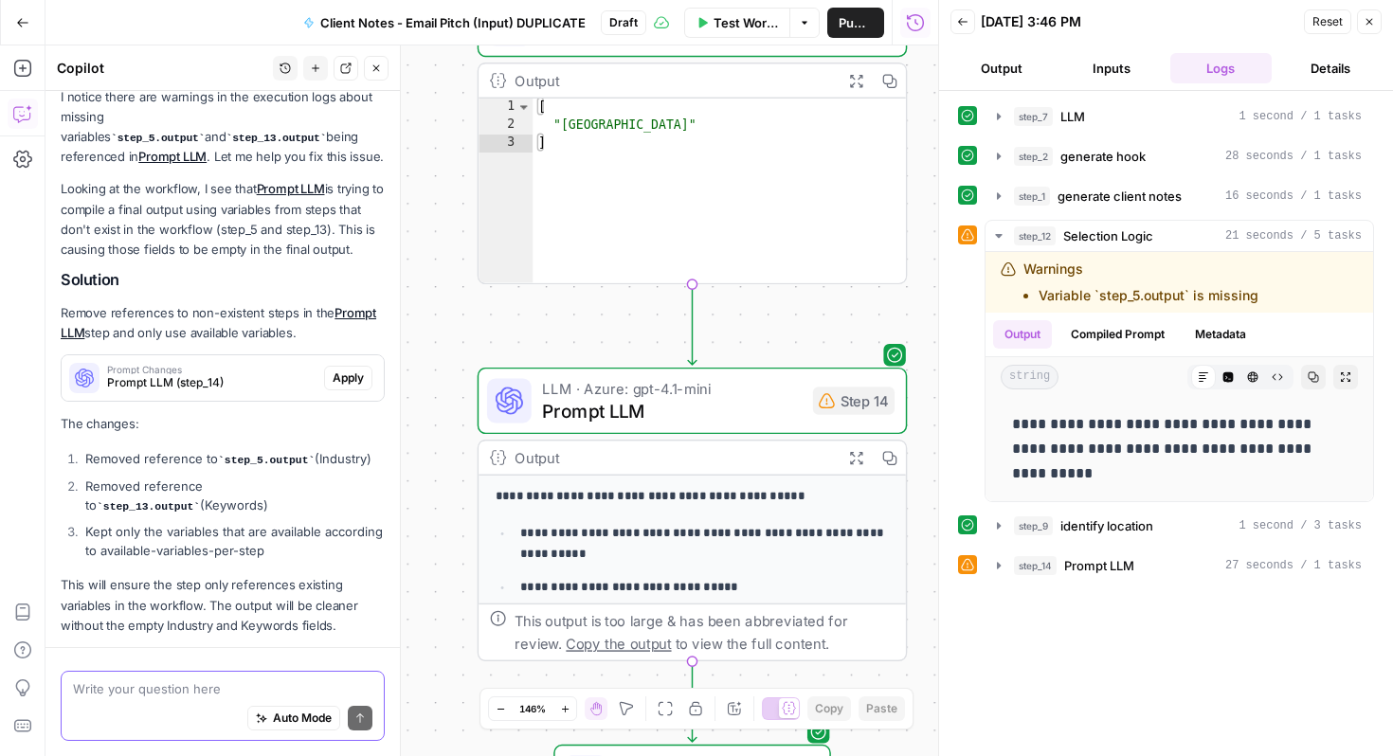
scroll to position [252, 0]
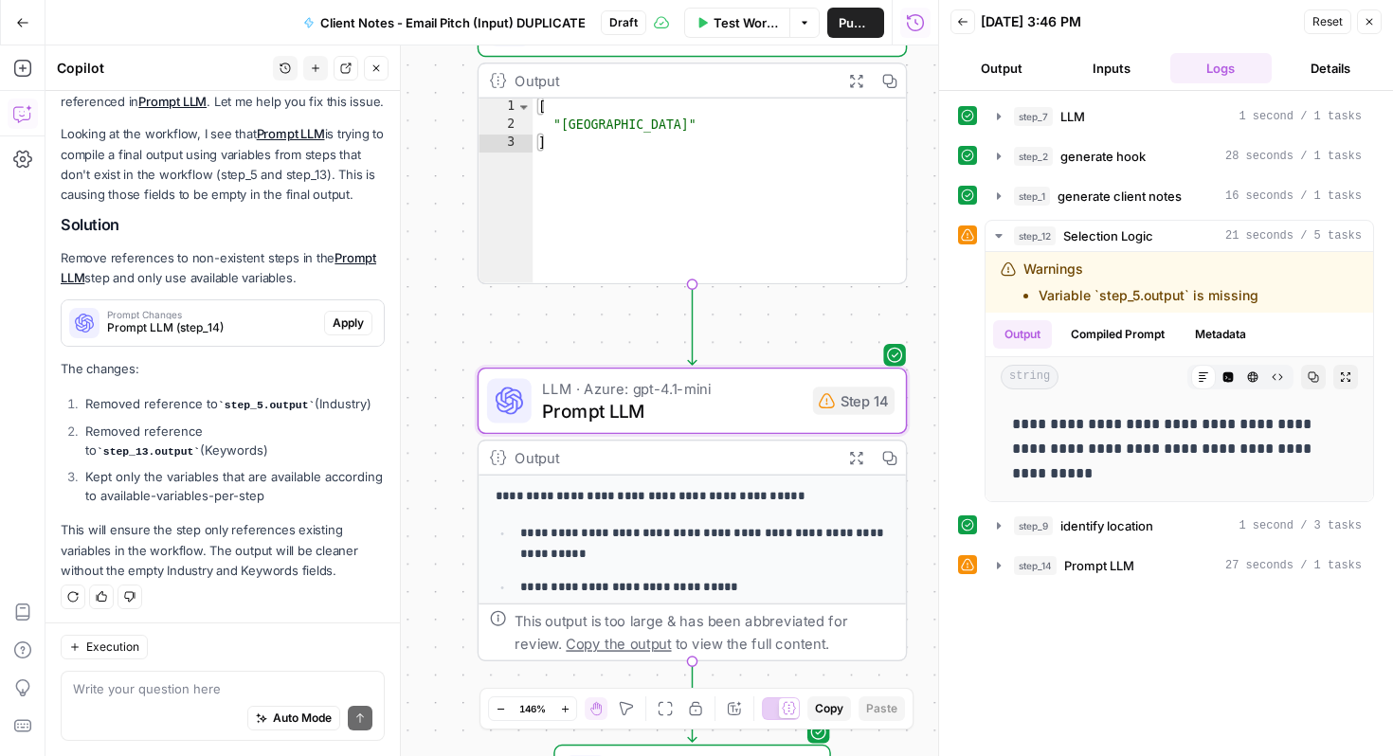
click at [350, 323] on span "Apply" at bounding box center [348, 323] width 31 height 17
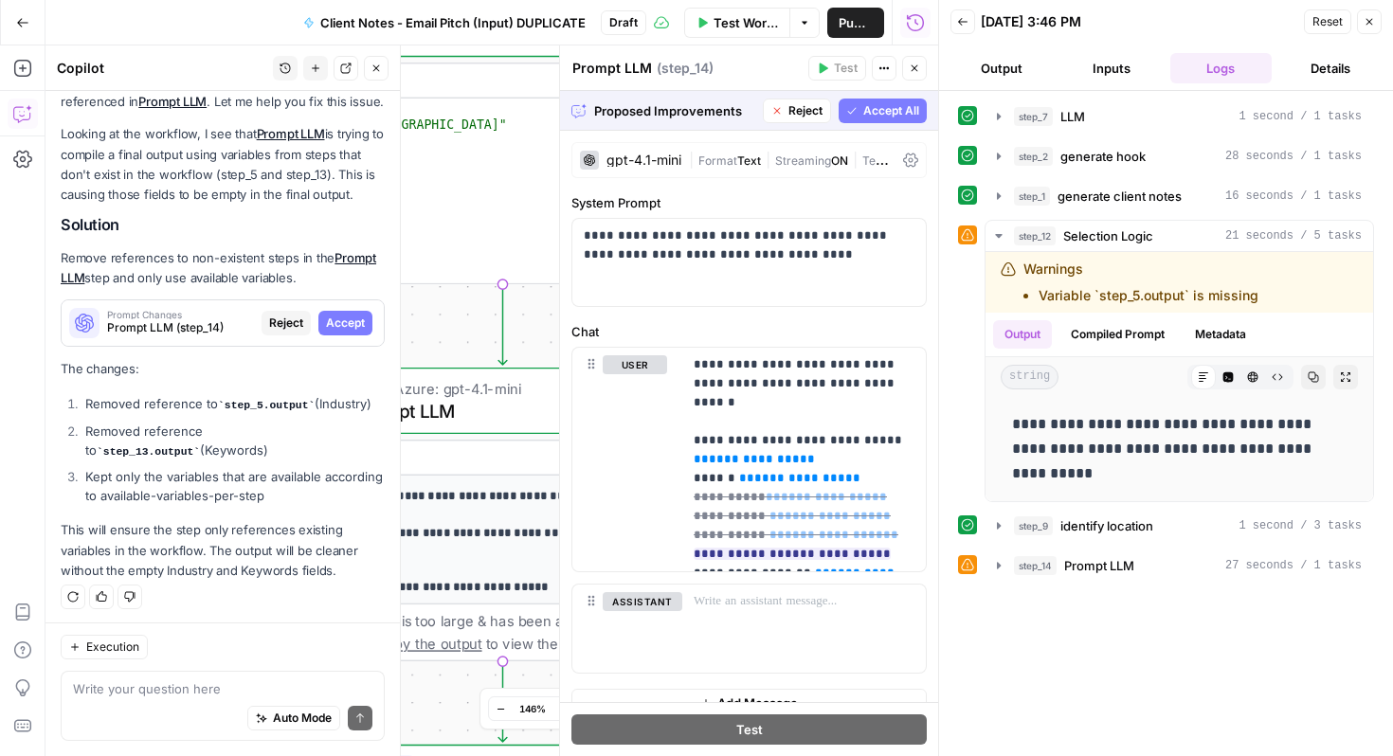
click at [878, 103] on span "Accept All" at bounding box center [892, 110] width 56 height 17
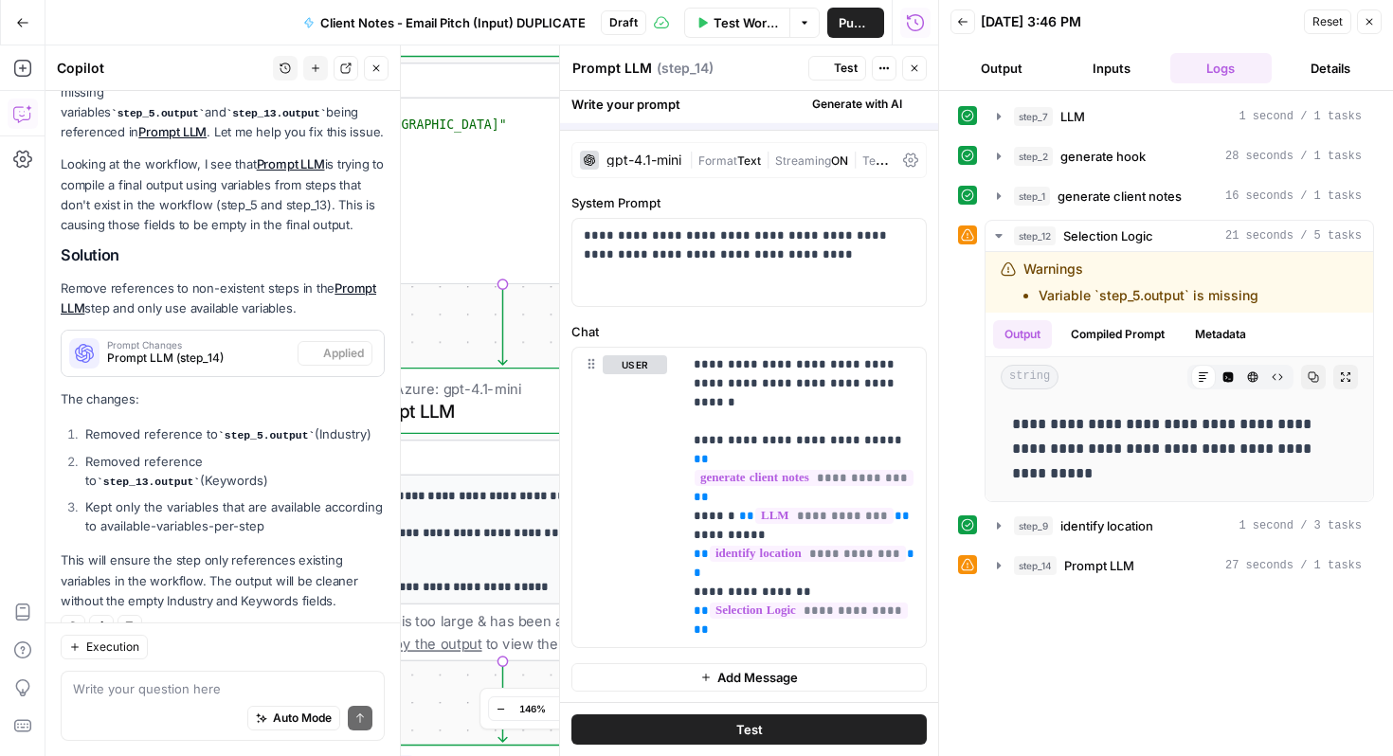
scroll to position [282, 0]
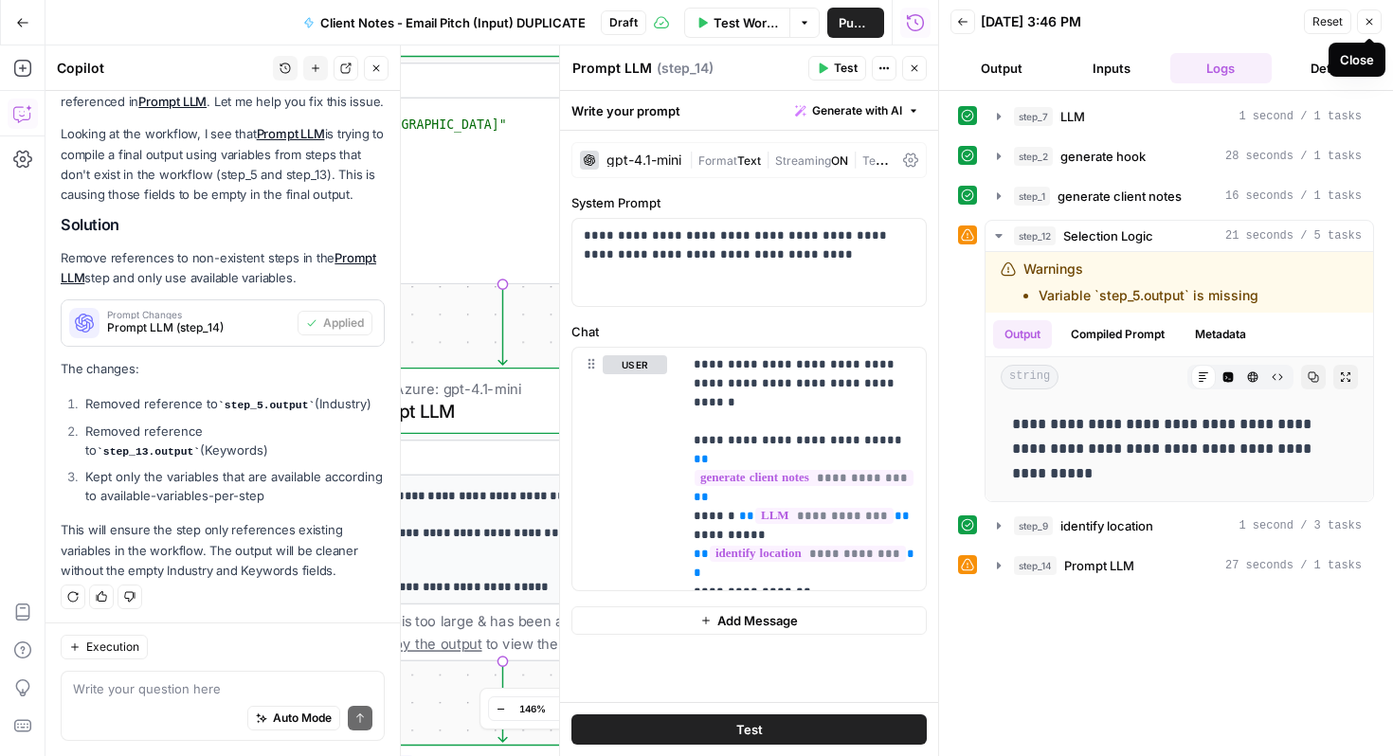
click at [1366, 20] on icon "button" at bounding box center [1369, 21] width 11 height 11
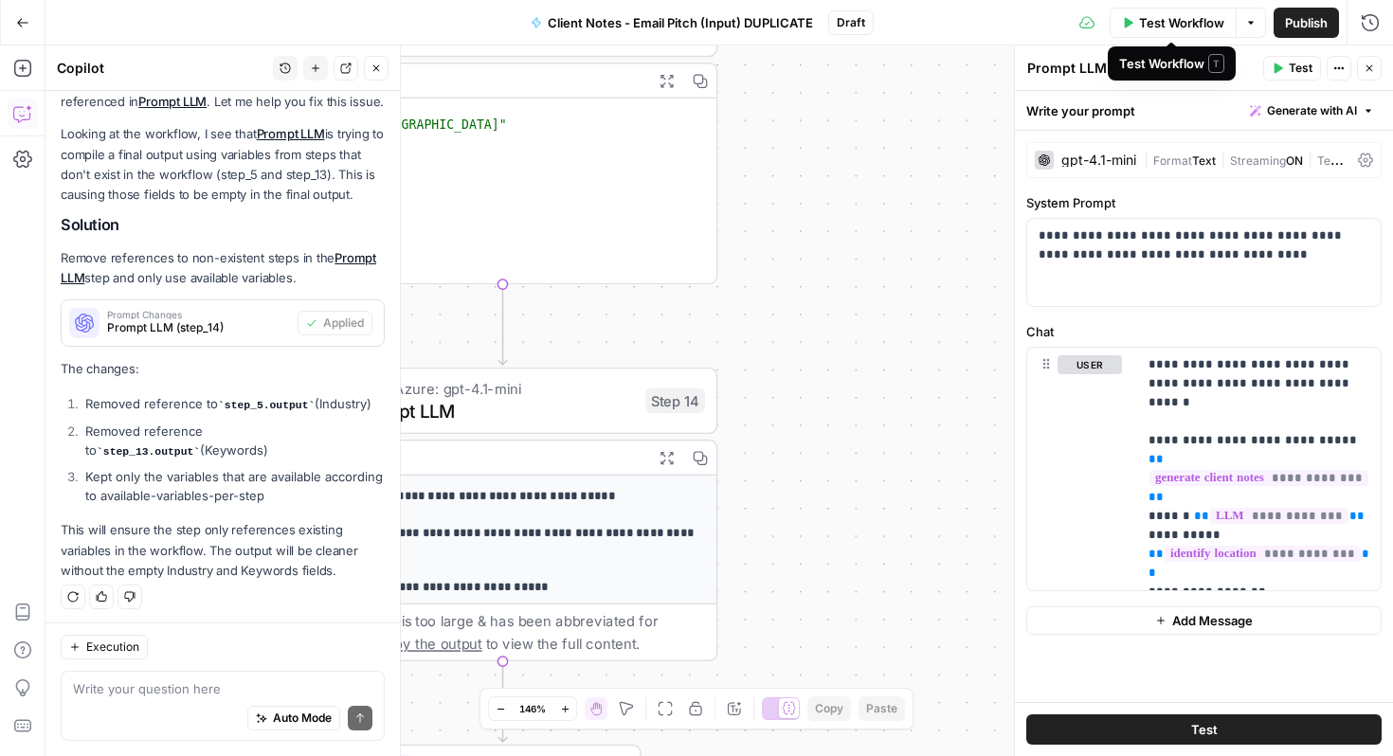
click at [1184, 26] on span "Test Workflow" at bounding box center [1181, 22] width 85 height 19
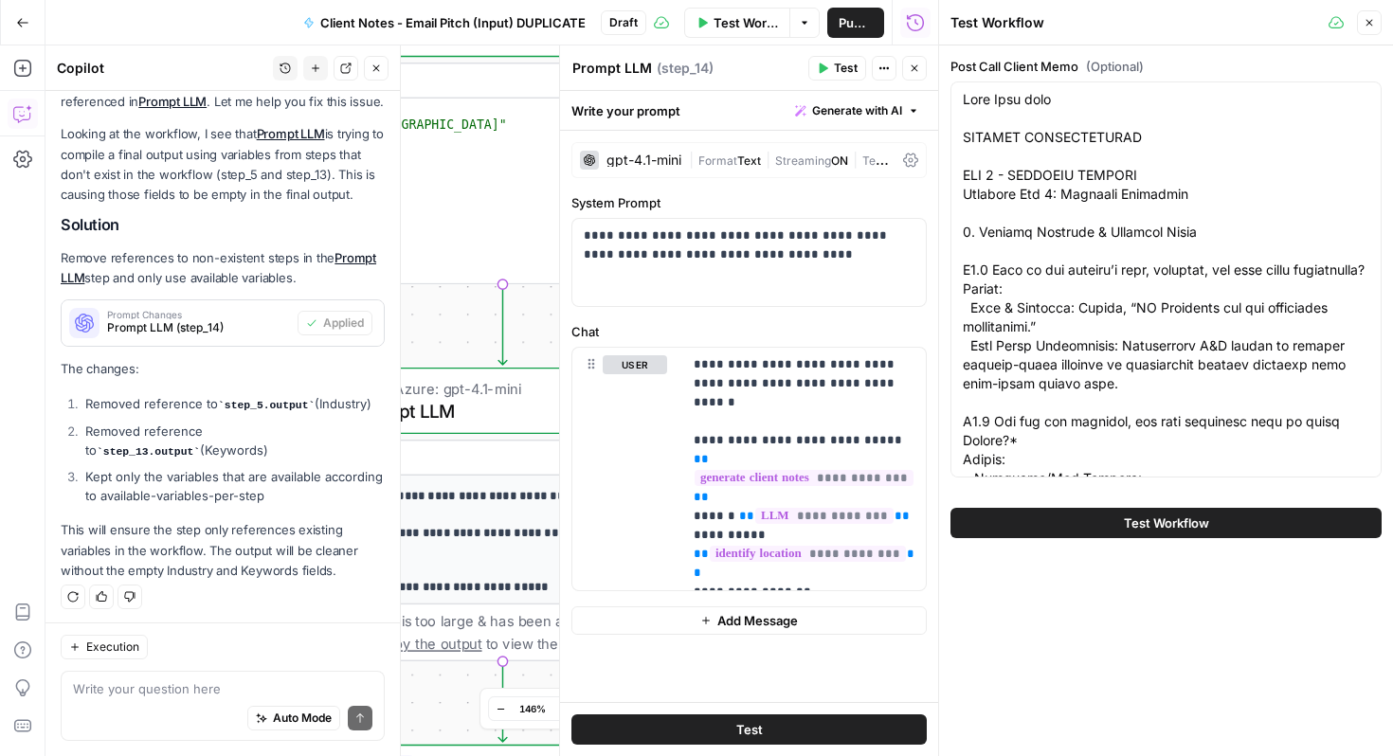
click at [1065, 527] on button "Test Workflow" at bounding box center [1166, 523] width 431 height 30
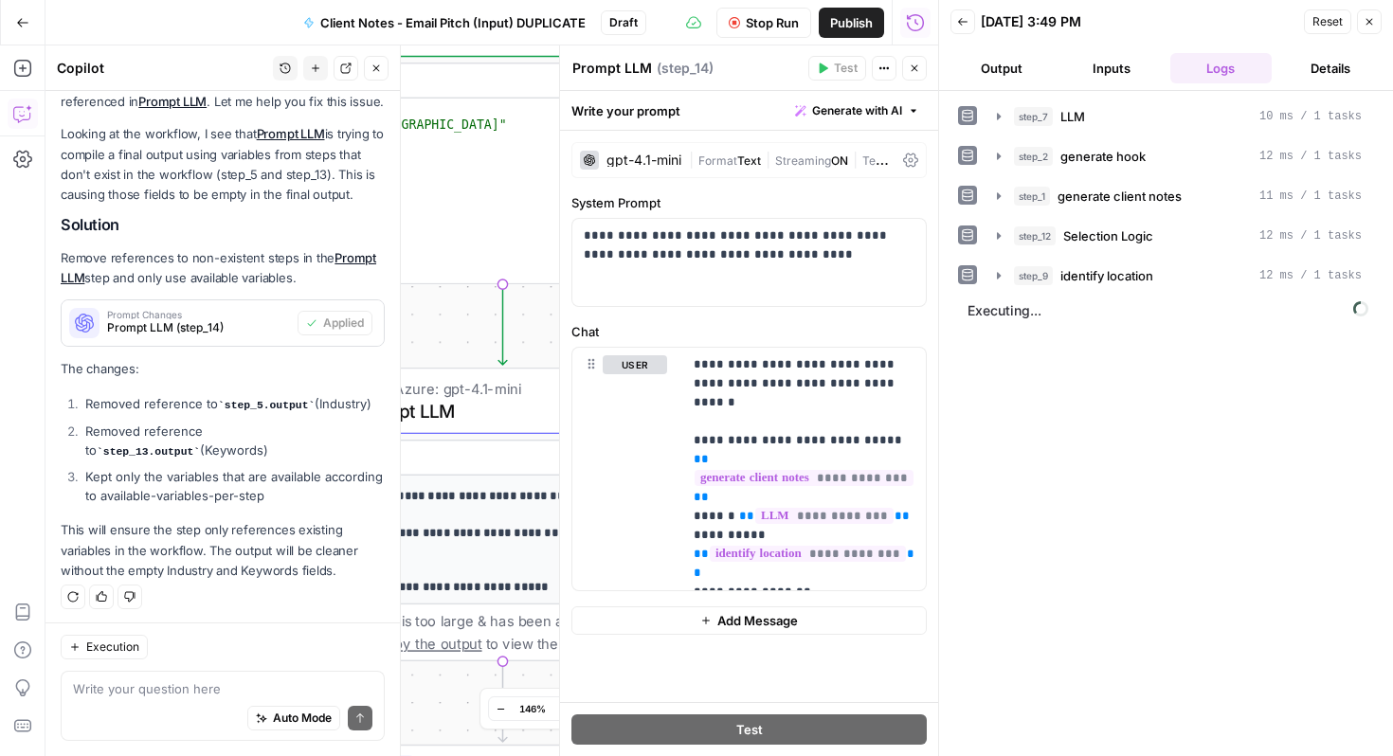
click at [908, 66] on button "Close" at bounding box center [914, 68] width 25 height 25
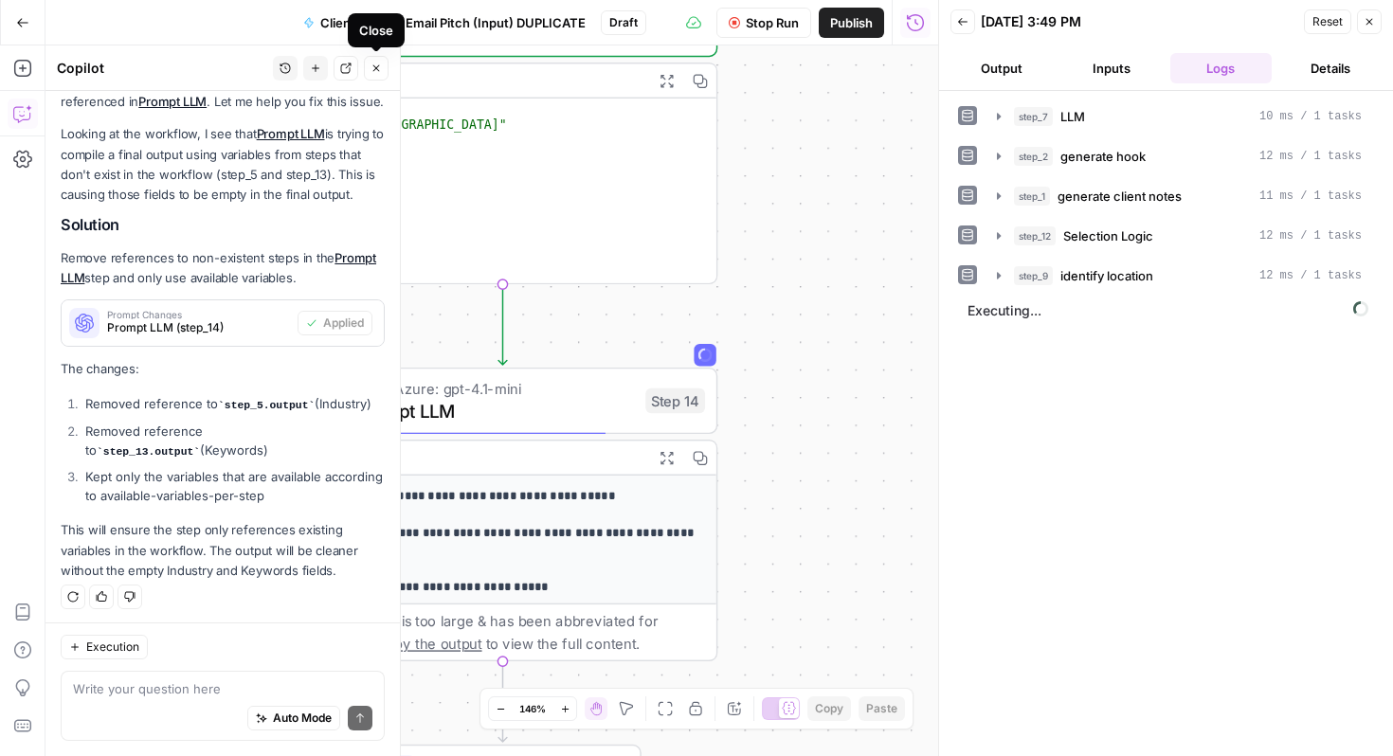
click at [368, 73] on button "Close" at bounding box center [376, 68] width 25 height 25
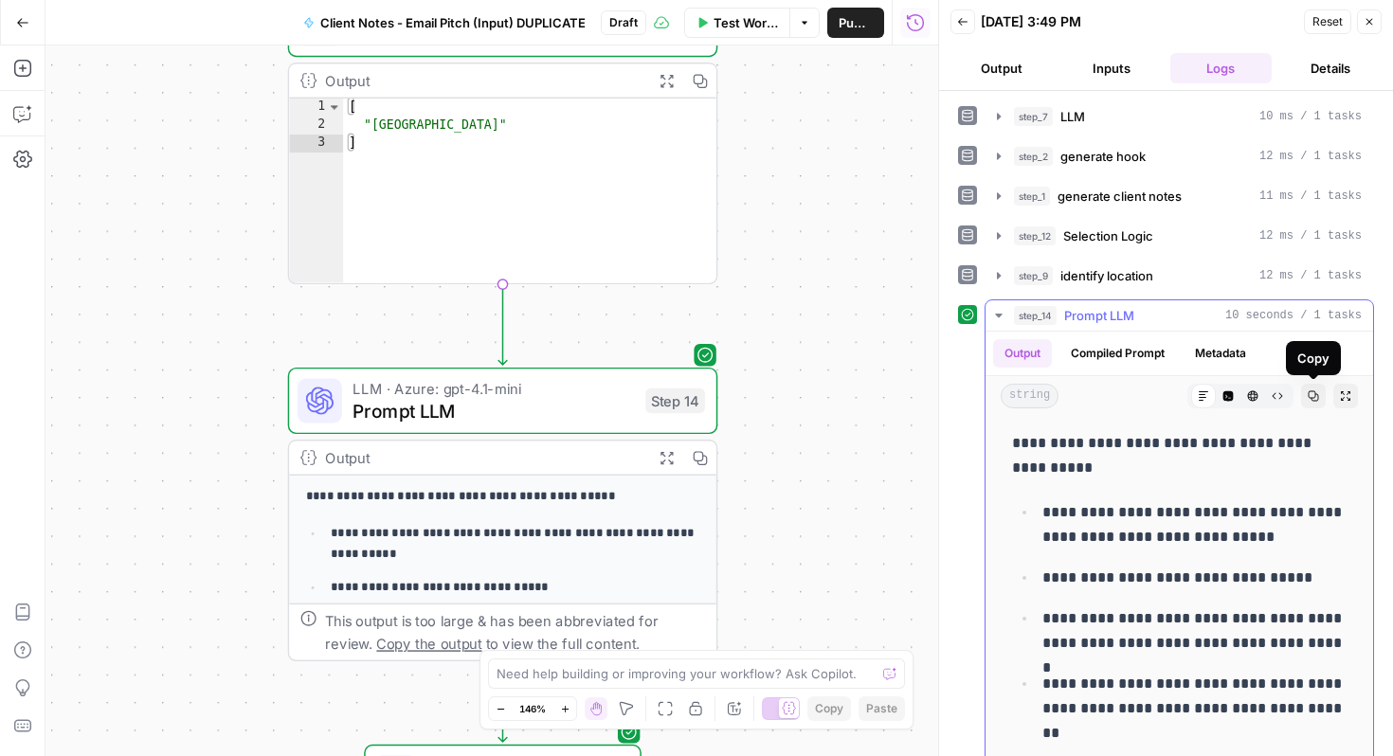
click at [1315, 395] on icon "button" at bounding box center [1314, 397] width 10 height 10
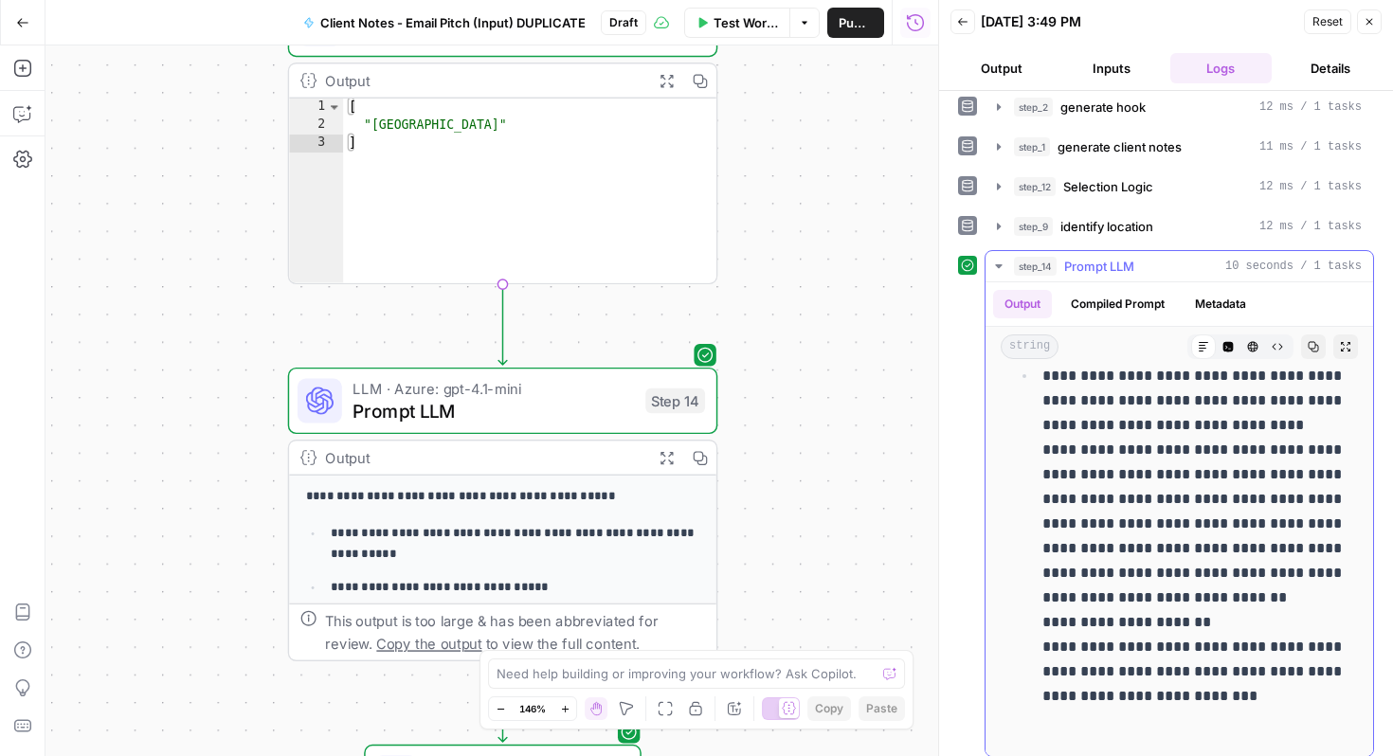
scroll to position [60, 0]
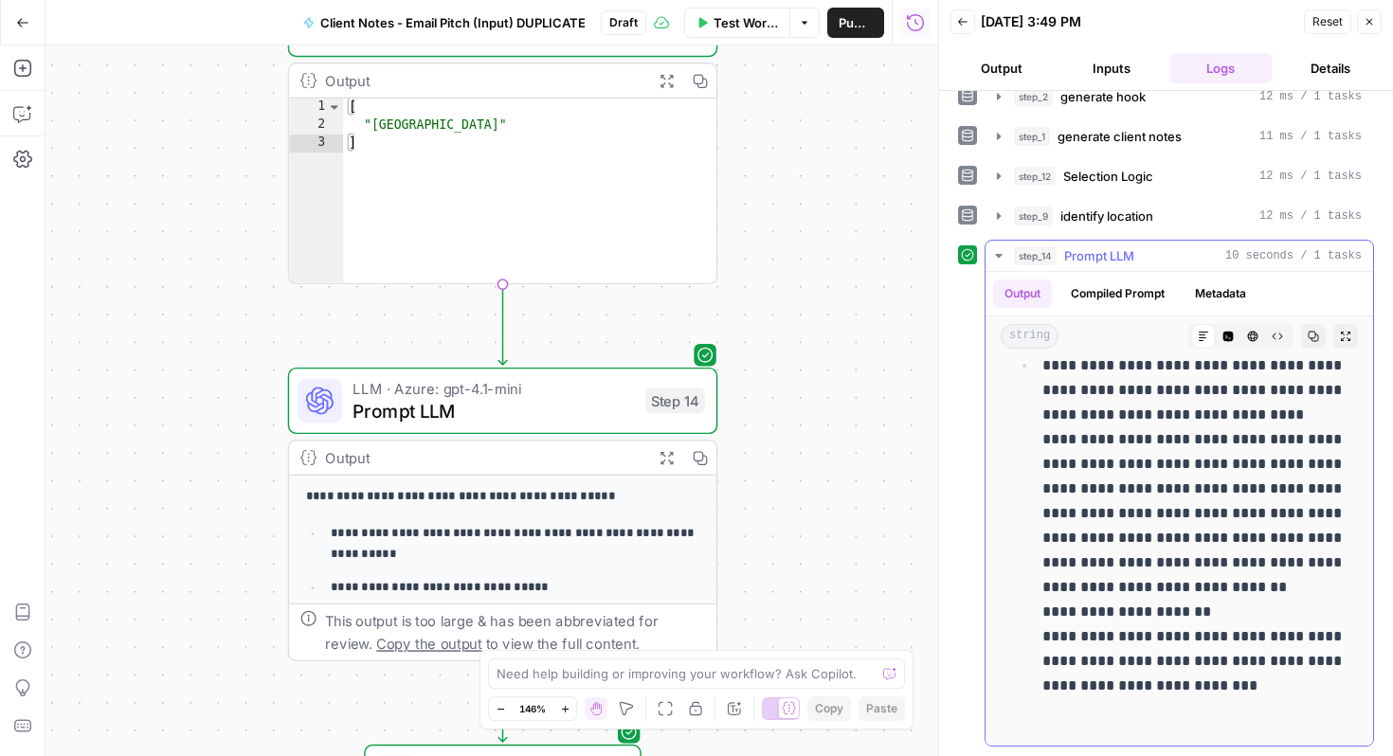
drag, startPoint x: 1012, startPoint y: 446, endPoint x: 1275, endPoint y: 756, distance: 406.2
click at [1275, 756] on div "**********" at bounding box center [1166, 423] width 454 height 665
click at [24, 112] on icon "button" at bounding box center [22, 113] width 19 height 19
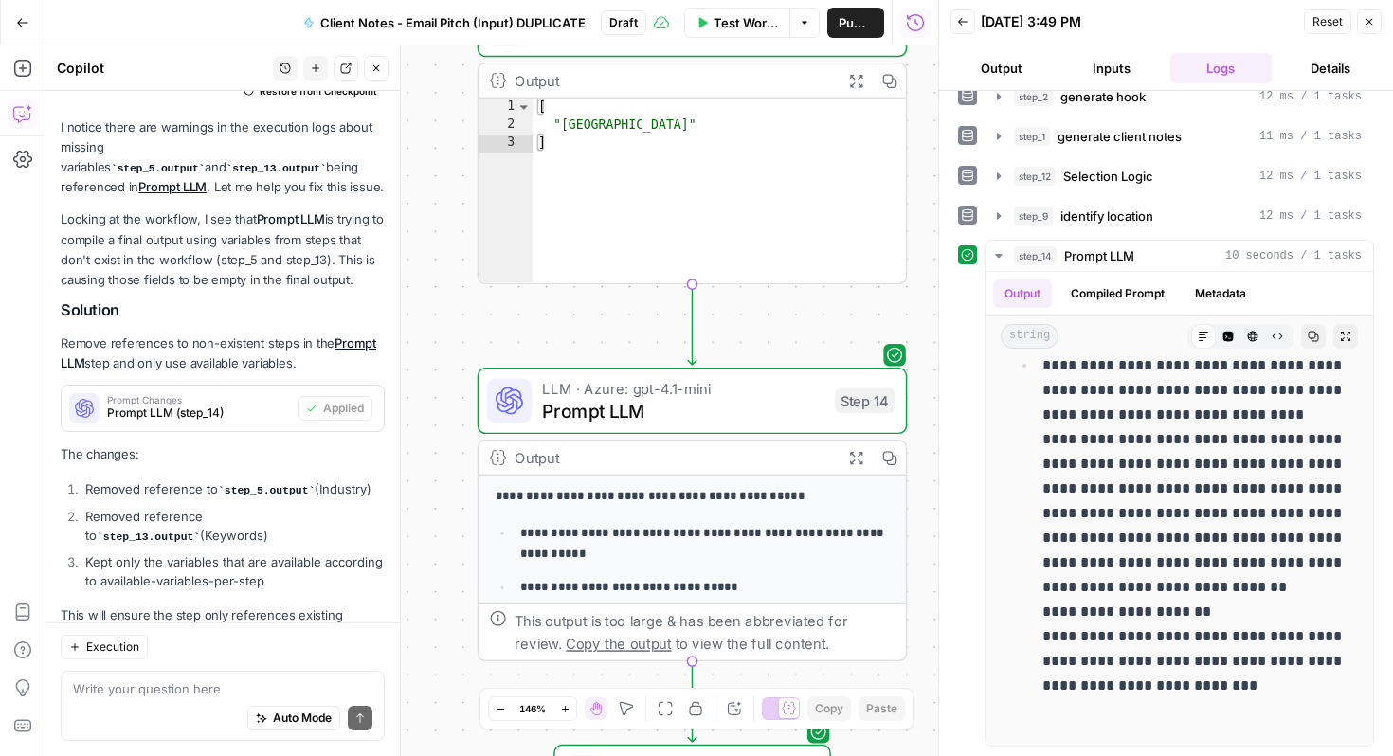
scroll to position [282, 0]
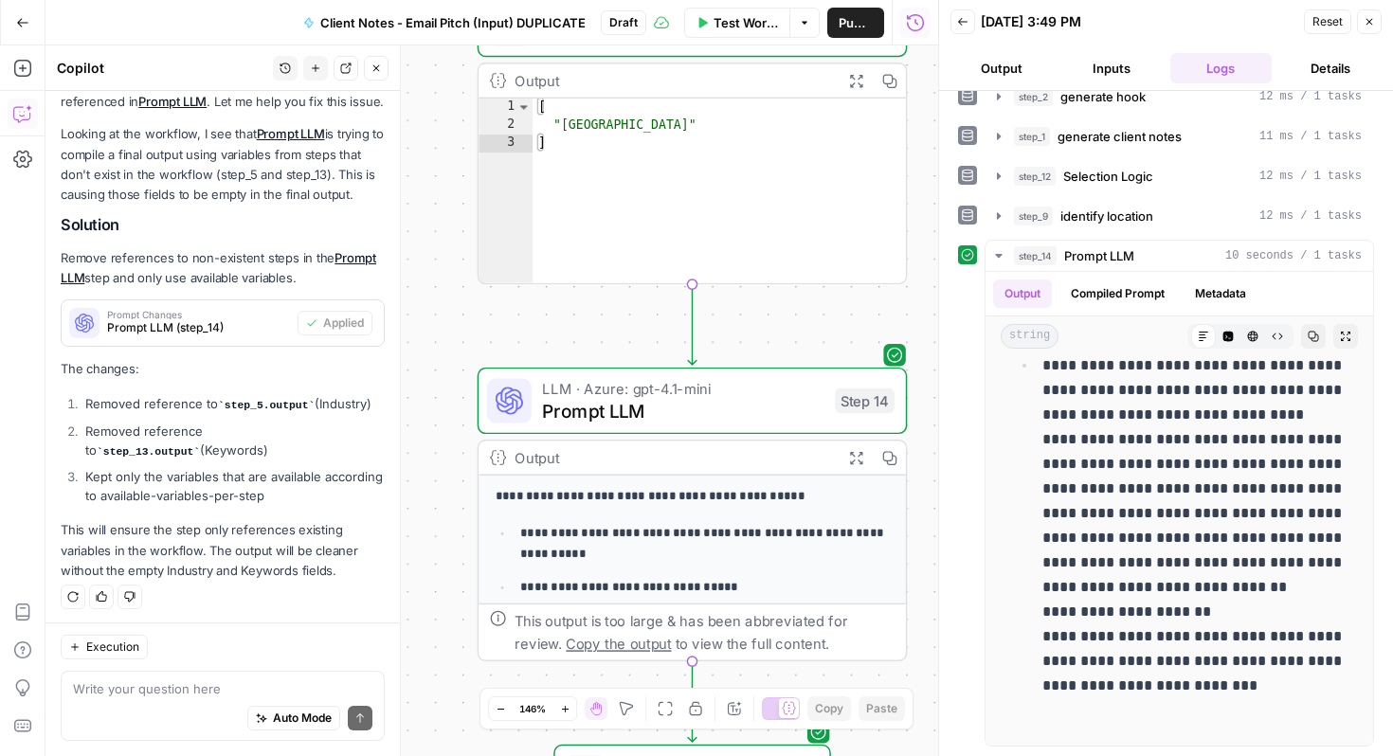
click at [133, 683] on textarea at bounding box center [223, 689] width 300 height 19
click at [115, 680] on textarea at bounding box center [223, 689] width 300 height 19
click at [1373, 16] on icon "button" at bounding box center [1369, 21] width 11 height 11
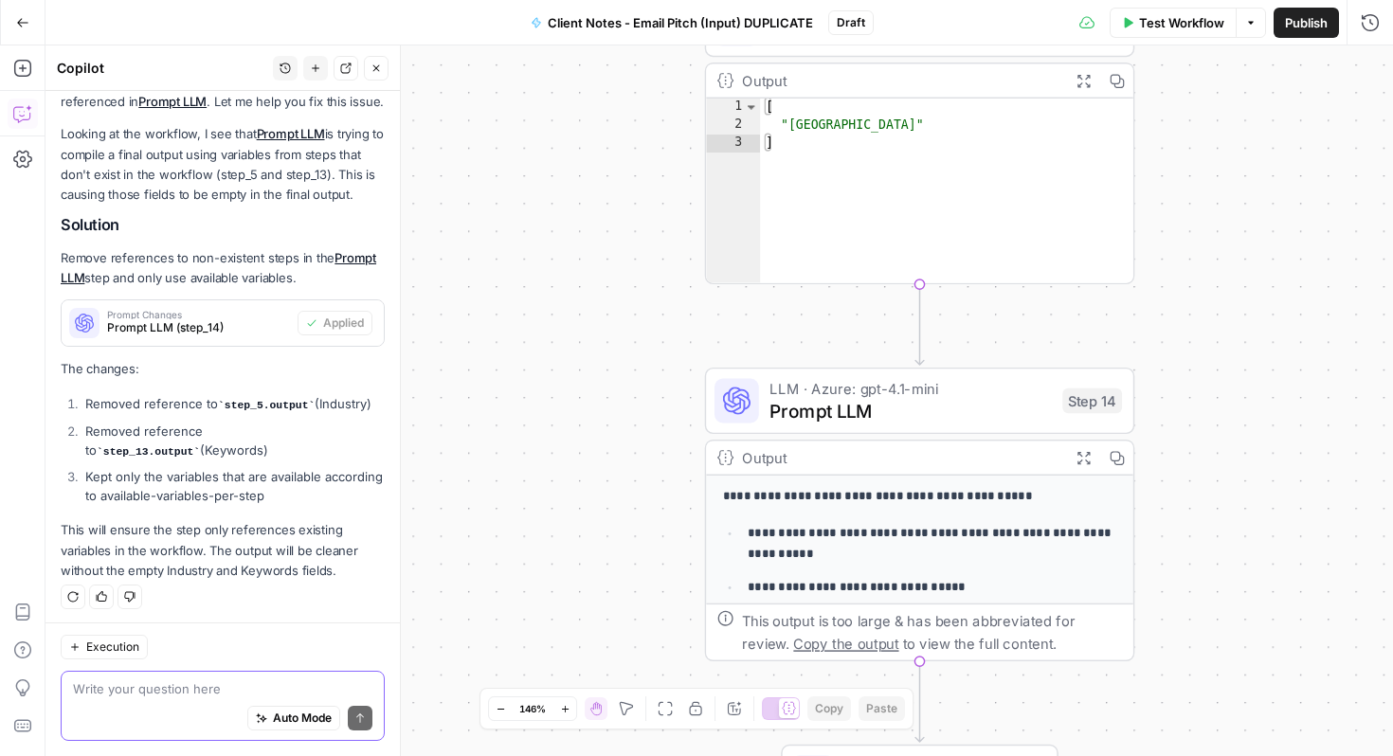
click at [187, 691] on textarea at bounding box center [223, 689] width 300 height 19
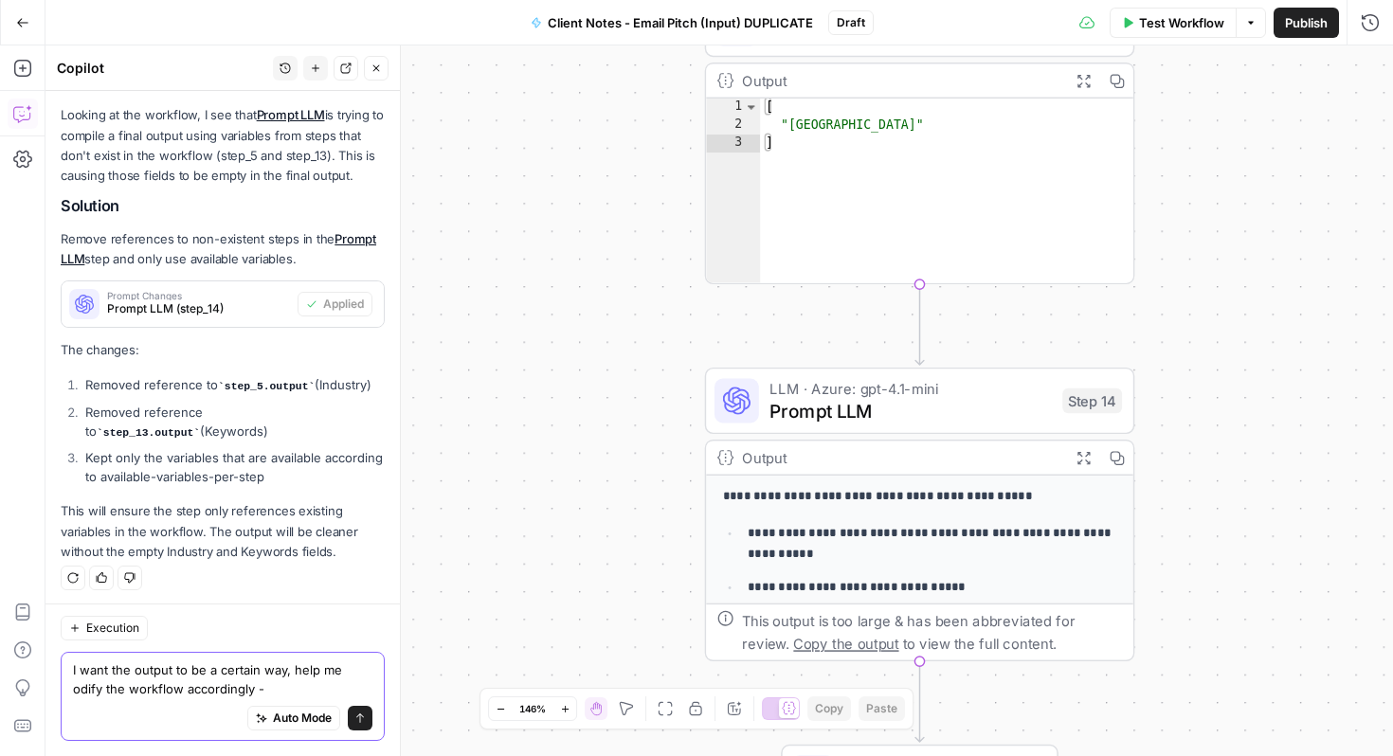
click at [342, 669] on textarea "I want the output to be a certain way, help me odify the workflow accordingly -" at bounding box center [223, 680] width 300 height 38
click at [283, 688] on textarea "I want the output to be a certain way, help me modify the workflow accordingly -" at bounding box center [223, 680] width 300 height 38
click at [286, 689] on textarea "I want the output to be a certain way, help me modify the workflow accordingly -" at bounding box center [223, 680] width 300 height 38
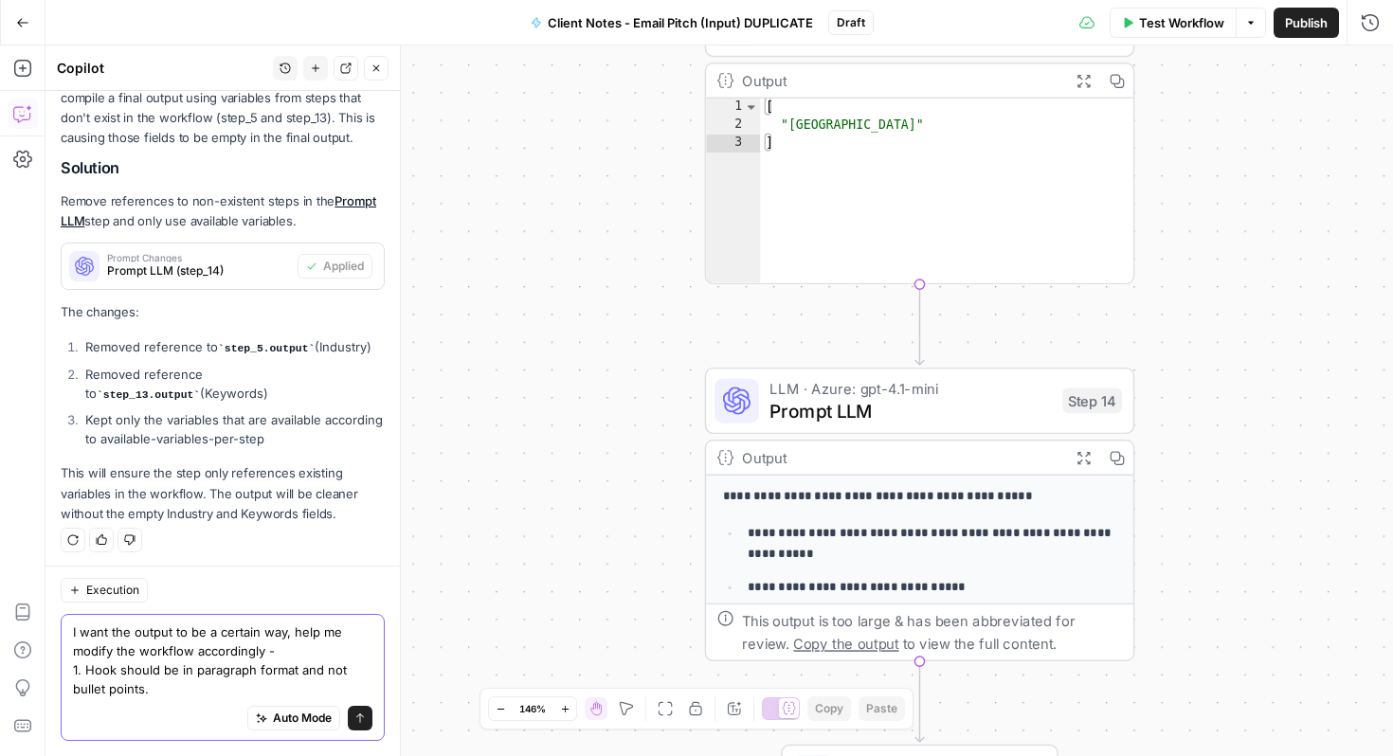
scroll to position [358, 0]
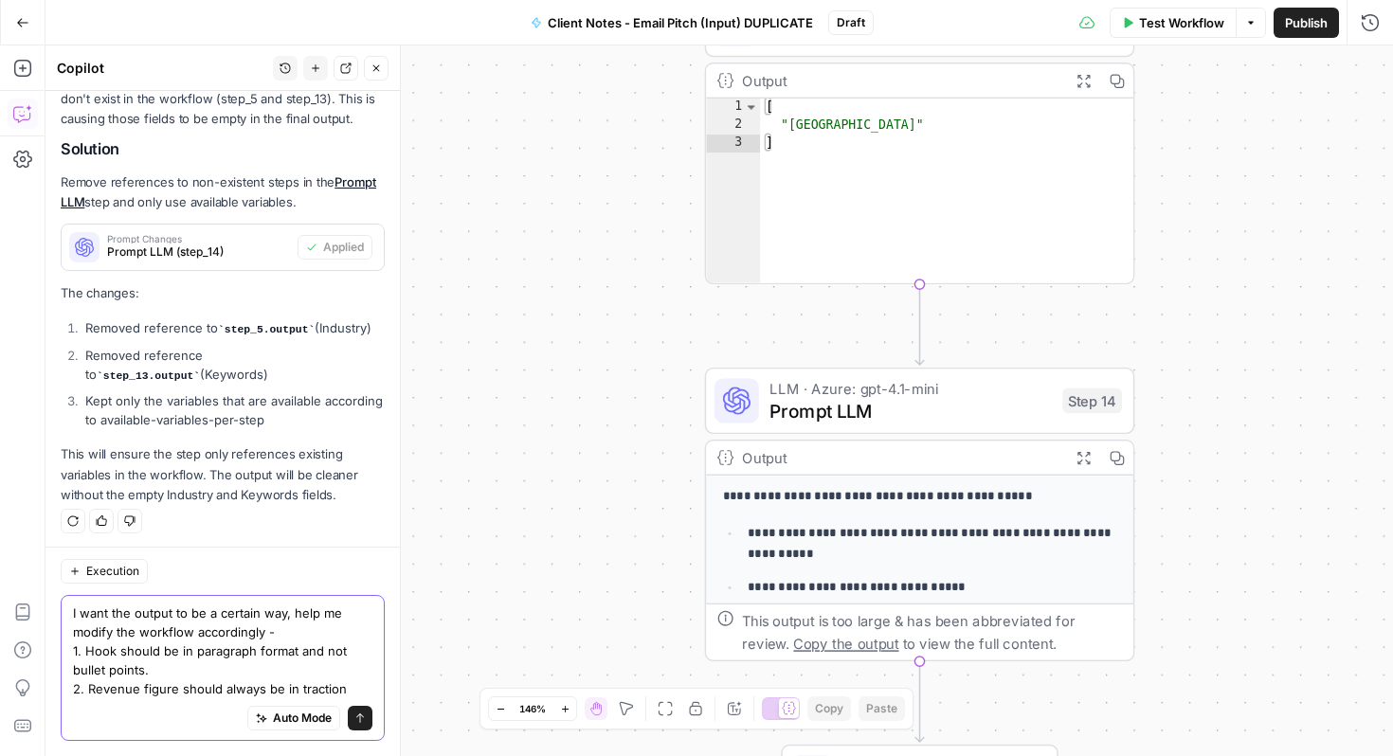
drag, startPoint x: 90, startPoint y: 689, endPoint x: 340, endPoint y: 688, distance: 250.3
click at [340, 688] on textarea "I want the output to be a certain way, help me modify the workflow accordingly …" at bounding box center [223, 651] width 300 height 95
click at [92, 693] on textarea "I want the output to be a certain way, help me modify the workflow accordingly …" at bounding box center [223, 651] width 300 height 95
click at [217, 688] on textarea "I want the output to be a certain way, help me modify the workflow accordingly …" at bounding box center [223, 651] width 300 height 95
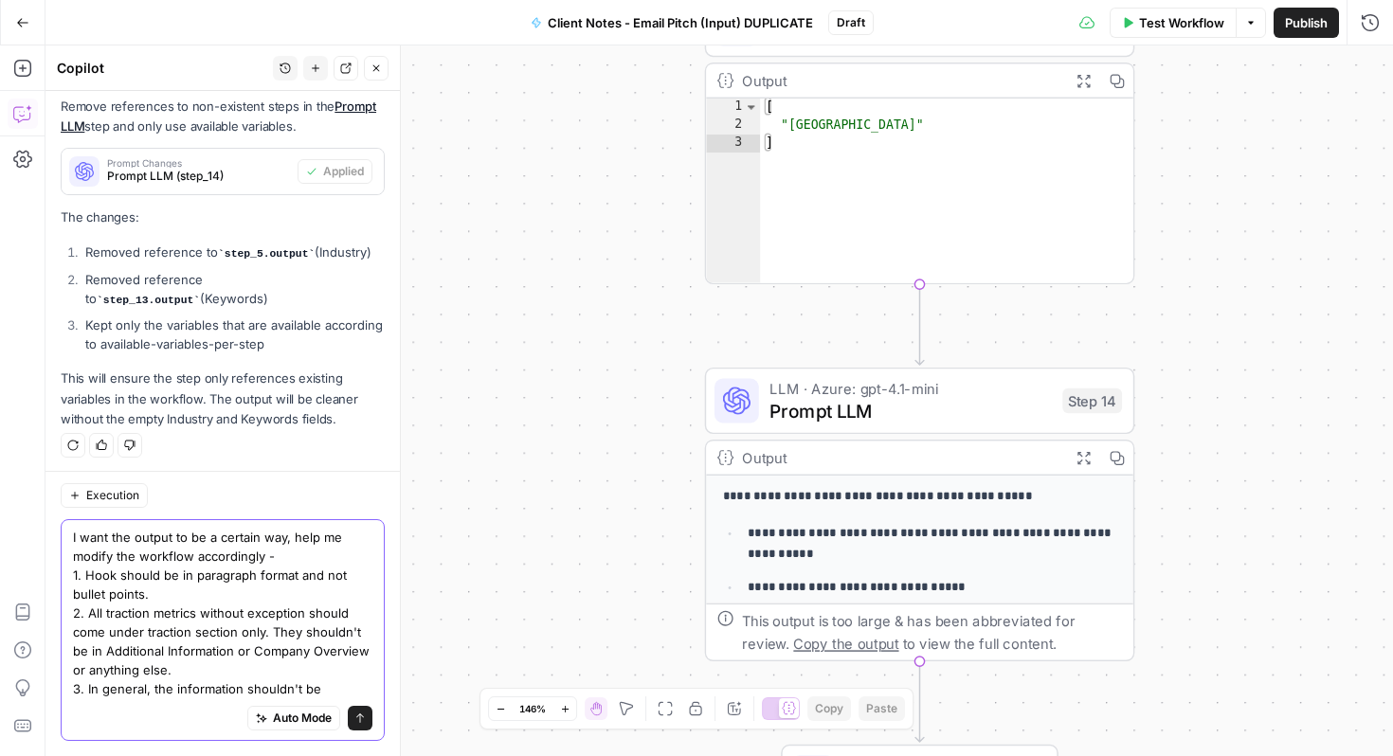
scroll to position [453, 0]
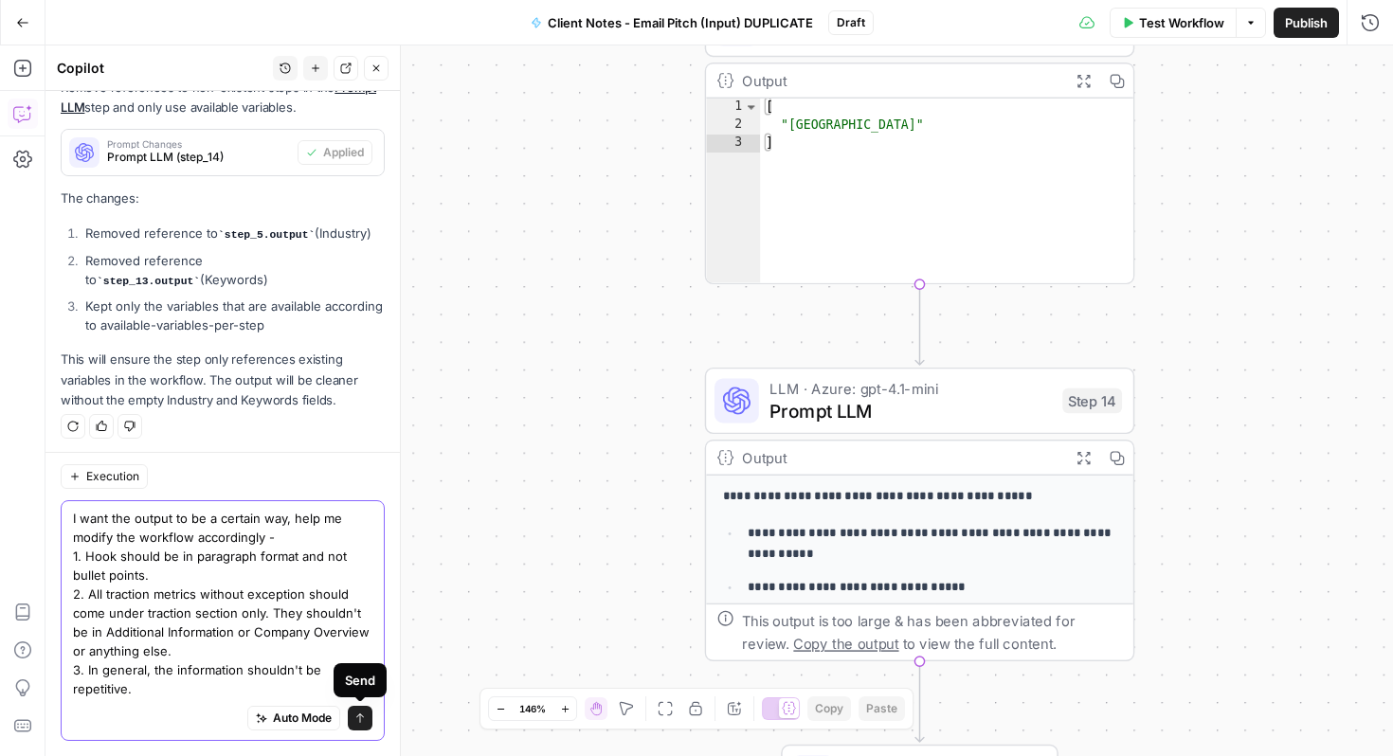
type textarea "I want the output to be a certain way, help me modify the workflow accordingly …"
click at [356, 717] on icon "submit" at bounding box center [360, 718] width 11 height 11
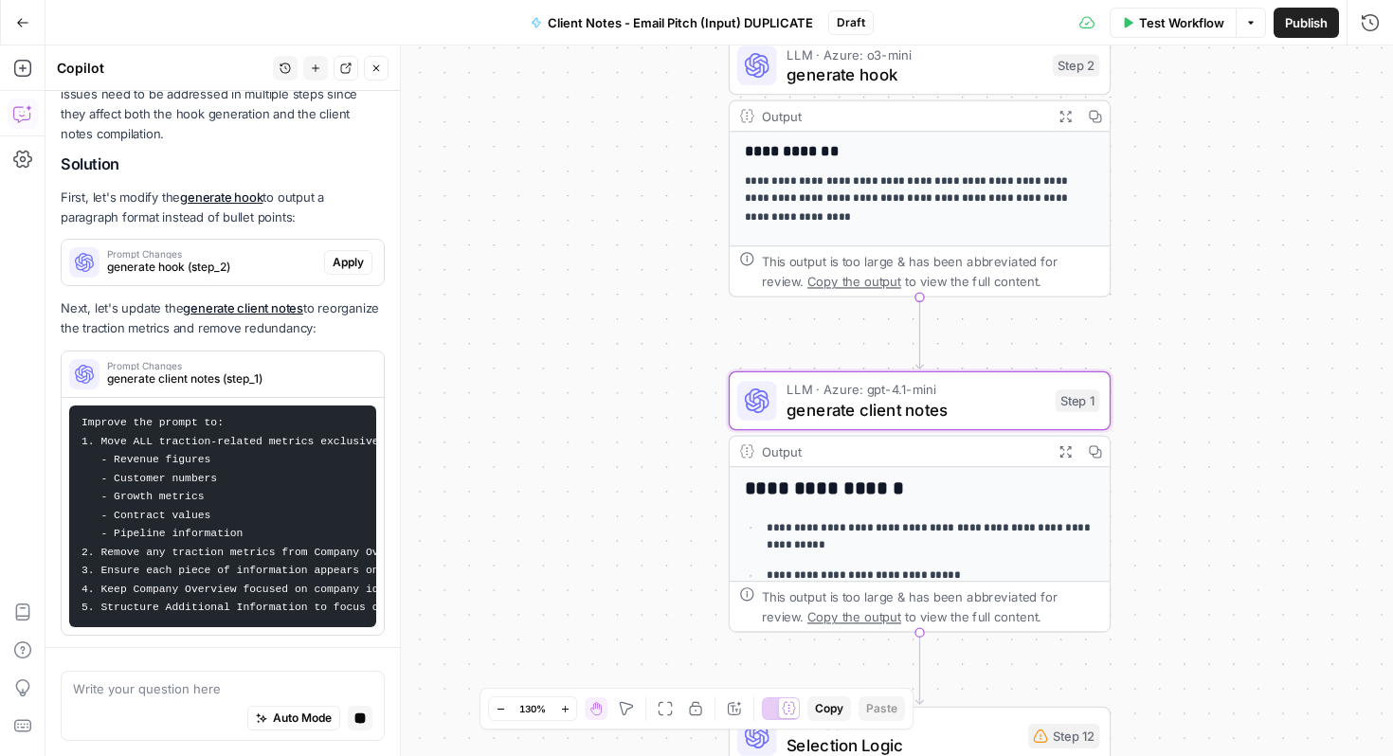
scroll to position [1069, 0]
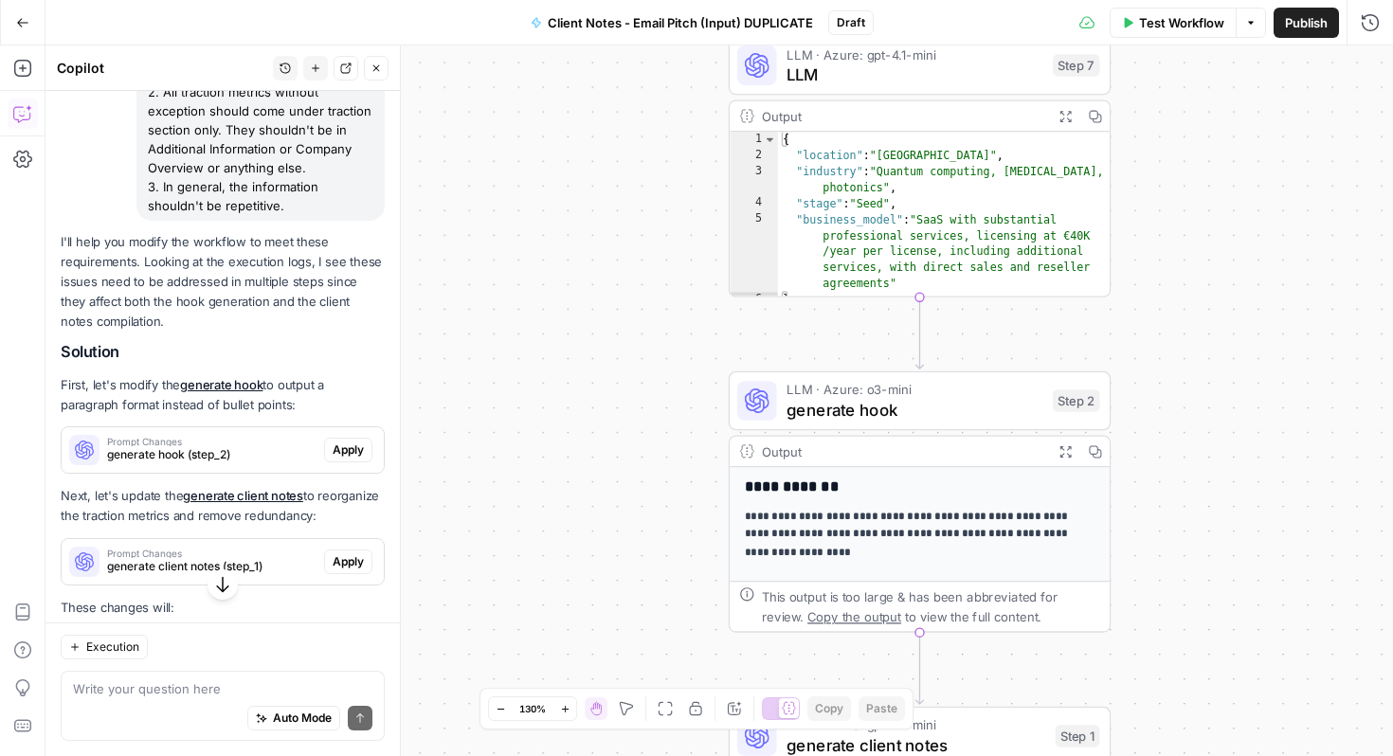
scroll to position [910, 0]
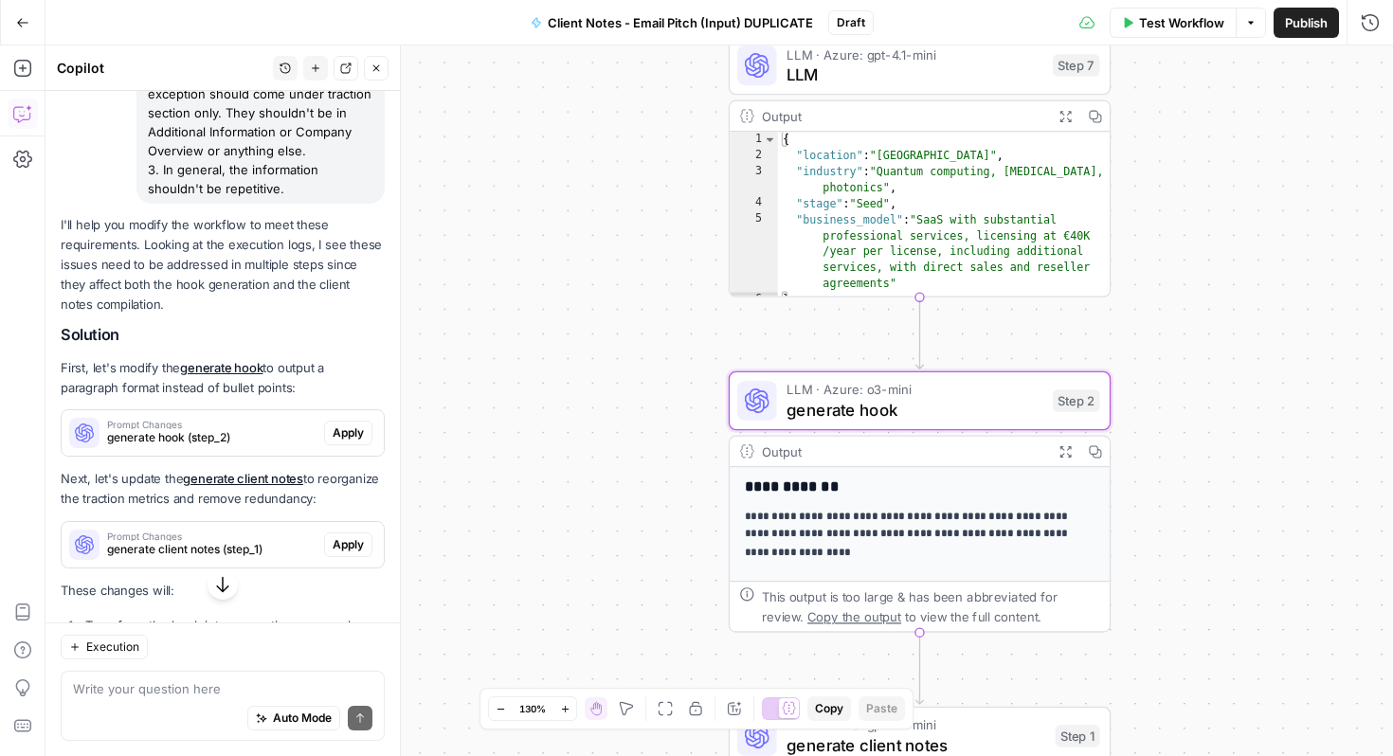
click at [229, 365] on link "generate hook" at bounding box center [221, 367] width 82 height 15
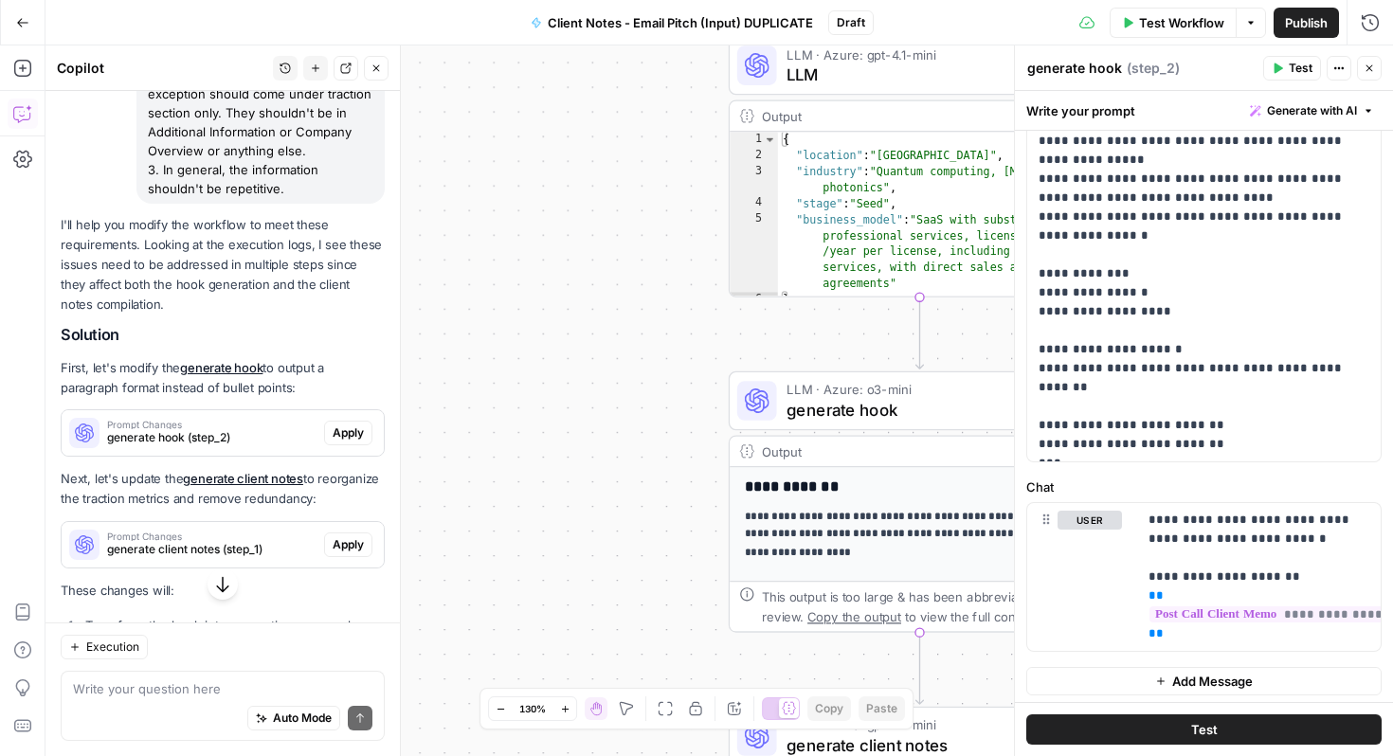
scroll to position [194, 0]
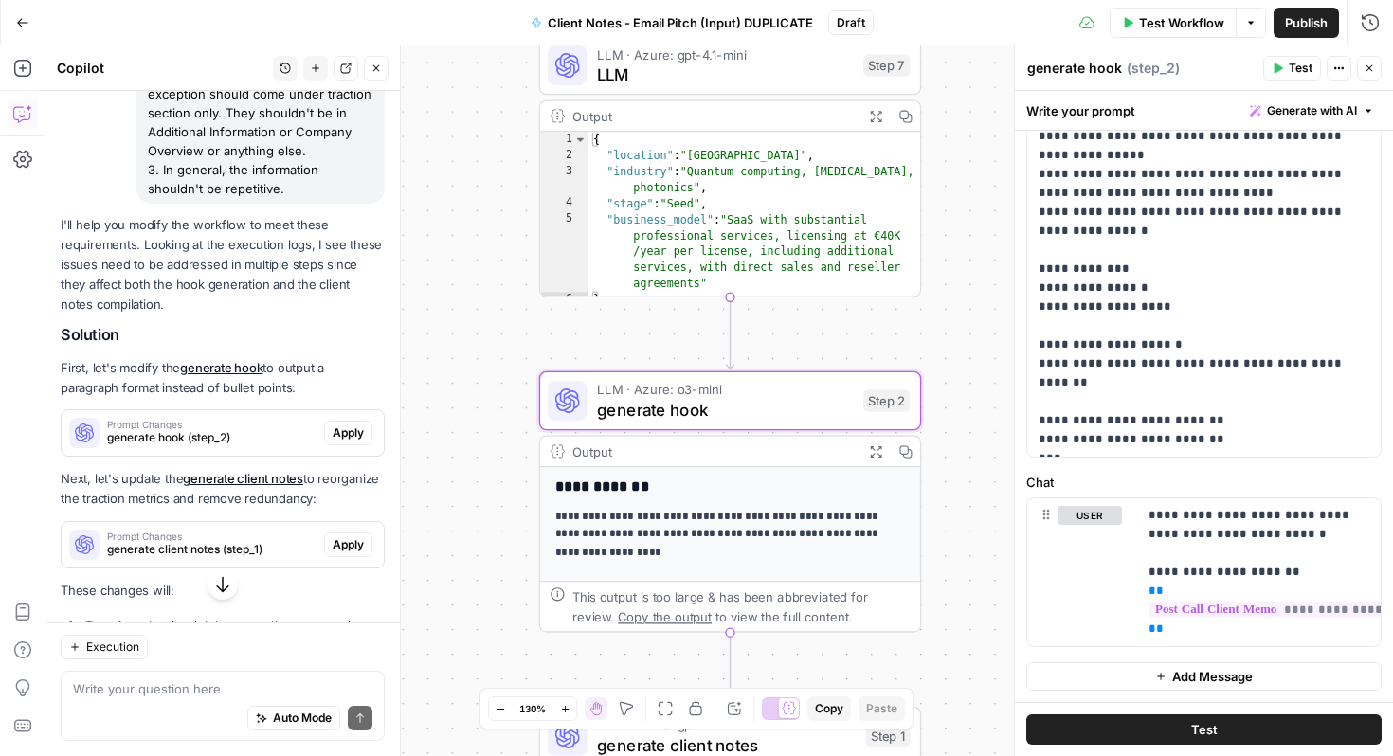
click at [200, 431] on span "generate hook (step_2)" at bounding box center [211, 437] width 209 height 17
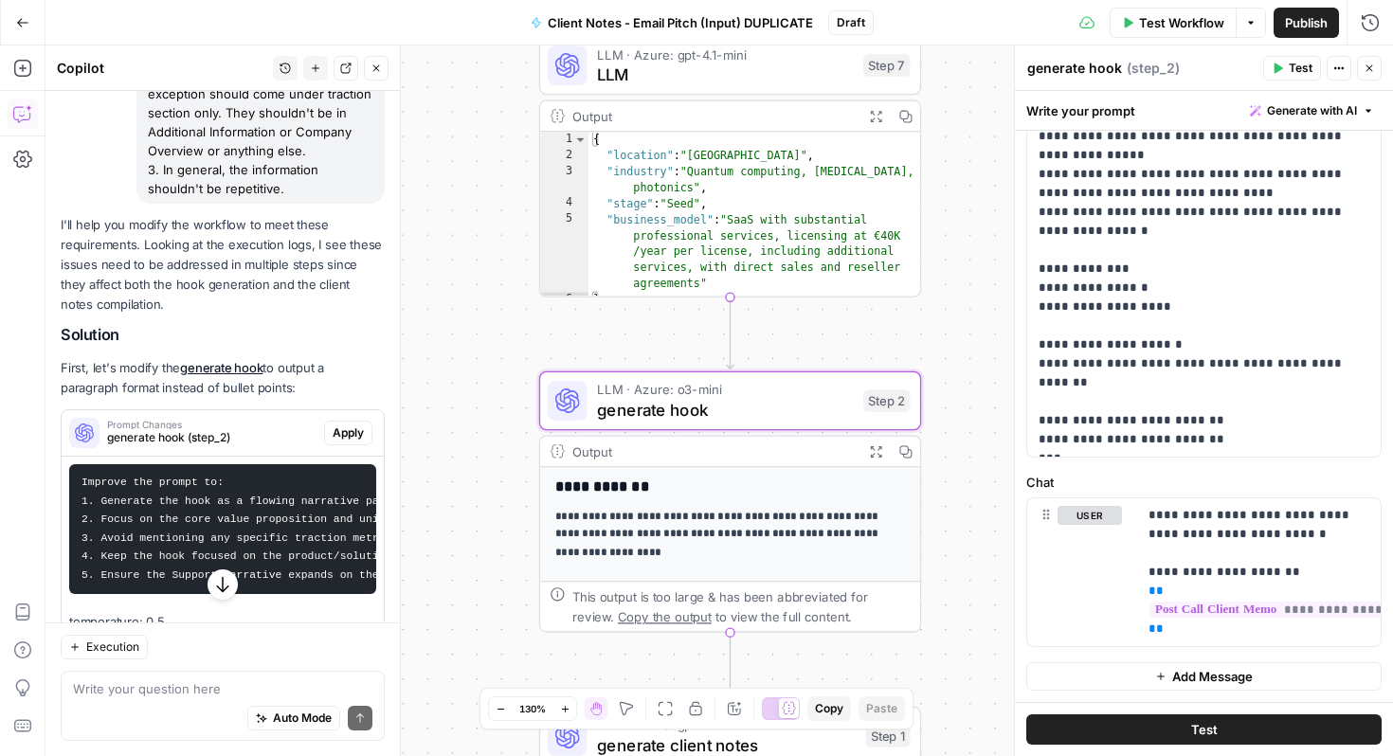
click at [235, 526] on pre "Improve the prompt to: 1. Generate the hook as a flowing narrative paragraph in…" at bounding box center [222, 529] width 307 height 130
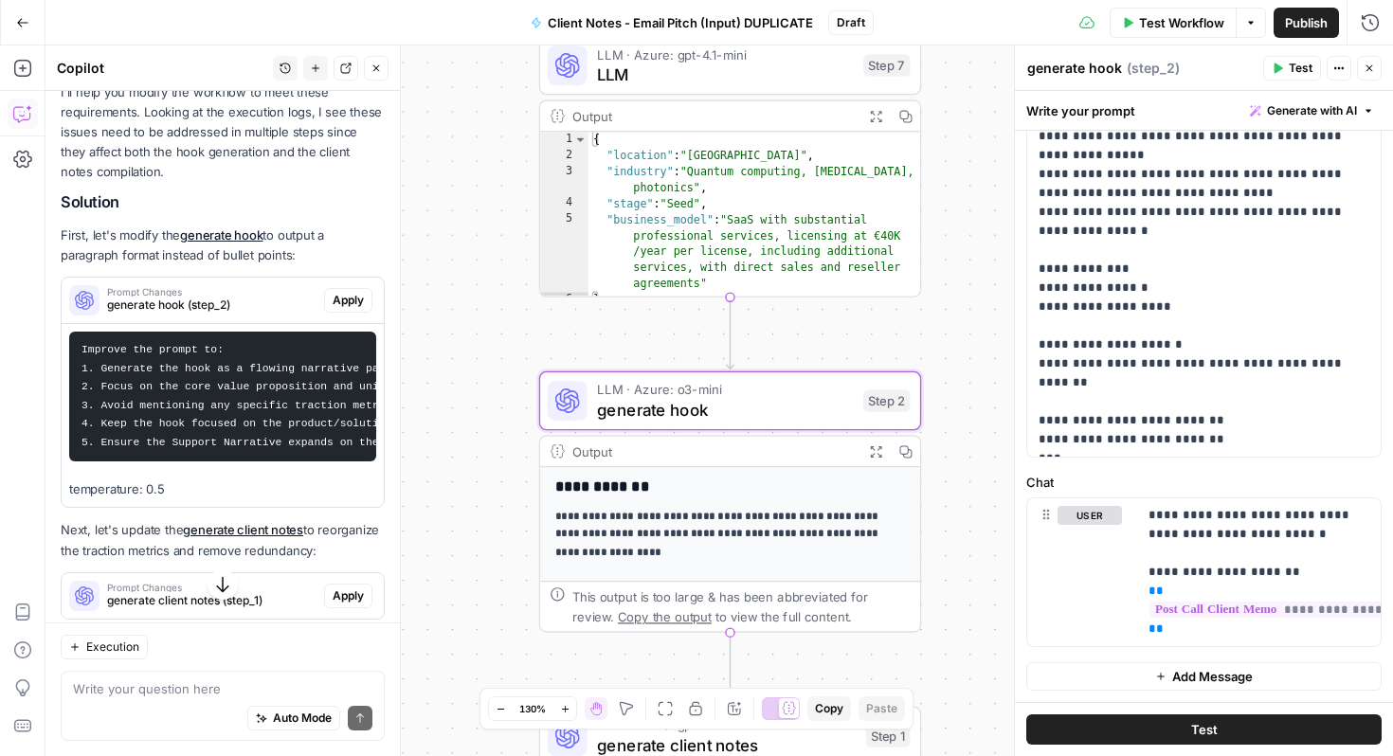
scroll to position [1059, 0]
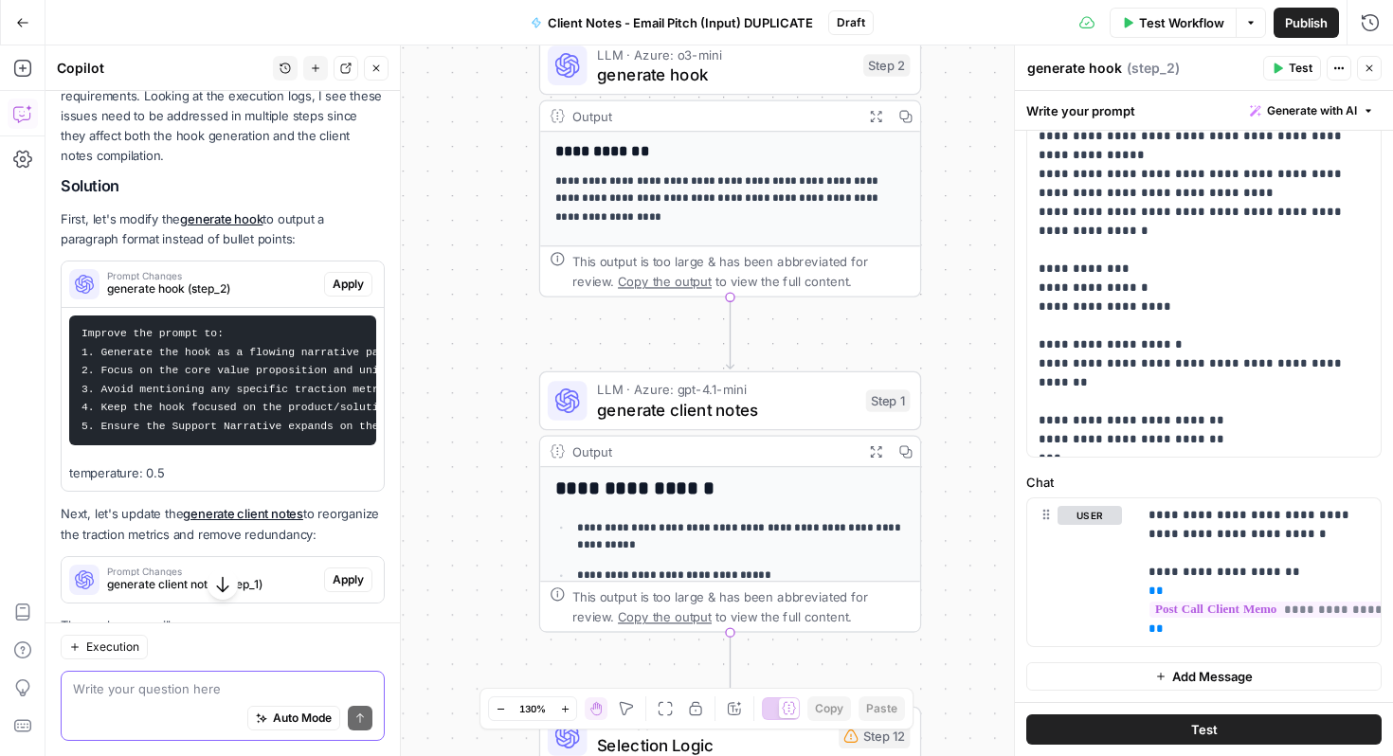
click at [125, 688] on textarea at bounding box center [223, 689] width 300 height 19
type textarea "t"
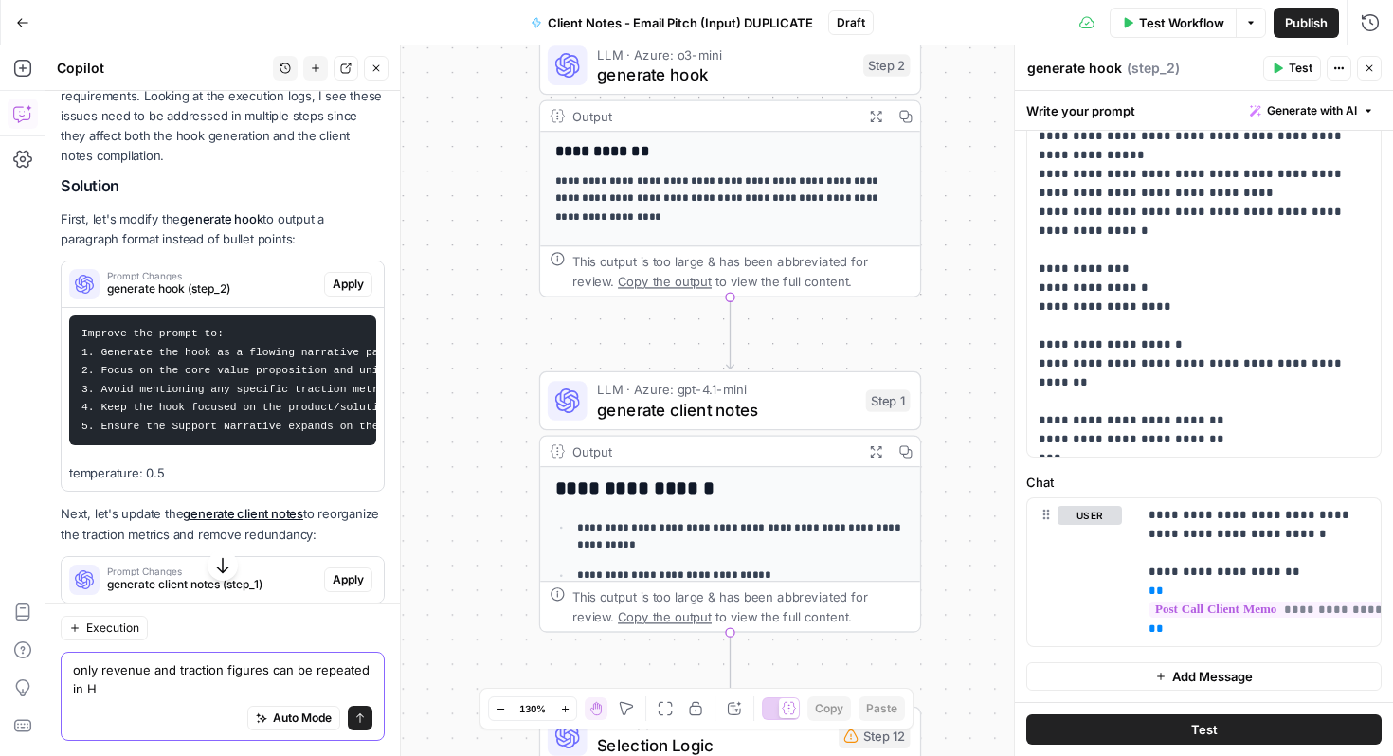
drag, startPoint x: 107, startPoint y: 669, endPoint x: 56, endPoint y: 669, distance: 51.2
click at [56, 669] on div "Execution only revenue and traction figures can be repeated in H only revenue a…" at bounding box center [223, 680] width 355 height 153
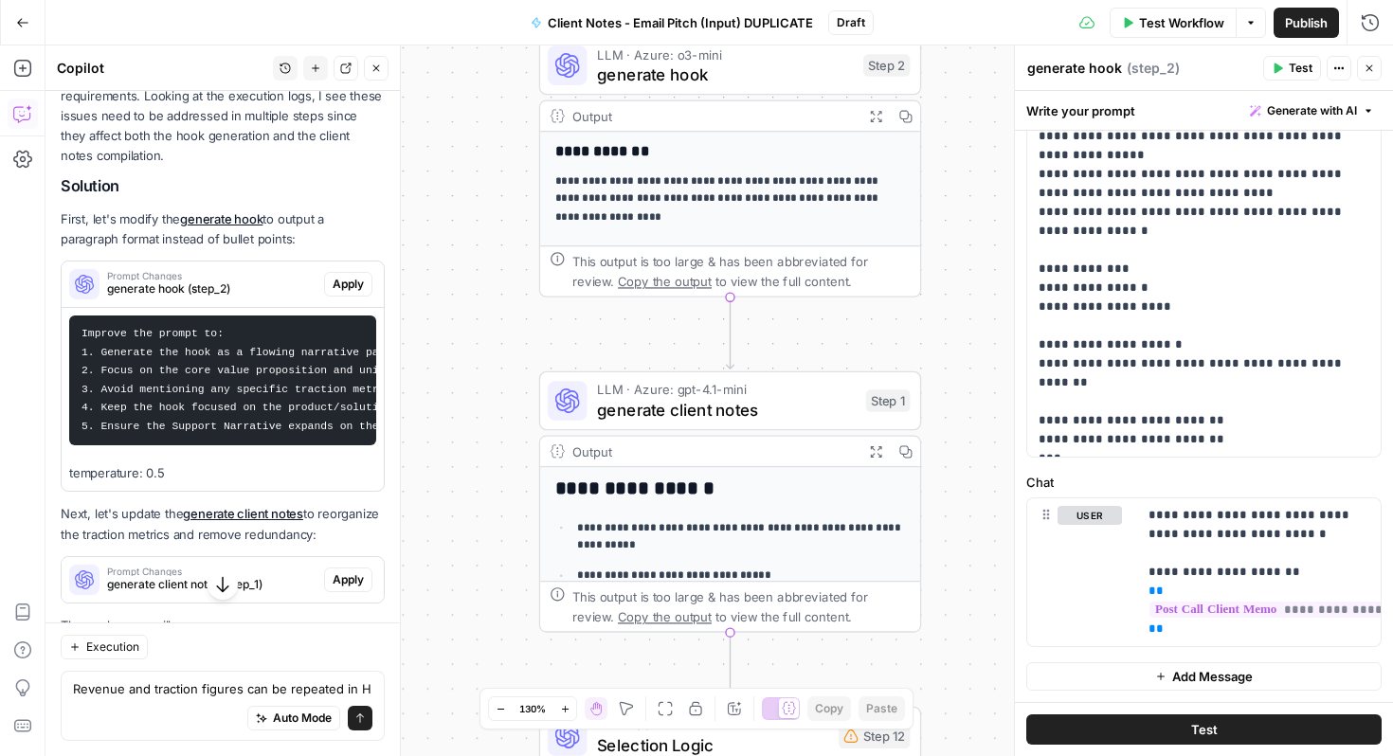
click at [373, 685] on div "Revenue and traction figures can be repeated in H Revenue and traction figures …" at bounding box center [223, 706] width 324 height 70
click at [363, 687] on textarea "Revenue and traction figures can be repeated in H" at bounding box center [223, 689] width 300 height 19
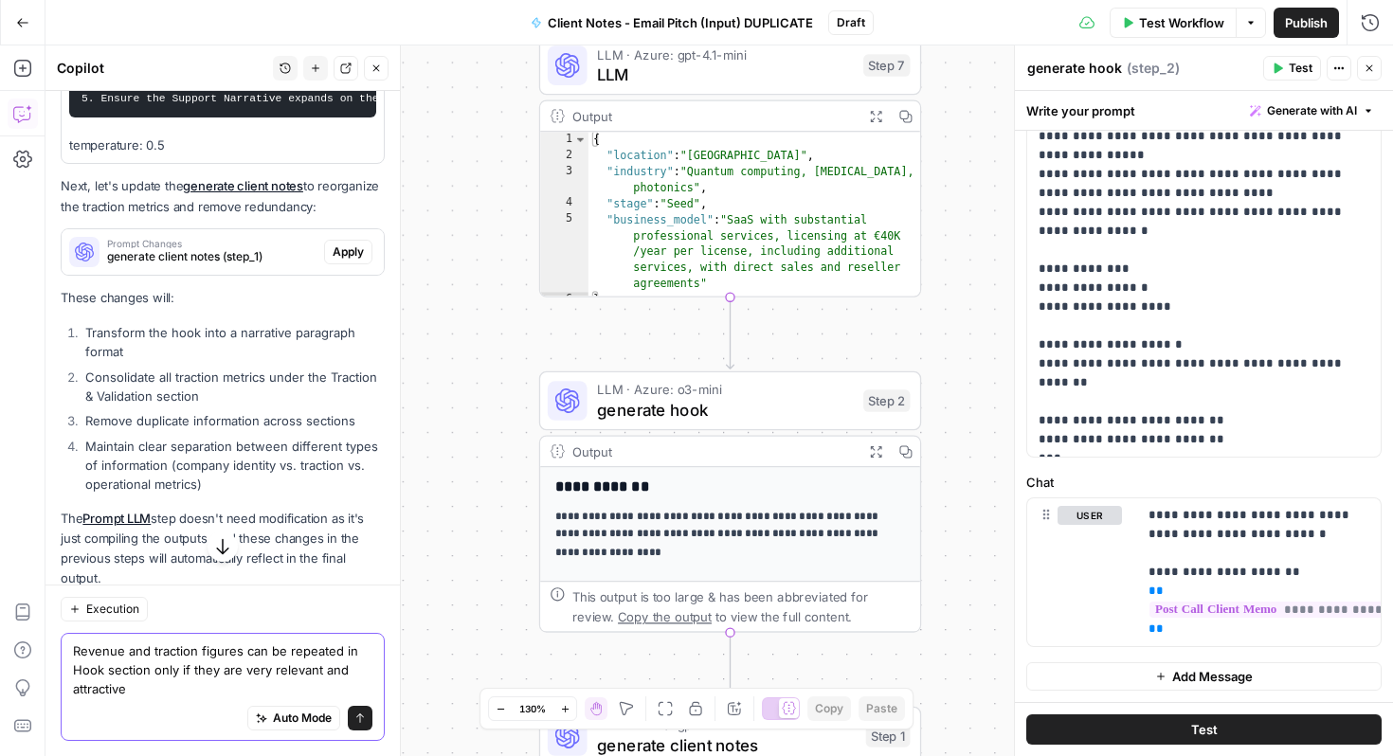
scroll to position [1386, 0]
type textarea "Revenue and traction figures can be repeated in Hook section only if they are v…"
click at [356, 723] on icon "submit" at bounding box center [360, 718] width 11 height 11
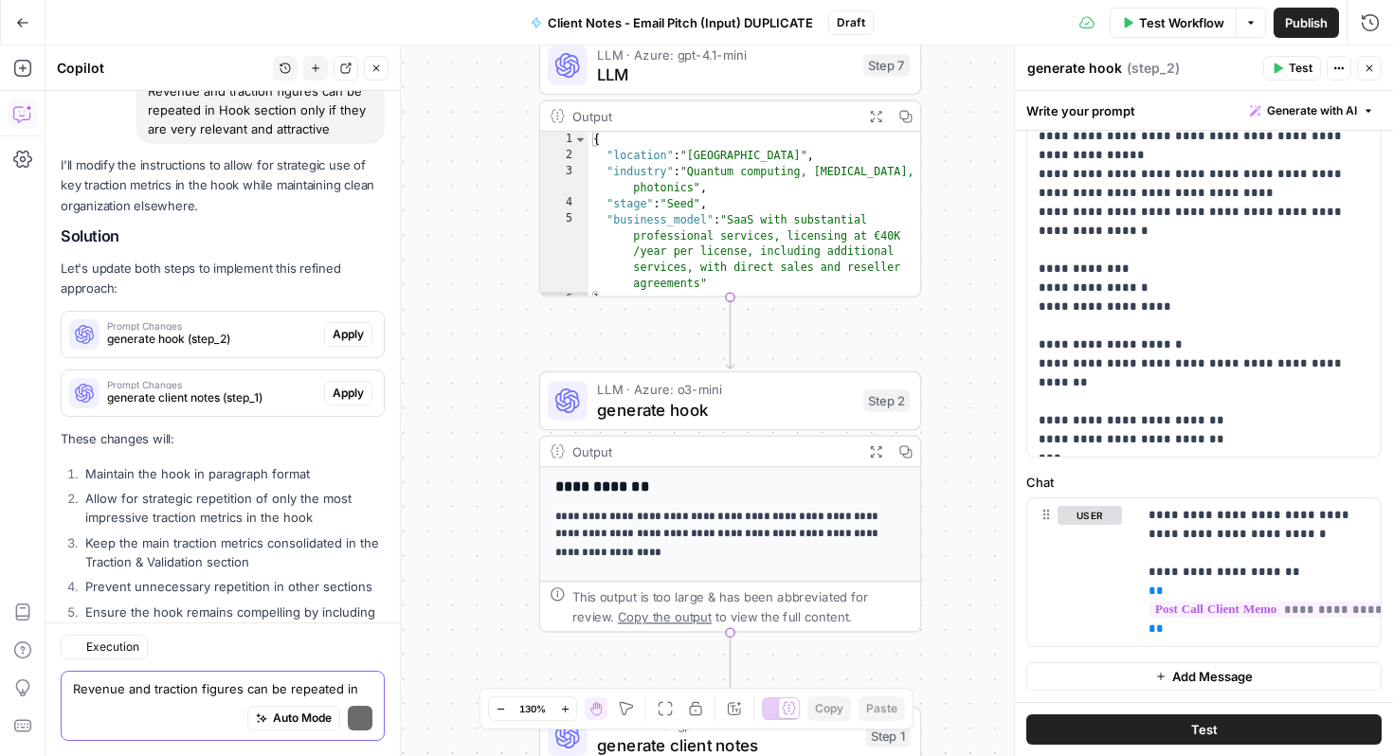
scroll to position [1996, 0]
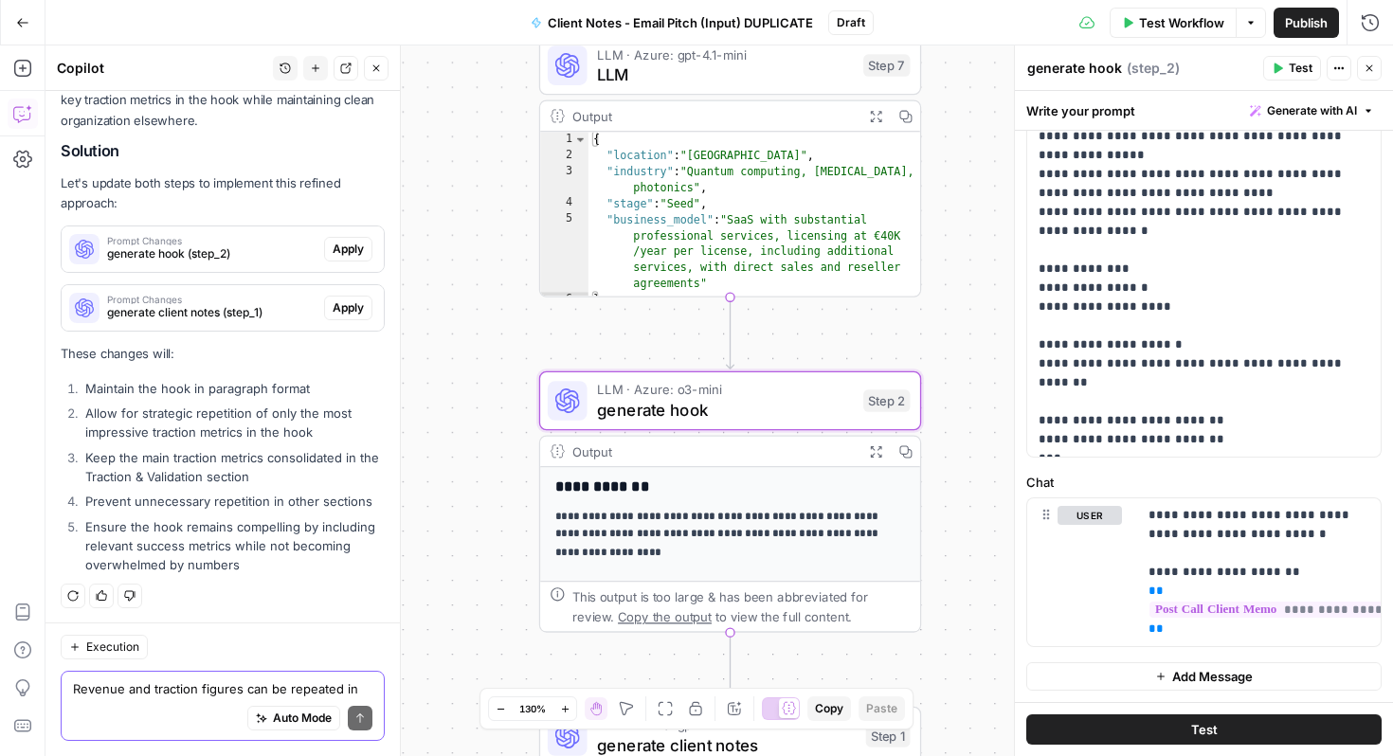
click at [336, 252] on span "Apply" at bounding box center [348, 249] width 31 height 17
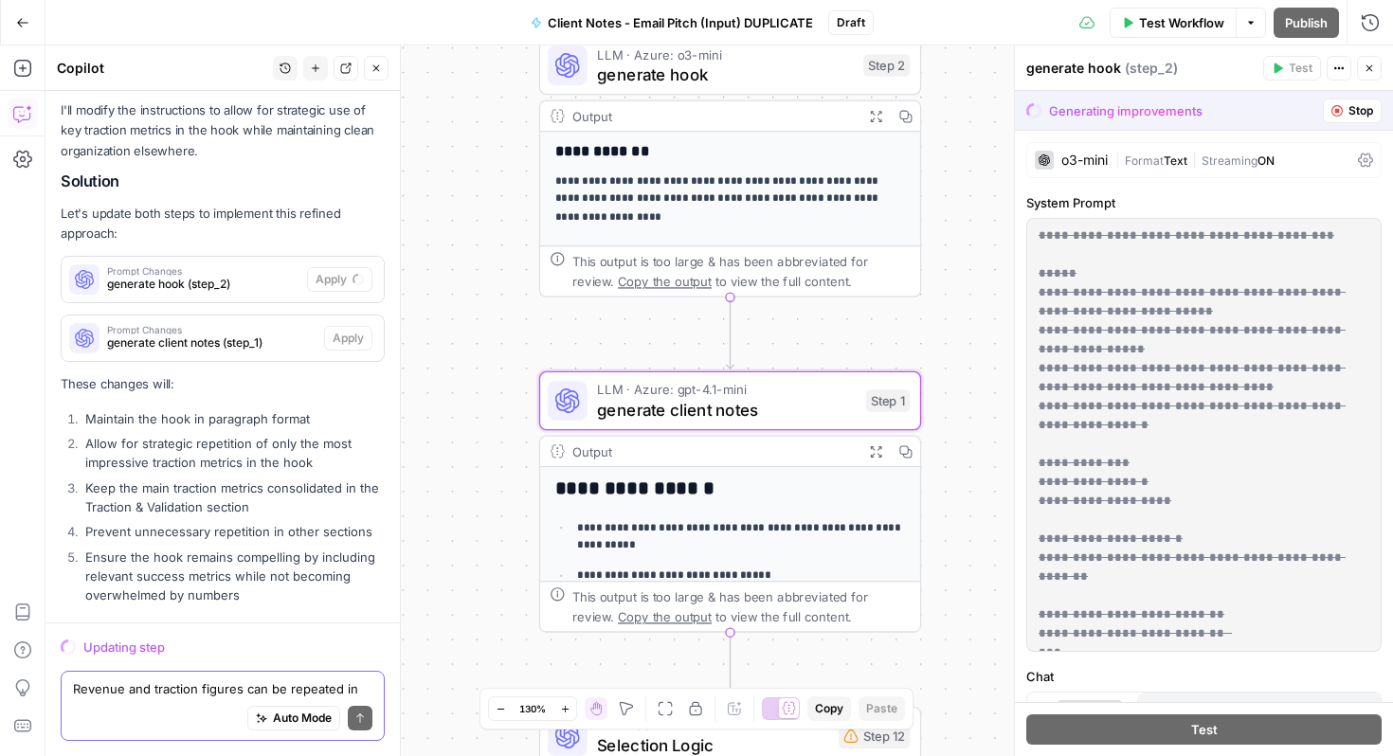
scroll to position [1966, 0]
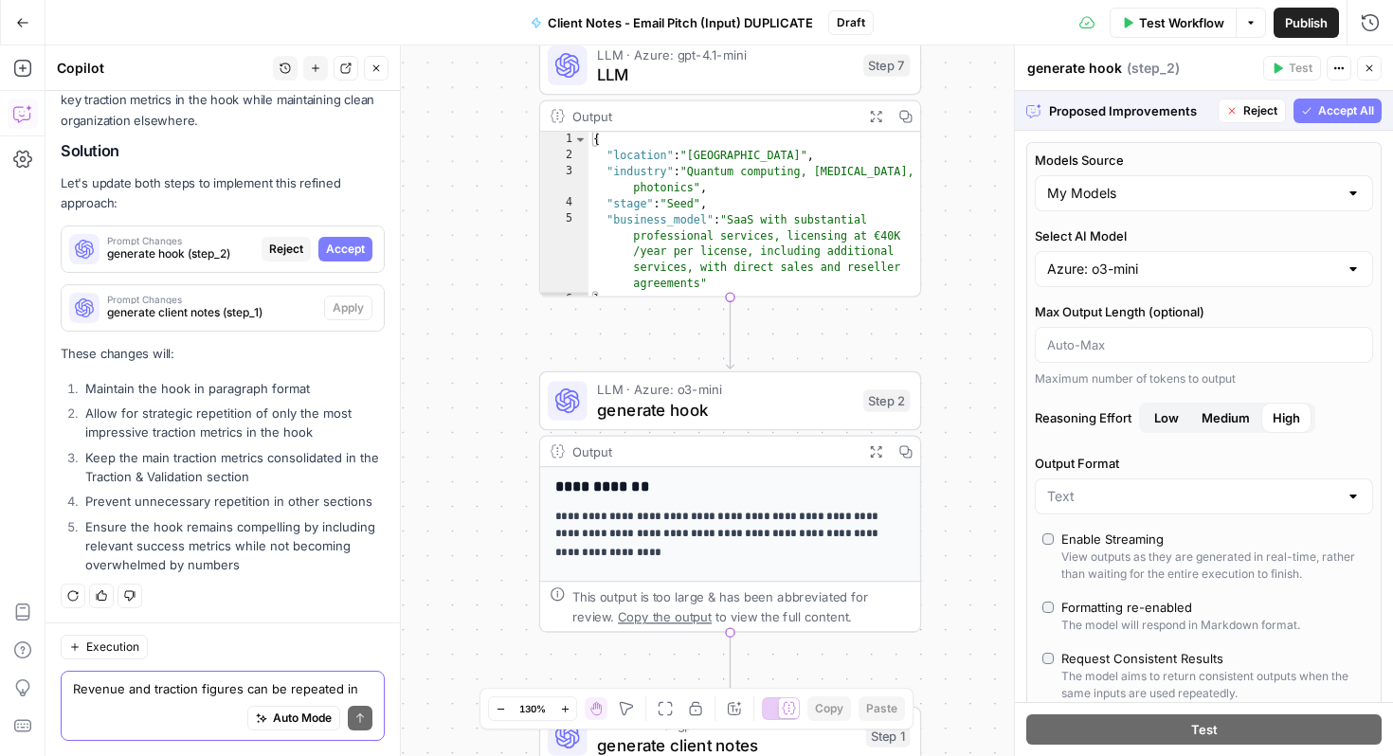
click at [1350, 108] on span "Accept All" at bounding box center [1347, 110] width 56 height 17
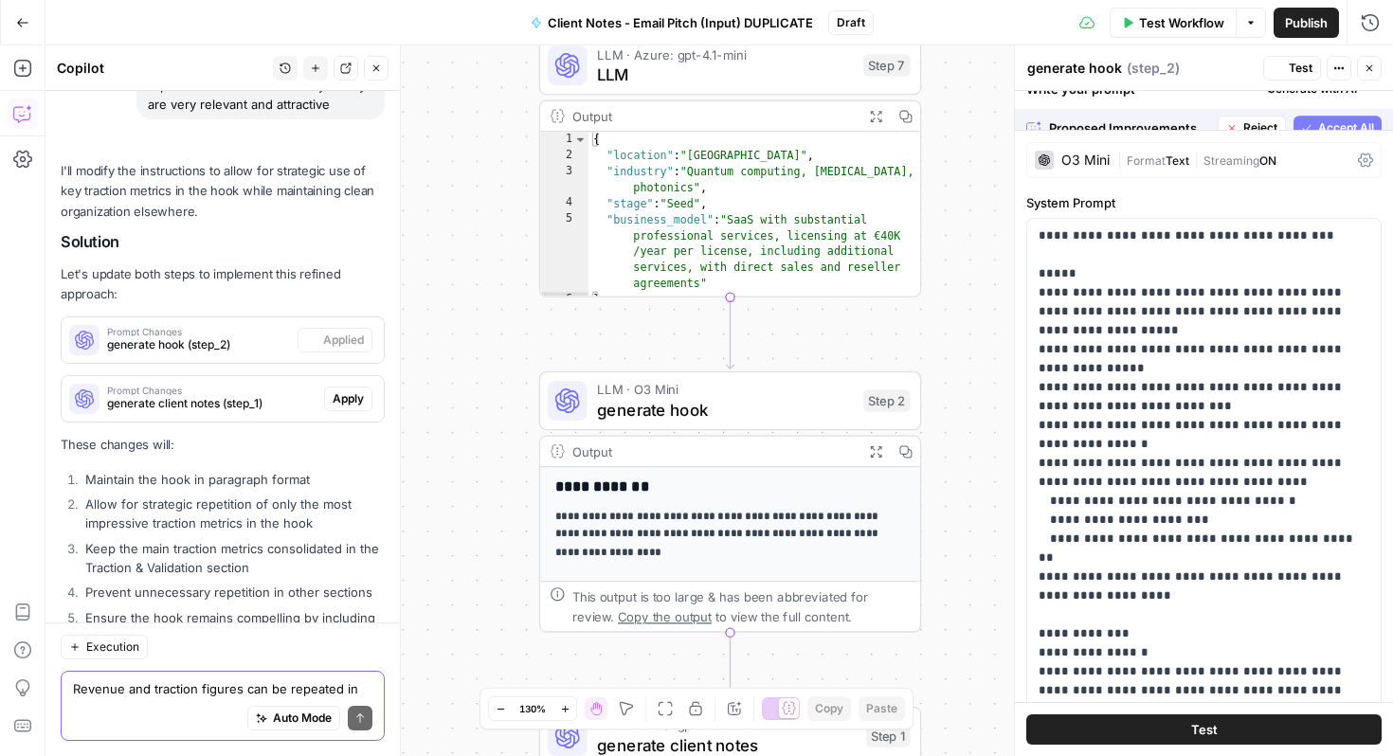
scroll to position [2057, 0]
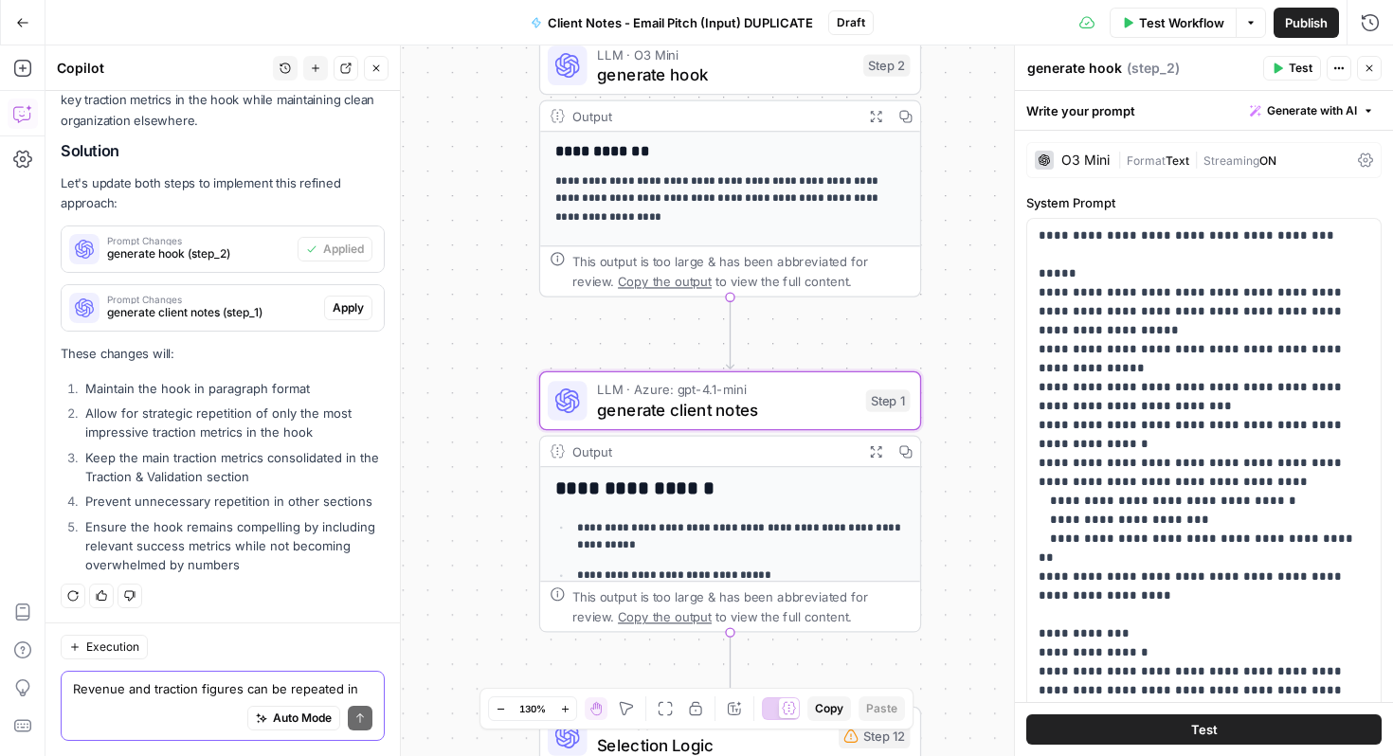
click at [339, 308] on span "Apply" at bounding box center [348, 308] width 31 height 17
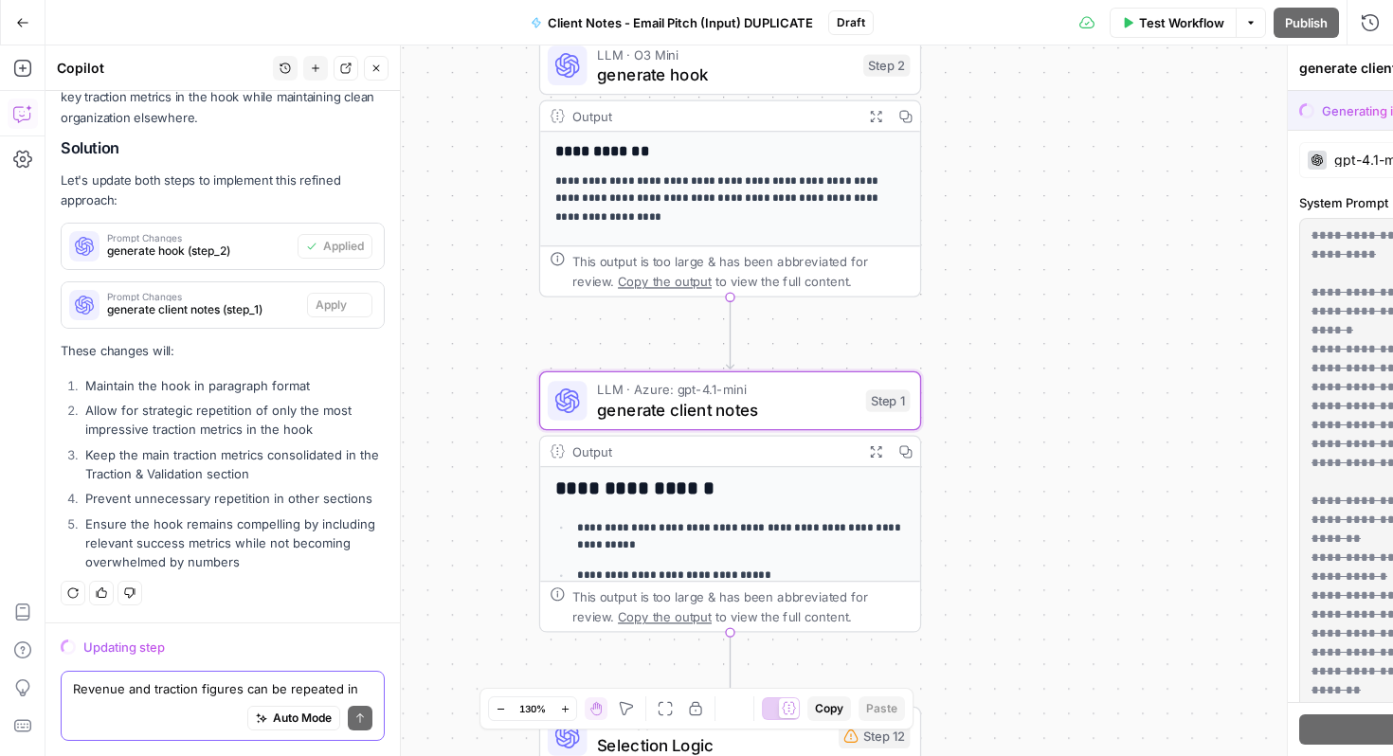
scroll to position [1966, 0]
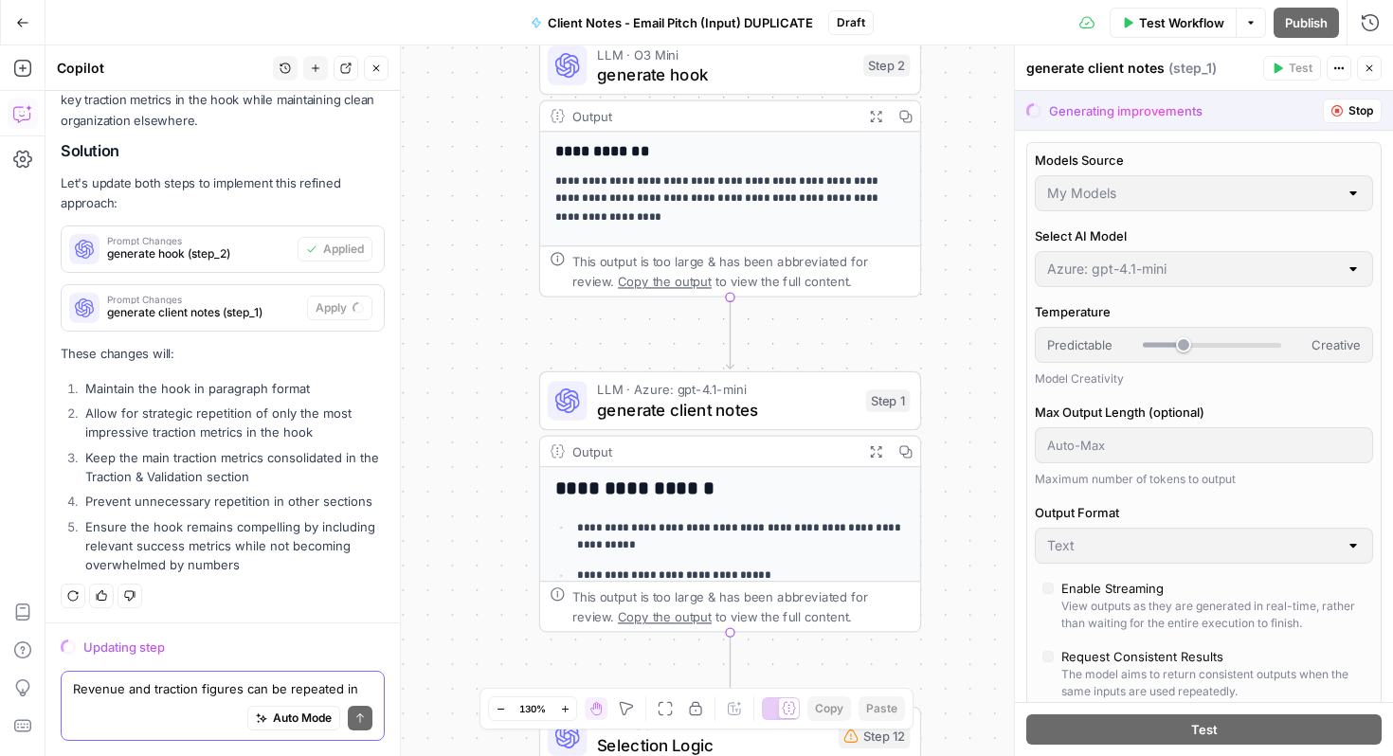
type input "***"
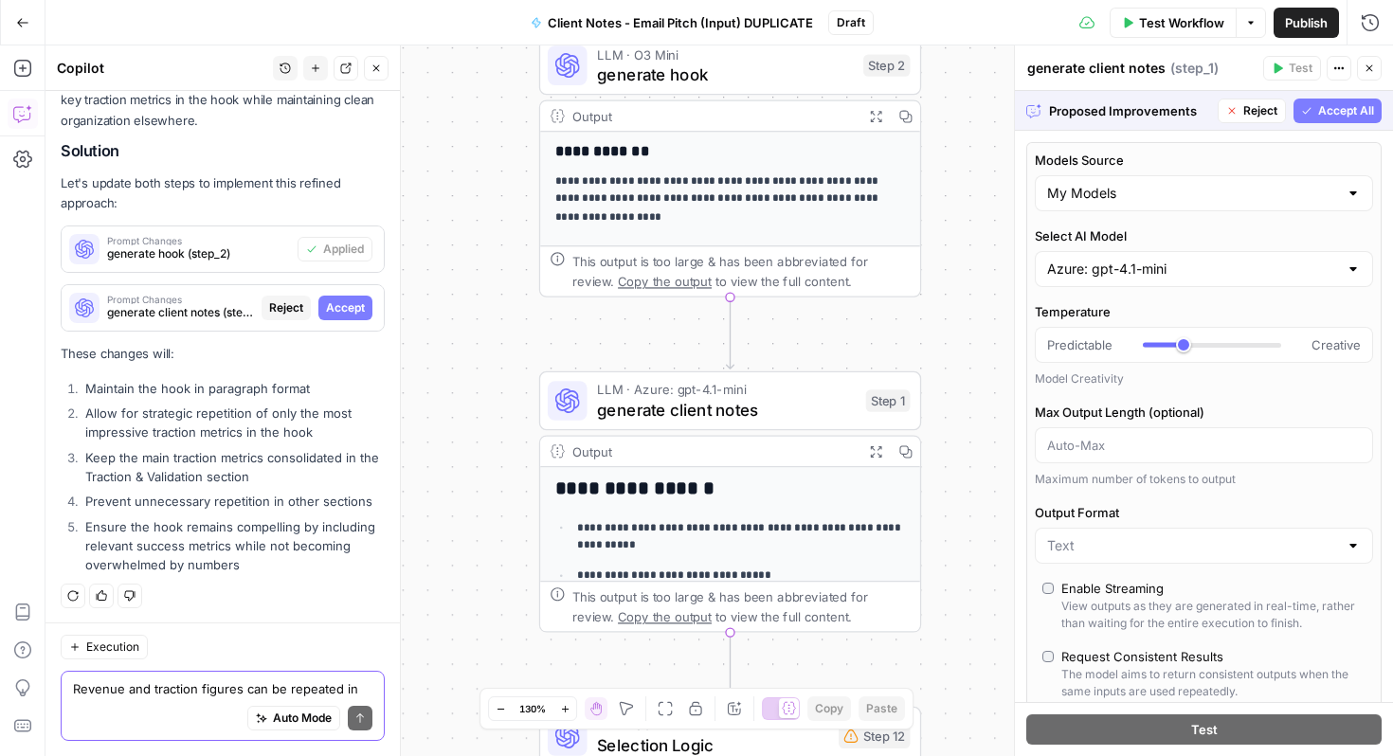
click at [1346, 111] on span "Accept All" at bounding box center [1347, 110] width 56 height 17
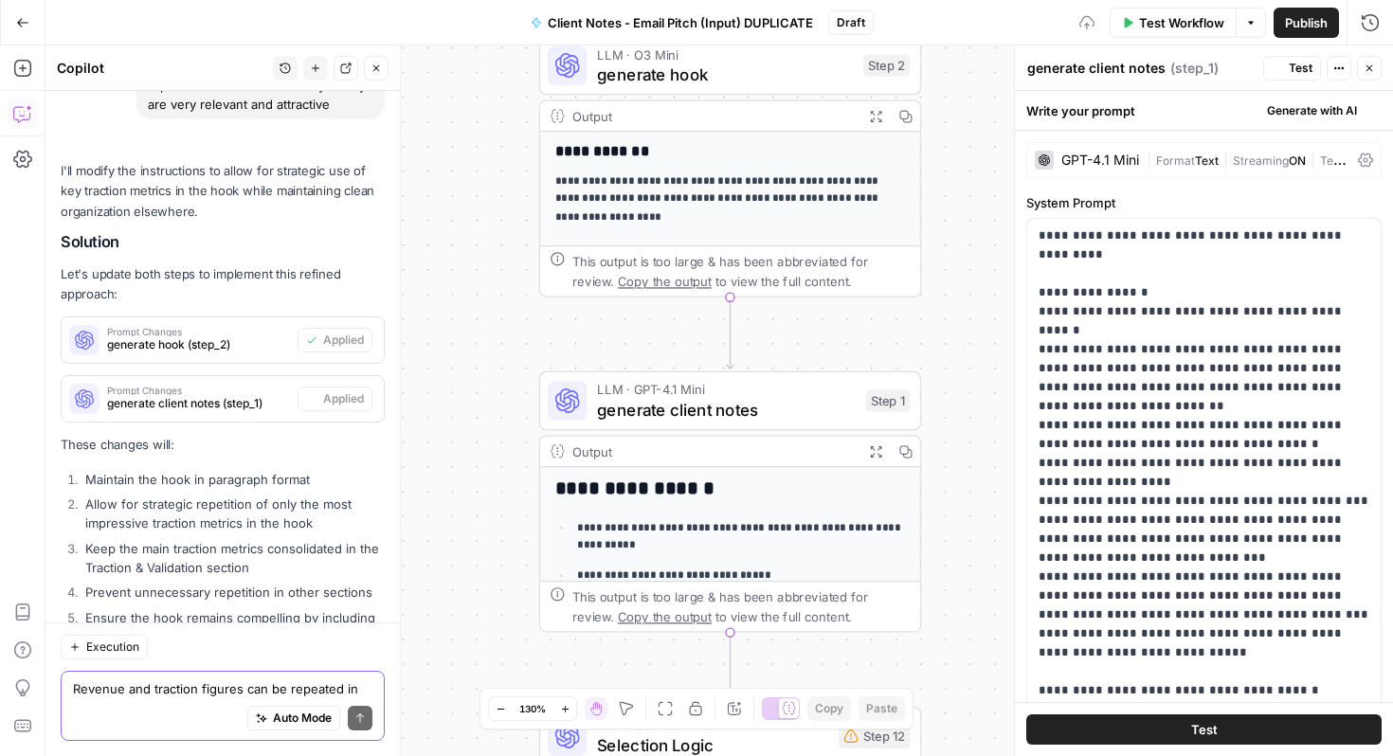
scroll to position [2057, 0]
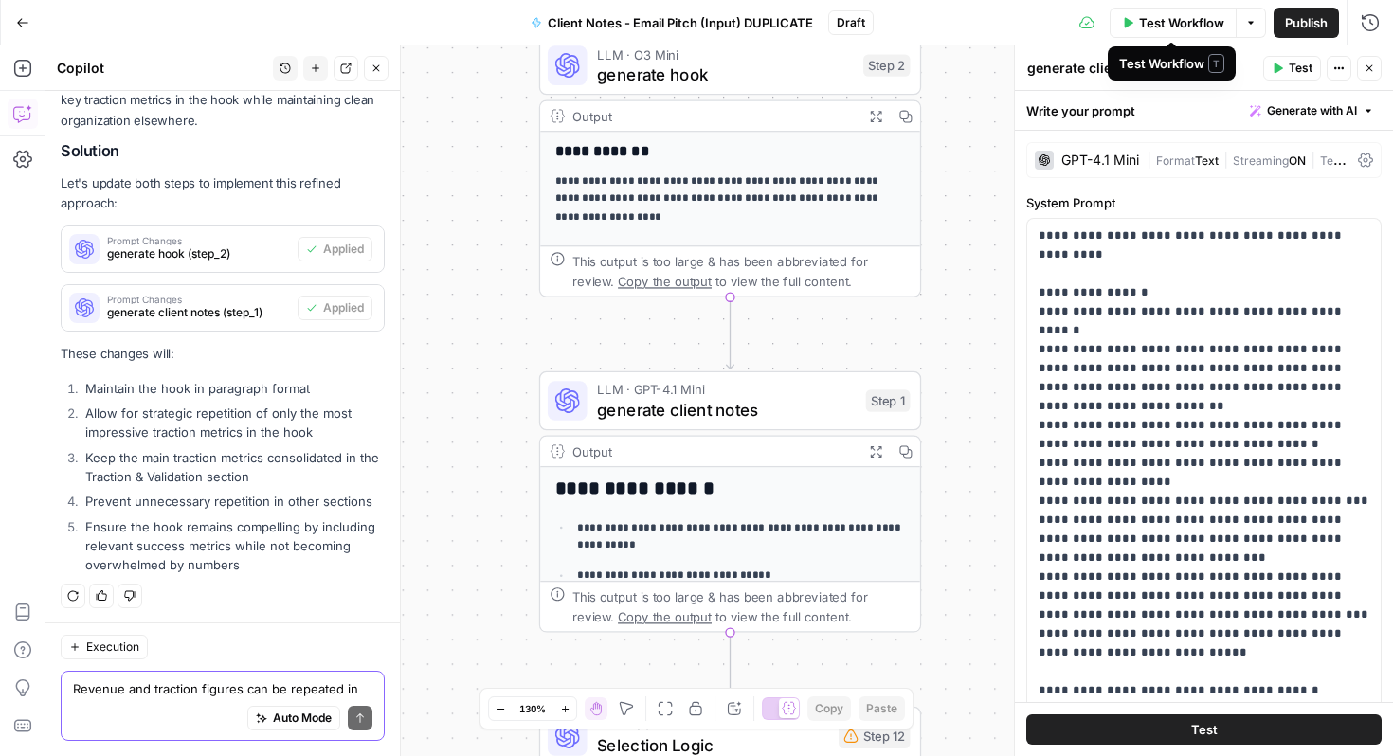
click at [1170, 27] on span "Test Workflow" at bounding box center [1181, 22] width 85 height 19
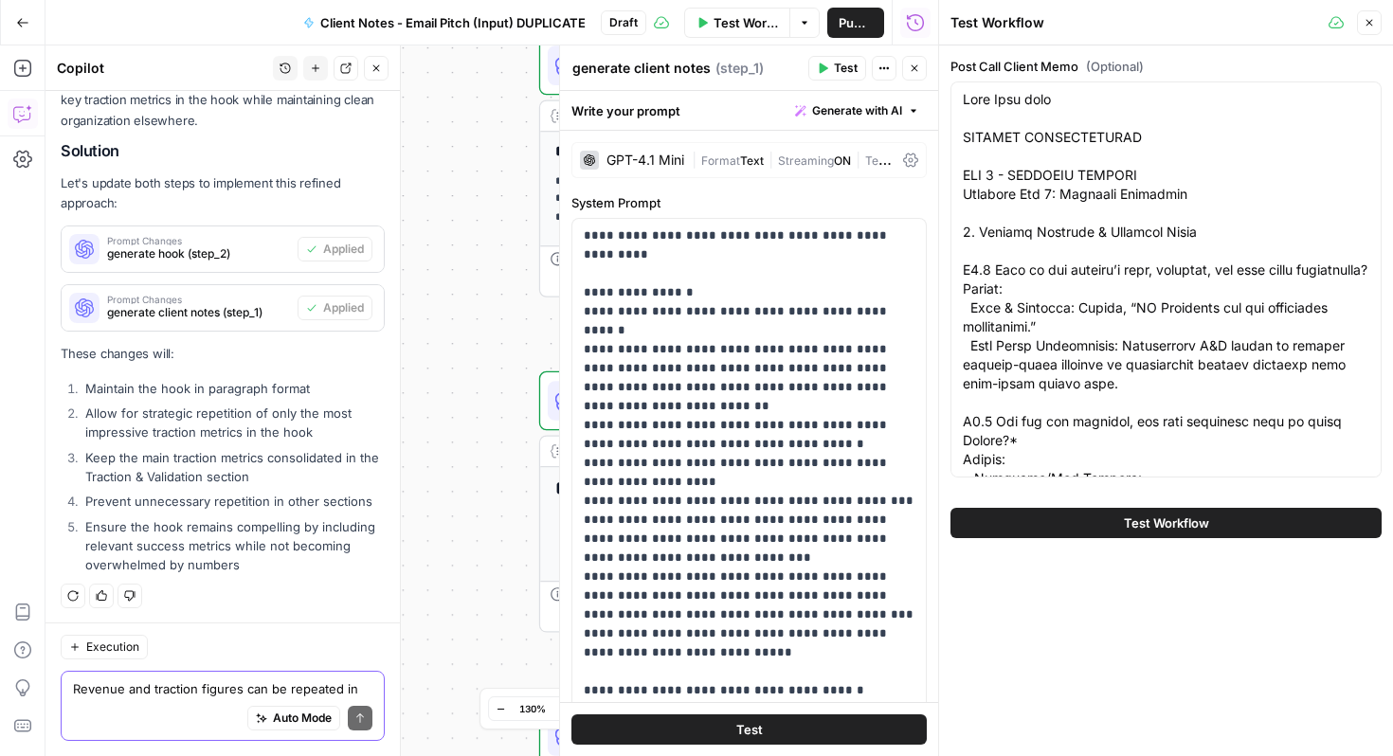
click at [1124, 528] on span "Test Workflow" at bounding box center [1166, 523] width 85 height 19
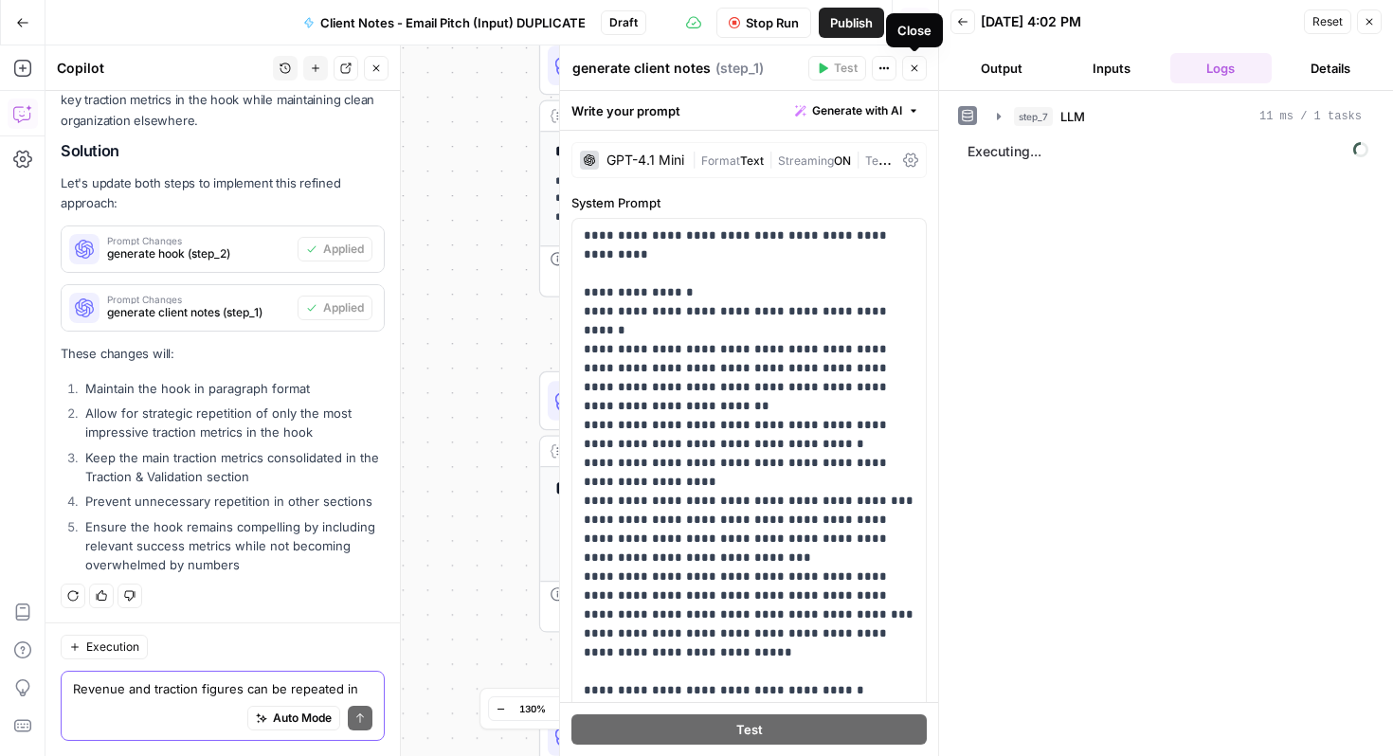
click at [917, 69] on icon "button" at bounding box center [914, 68] width 11 height 11
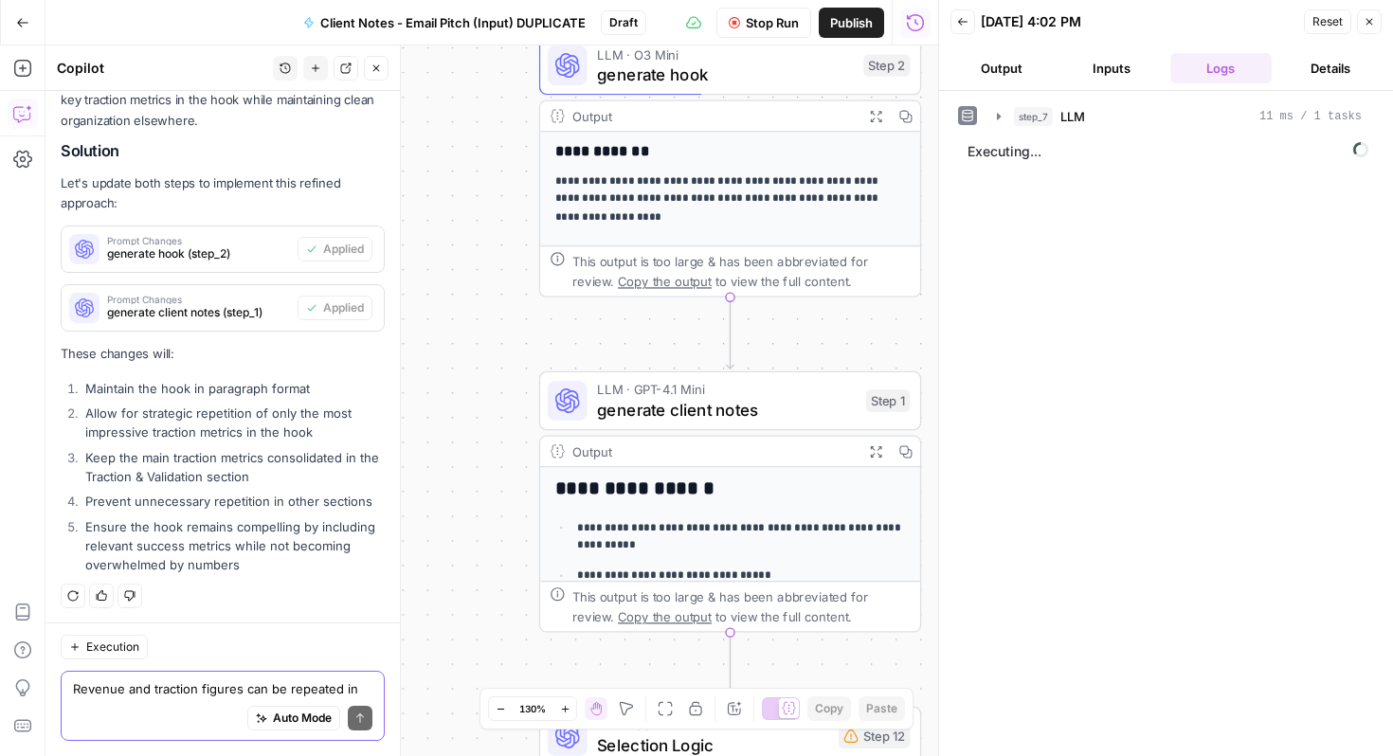
click at [380, 68] on icon "button" at bounding box center [376, 68] width 11 height 11
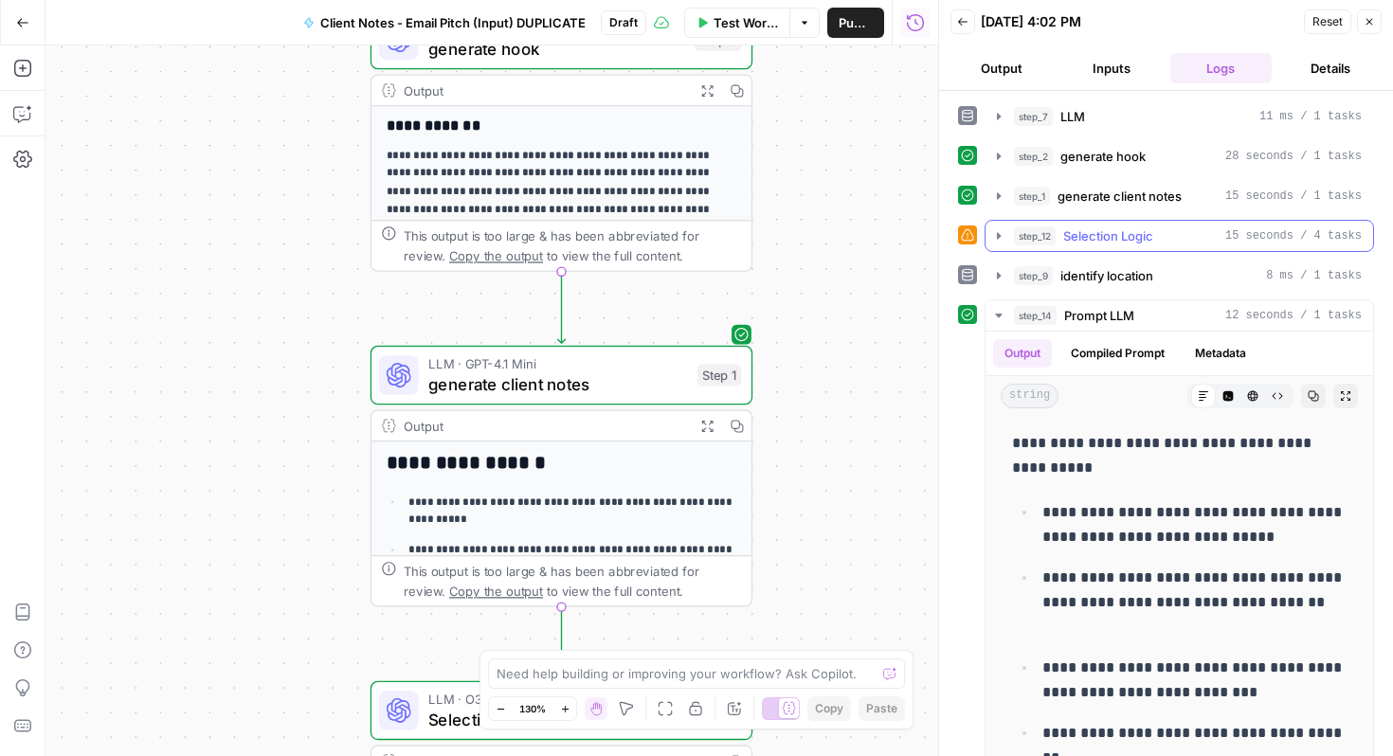
click at [1000, 235] on icon "button" at bounding box center [999, 235] width 4 height 7
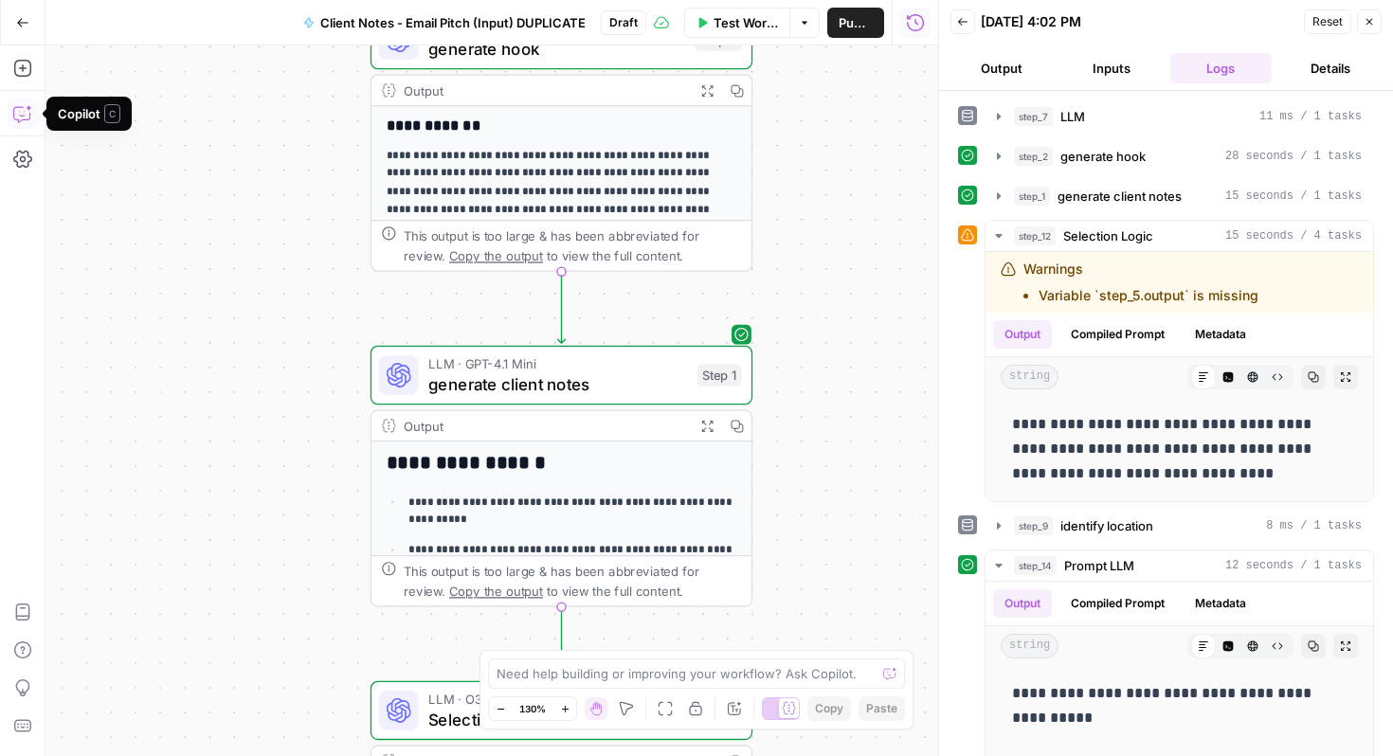
click at [28, 112] on icon "button" at bounding box center [22, 113] width 19 height 19
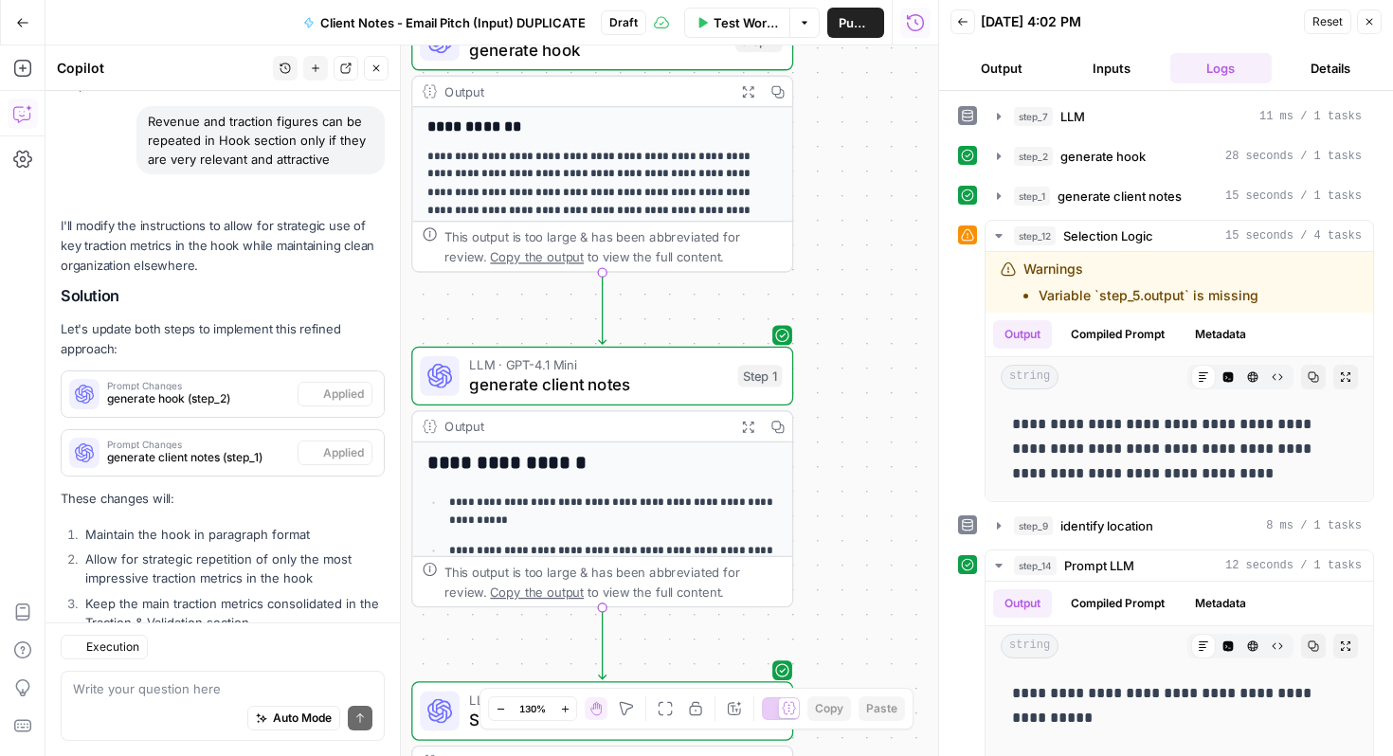
scroll to position [1873, 0]
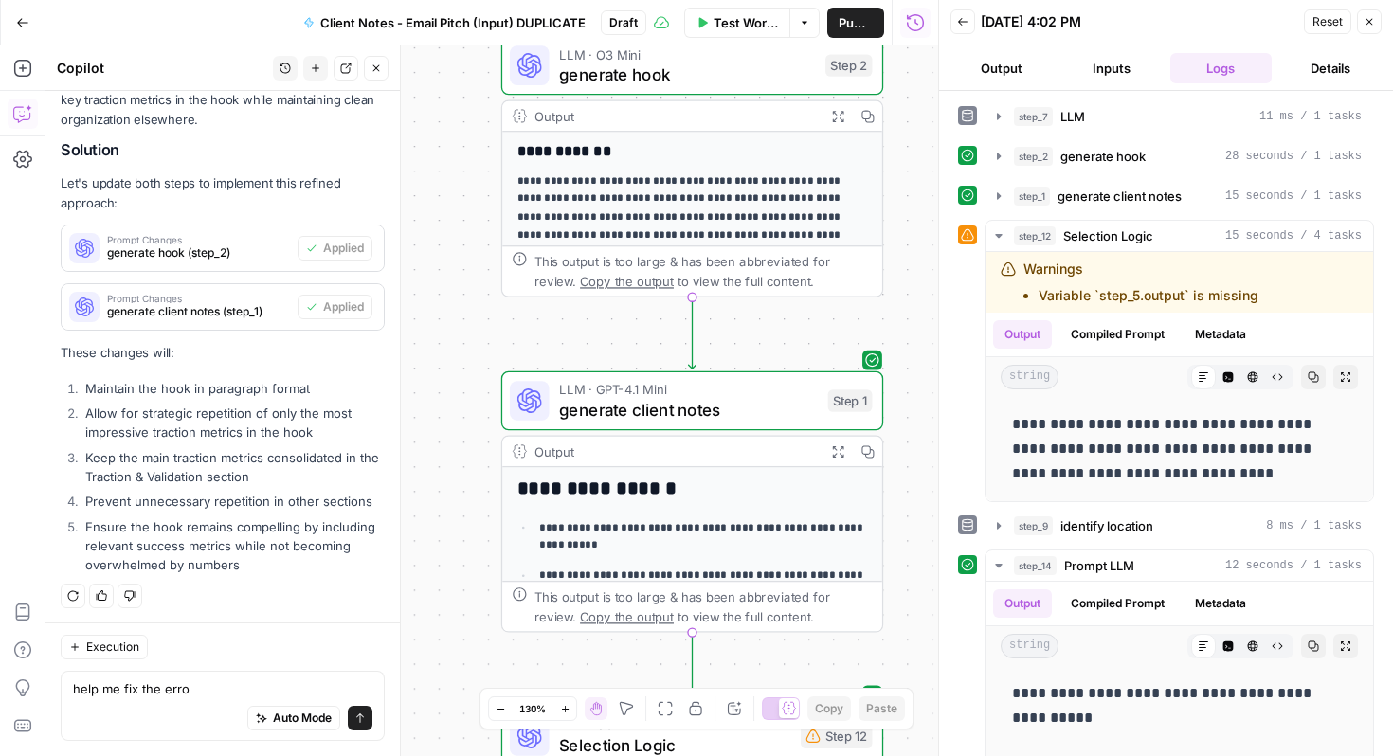
type textarea "help me fix the error"
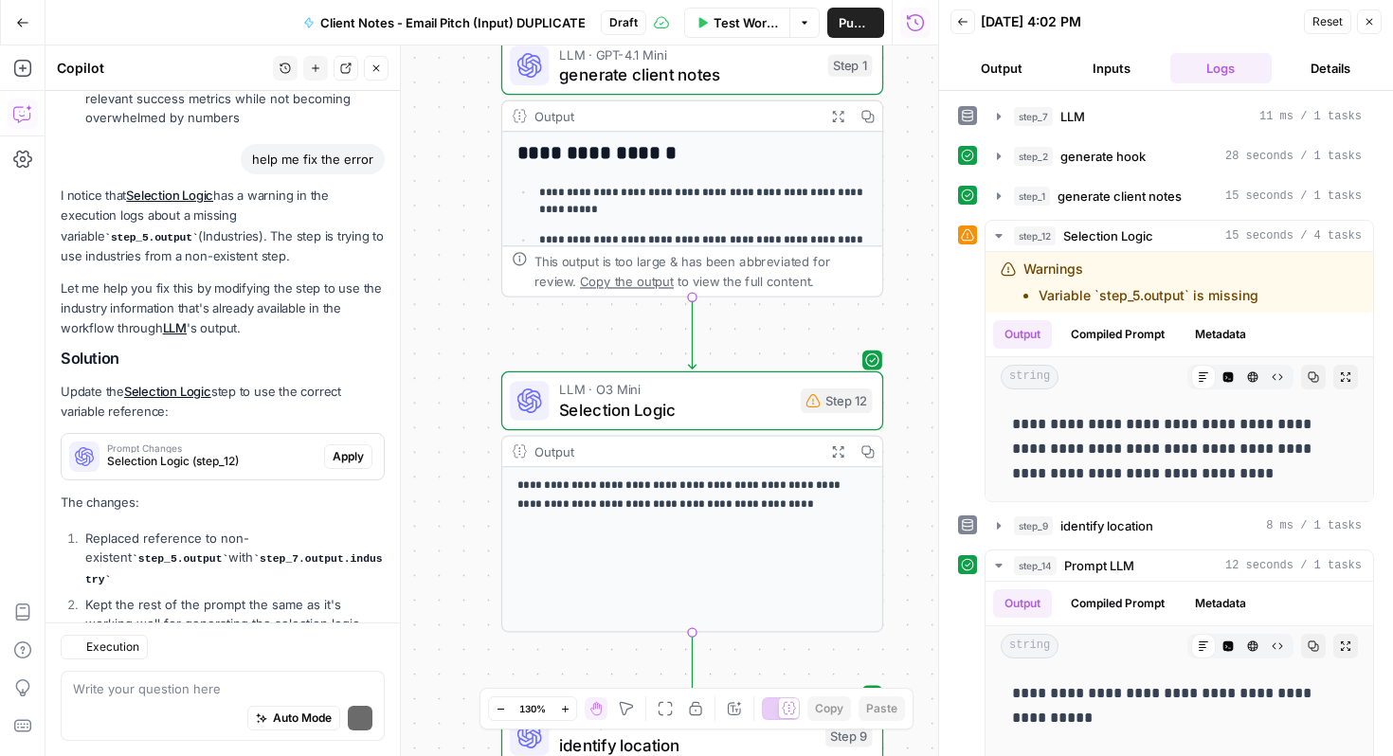
scroll to position [2467, 0]
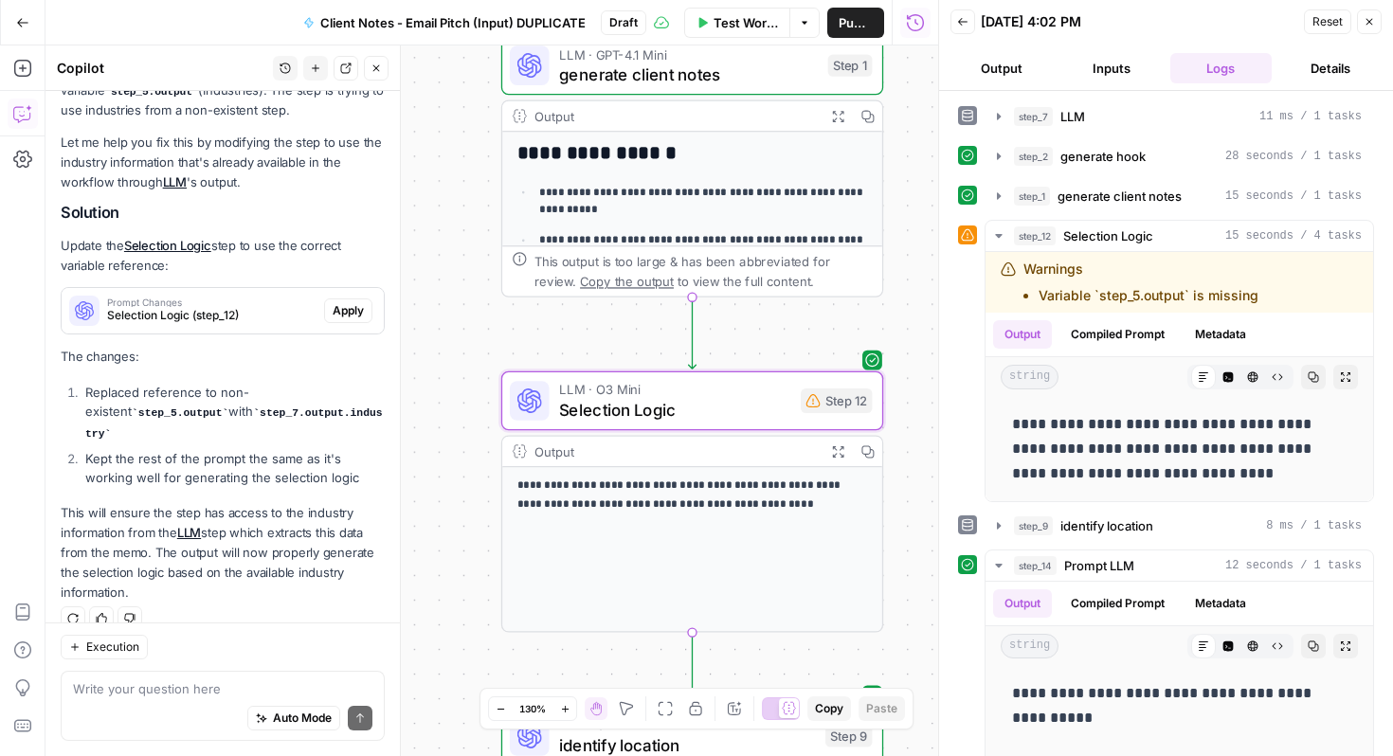
click at [336, 302] on span "Apply" at bounding box center [348, 310] width 31 height 17
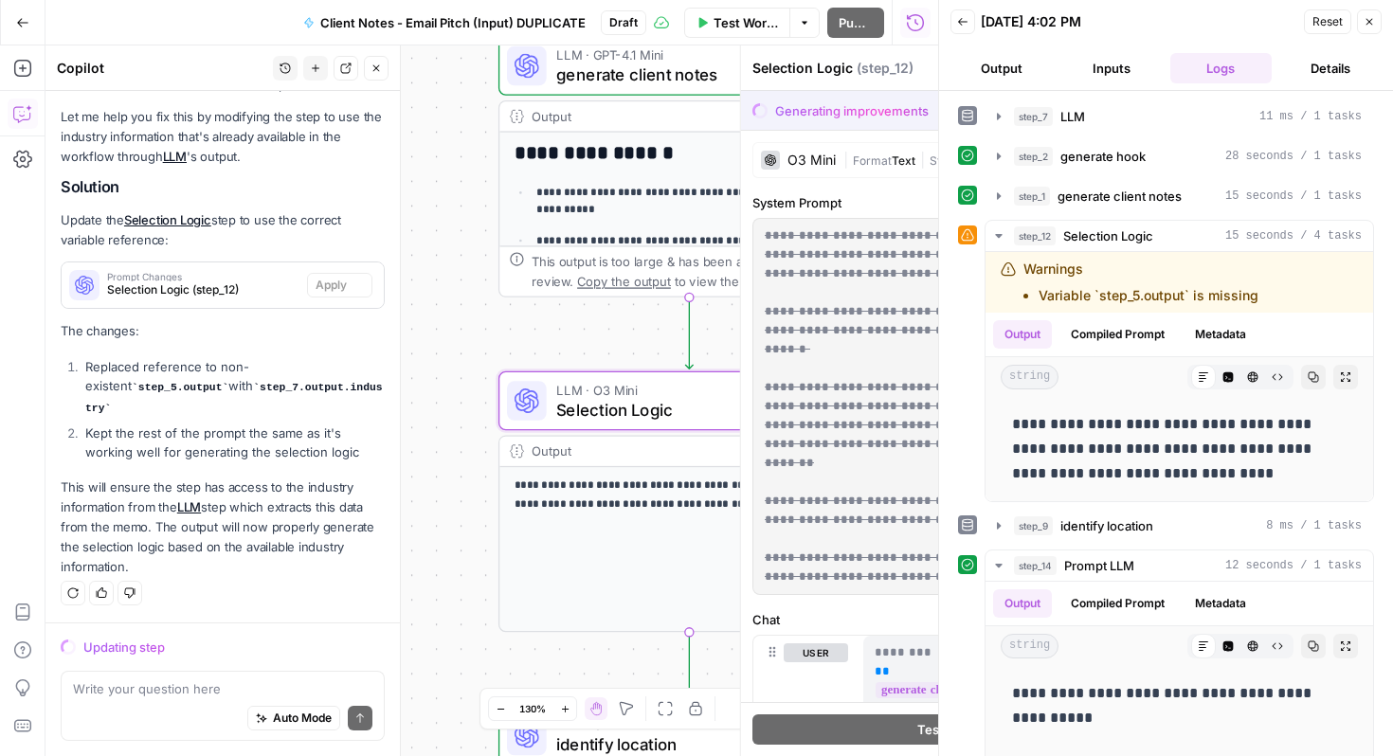
scroll to position [2376, 0]
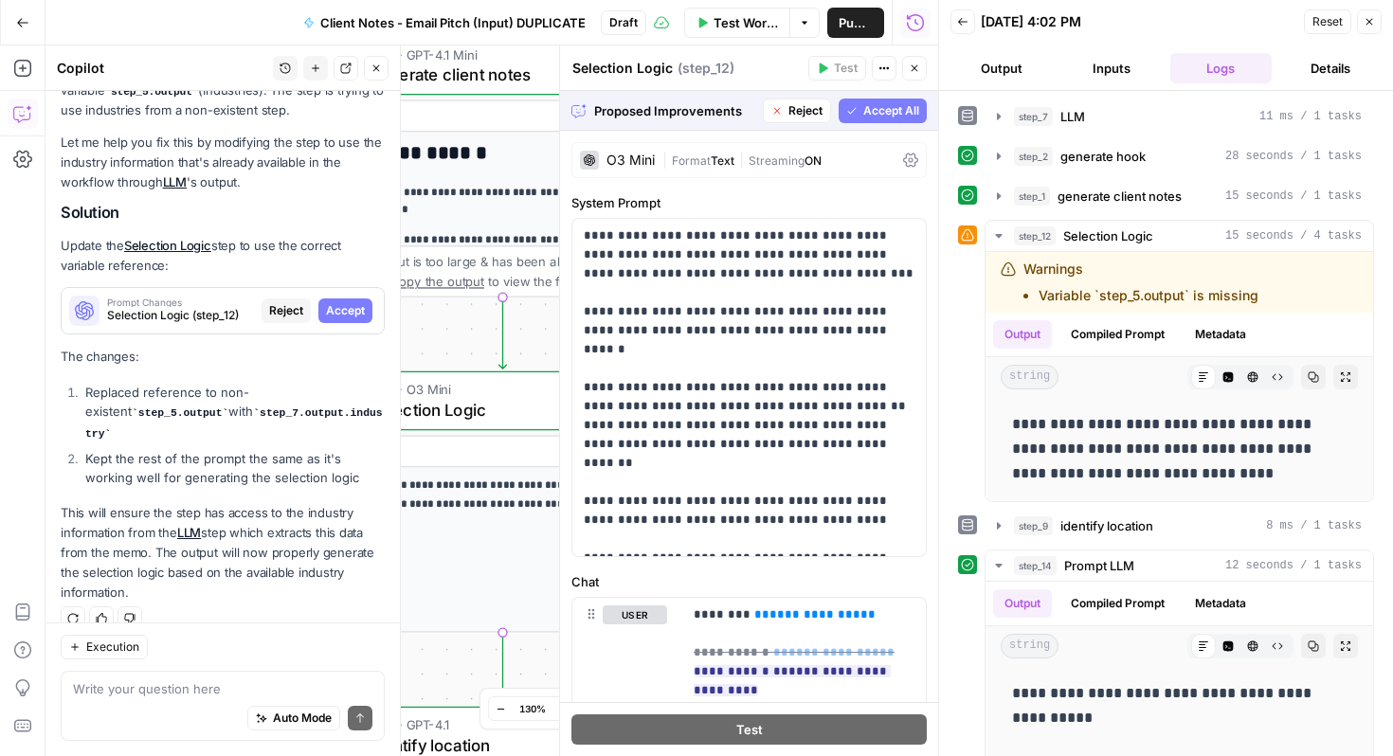
click at [889, 105] on span "Accept All" at bounding box center [892, 110] width 56 height 17
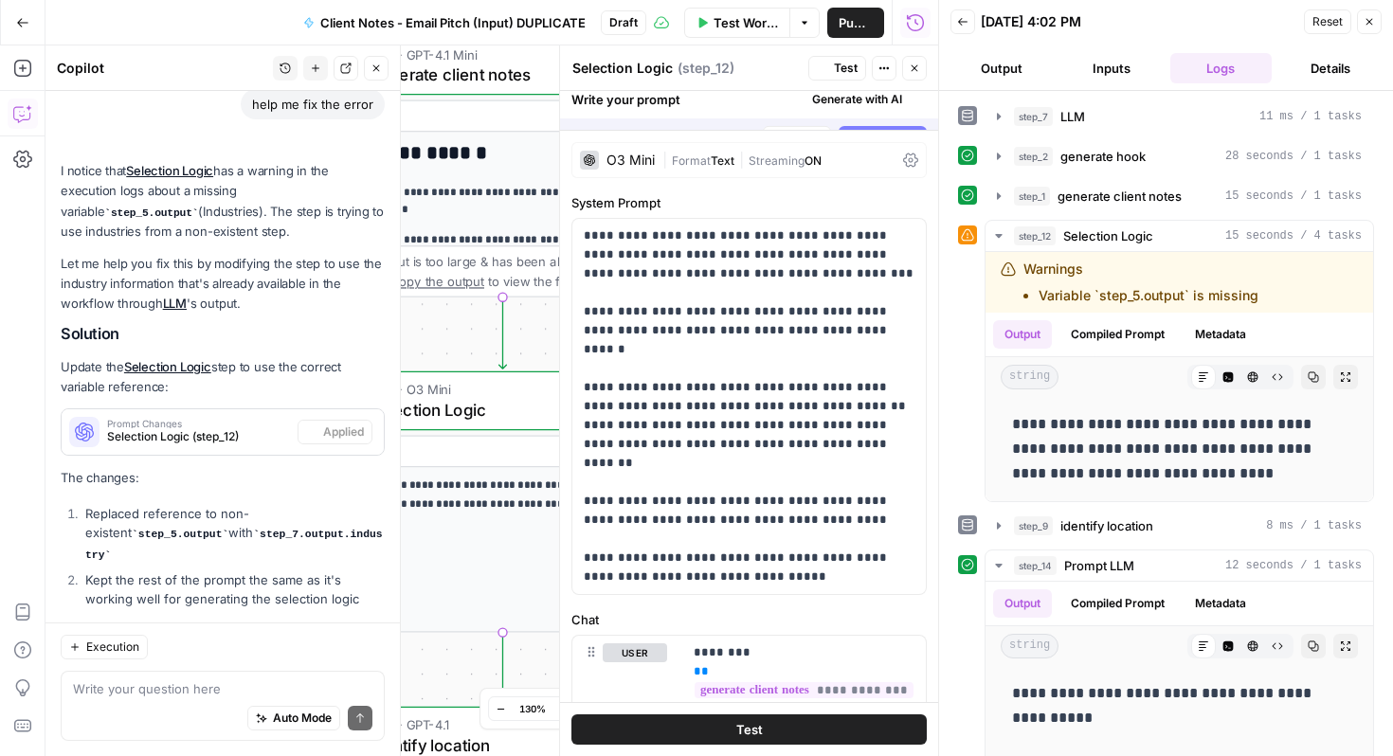
scroll to position [2497, 0]
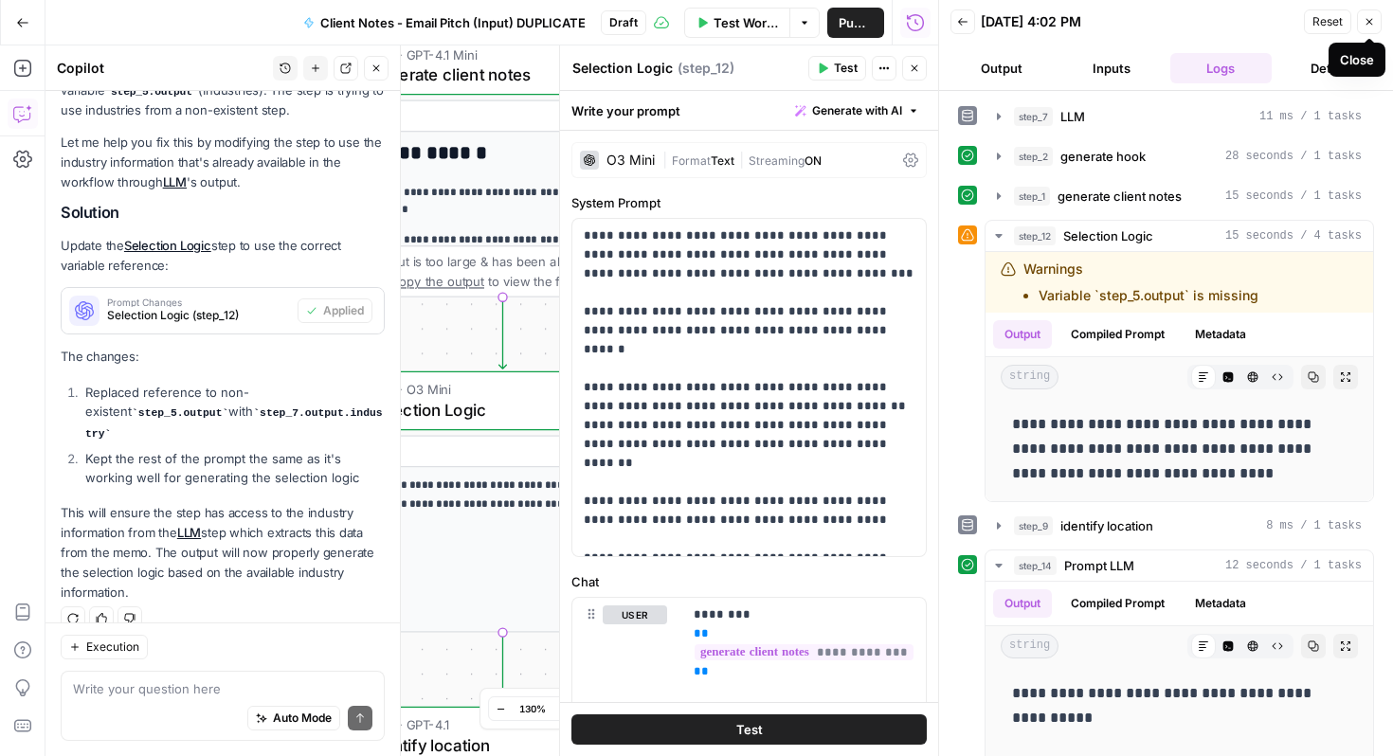
click at [1377, 26] on button "Close" at bounding box center [1369, 21] width 25 height 25
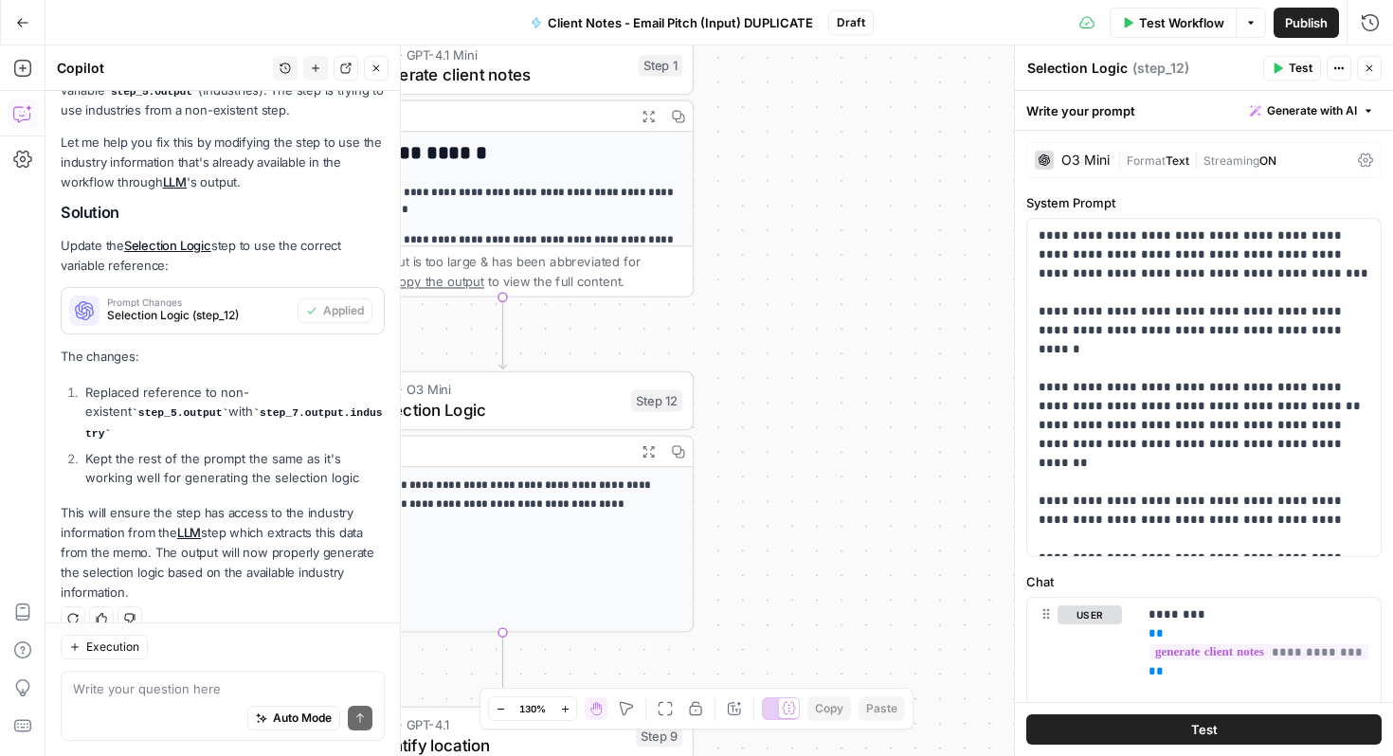
click at [1175, 10] on button "Test Workflow" at bounding box center [1173, 23] width 127 height 30
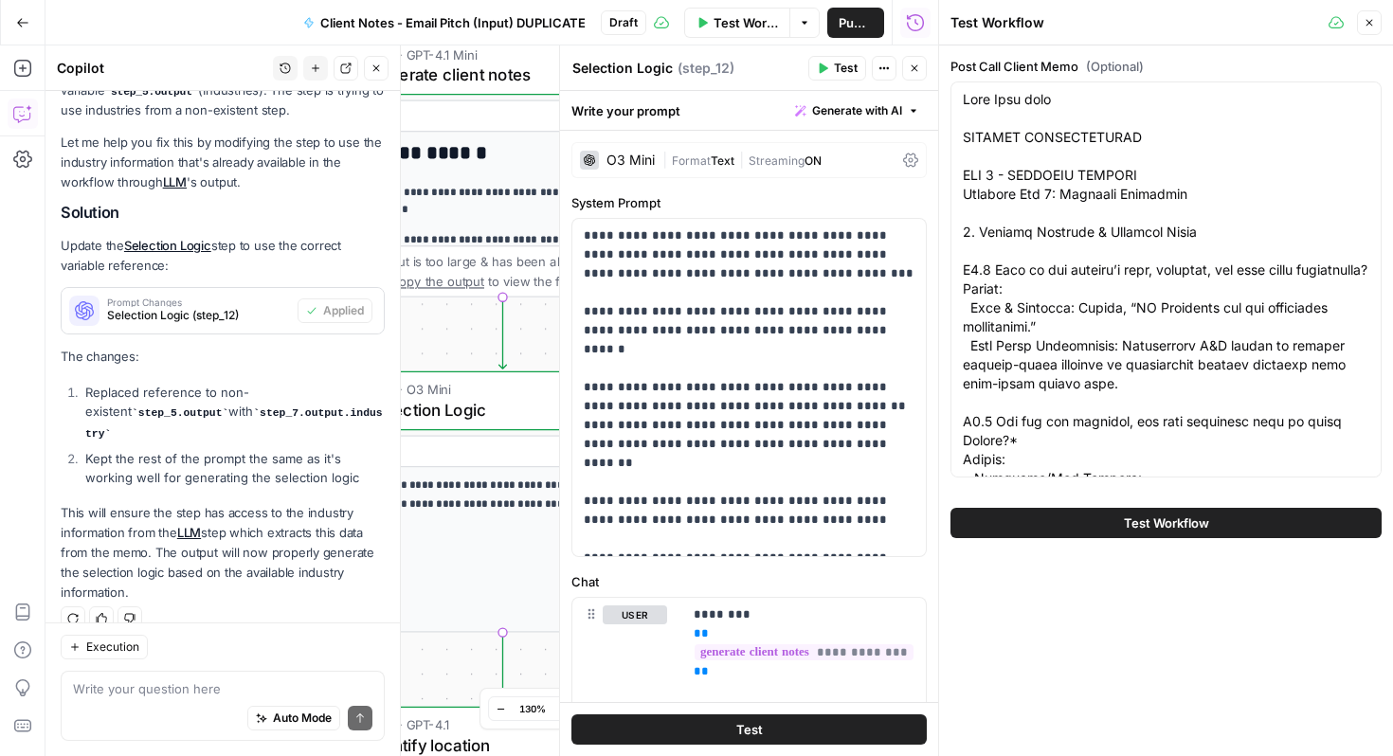
click at [1147, 519] on span "Test Workflow" at bounding box center [1166, 523] width 85 height 19
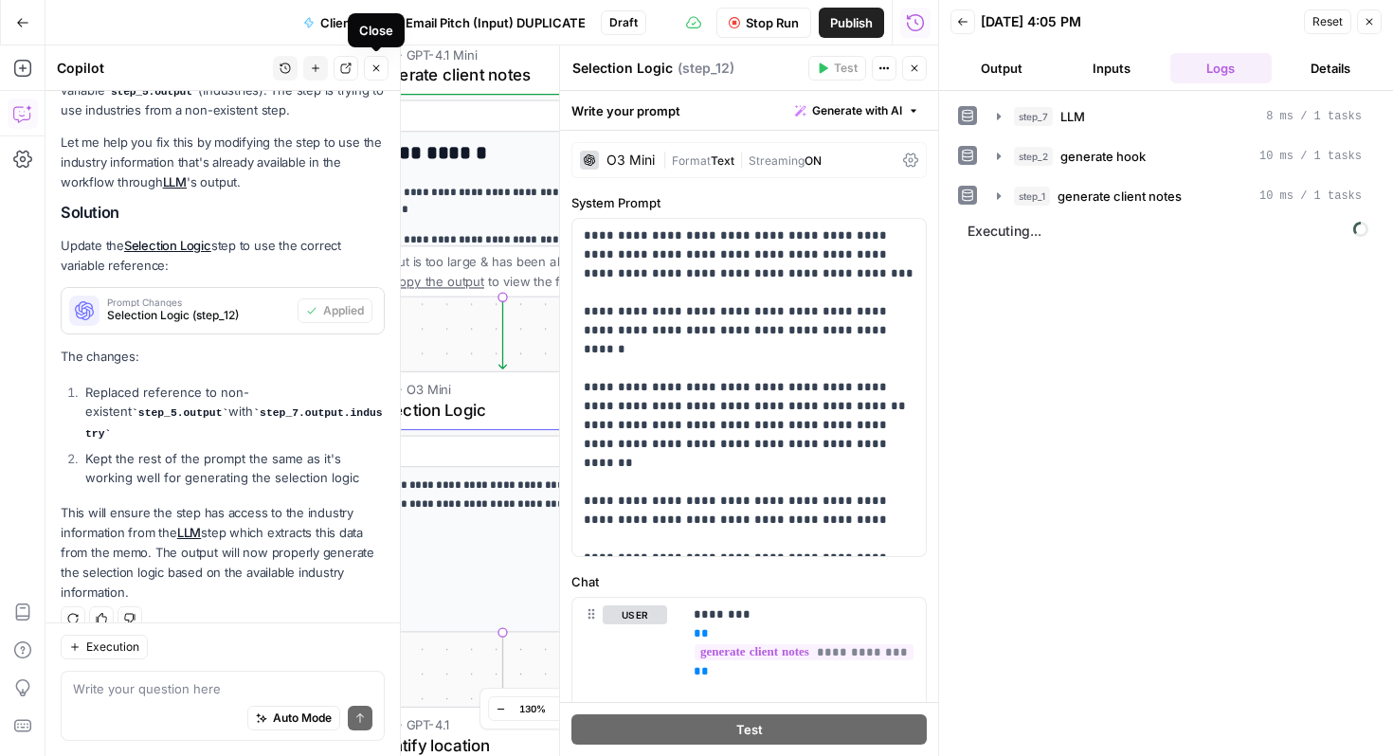
click at [382, 69] on button "Close" at bounding box center [376, 68] width 25 height 25
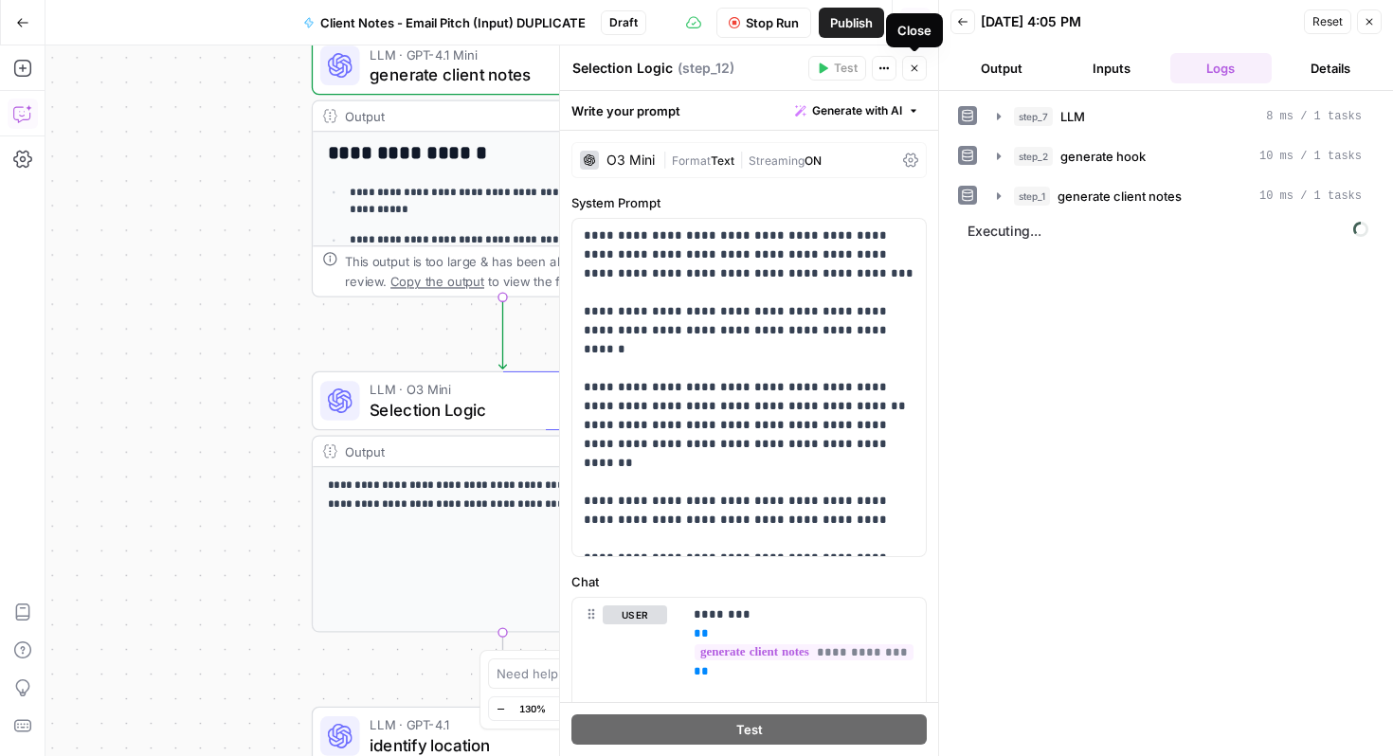
click at [912, 71] on icon "button" at bounding box center [915, 68] width 7 height 7
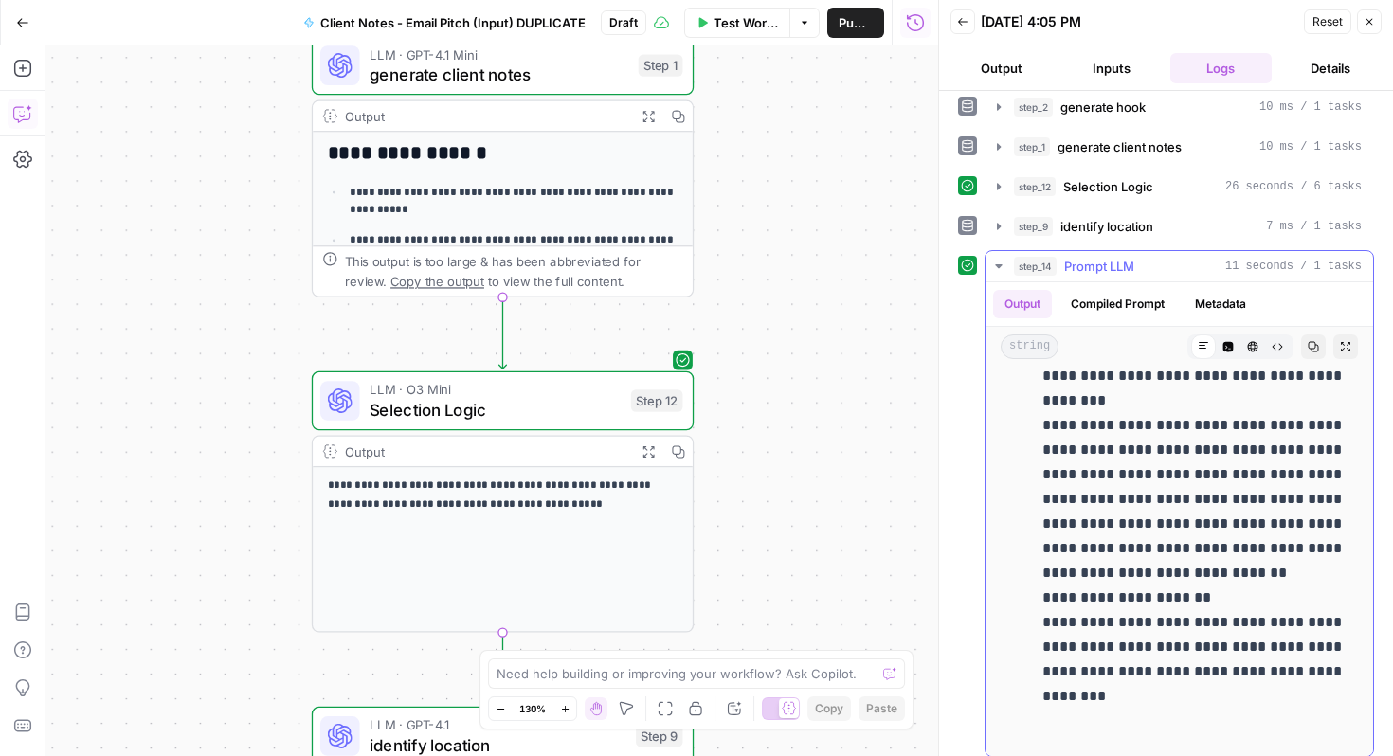
scroll to position [60, 0]
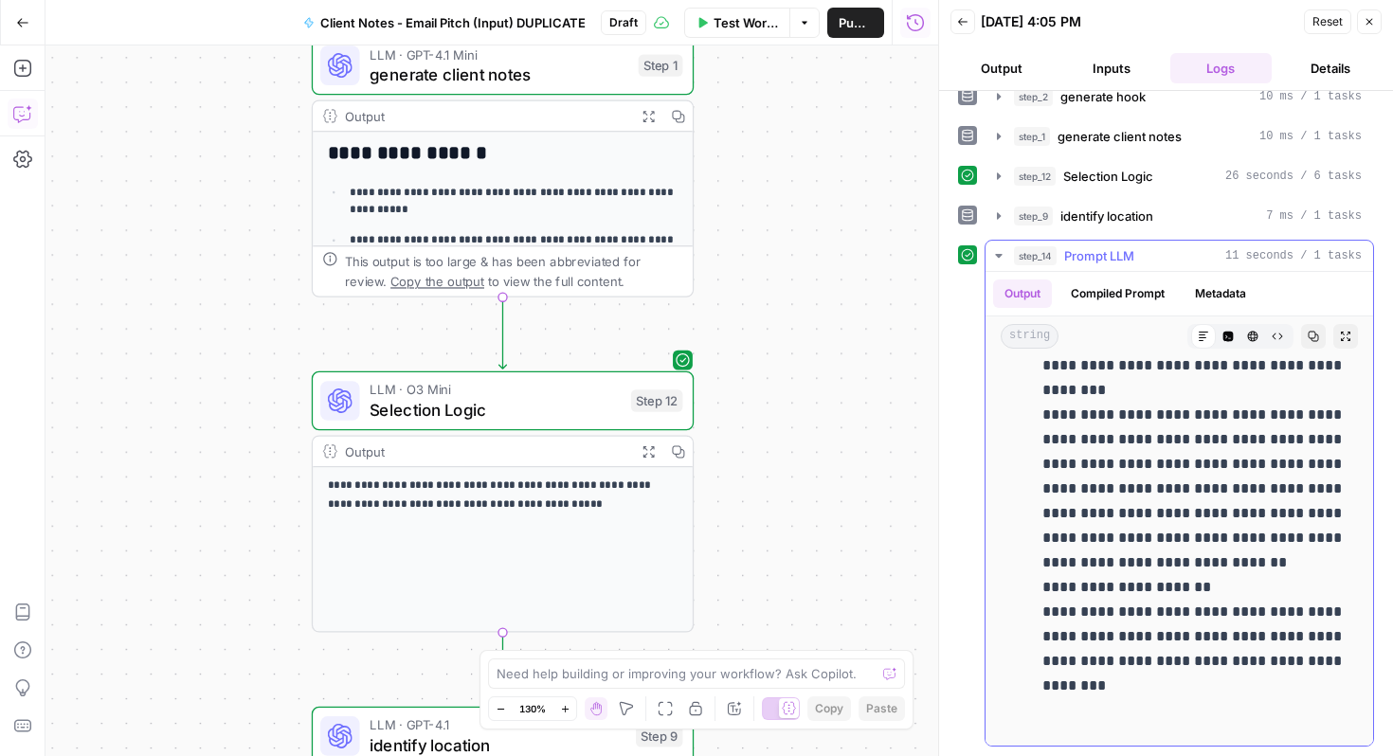
drag, startPoint x: 1013, startPoint y: 444, endPoint x: 1168, endPoint y: 756, distance: 348.1
click at [1168, 756] on div "**********" at bounding box center [1166, 423] width 454 height 665
copy div "**********"
click at [1189, 519] on p "**********" at bounding box center [1195, 526] width 304 height 394
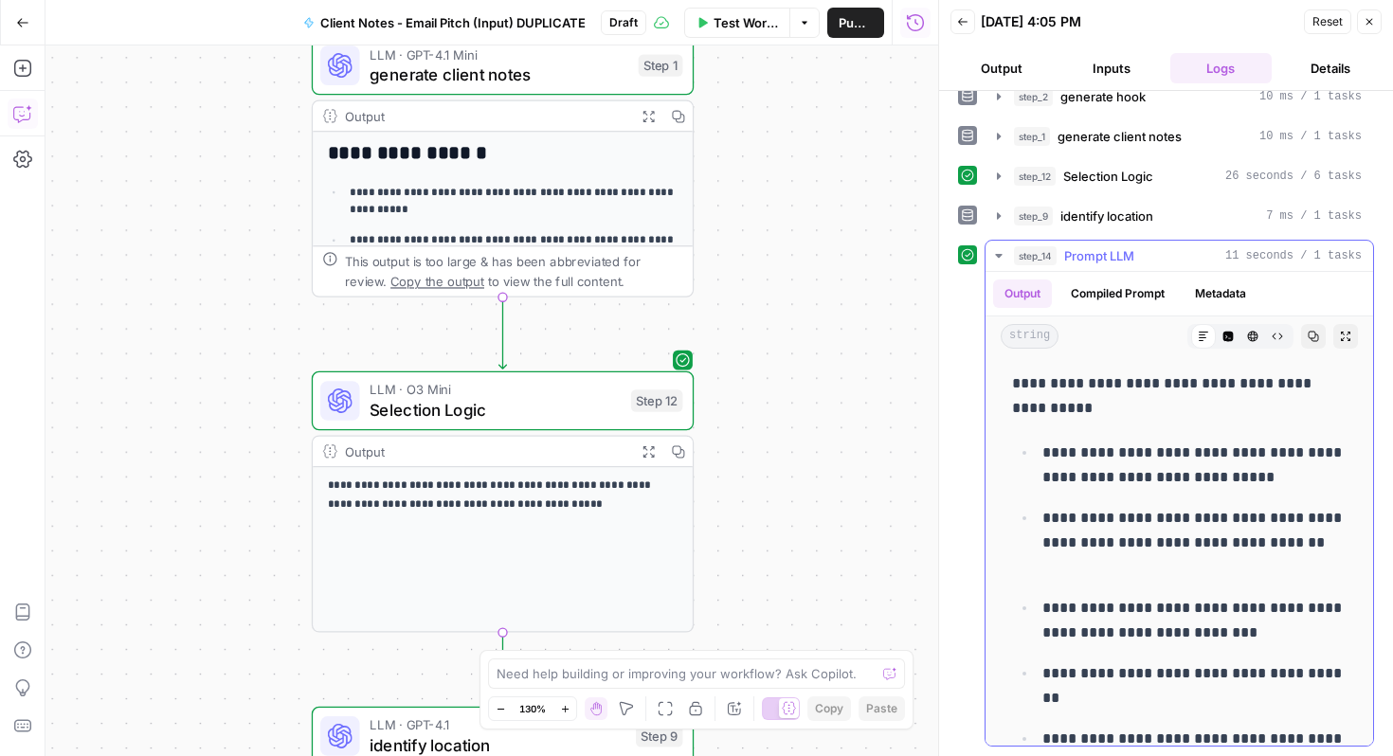
scroll to position [0, 0]
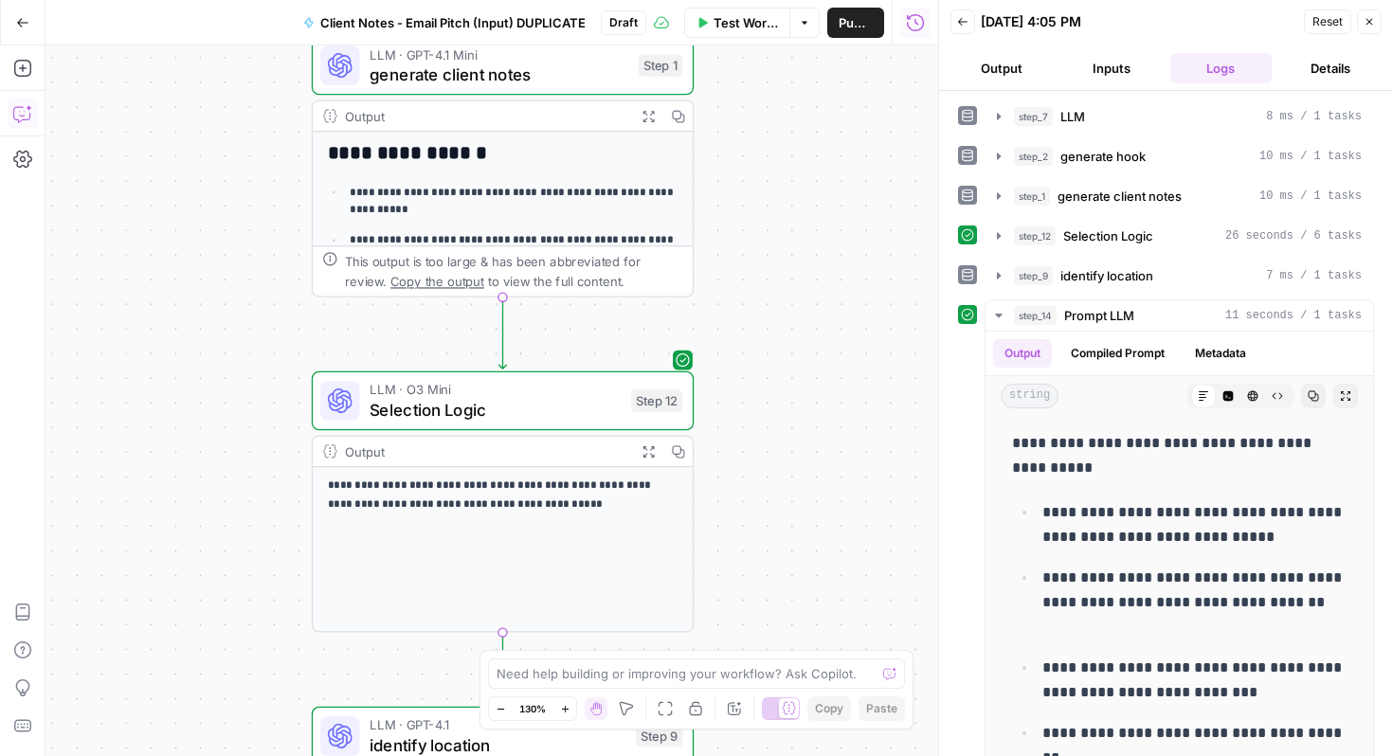
click at [807, 547] on div "Workflow Set Inputs Inputs LLM · Azure: gpt-4.1-mini LLM Step 7 Output Expand O…" at bounding box center [492, 401] width 893 height 711
click at [1372, 27] on icon "button" at bounding box center [1369, 21] width 11 height 11
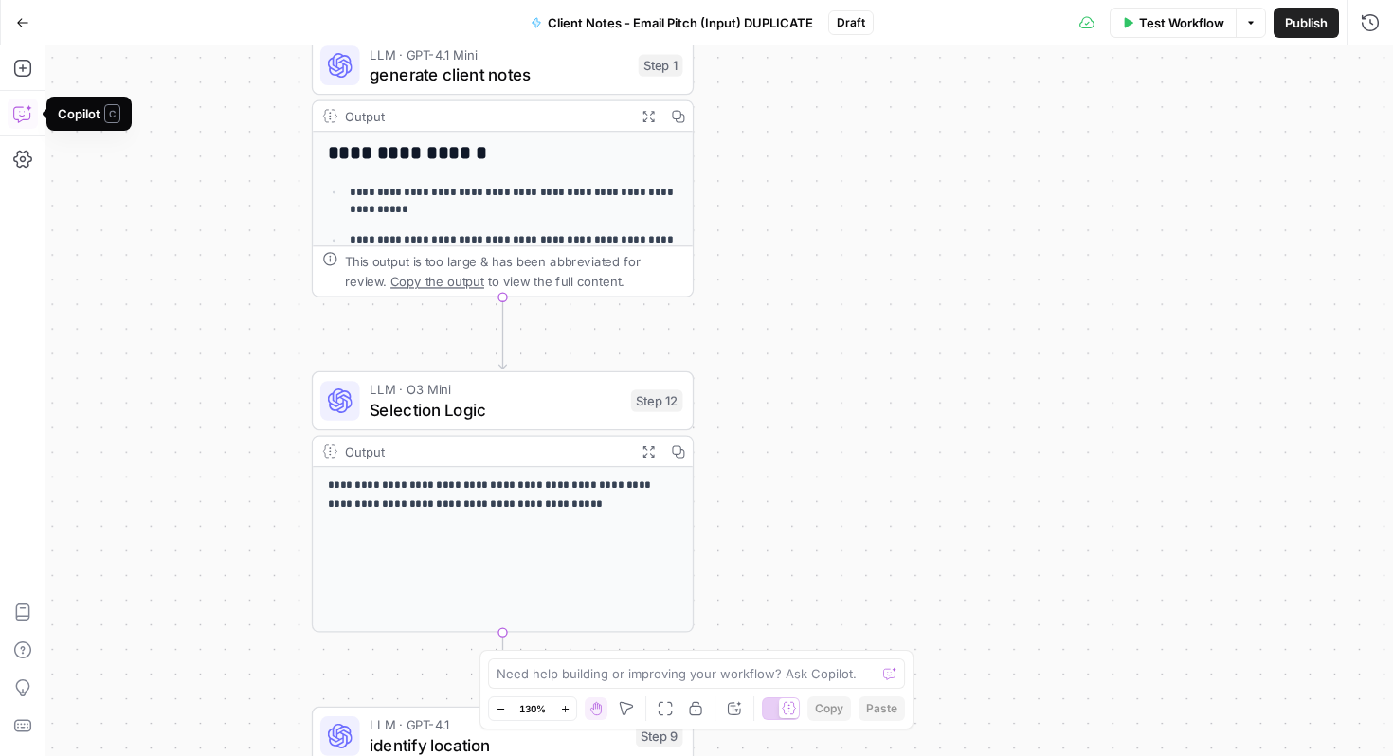
click at [32, 119] on button "Copilot" at bounding box center [23, 114] width 30 height 30
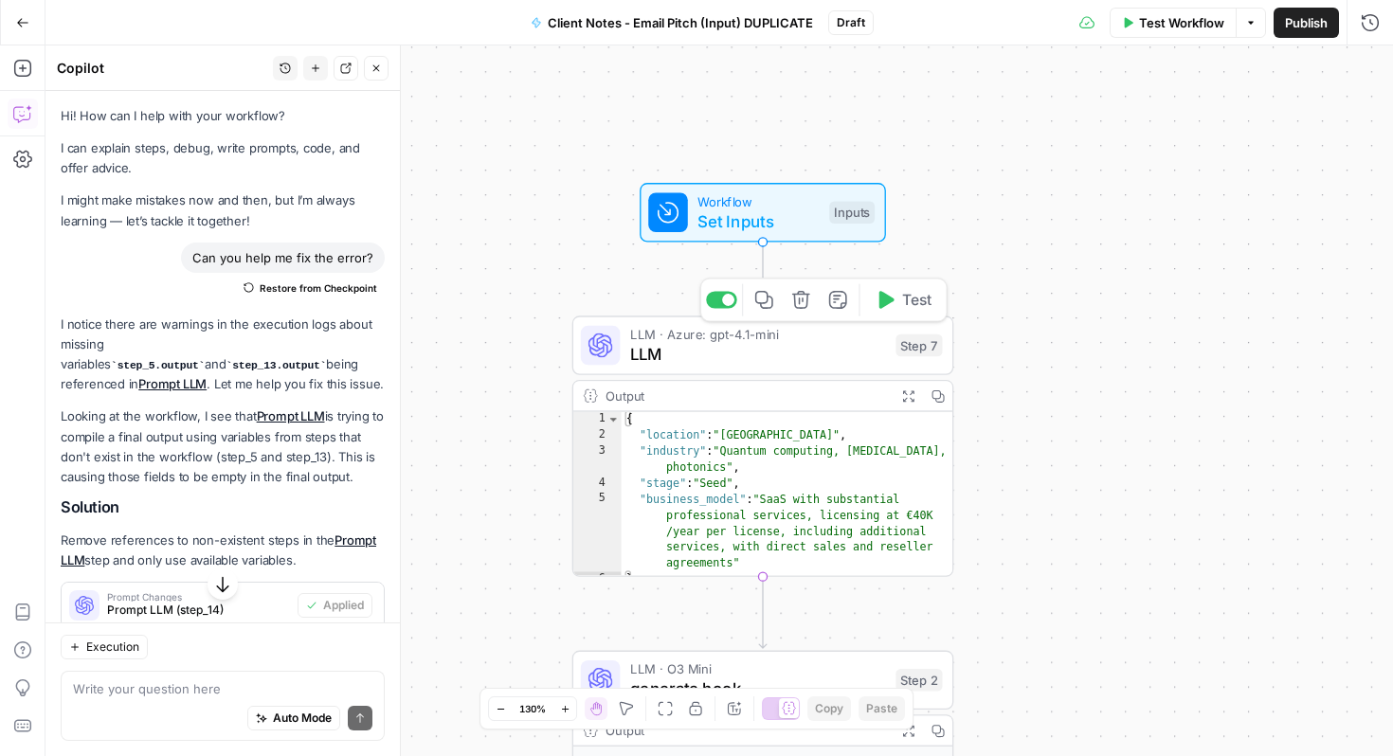
click at [787, 352] on span "LLM" at bounding box center [758, 354] width 256 height 25
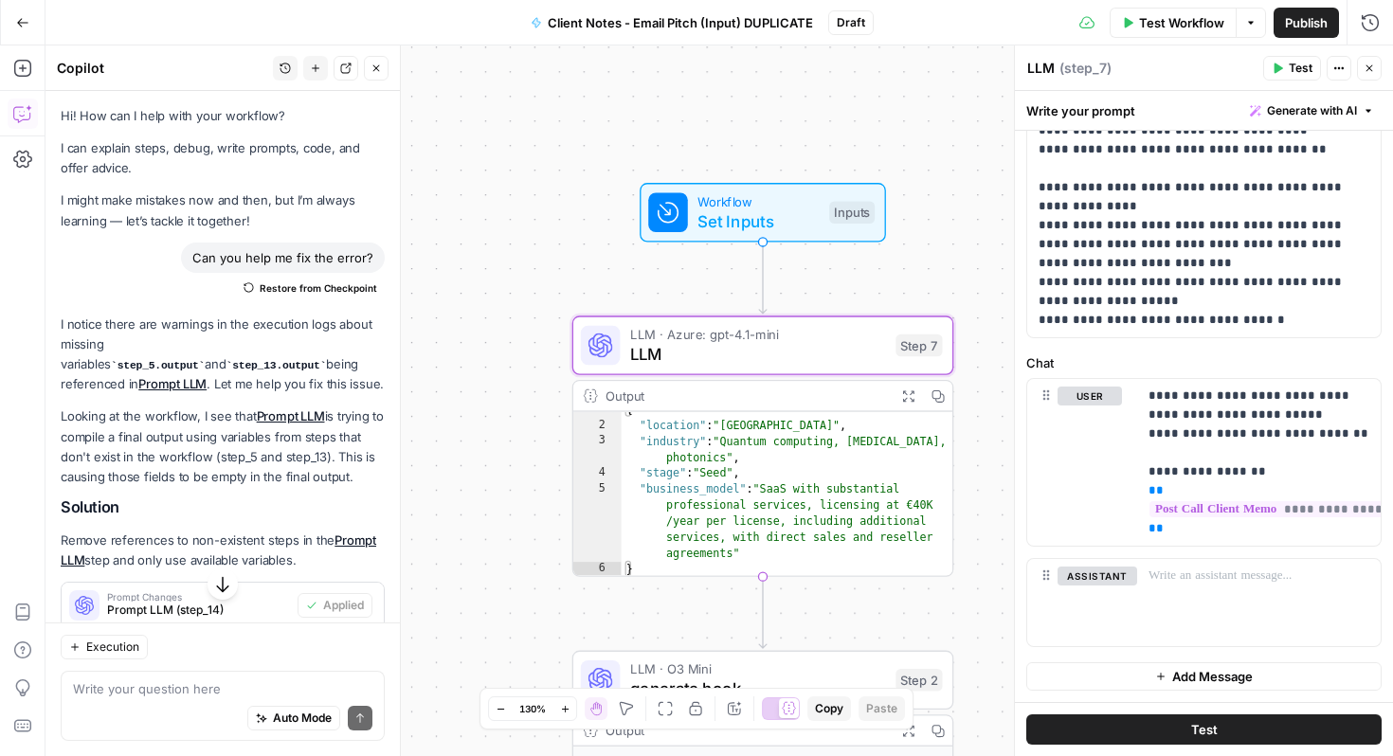
scroll to position [8, 0]
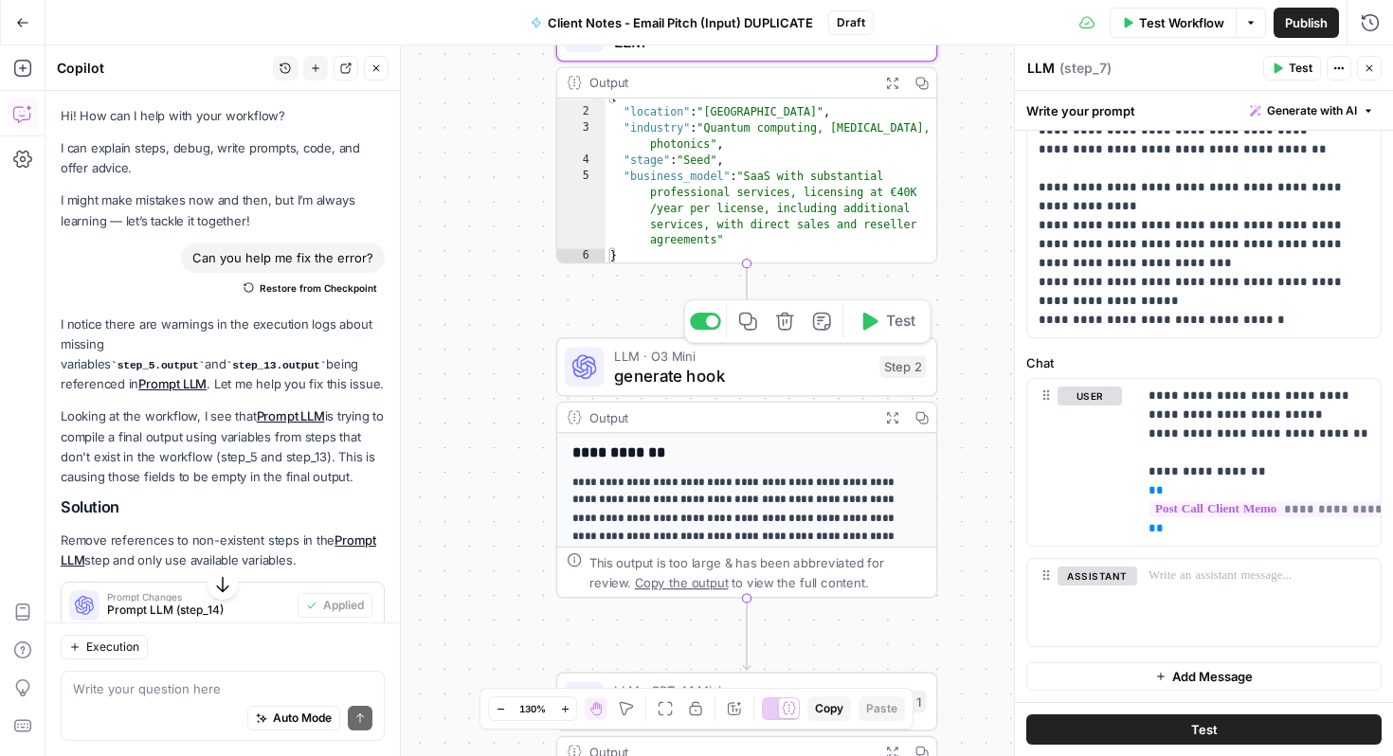
click at [836, 374] on span "generate hook" at bounding box center [742, 375] width 256 height 25
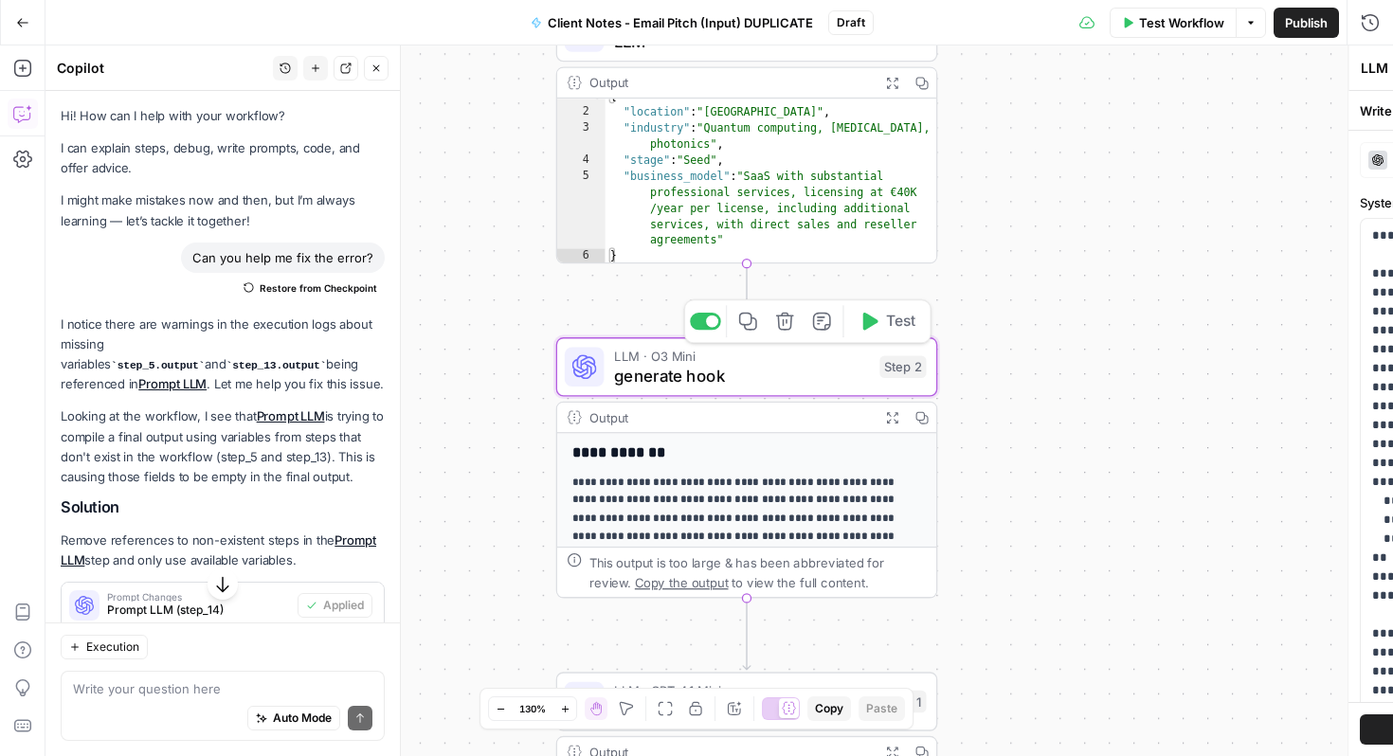
type textarea "generate hook"
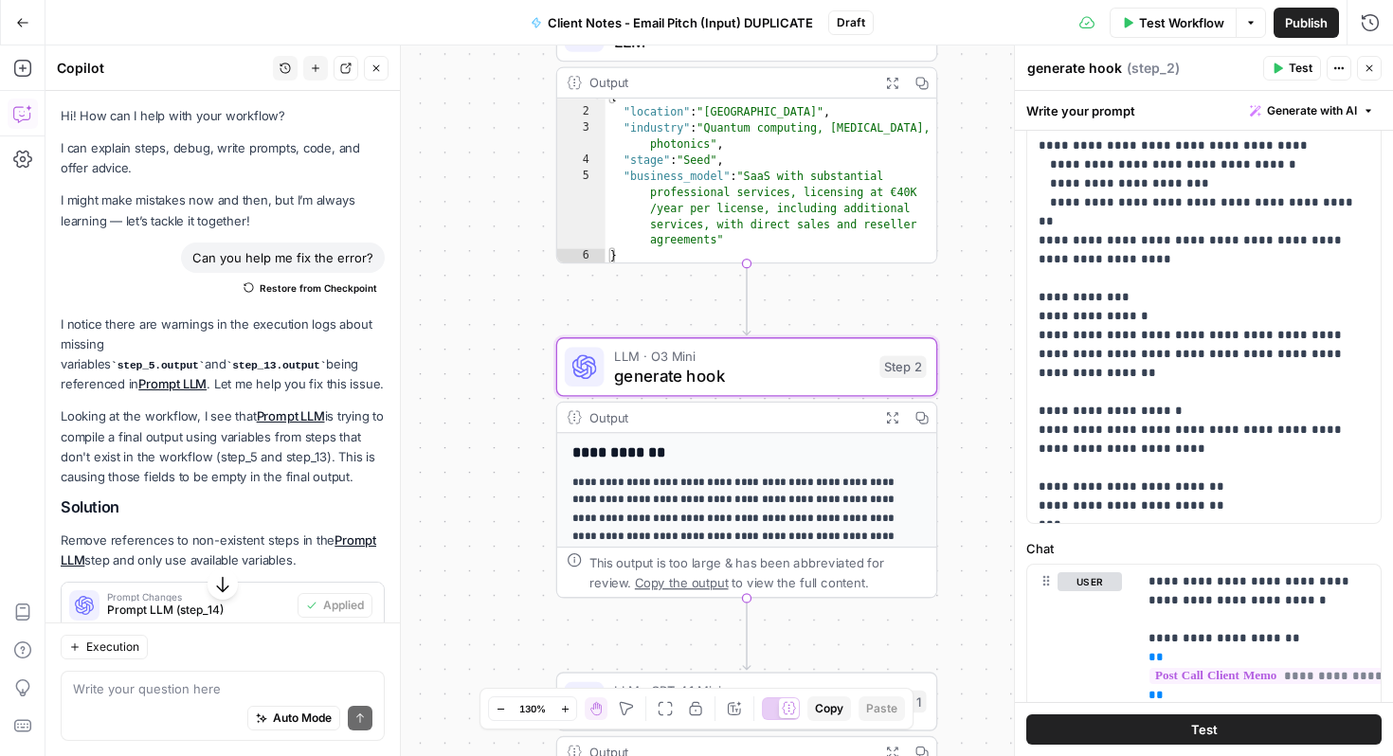
scroll to position [337, 0]
click at [1063, 506] on p "**********" at bounding box center [1204, 202] width 331 height 626
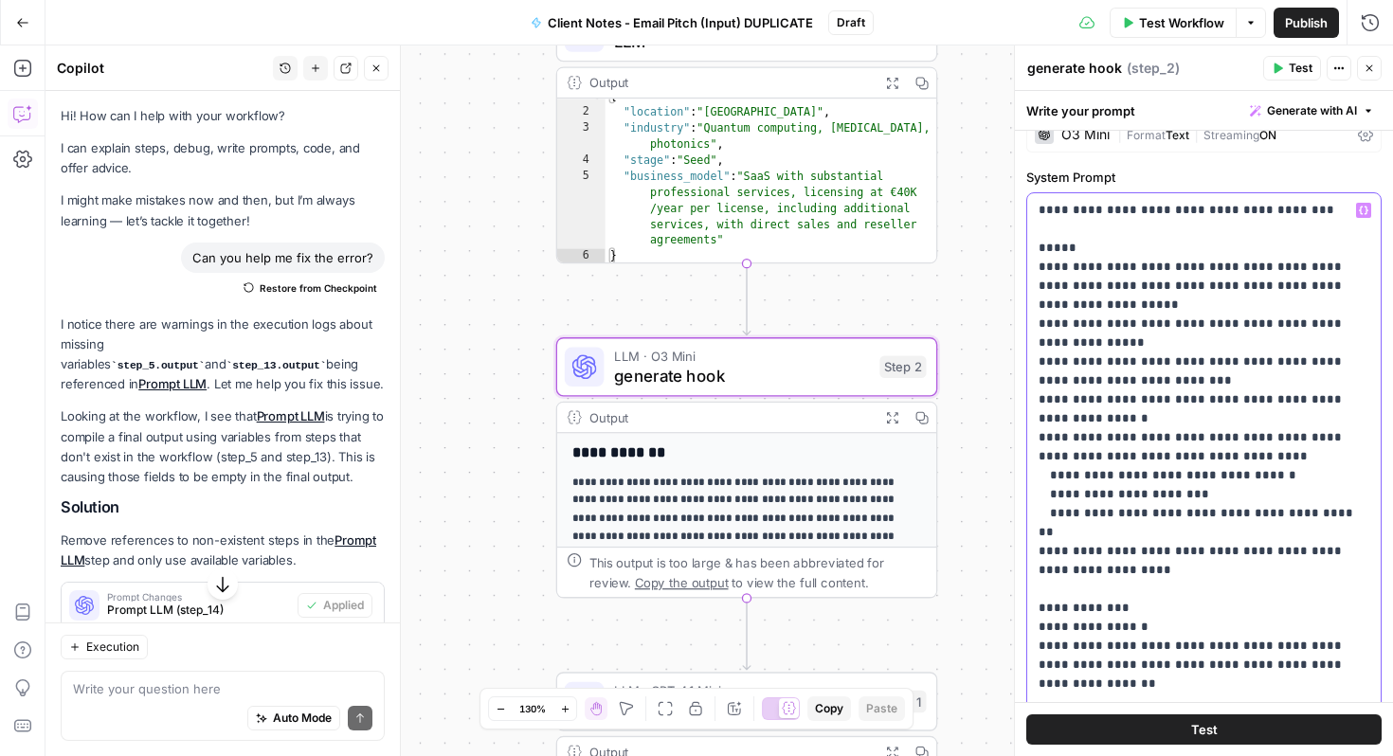
scroll to position [24, 0]
click at [1368, 64] on icon "button" at bounding box center [1369, 68] width 11 height 11
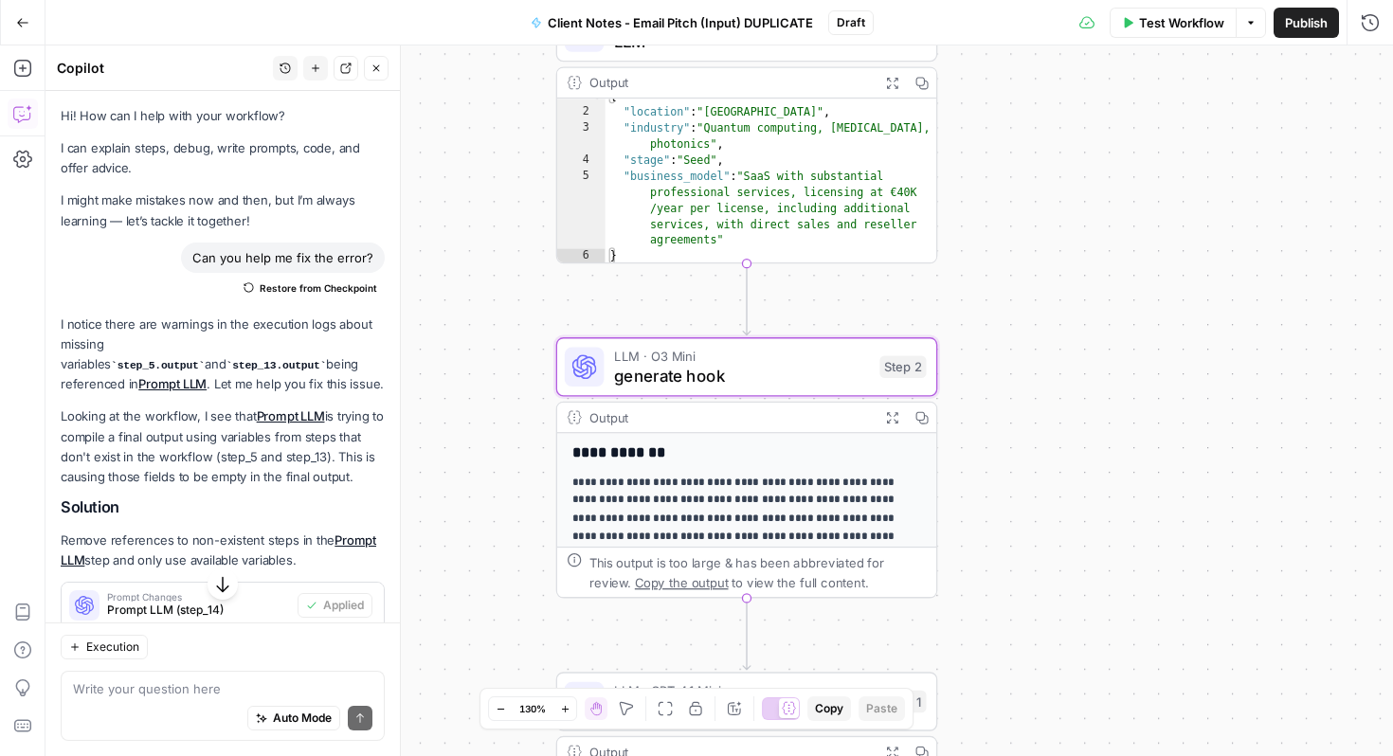
click at [170, 701] on div "Auto Mode Send" at bounding box center [223, 720] width 300 height 42
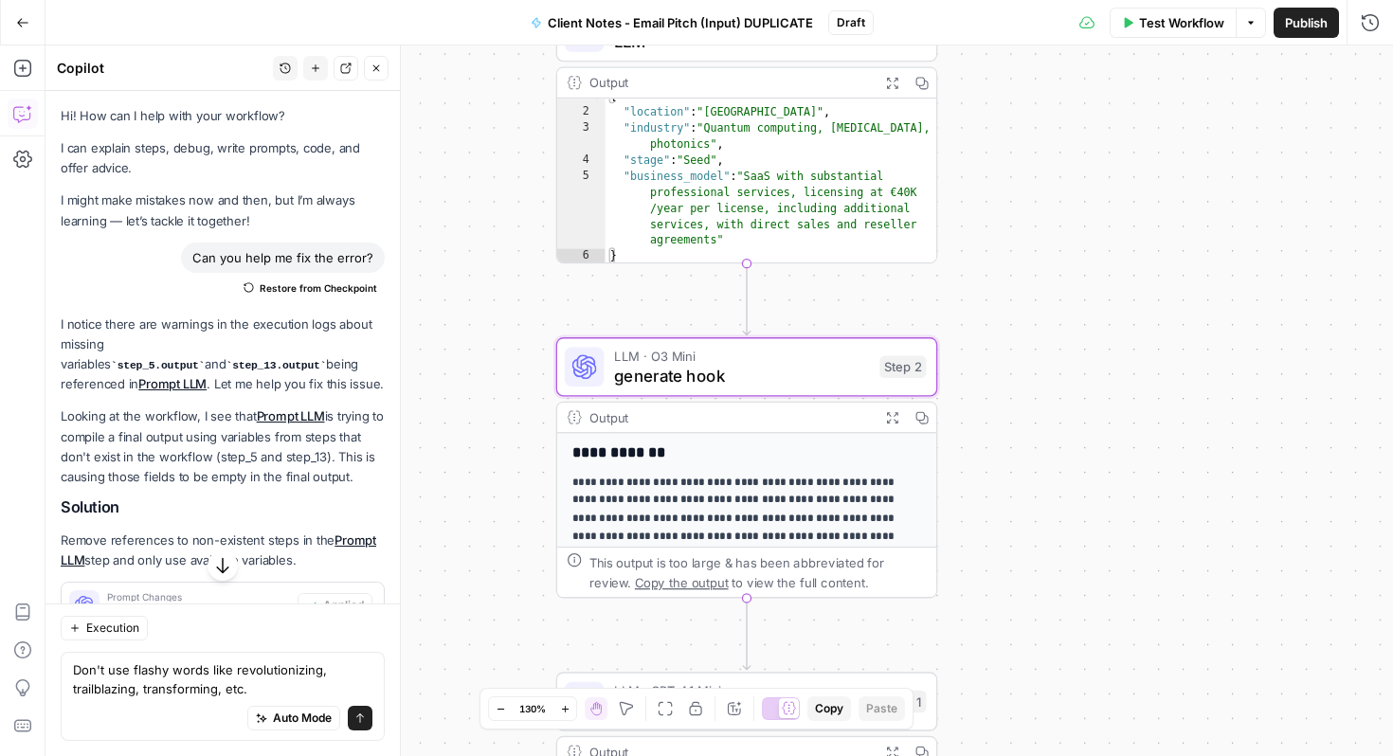
click at [789, 393] on div "LLM · O3 Mini generate hook Step 2 Copy step Delete step Add Note Test" at bounding box center [747, 366] width 382 height 59
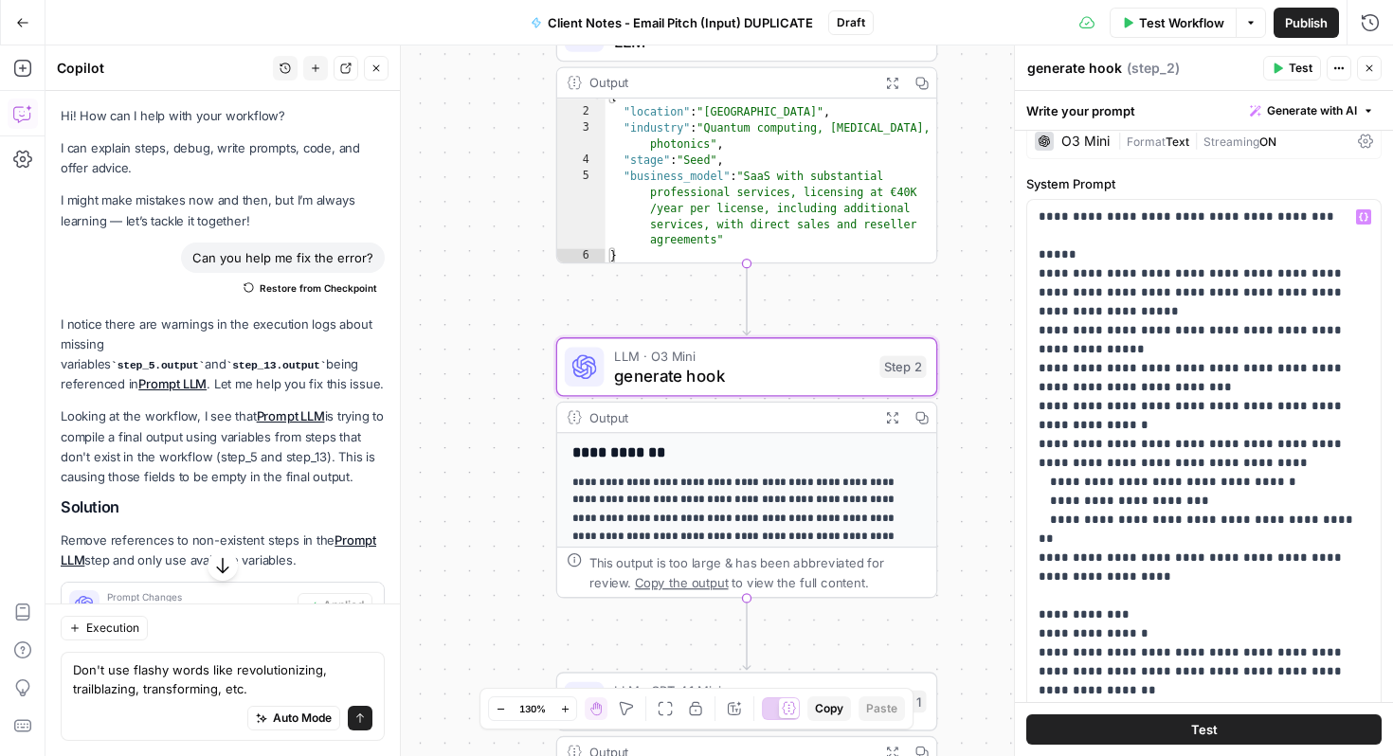
scroll to position [17, 0]
click at [1369, 65] on icon "button" at bounding box center [1369, 68] width 11 height 11
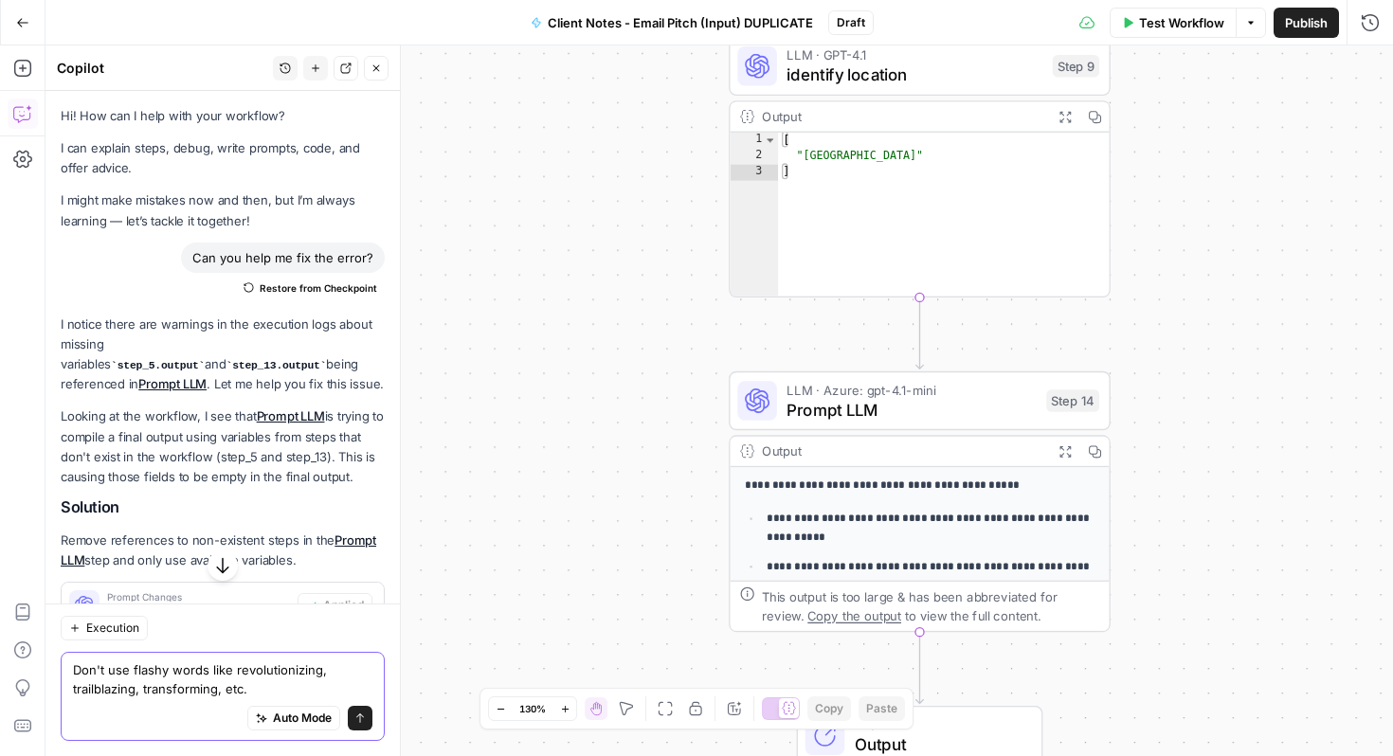
click at [266, 691] on textarea "Don't use flashy words like revolutionizing, trailblazing, transforming, etc." at bounding box center [223, 680] width 300 height 38
click at [135, 685] on textarea "Don't use flashy words like revolutionizing, trailblazing, transforming, etc." at bounding box center [223, 680] width 300 height 38
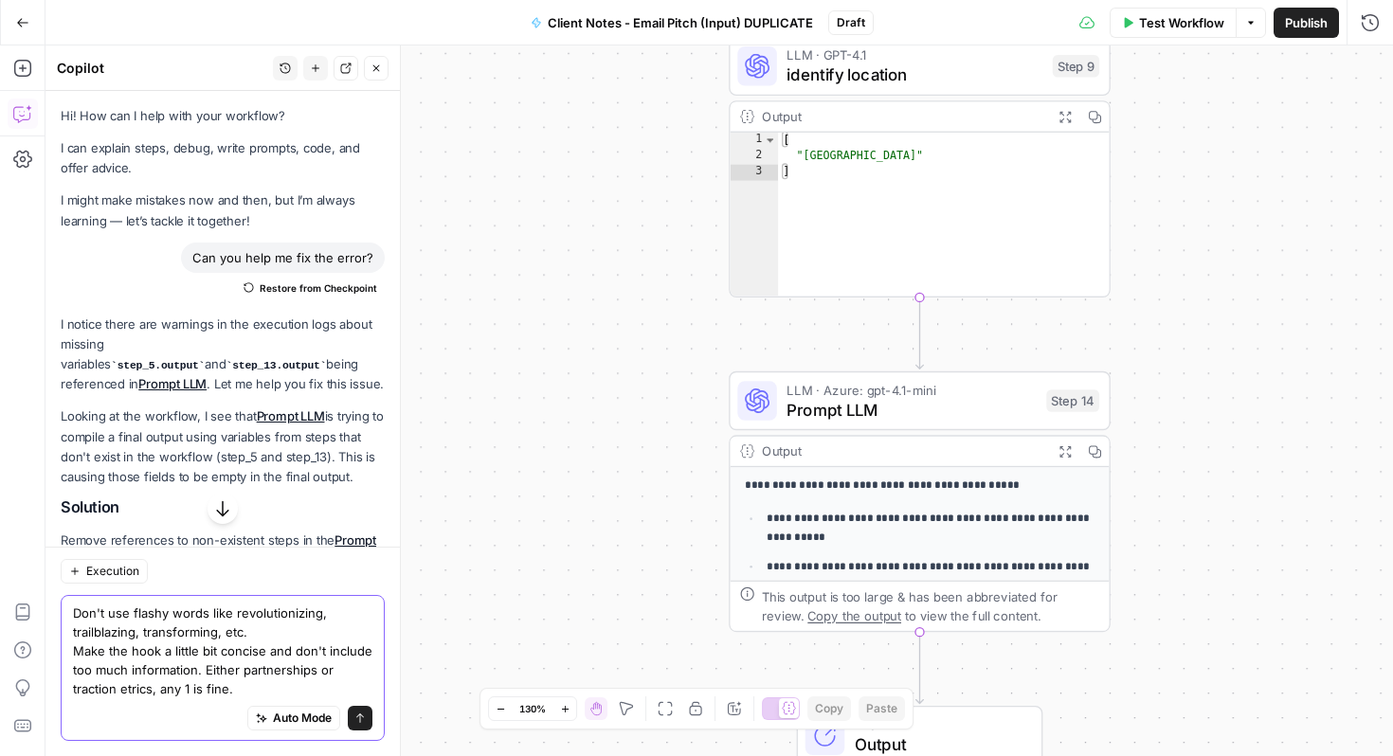
click at [123, 696] on textarea "Don't use flashy words like revolutionizing, trailblazing, transforming, etc. M…" at bounding box center [223, 651] width 300 height 95
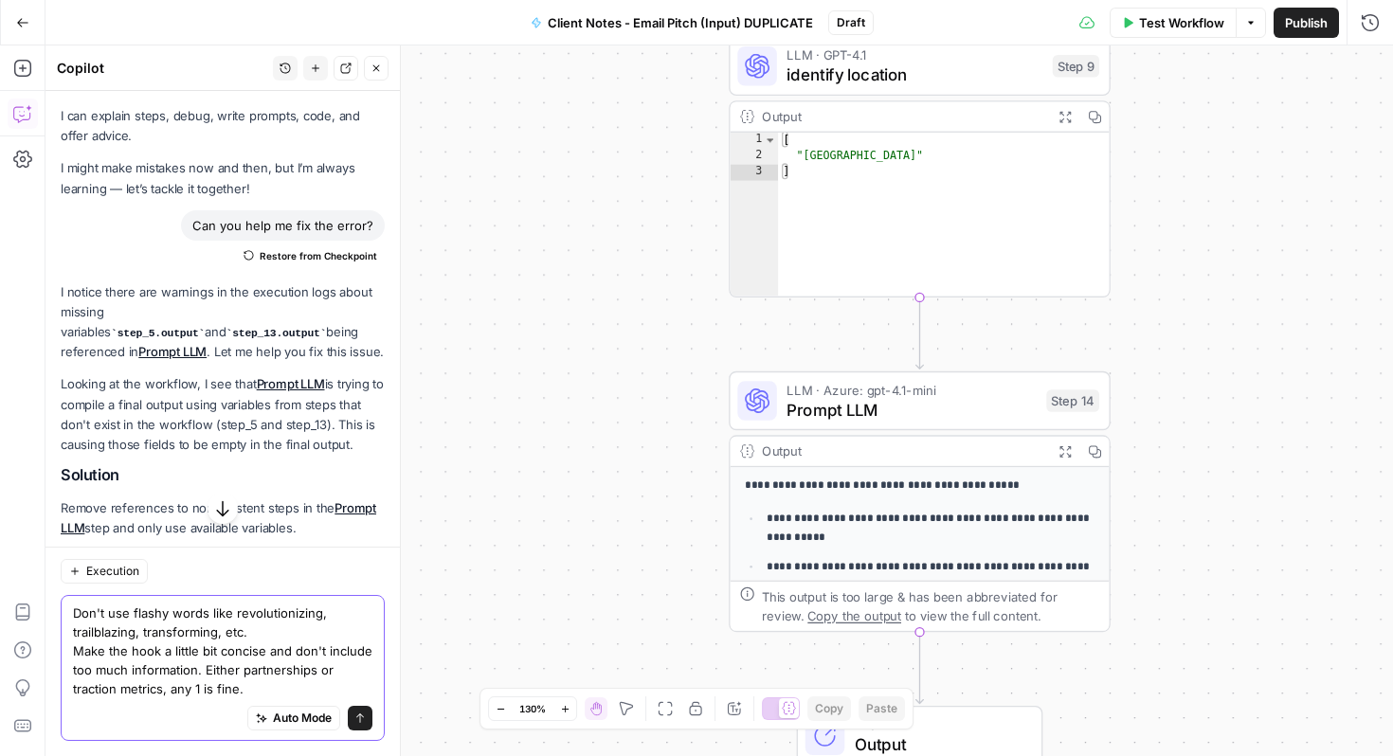
scroll to position [46, 0]
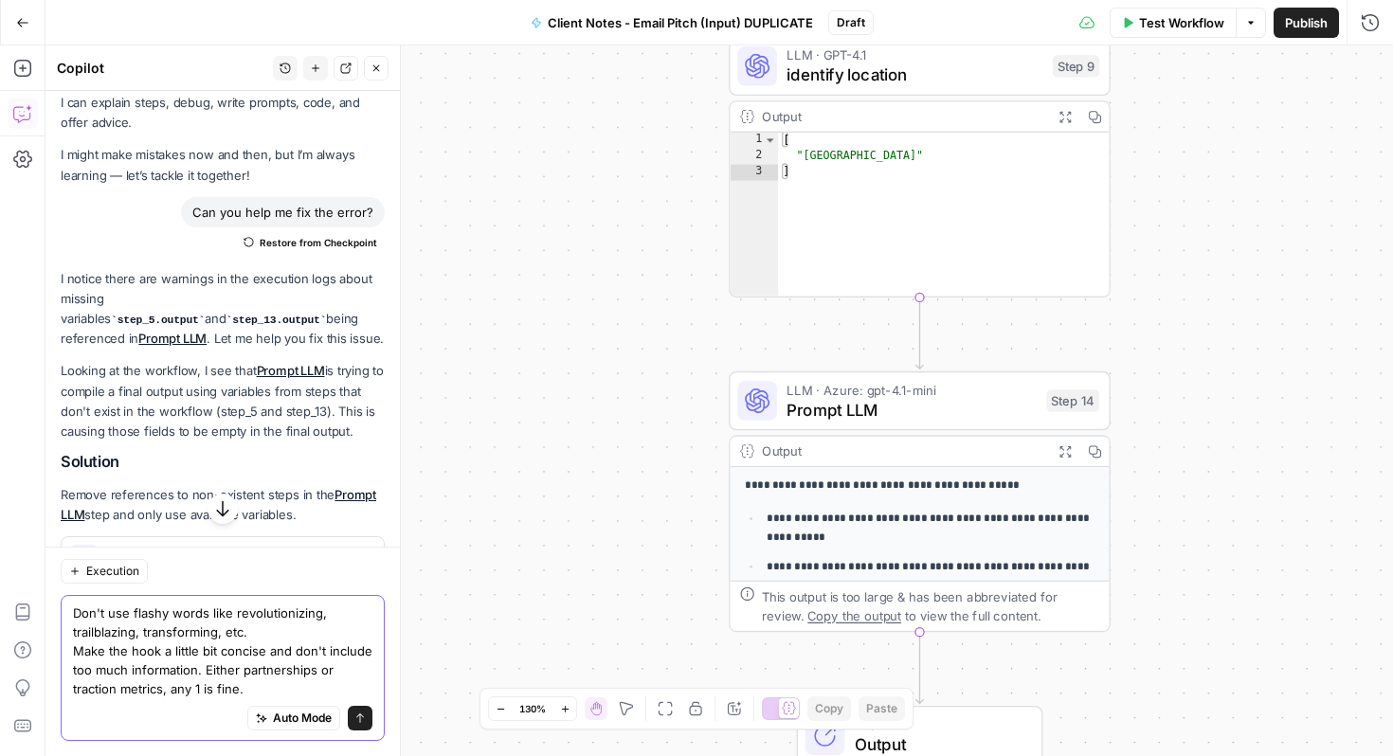
click at [313, 693] on textarea "Don't use flashy words like revolutionizing, trailblazing, transforming, etc. M…" at bounding box center [223, 651] width 300 height 95
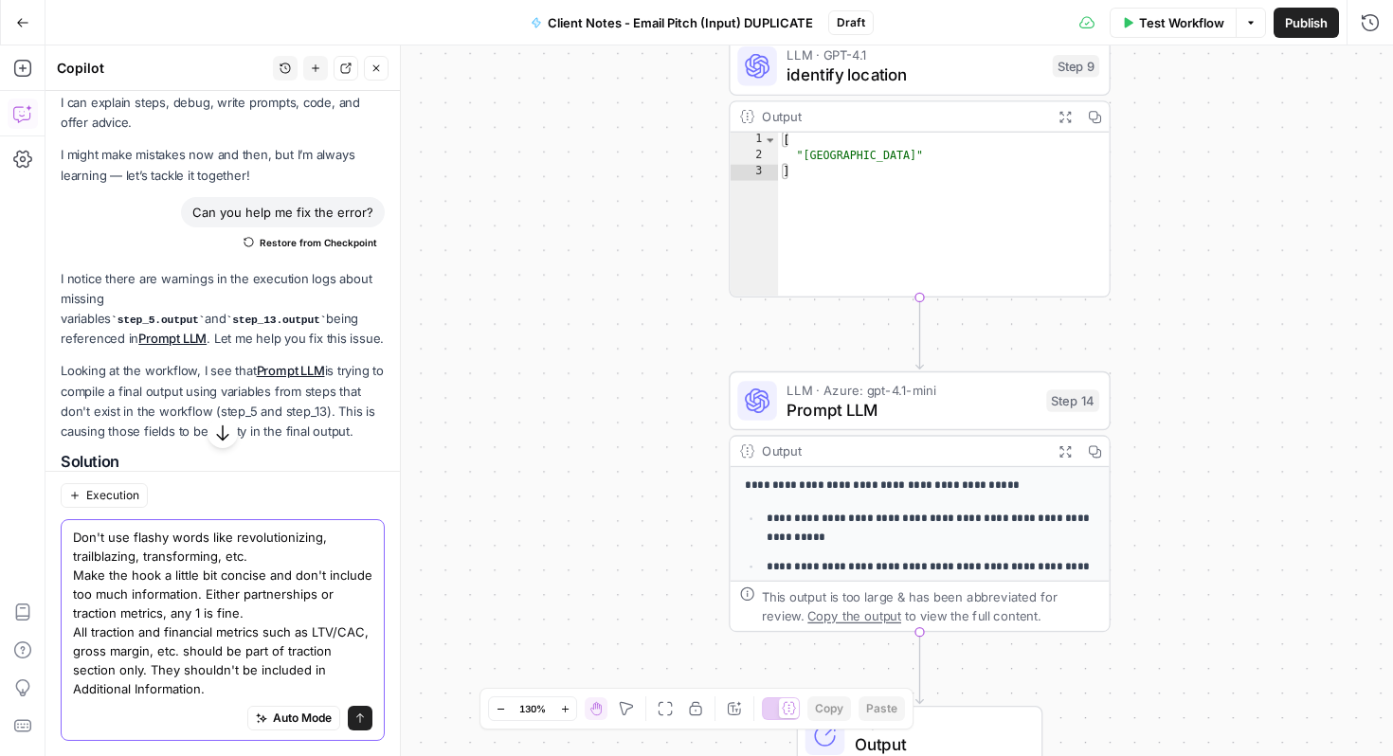
type textarea "Don't use flashy words like revolutionizing, trailblazing, transforming, etc. M…"
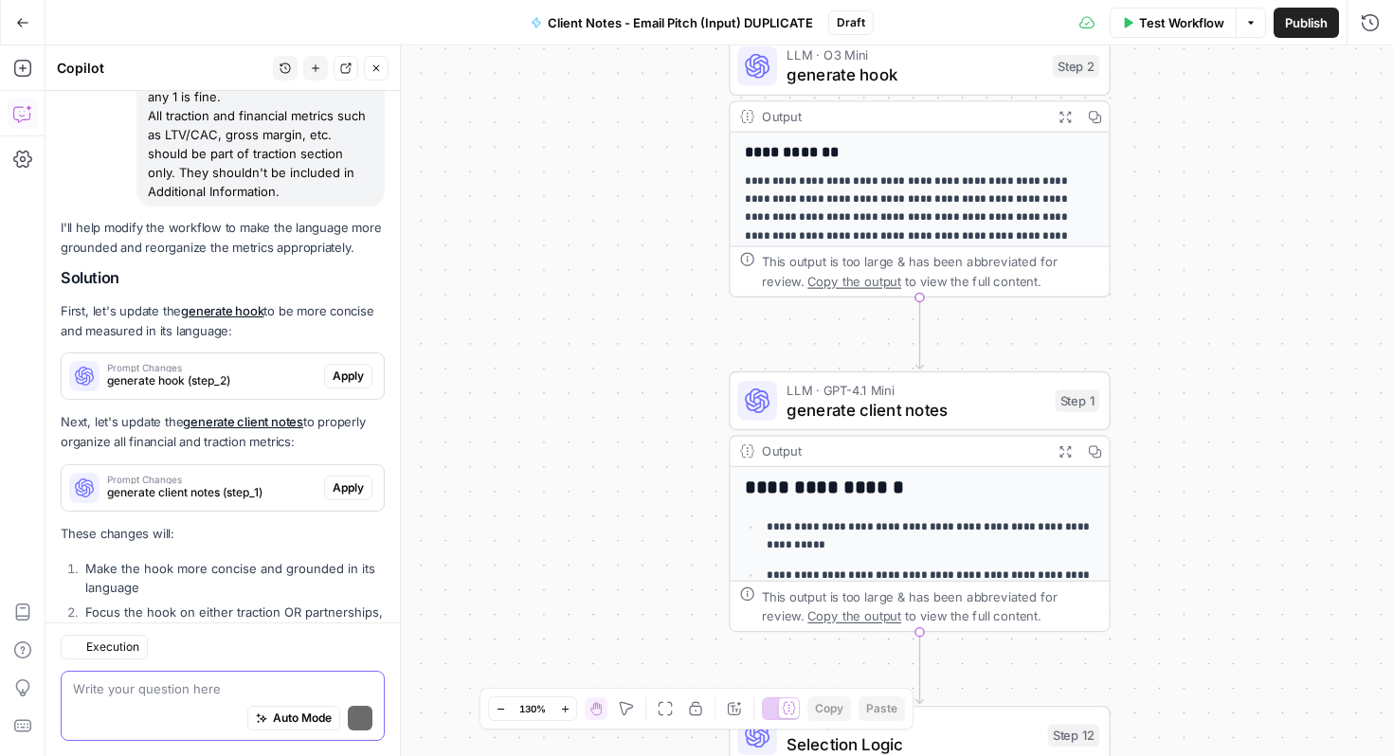
scroll to position [3320, 0]
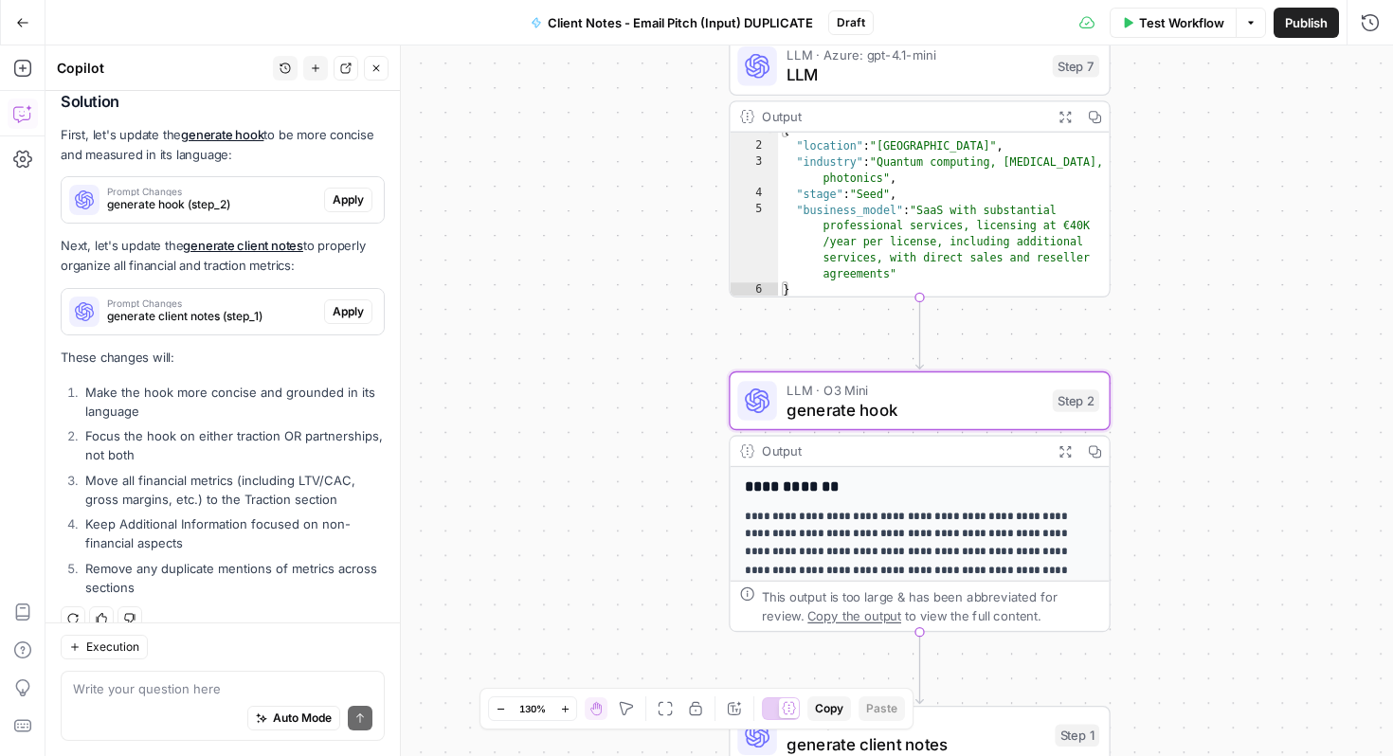
click at [184, 196] on span "generate hook (step_2)" at bounding box center [211, 204] width 209 height 17
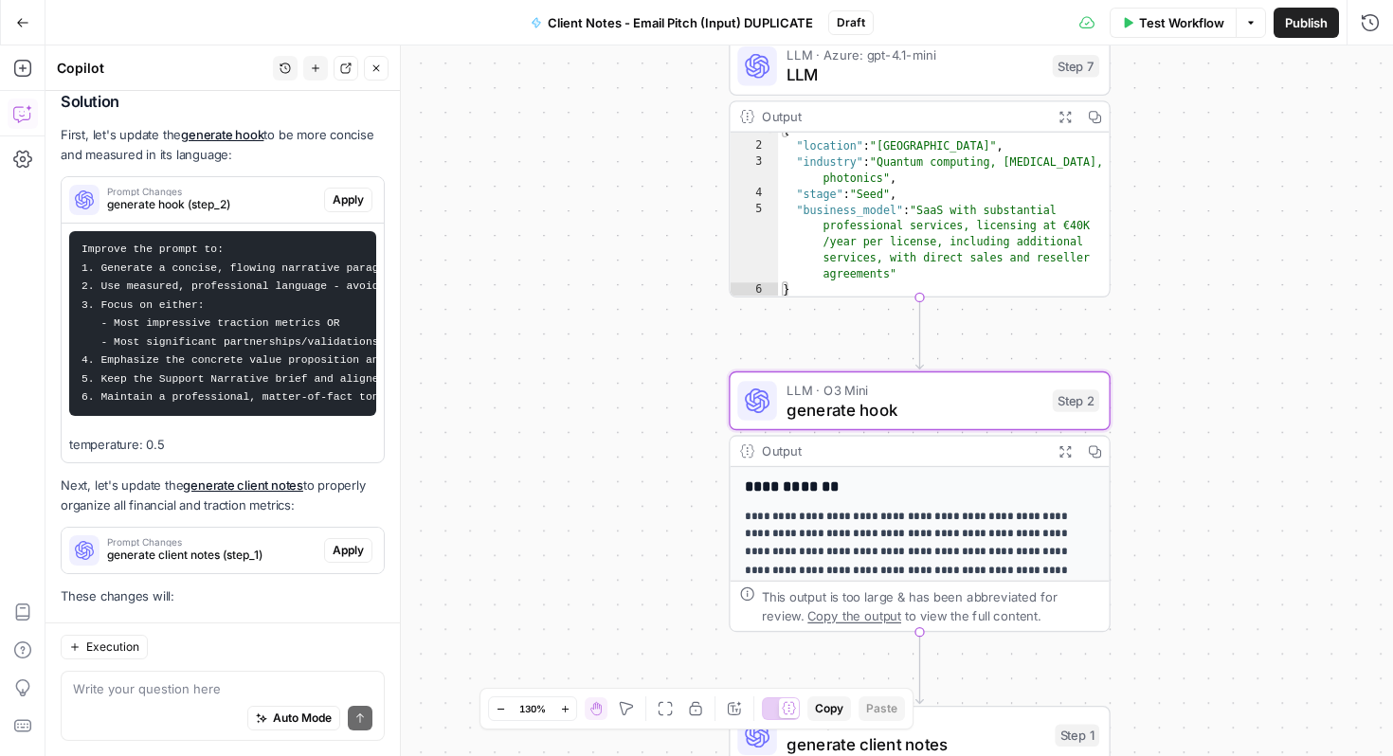
click at [190, 288] on pre "Improve the prompt to: 1. Generate a concise, flowing narrative paragraph (≤ 60…" at bounding box center [222, 323] width 307 height 185
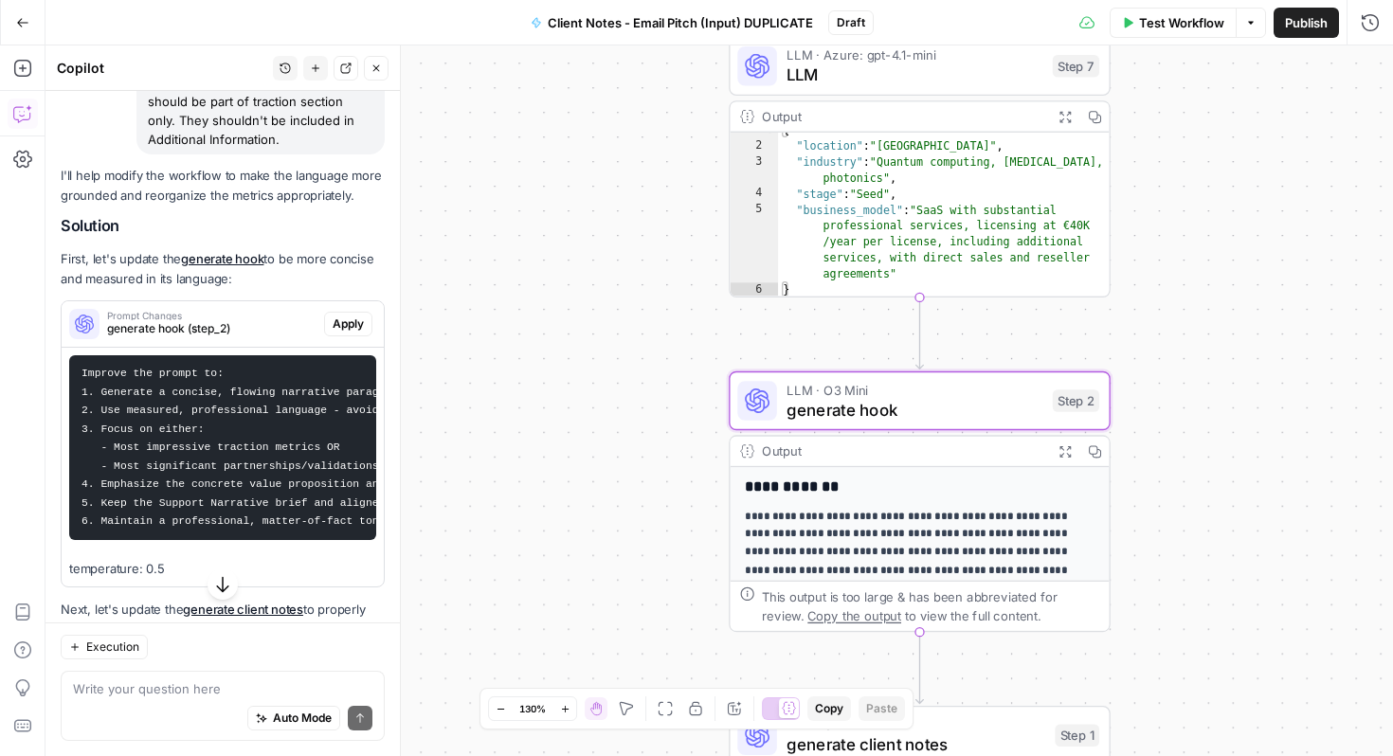
scroll to position [3195, 0]
click at [345, 317] on span "Apply" at bounding box center [348, 325] width 31 height 17
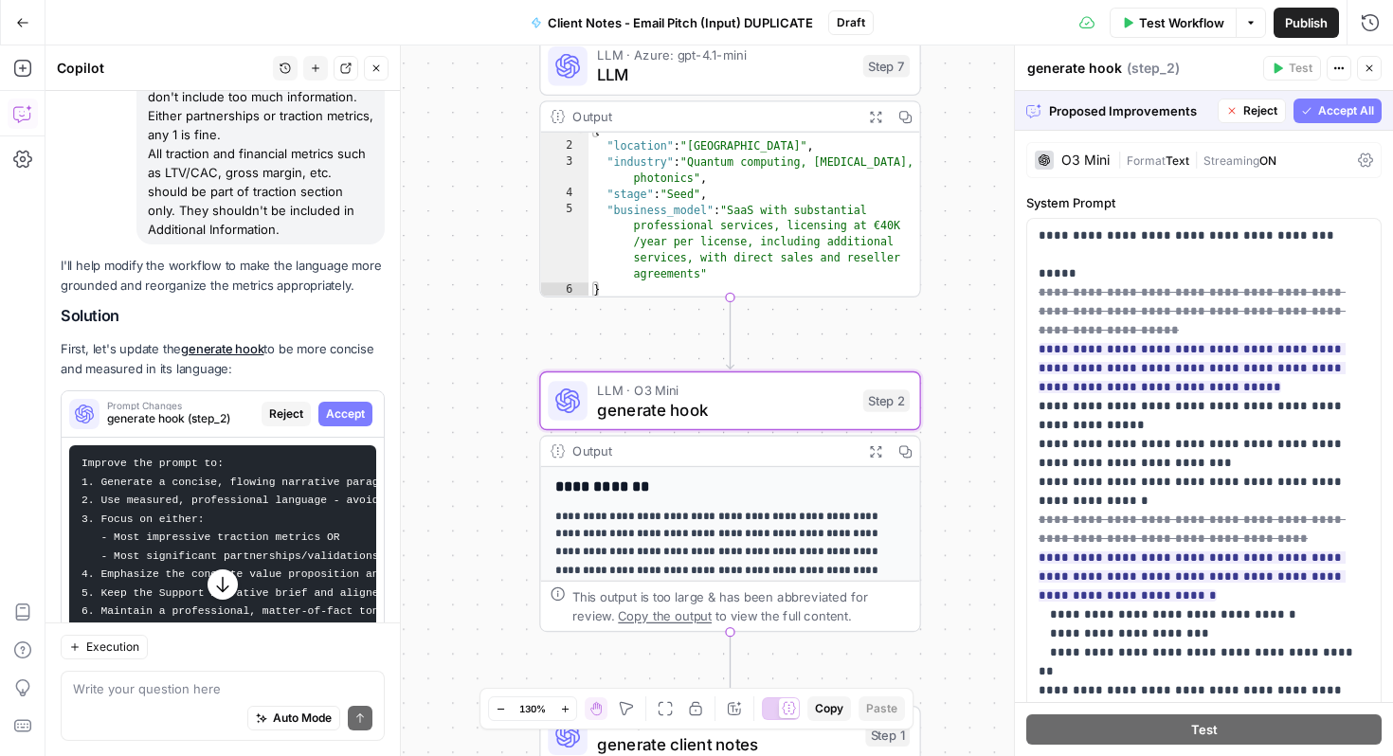
scroll to position [2985, 0]
click at [335, 405] on span "Accept" at bounding box center [345, 413] width 39 height 17
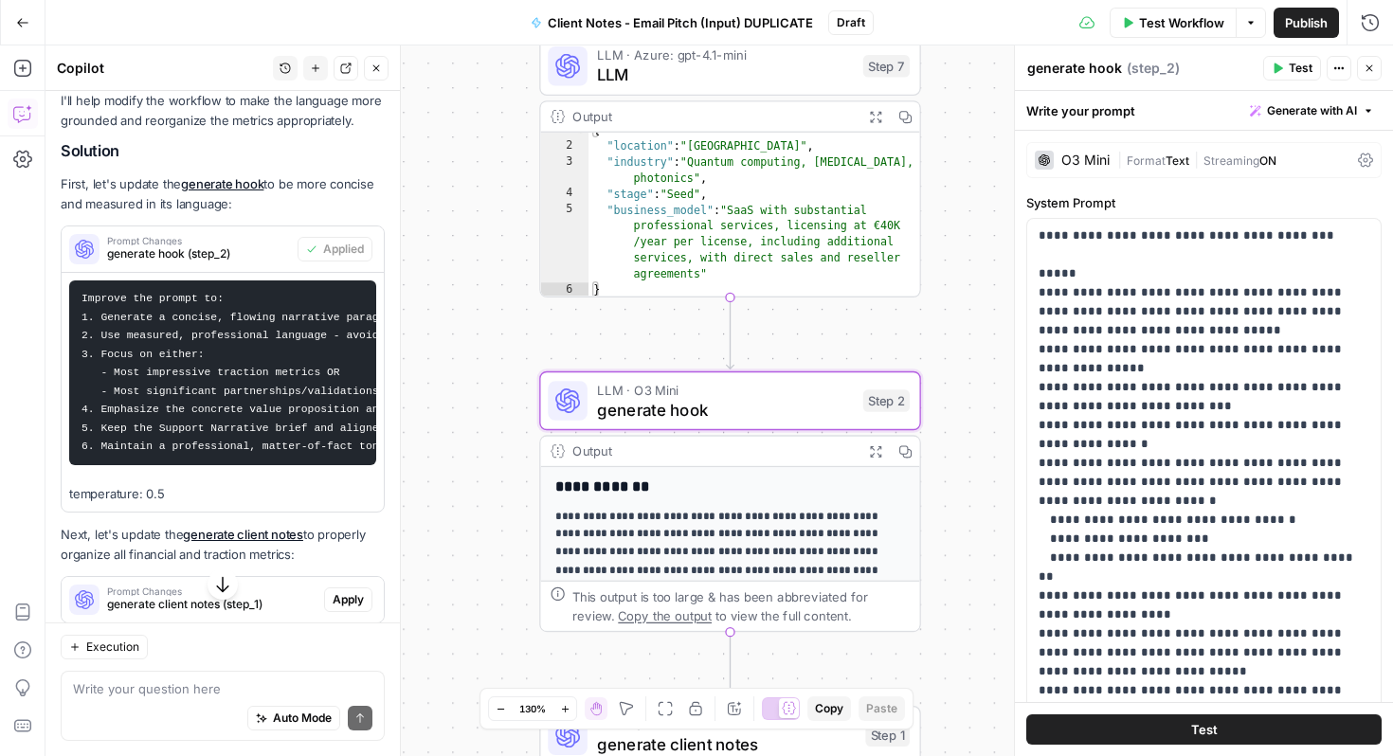
scroll to position [3590, 0]
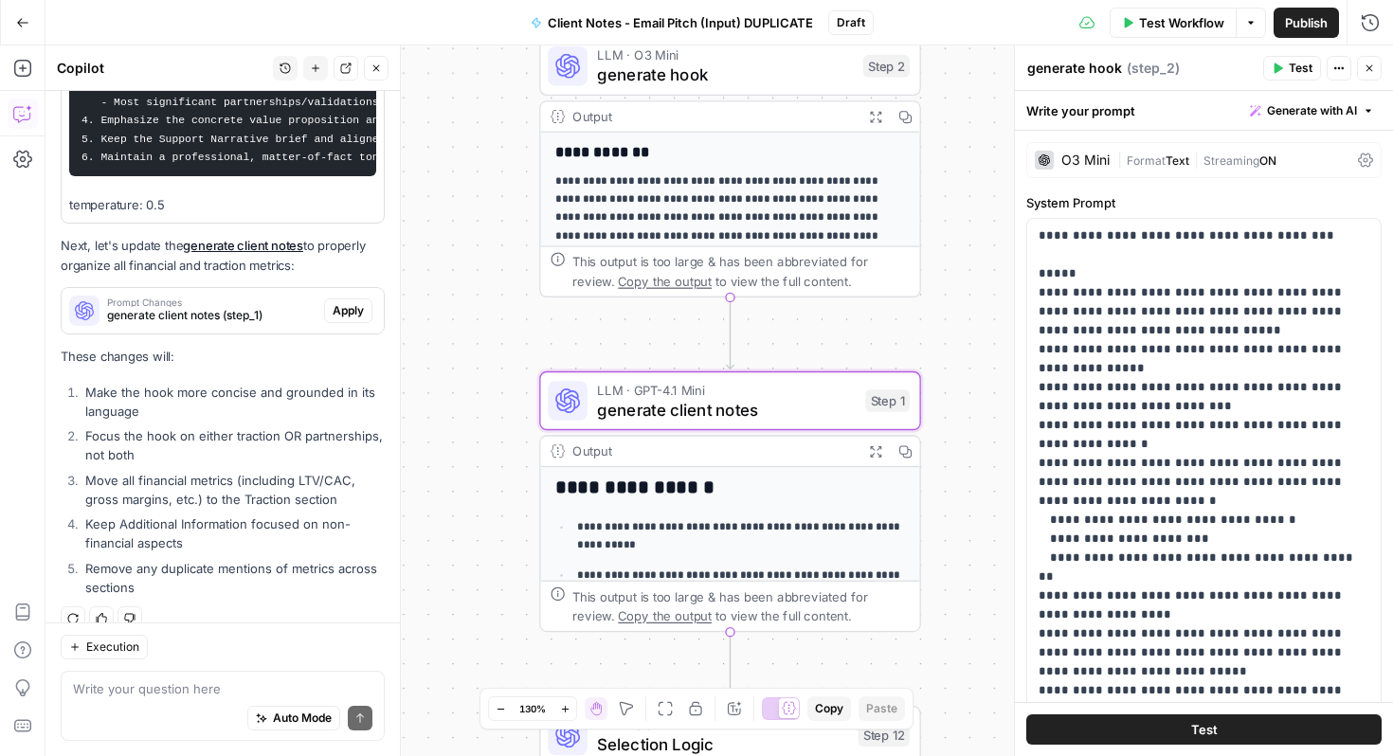
click at [350, 302] on span "Apply" at bounding box center [348, 310] width 31 height 17
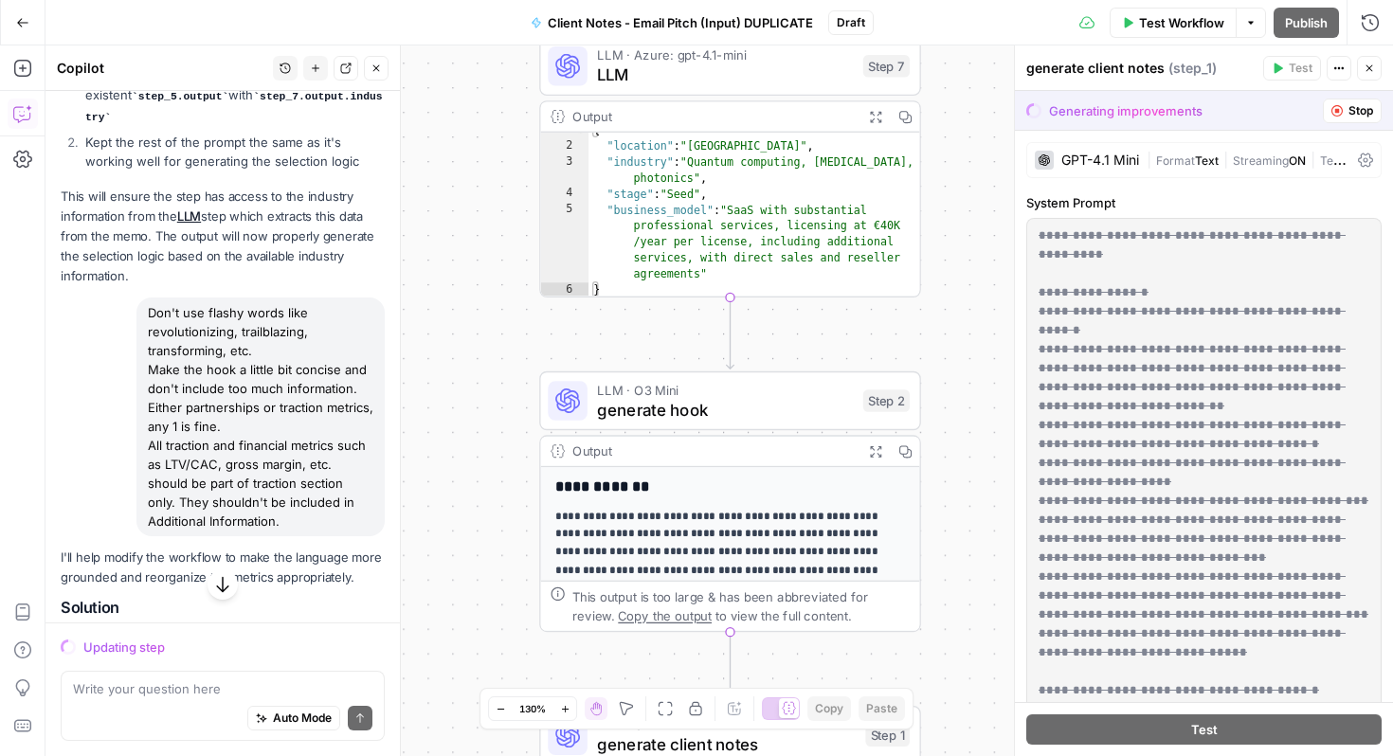
scroll to position [3438, 0]
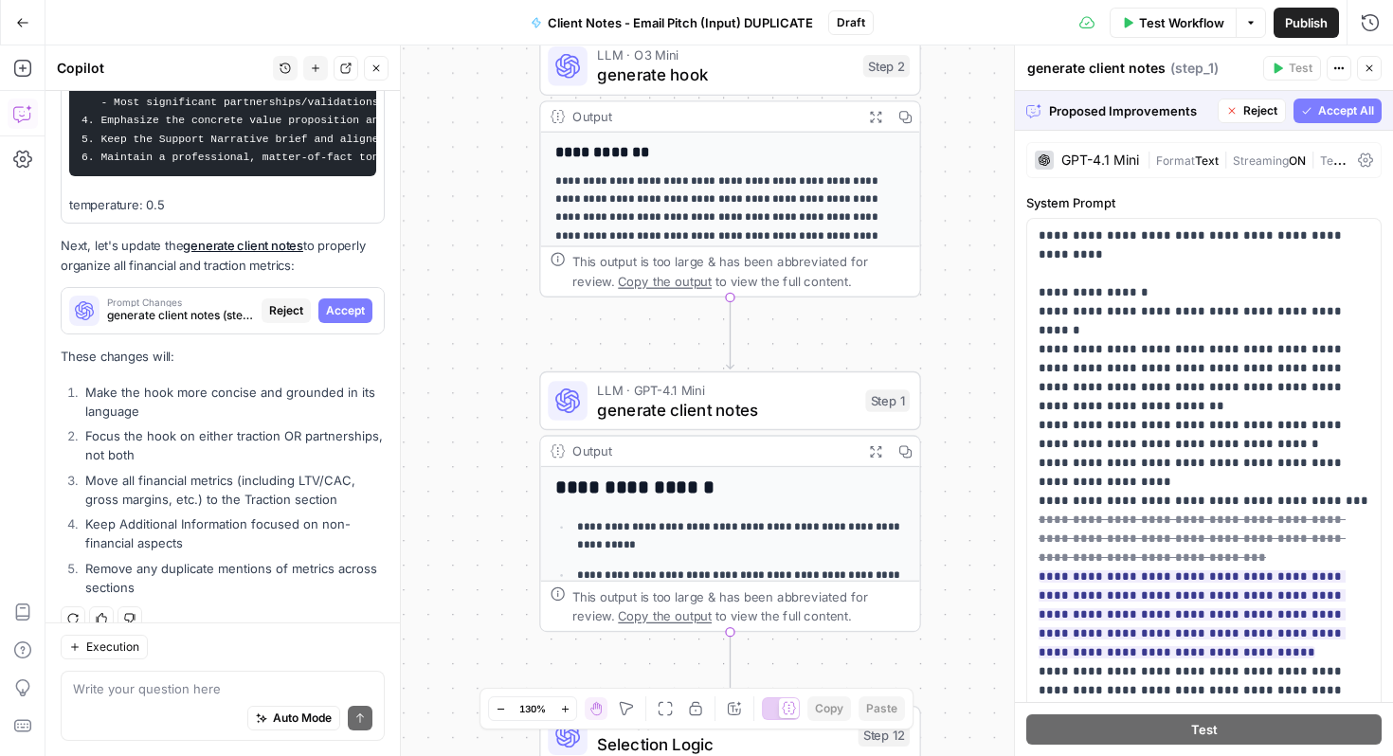
click at [1329, 118] on span "Accept All" at bounding box center [1347, 110] width 56 height 17
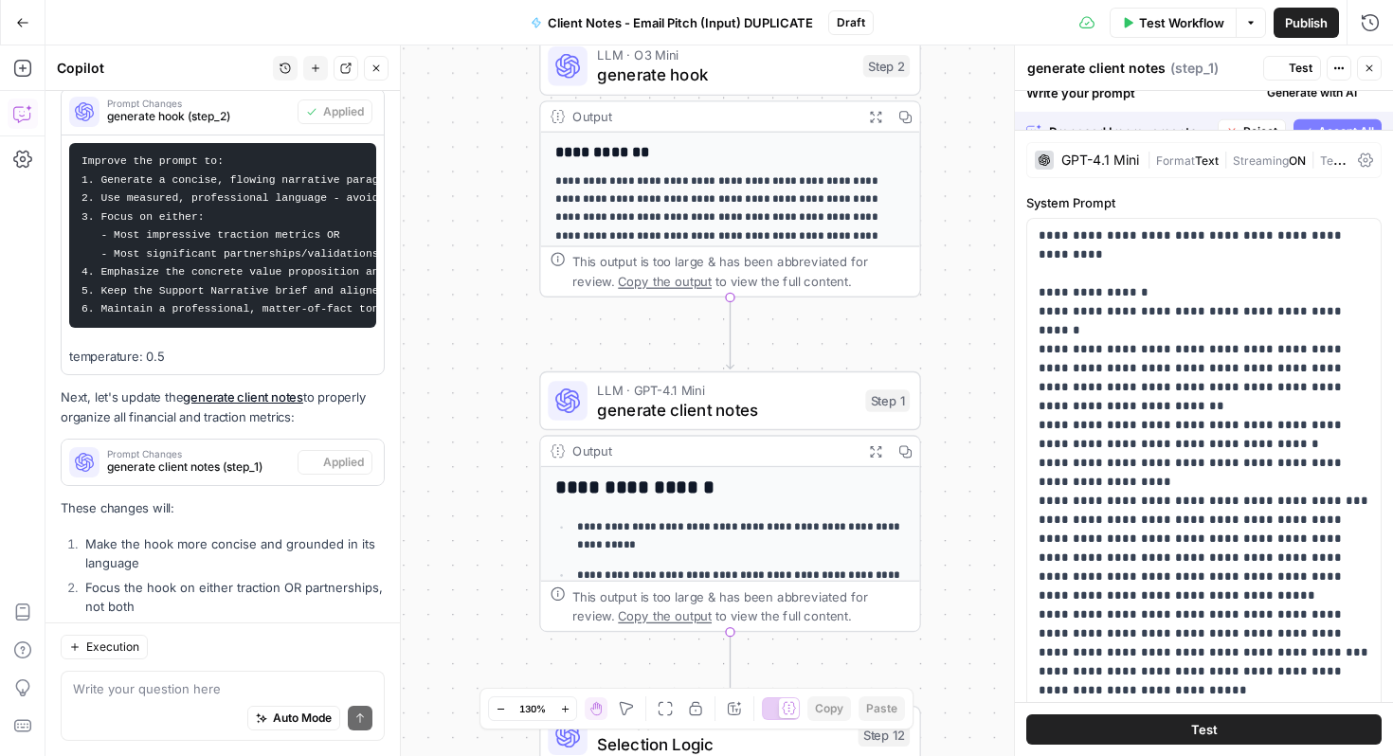
scroll to position [3590, 0]
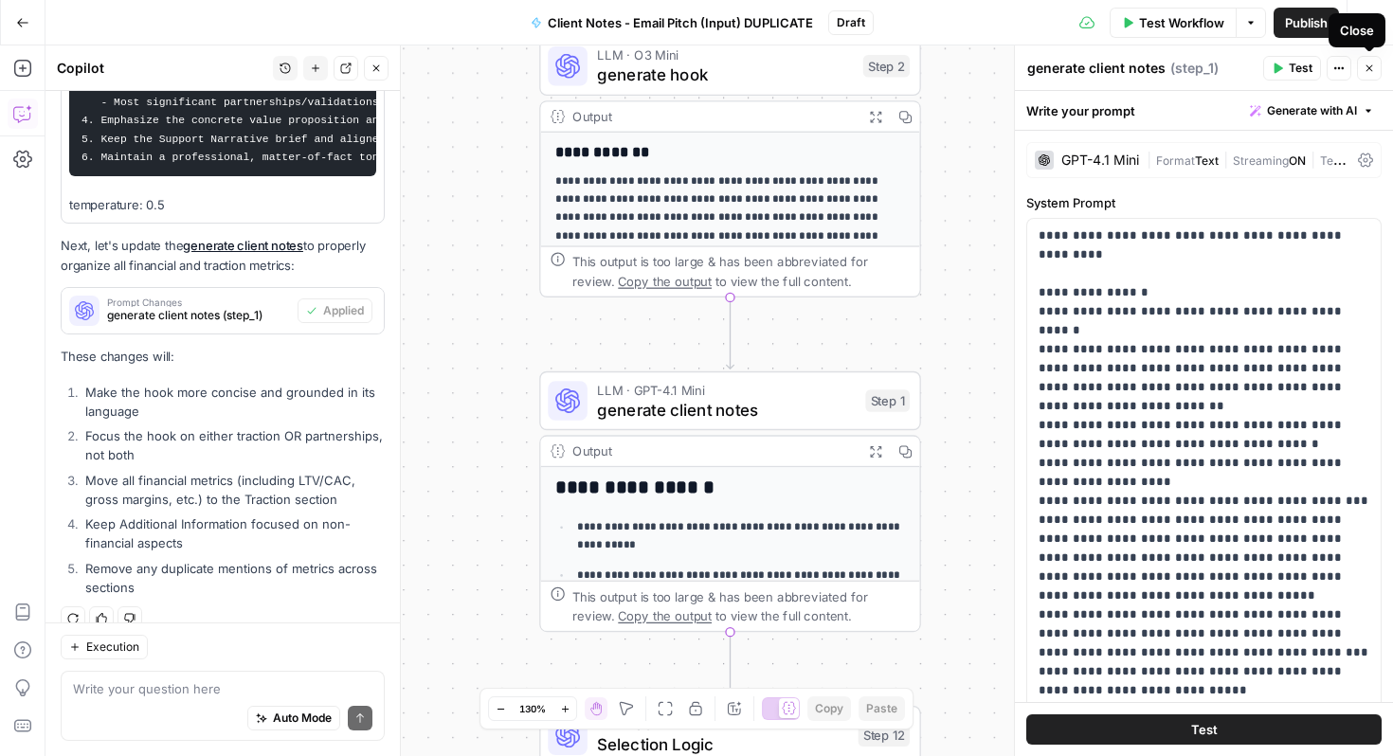
click at [1360, 72] on button "Close" at bounding box center [1369, 68] width 25 height 25
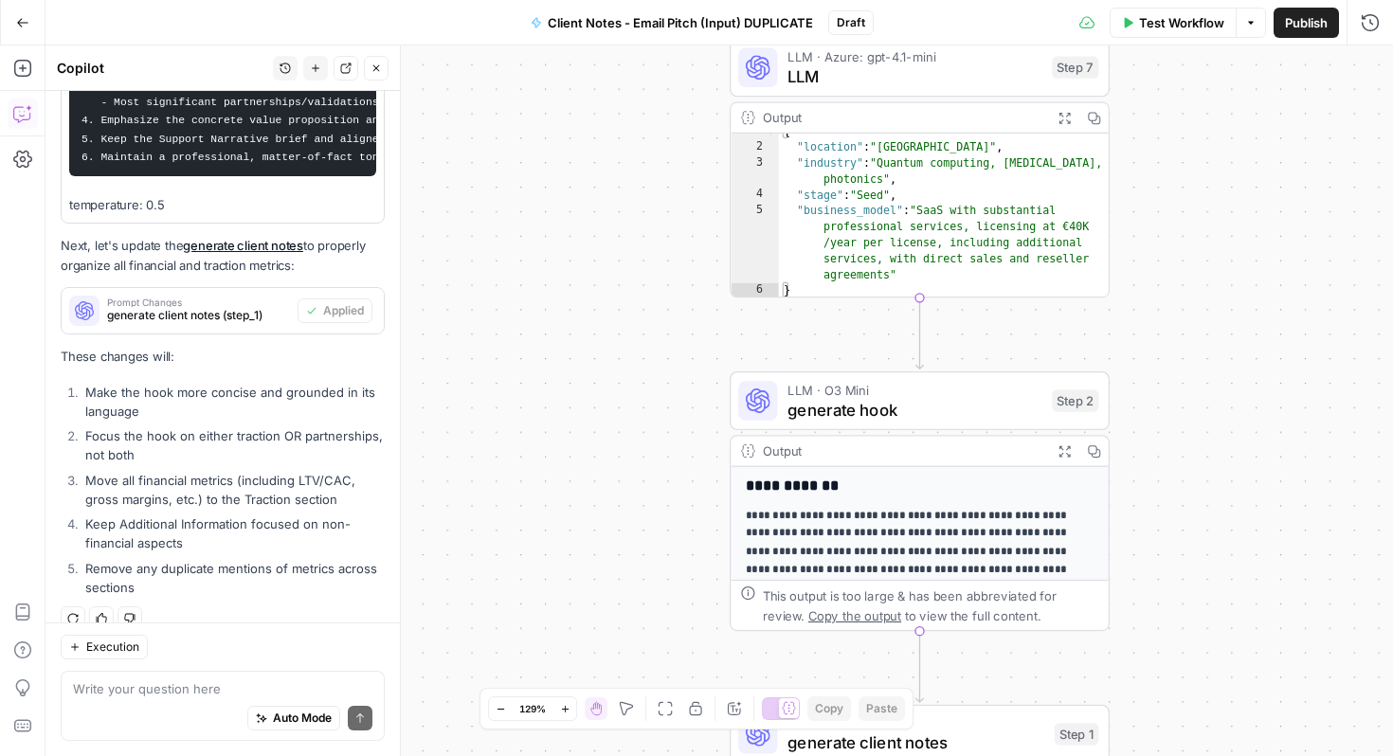
click at [366, 77] on button "Close" at bounding box center [376, 68] width 25 height 25
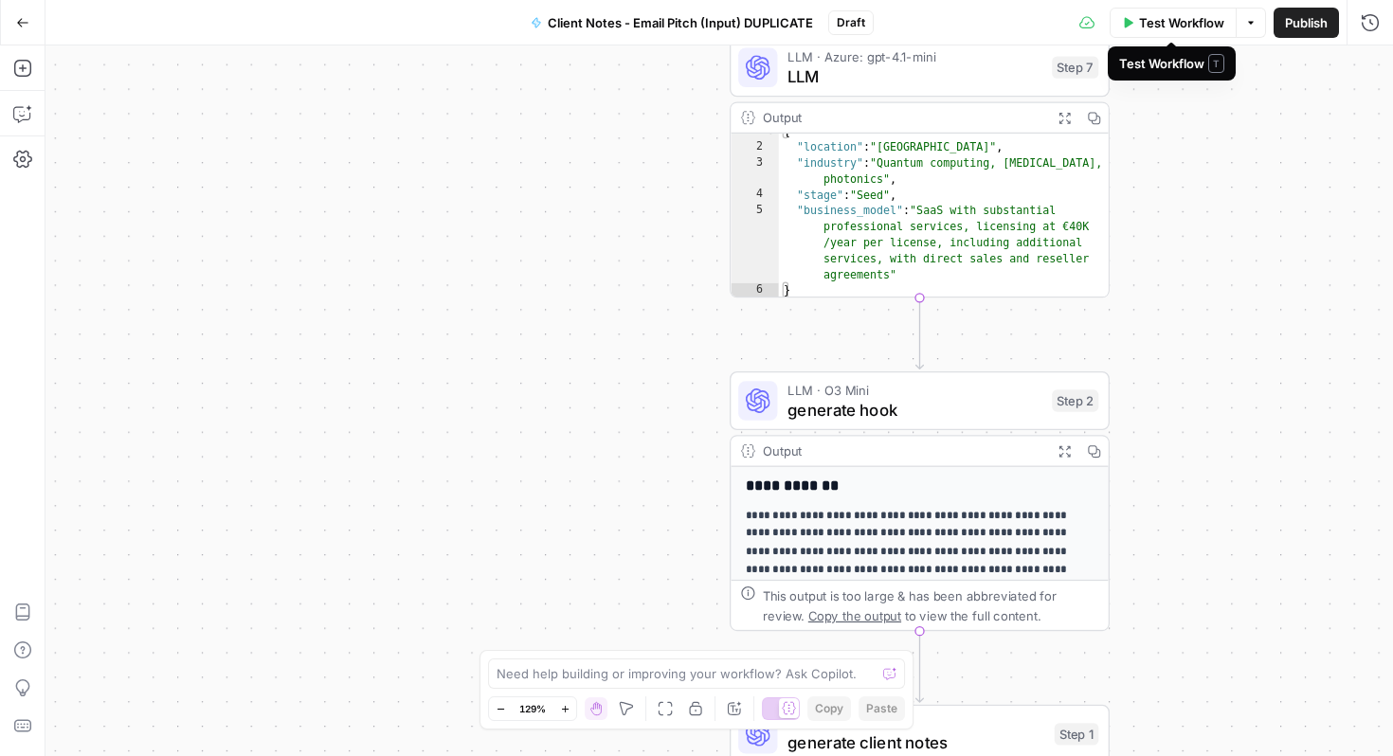
click at [1195, 31] on button "Test Workflow" at bounding box center [1173, 23] width 127 height 30
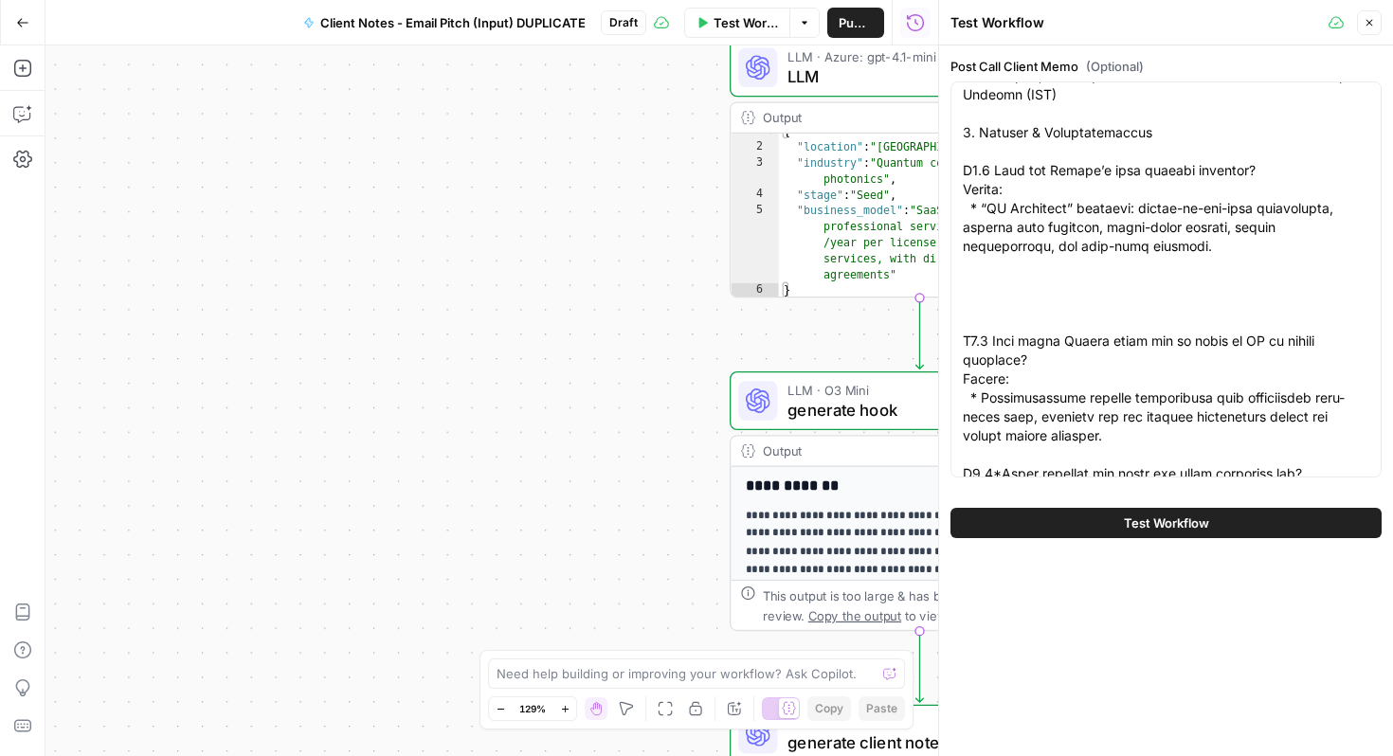
scroll to position [2855, 0]
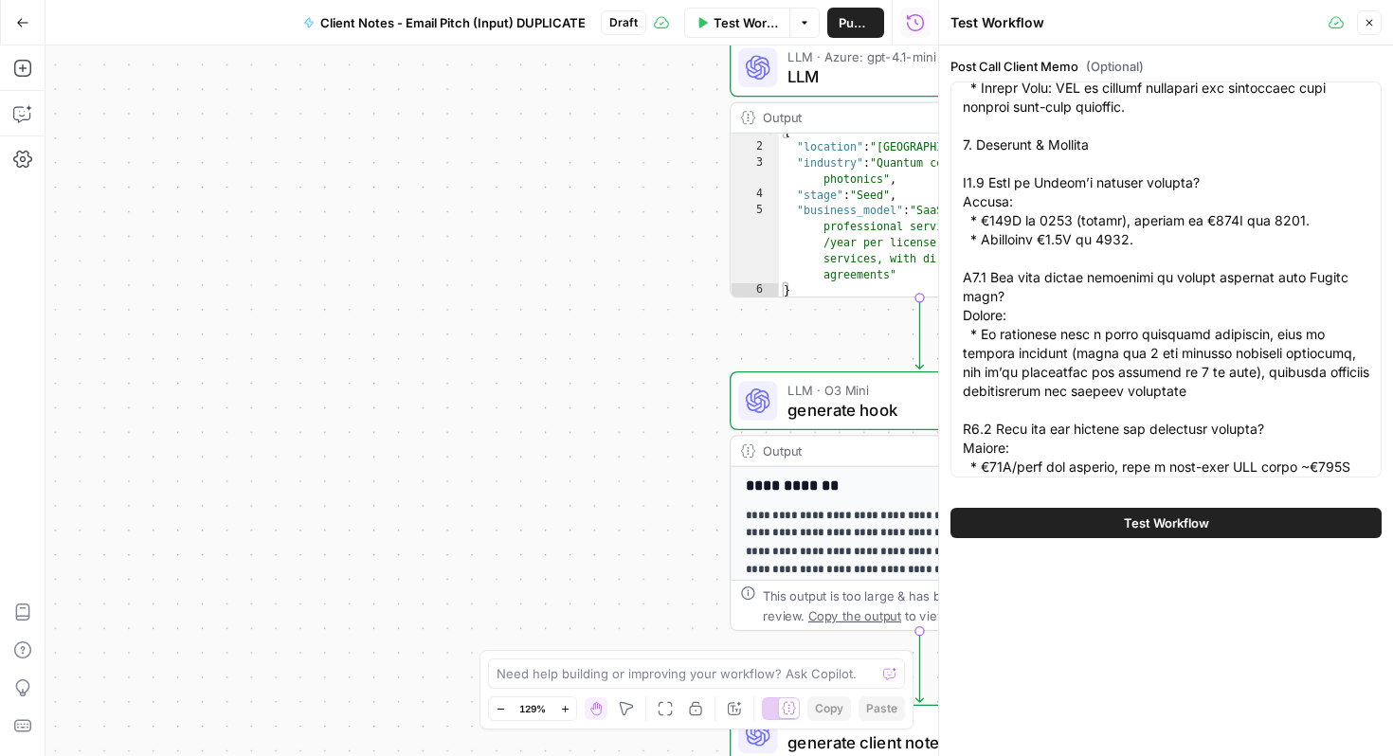
click at [1167, 520] on span "Test Workflow" at bounding box center [1166, 523] width 85 height 19
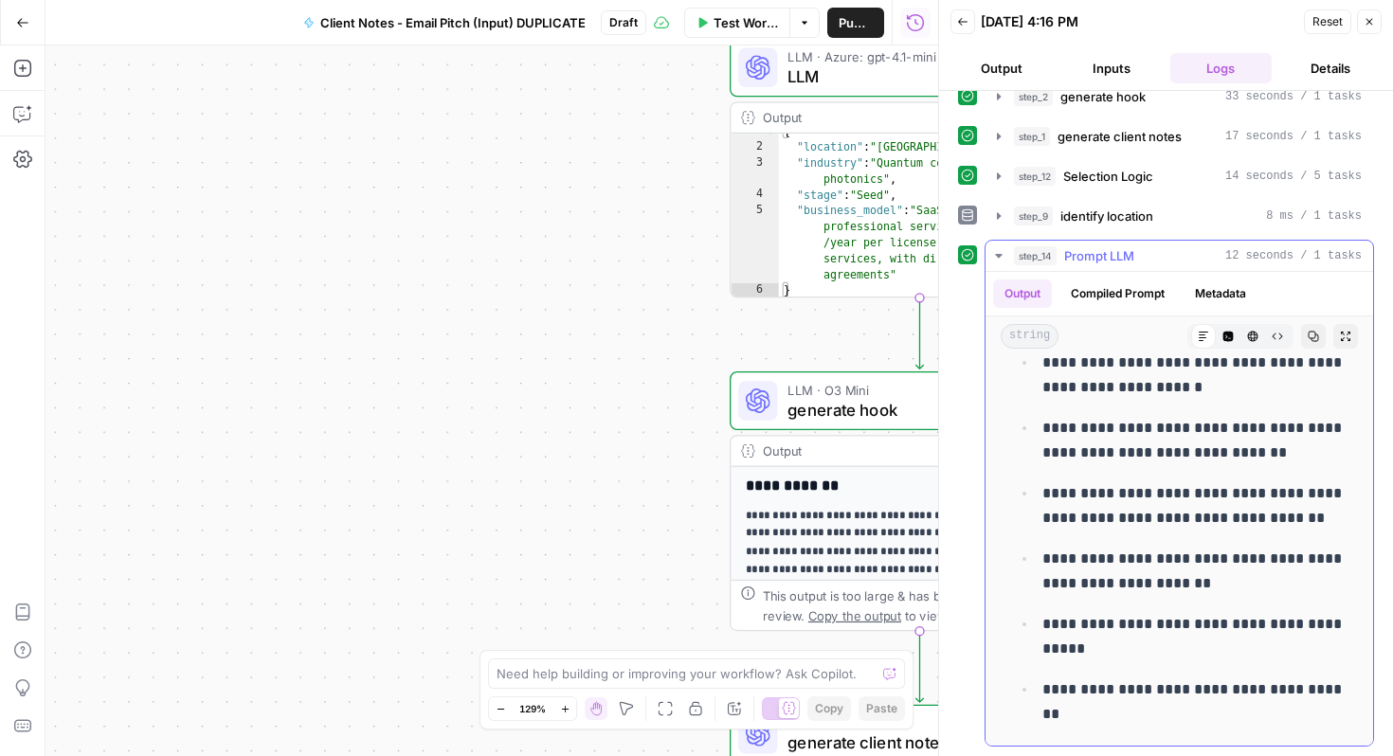
scroll to position [2660, 0]
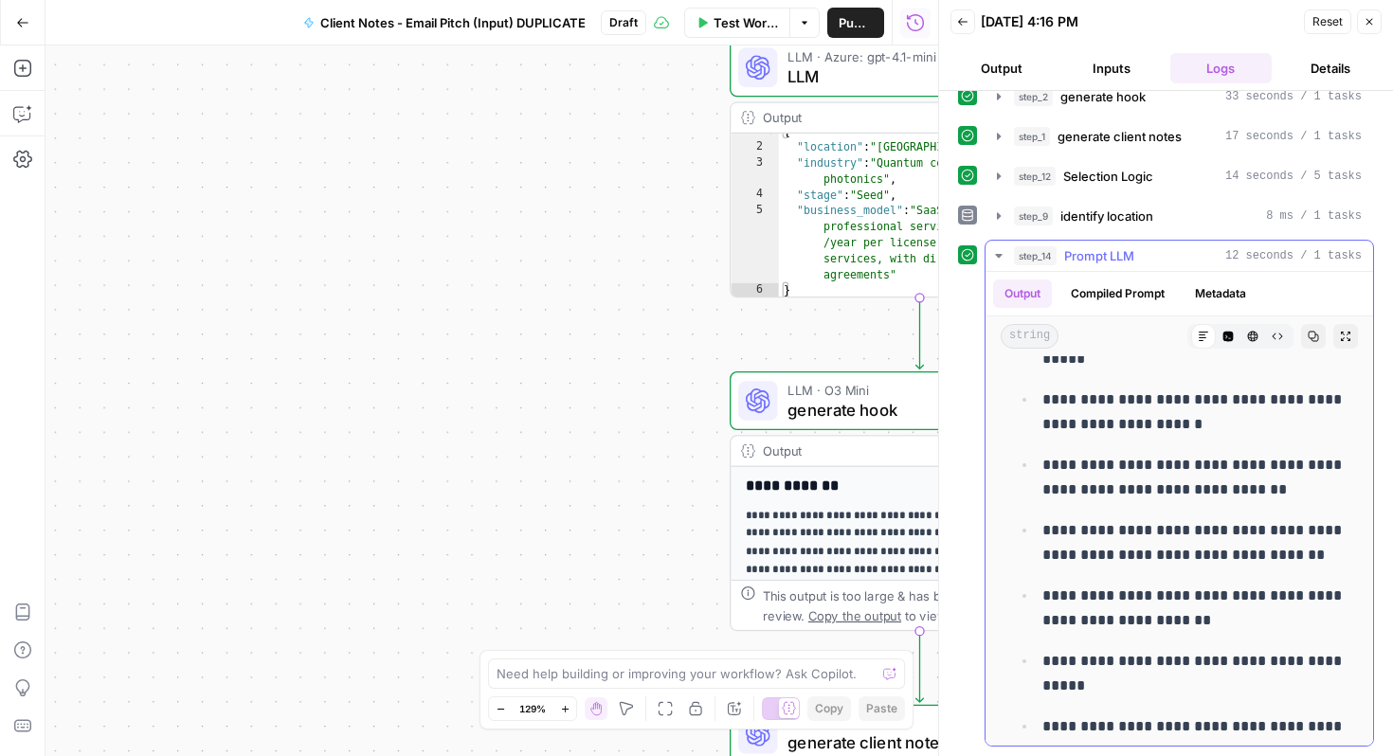
click at [1213, 520] on p "**********" at bounding box center [1195, 543] width 304 height 49
click at [1216, 533] on p "**********" at bounding box center [1195, 543] width 304 height 49
click at [1219, 558] on p "**********" at bounding box center [1195, 543] width 304 height 49
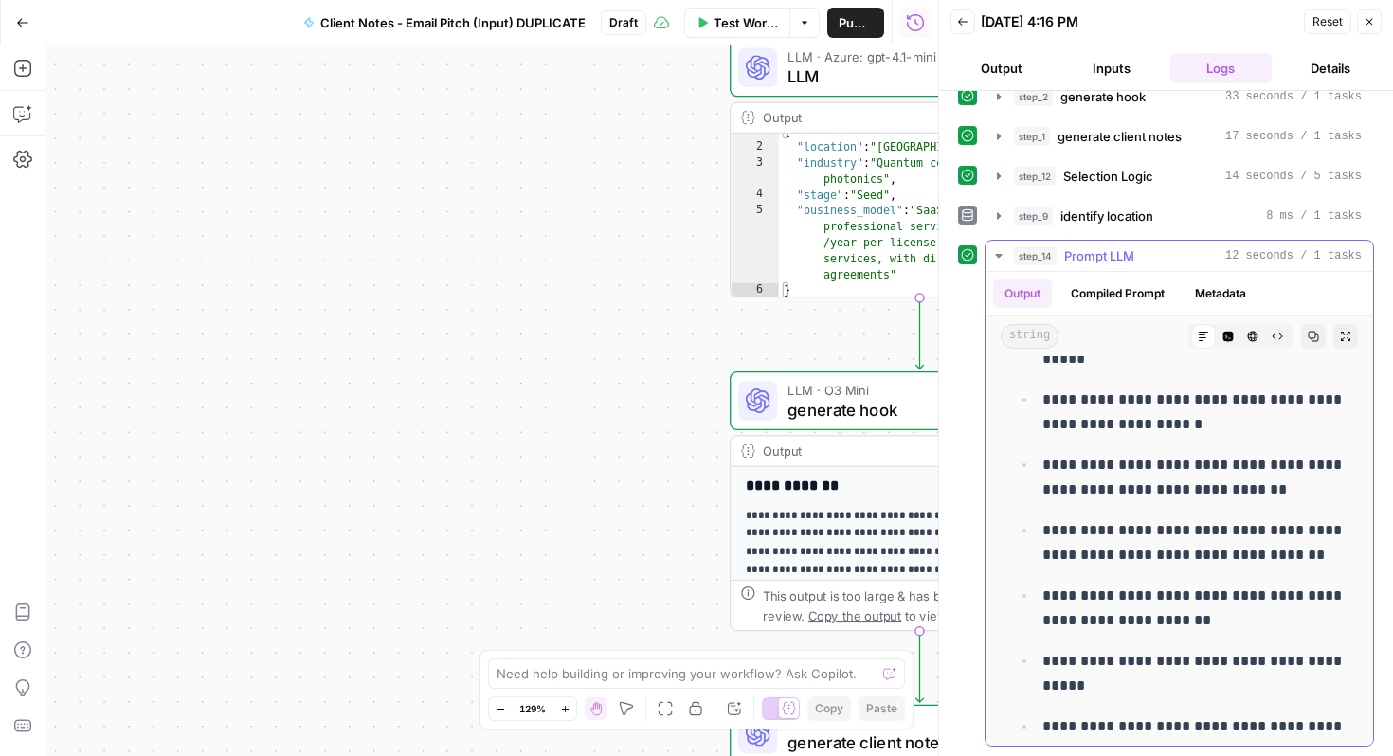
click at [1219, 558] on p "**********" at bounding box center [1195, 543] width 304 height 49
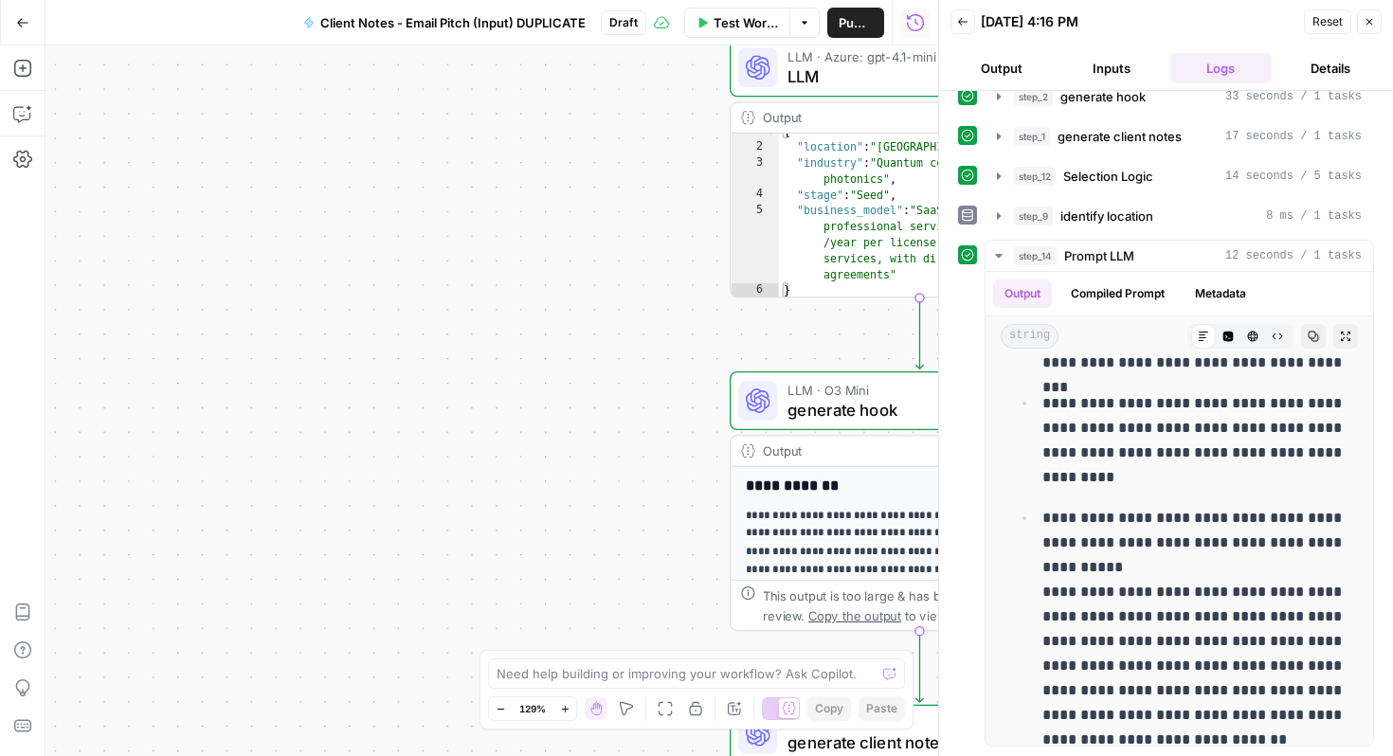
scroll to position [4902, 0]
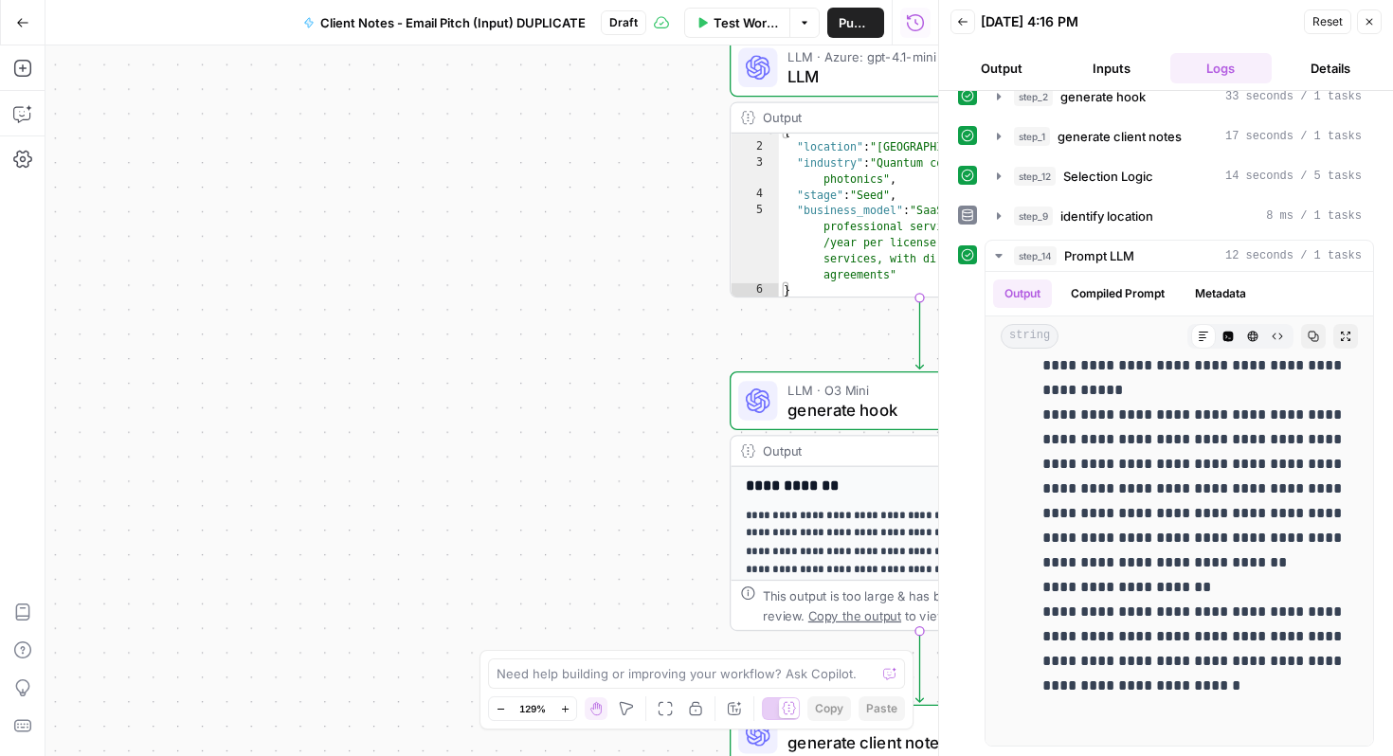
drag, startPoint x: 1014, startPoint y: 380, endPoint x: 1211, endPoint y: 756, distance: 423.6
click at [1211, 756] on div "**********" at bounding box center [1166, 423] width 454 height 665
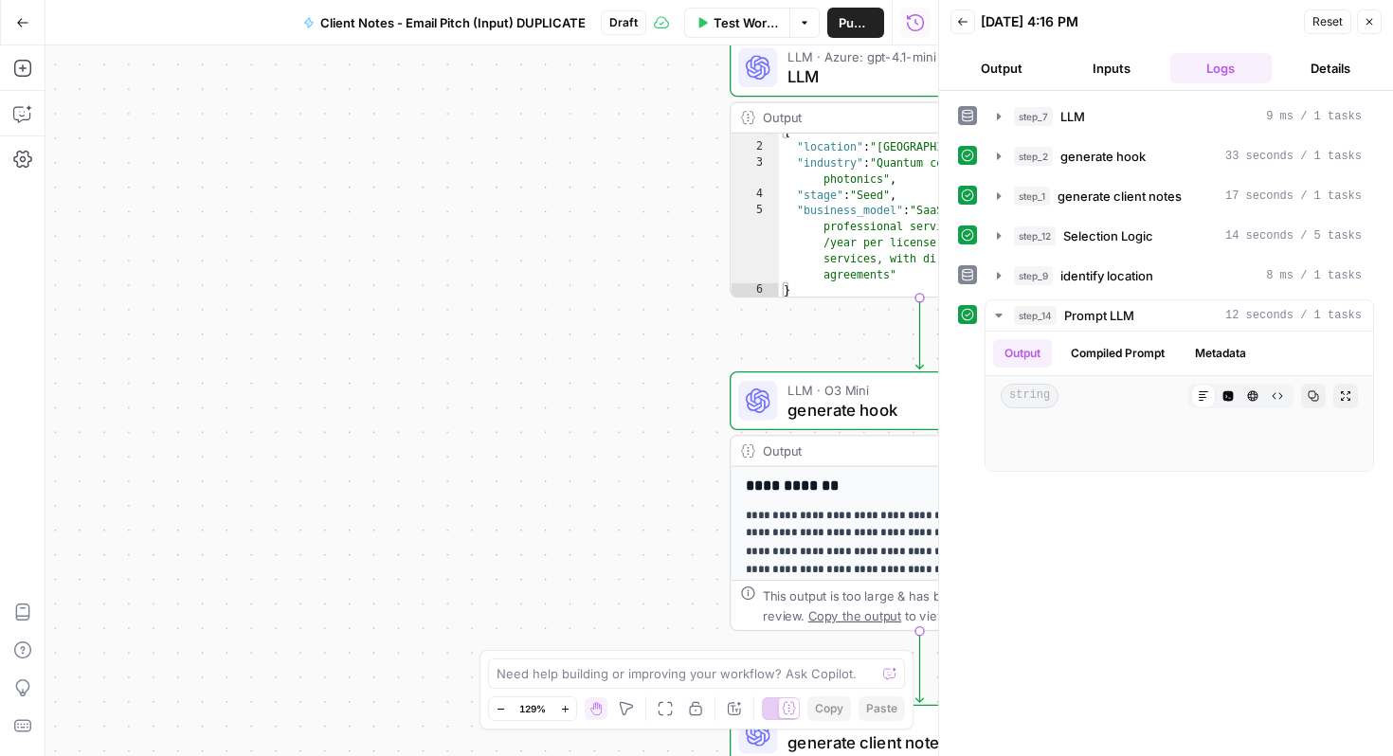
scroll to position [0, 0]
click at [1211, 497] on div "step_7 LLM 9 ms / 1 tasks step_2 generate hook 33 seconds / 1 tasks step_1 gene…" at bounding box center [1166, 423] width 416 height 647
click at [1367, 14] on button "Close" at bounding box center [1369, 21] width 25 height 25
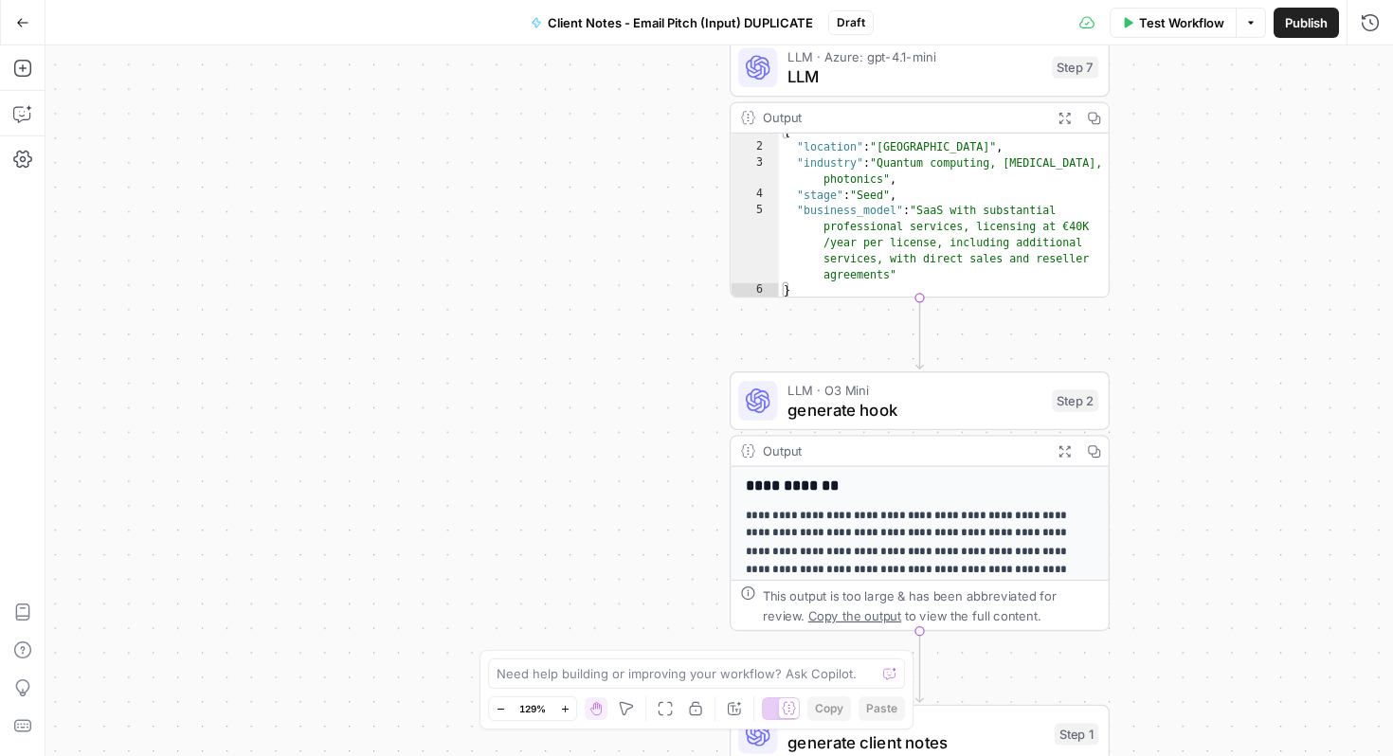
click at [1159, 14] on span "Test Workflow" at bounding box center [1181, 22] width 85 height 19
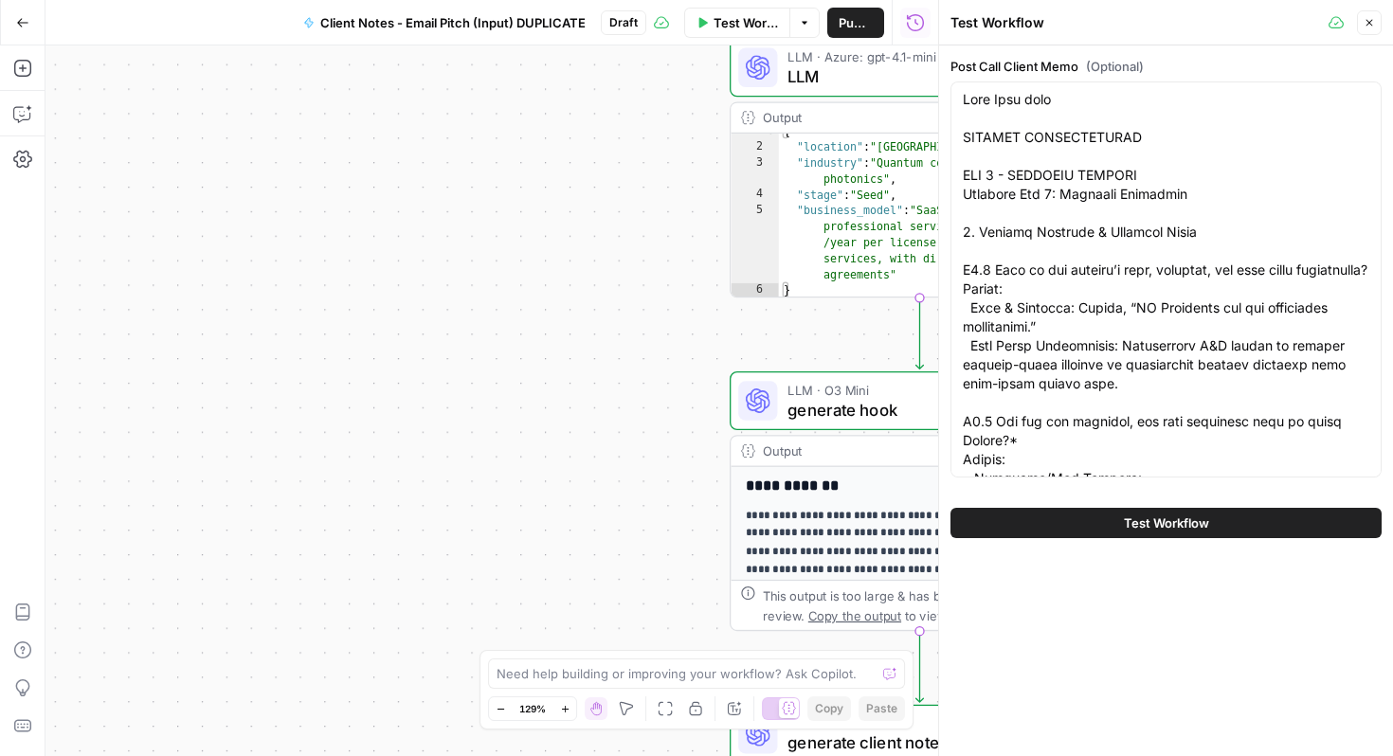
click at [1129, 525] on span "Test Workflow" at bounding box center [1166, 523] width 85 height 19
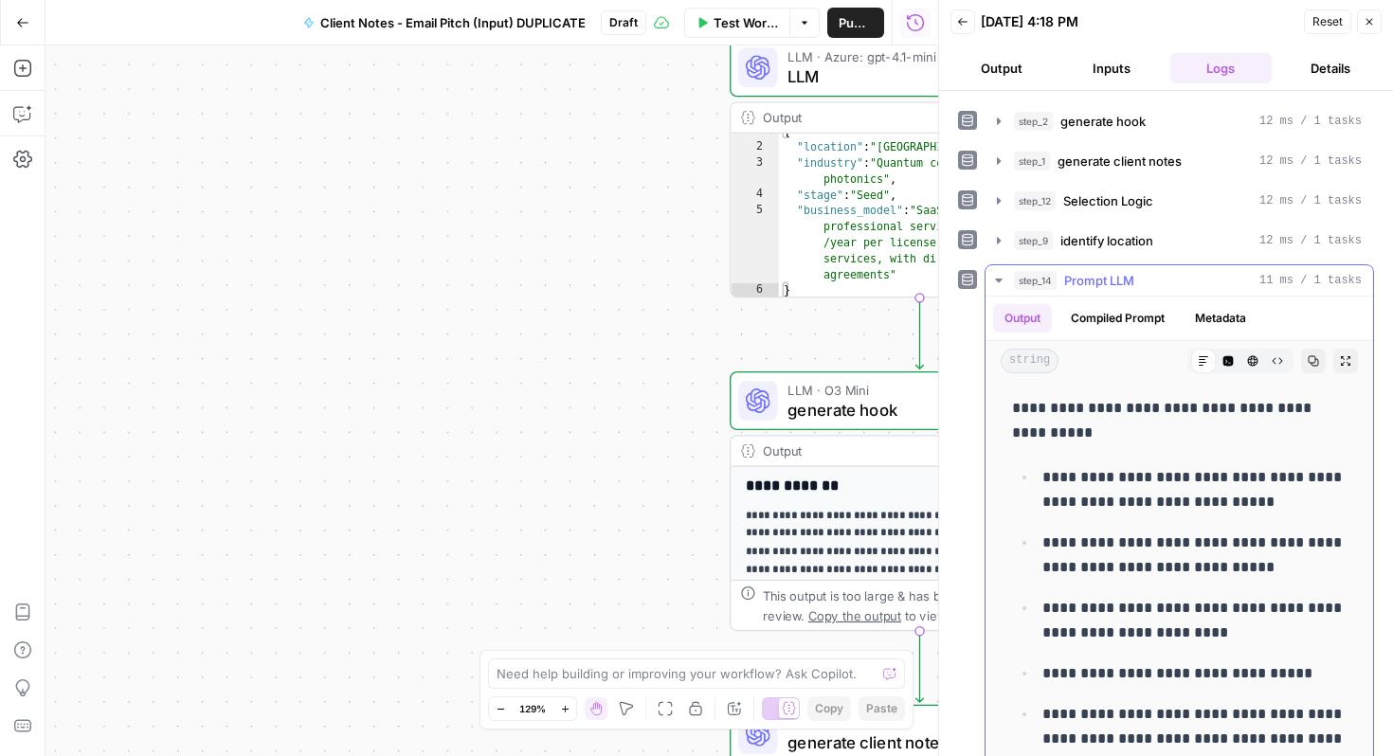
scroll to position [49, 0]
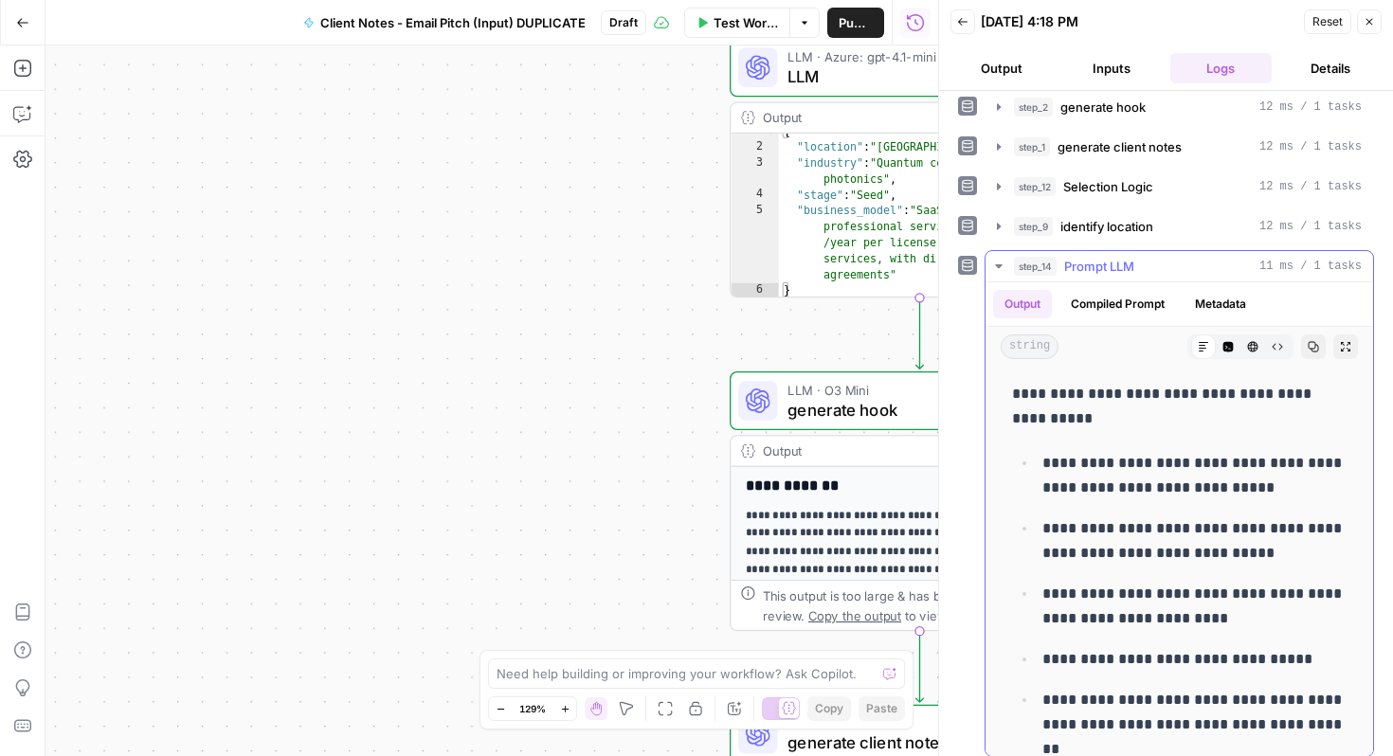
drag, startPoint x: 1013, startPoint y: 442, endPoint x: 1120, endPoint y: 756, distance: 331.6
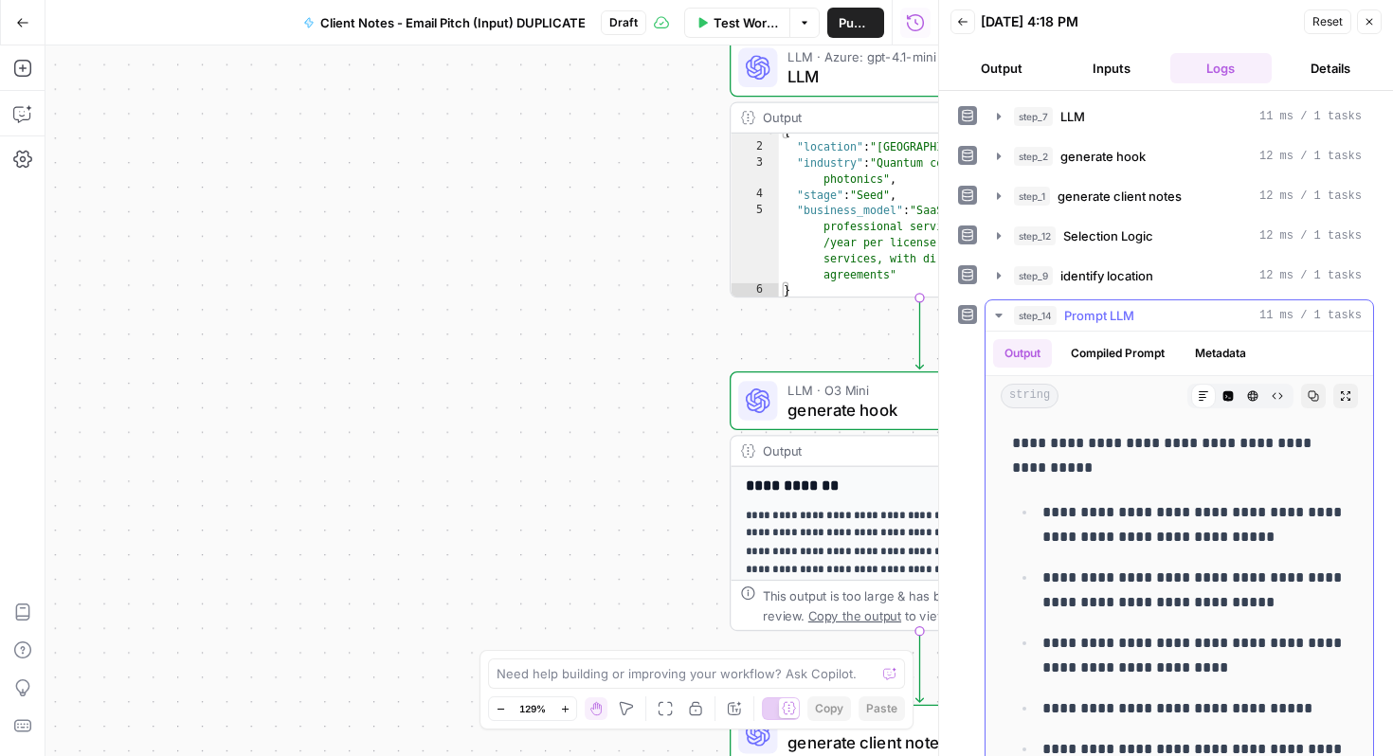
click at [1084, 571] on p "**********" at bounding box center [1195, 590] width 304 height 49
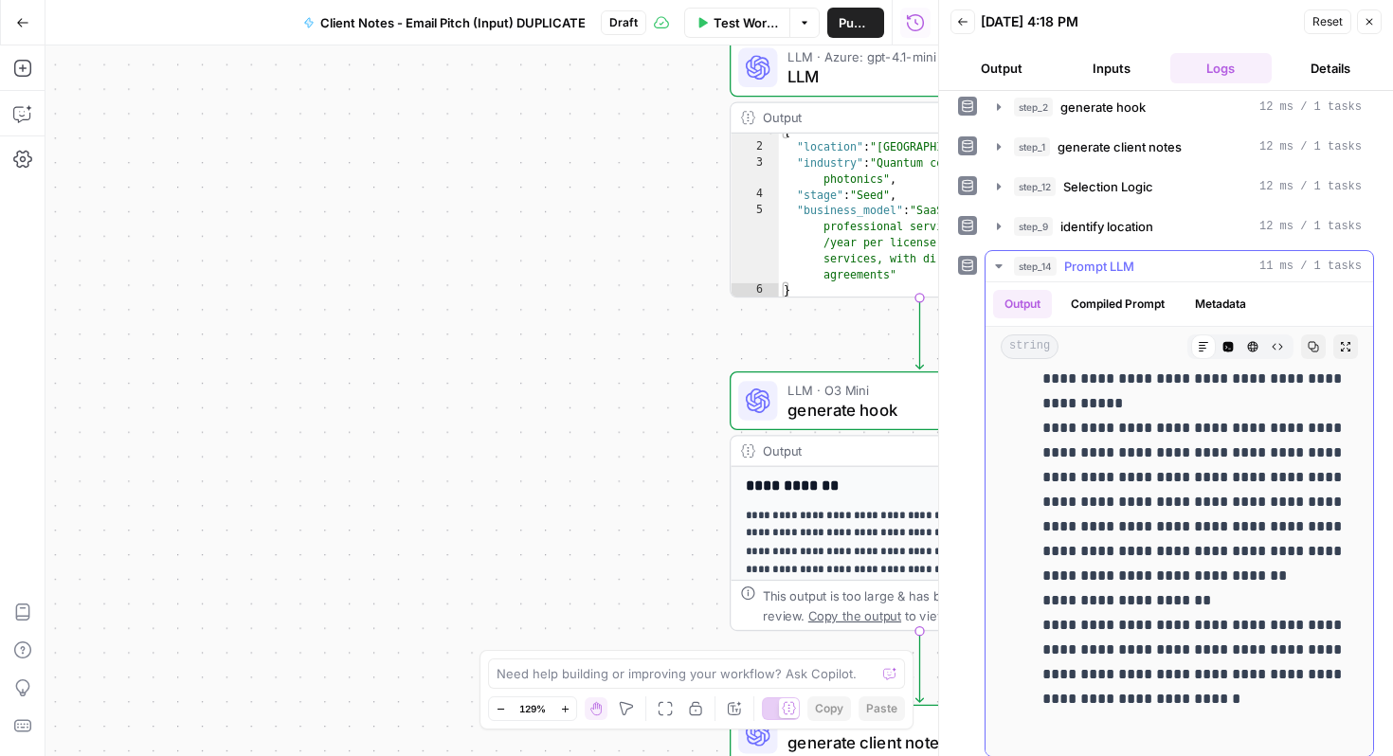
scroll to position [60, 0]
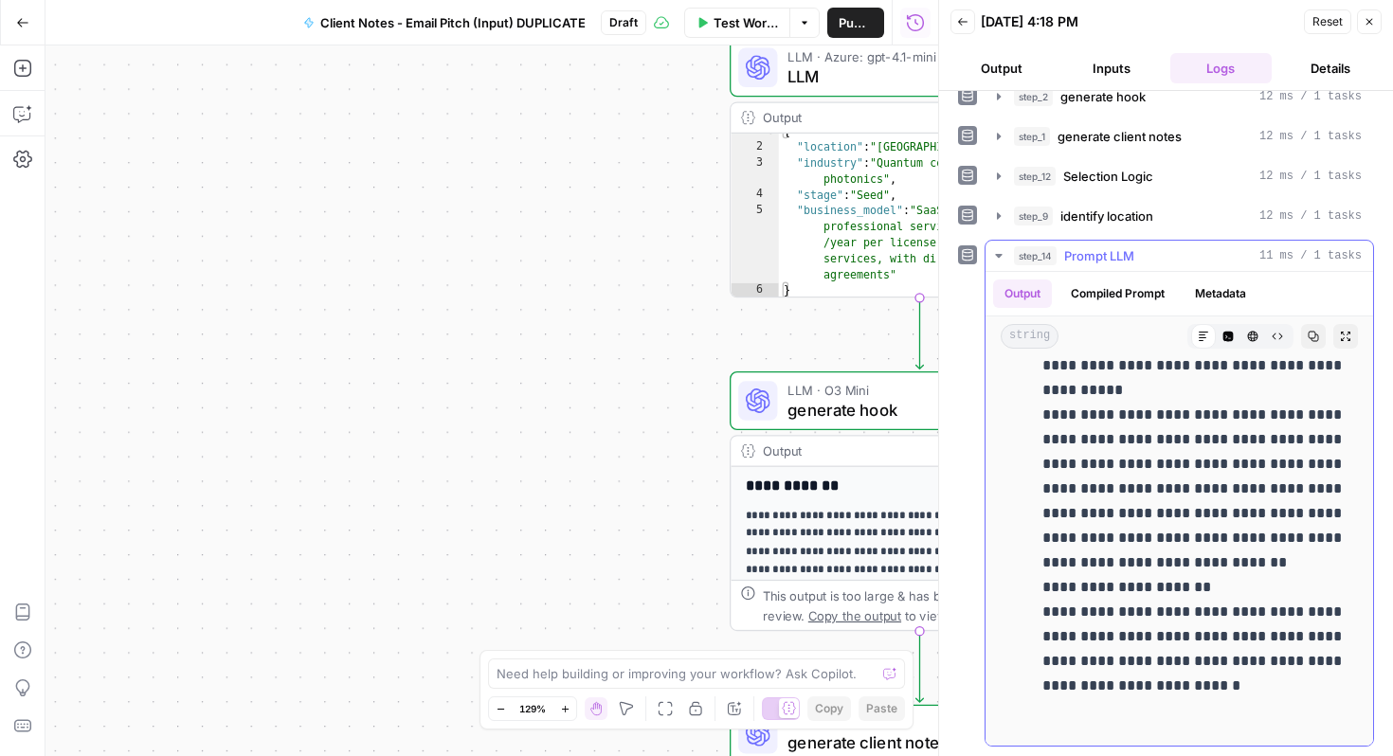
drag, startPoint x: 1015, startPoint y: 446, endPoint x: 1110, endPoint y: 756, distance: 323.2
click at [1110, 756] on div "**********" at bounding box center [1166, 423] width 454 height 665
copy div "**********"
click at [24, 118] on icon "button" at bounding box center [21, 114] width 16 height 15
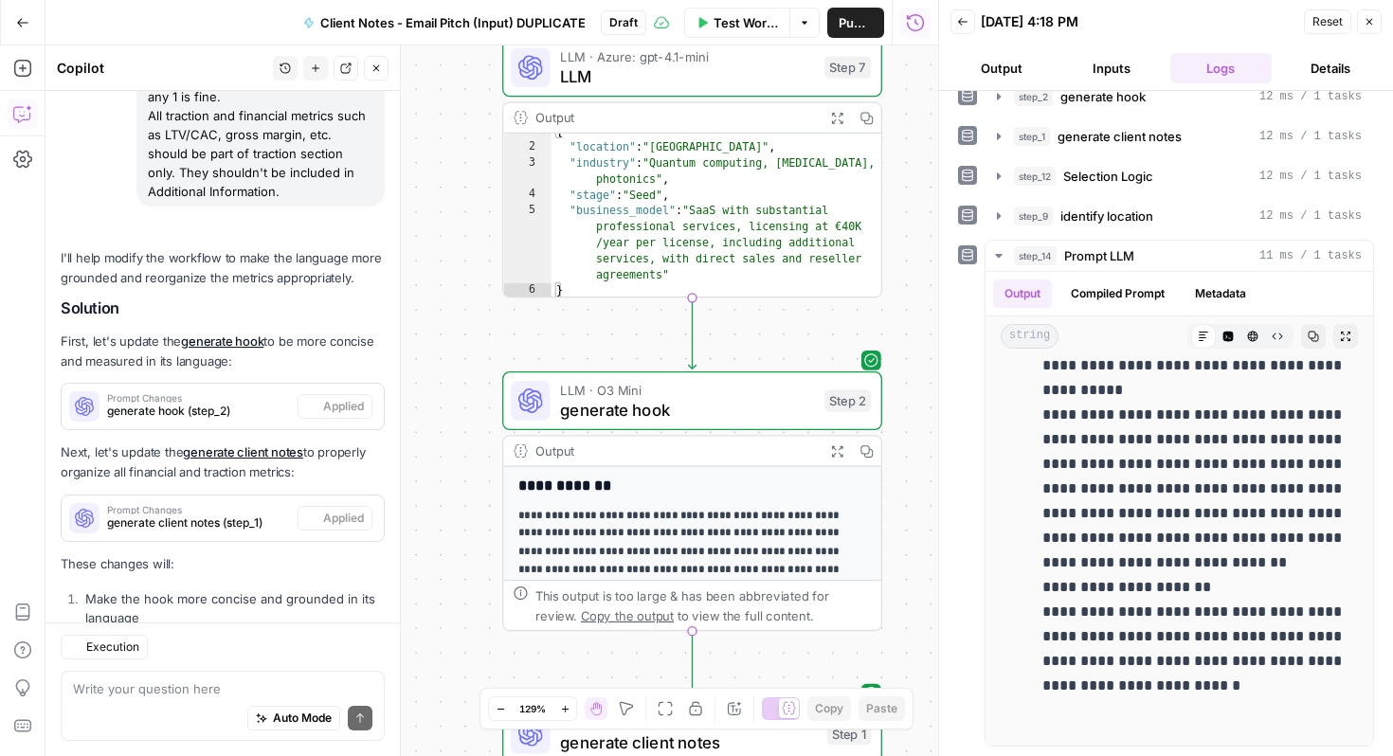
scroll to position [3350, 0]
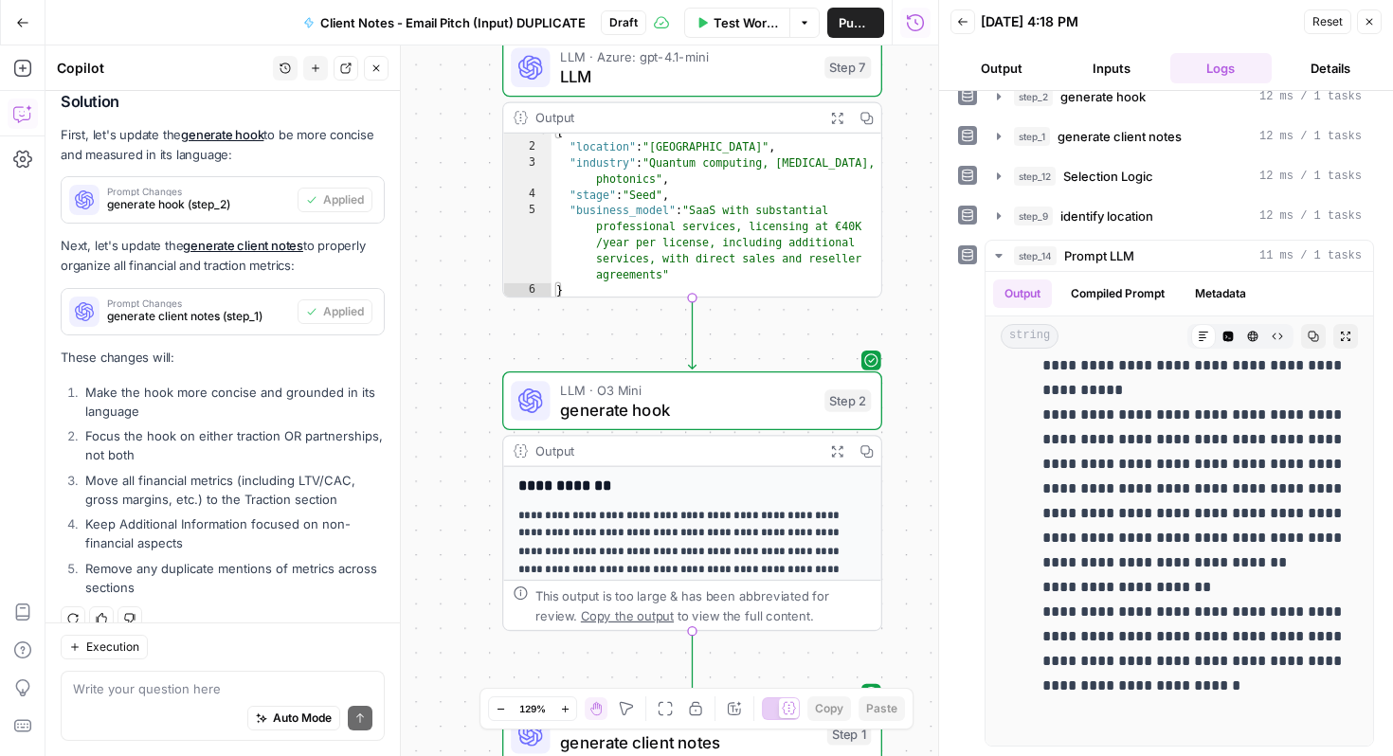
click at [116, 683] on textarea at bounding box center [223, 689] width 300 height 19
type textarea "make hook more concise"
click at [360, 724] on button "Send" at bounding box center [360, 718] width 25 height 25
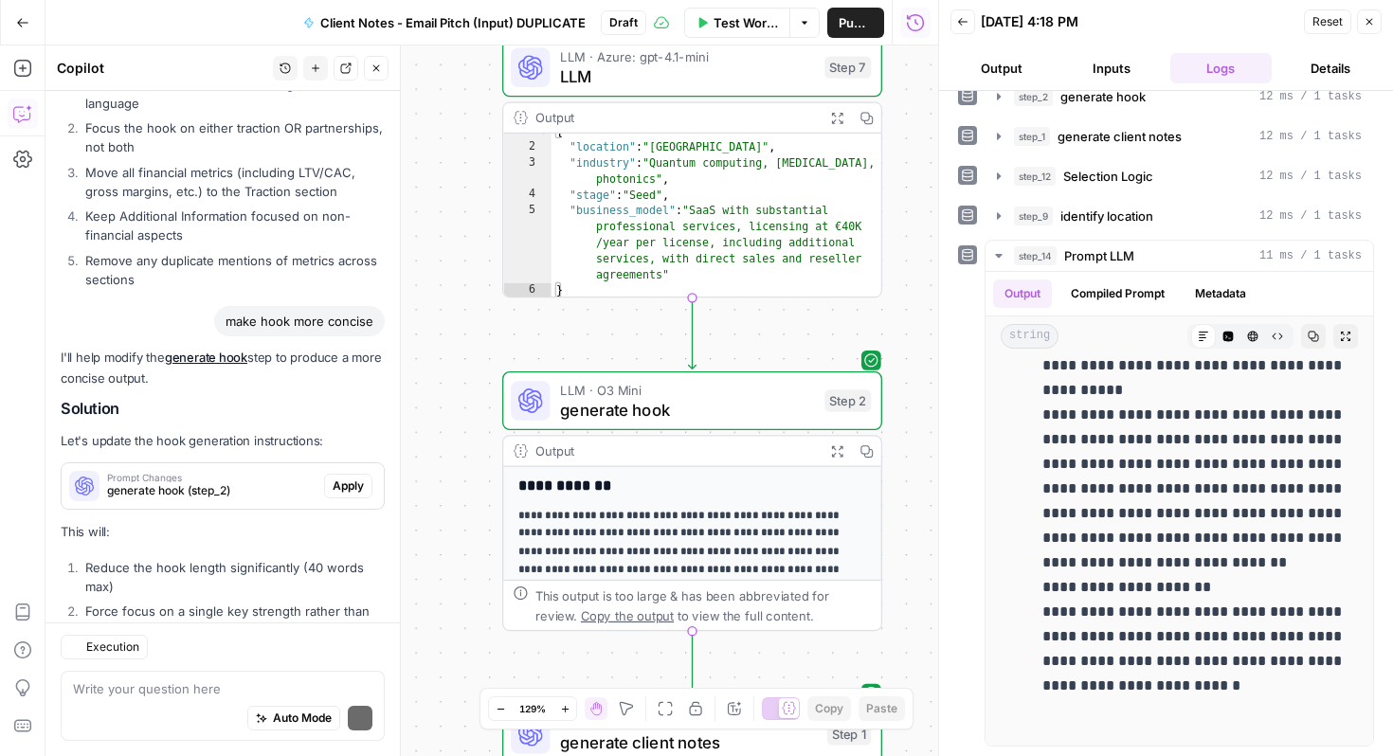
scroll to position [3865, 0]
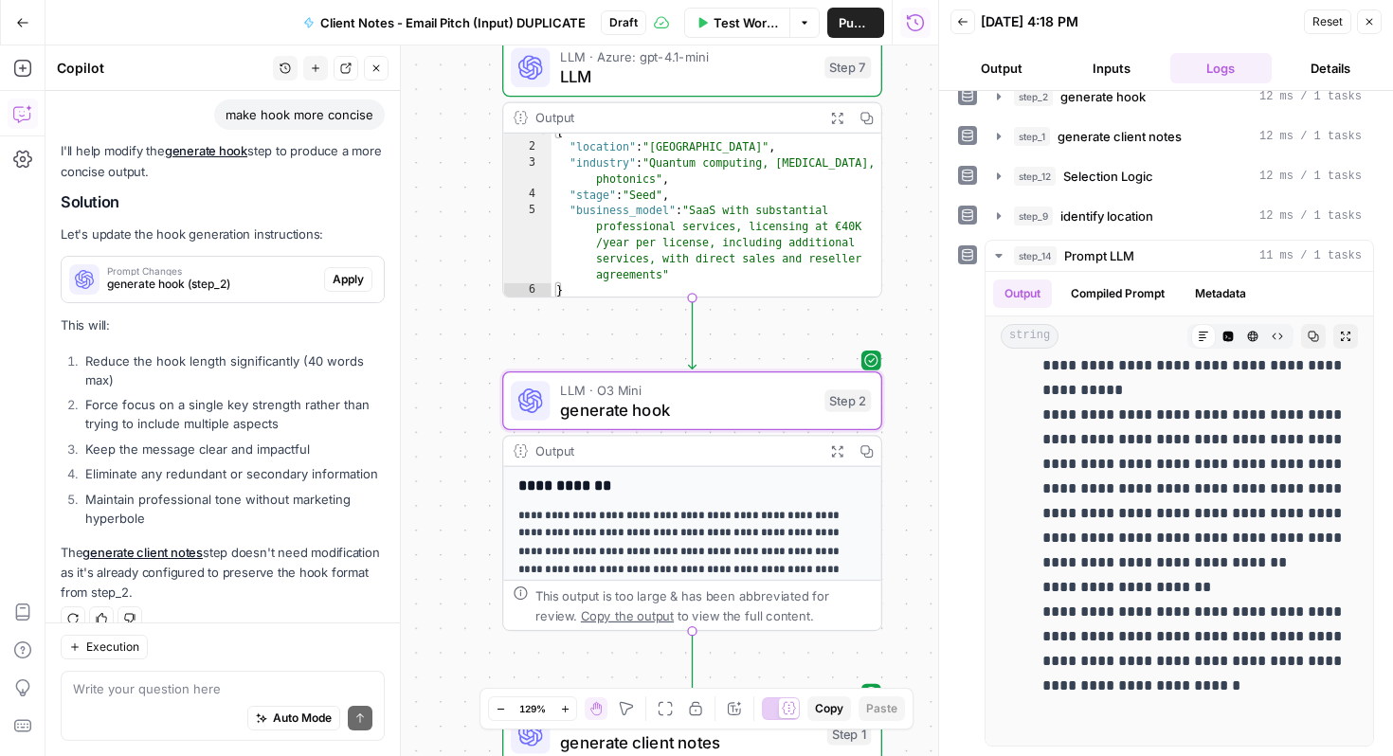
click at [350, 271] on span "Apply" at bounding box center [348, 279] width 31 height 17
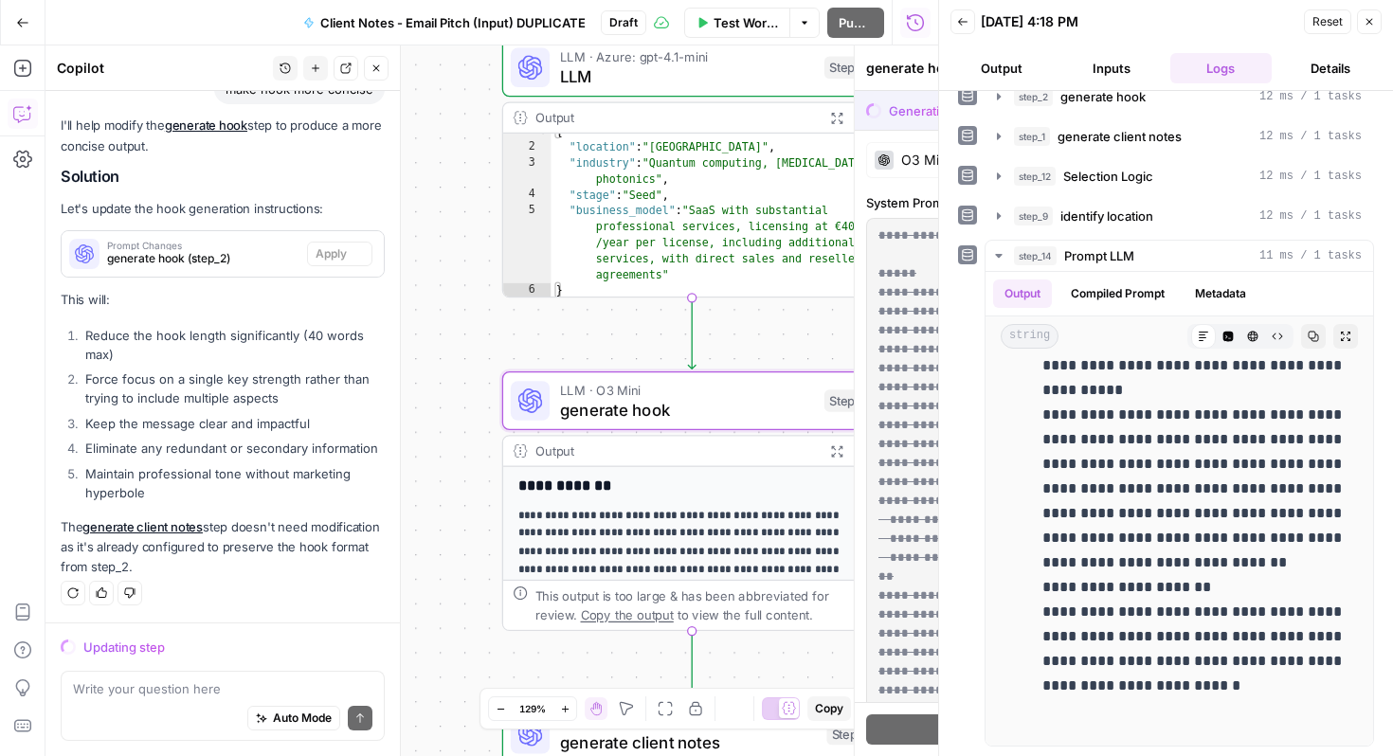
scroll to position [3713, 0]
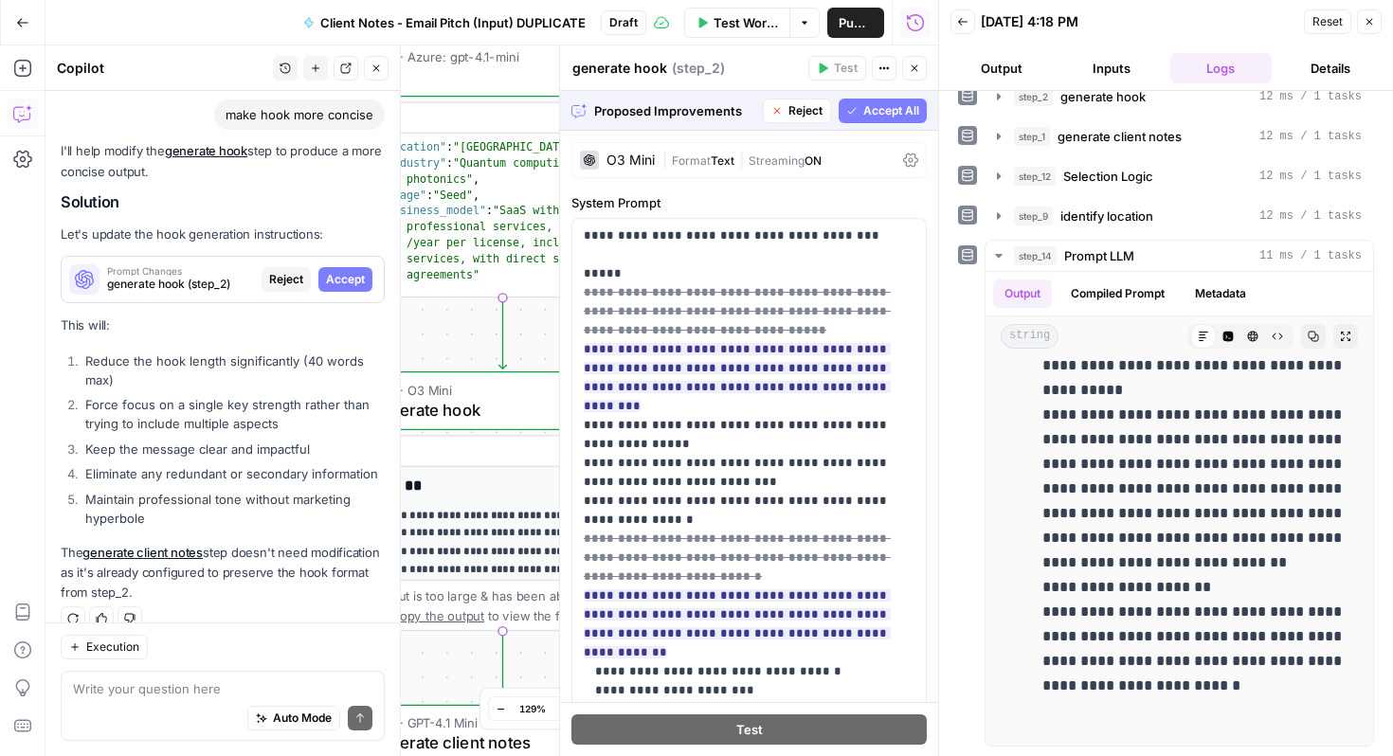
click at [849, 111] on icon "button" at bounding box center [852, 110] width 11 height 11
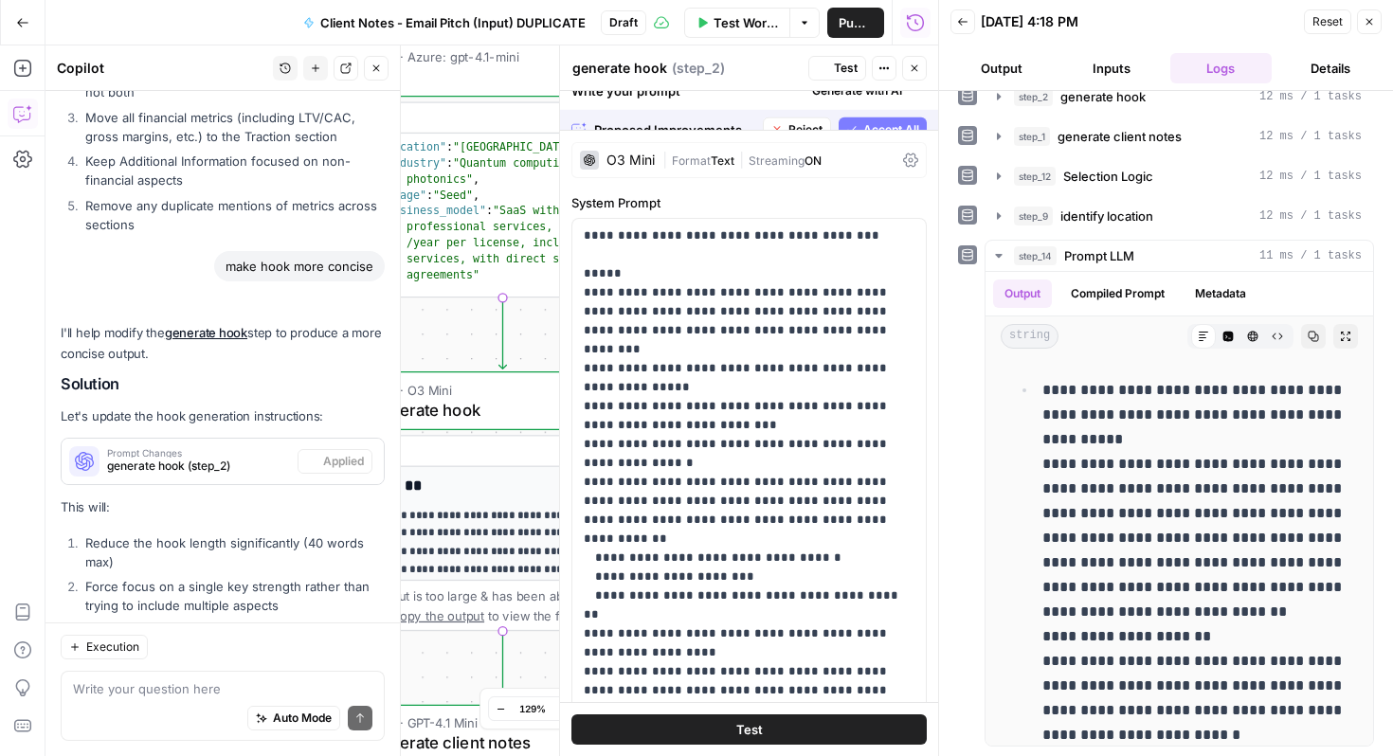
scroll to position [0, 0]
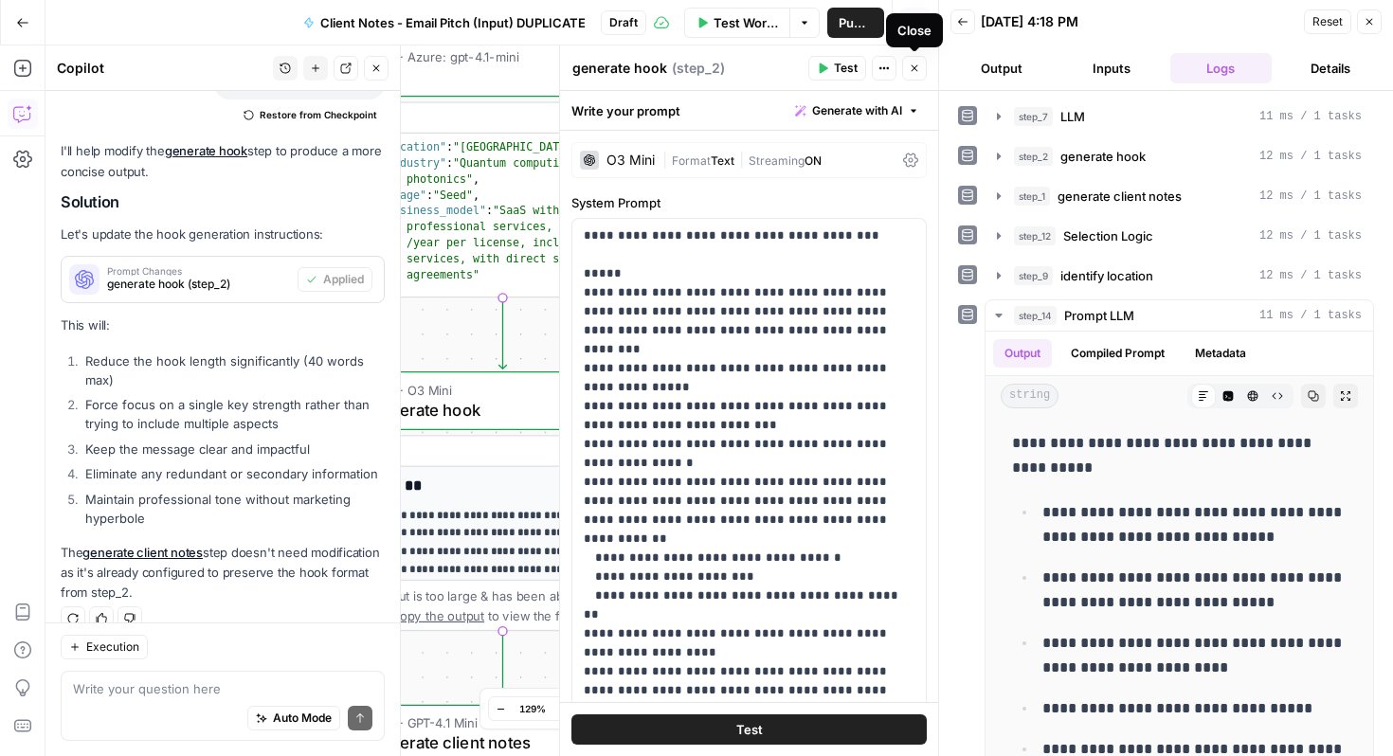
click at [912, 70] on icon "button" at bounding box center [915, 68] width 7 height 7
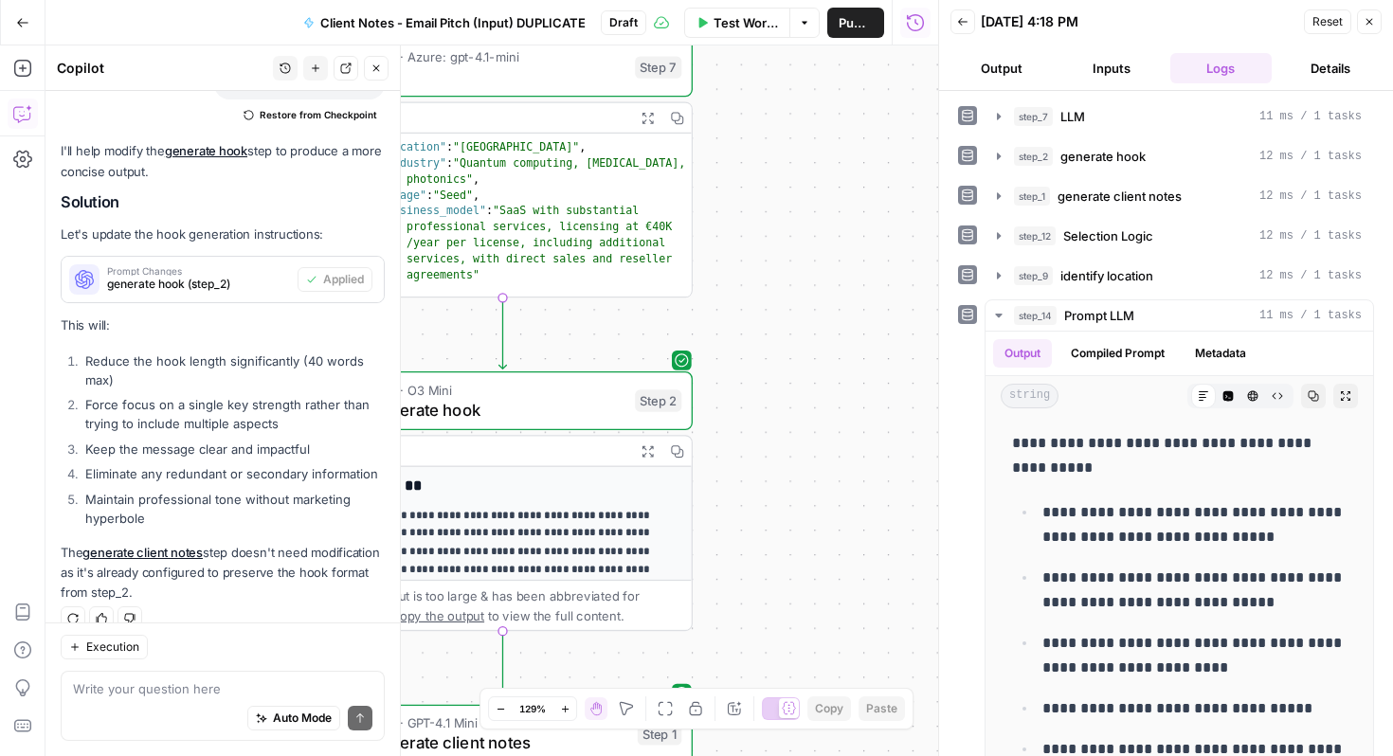
click at [959, 25] on icon "button" at bounding box center [962, 21] width 11 height 11
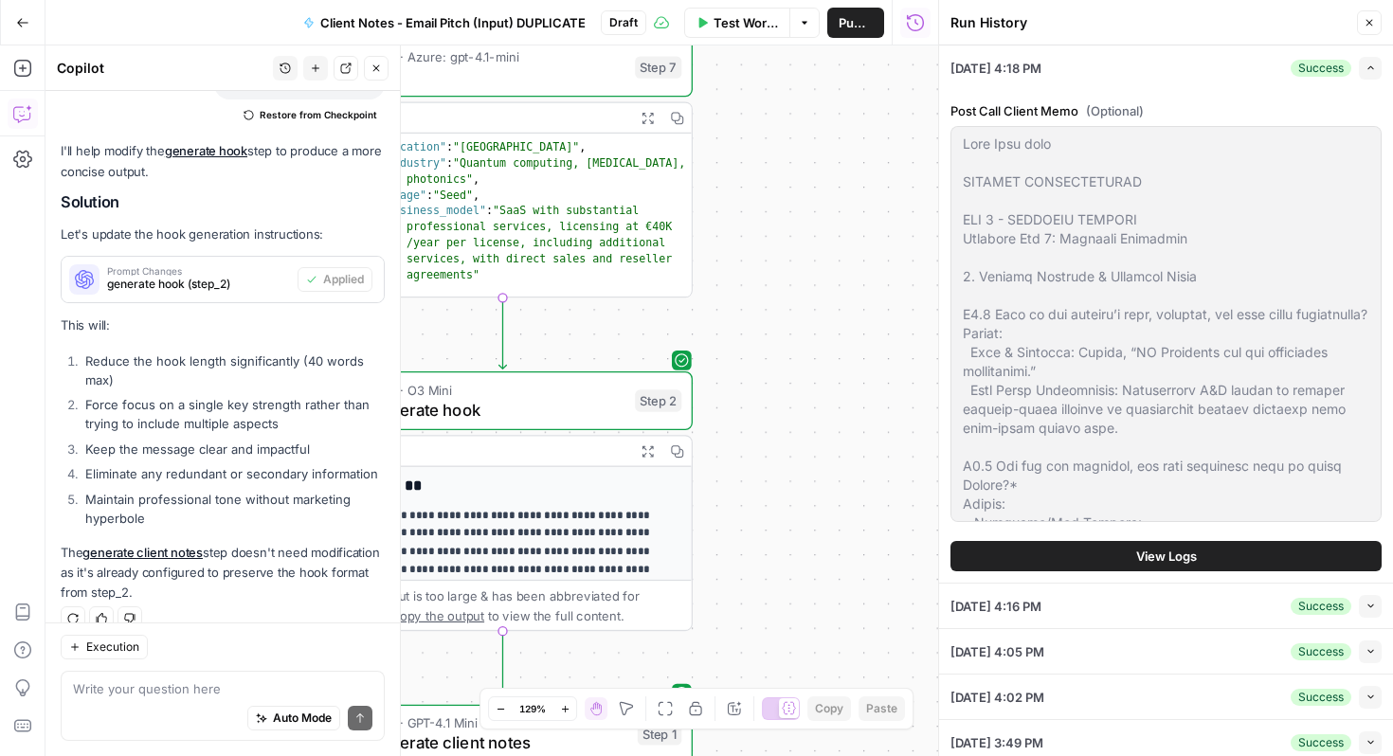
click at [1364, 29] on button "Close" at bounding box center [1369, 22] width 25 height 25
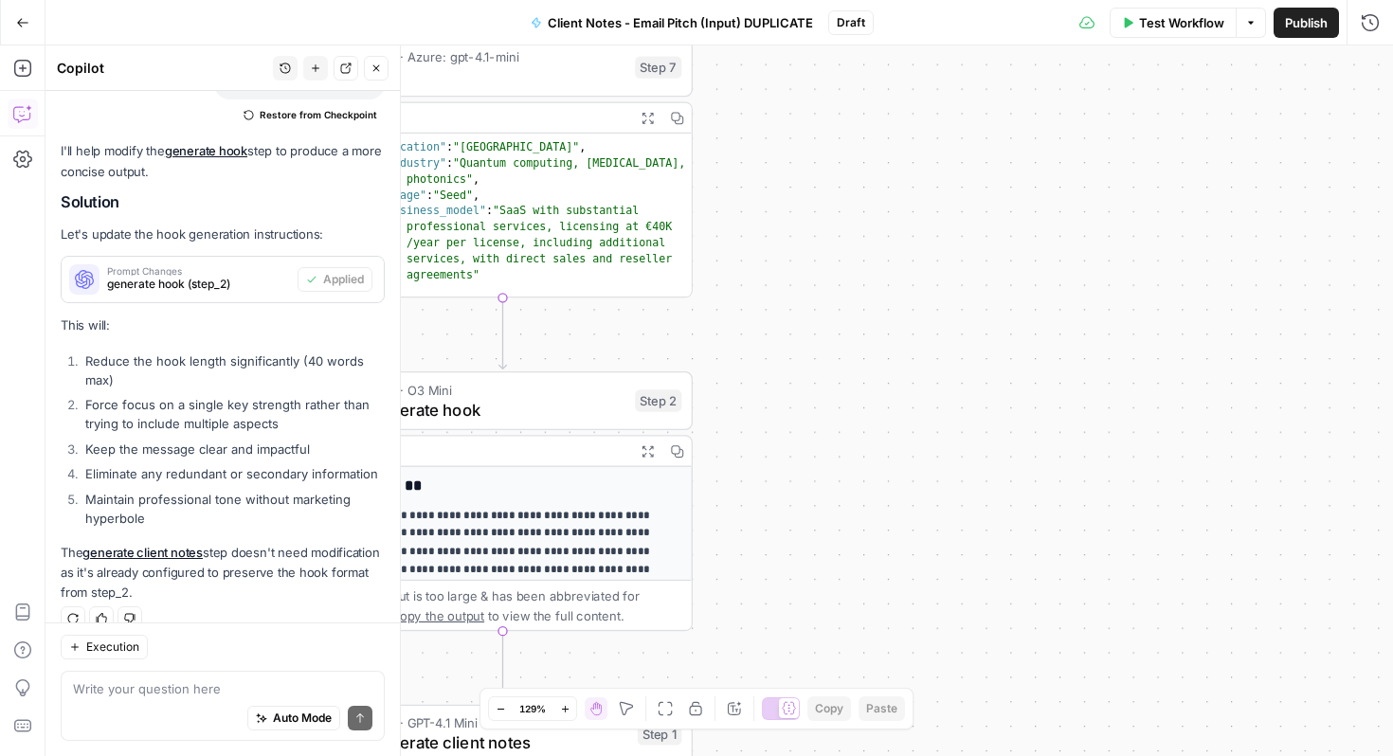
click at [1193, 29] on span "Test Workflow" at bounding box center [1181, 22] width 85 height 19
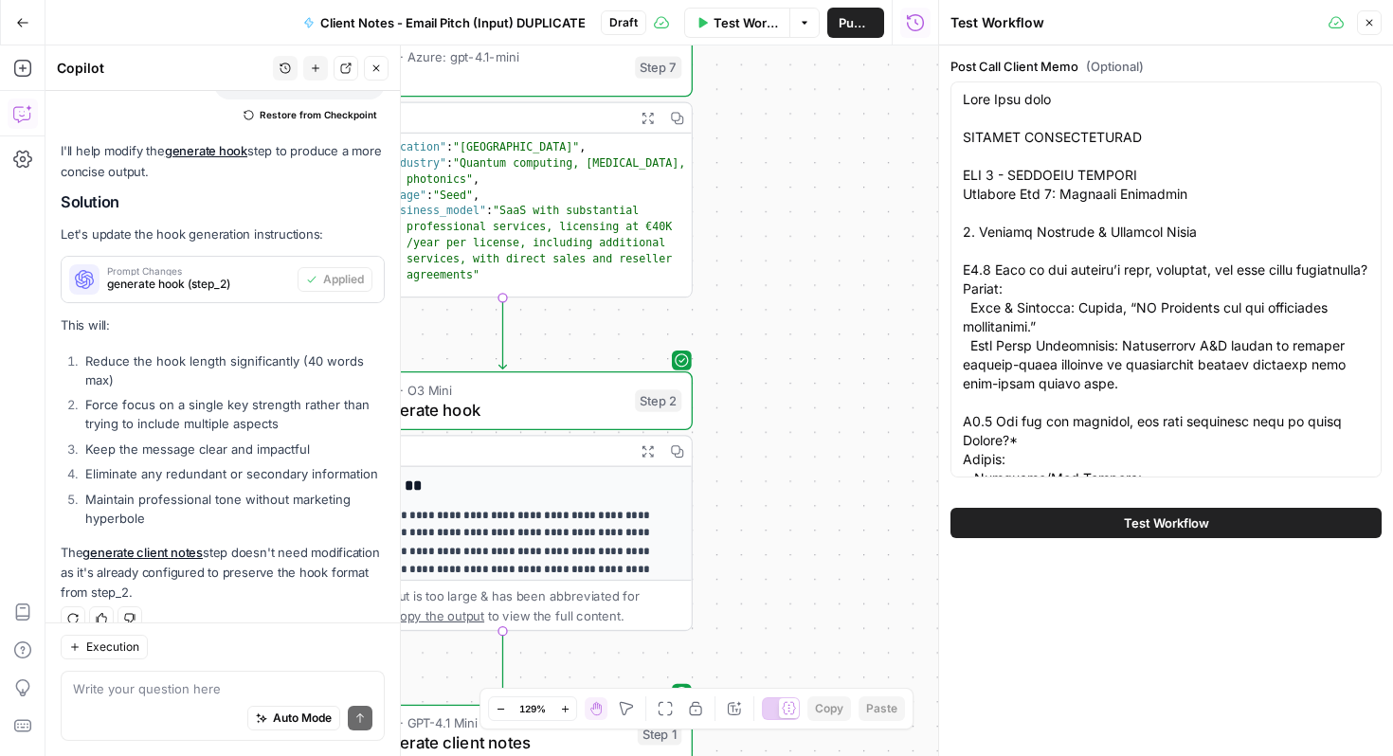
click at [1130, 525] on span "Test Workflow" at bounding box center [1166, 523] width 85 height 19
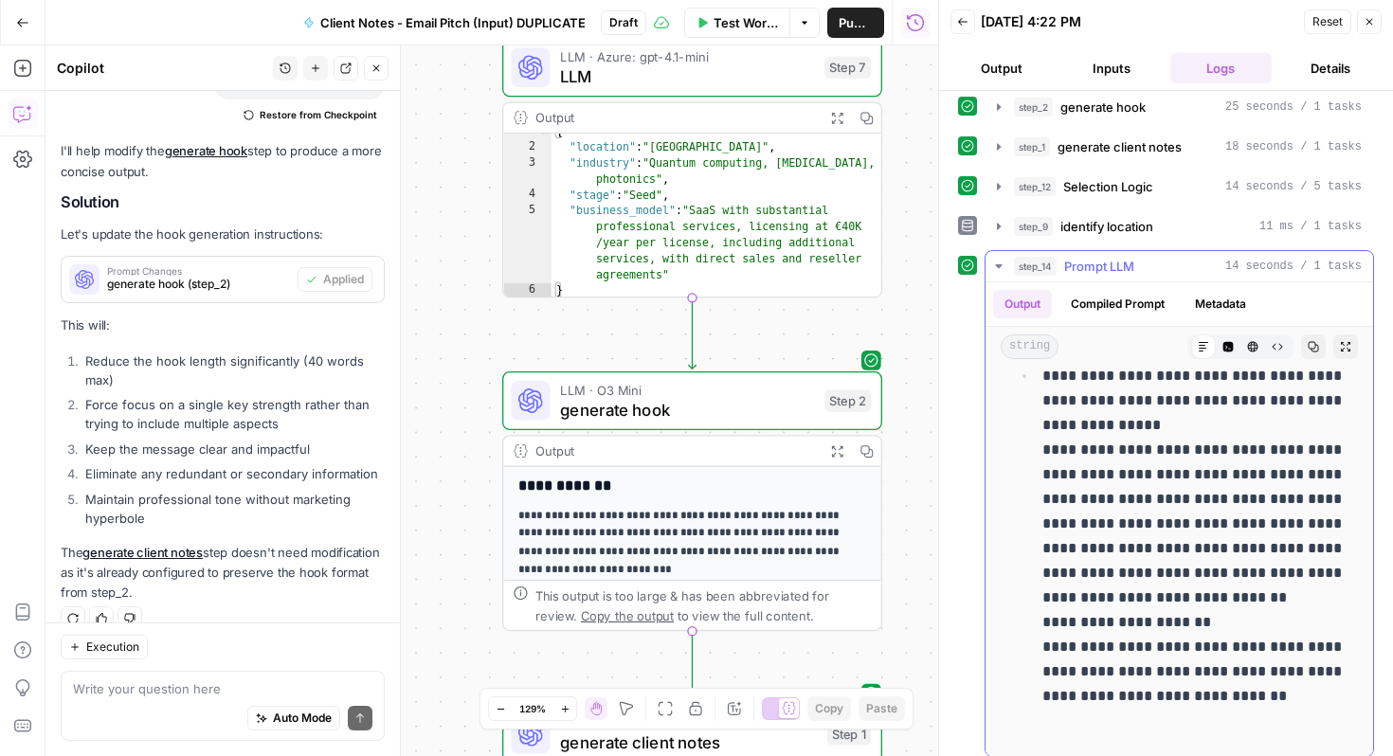
scroll to position [60, 0]
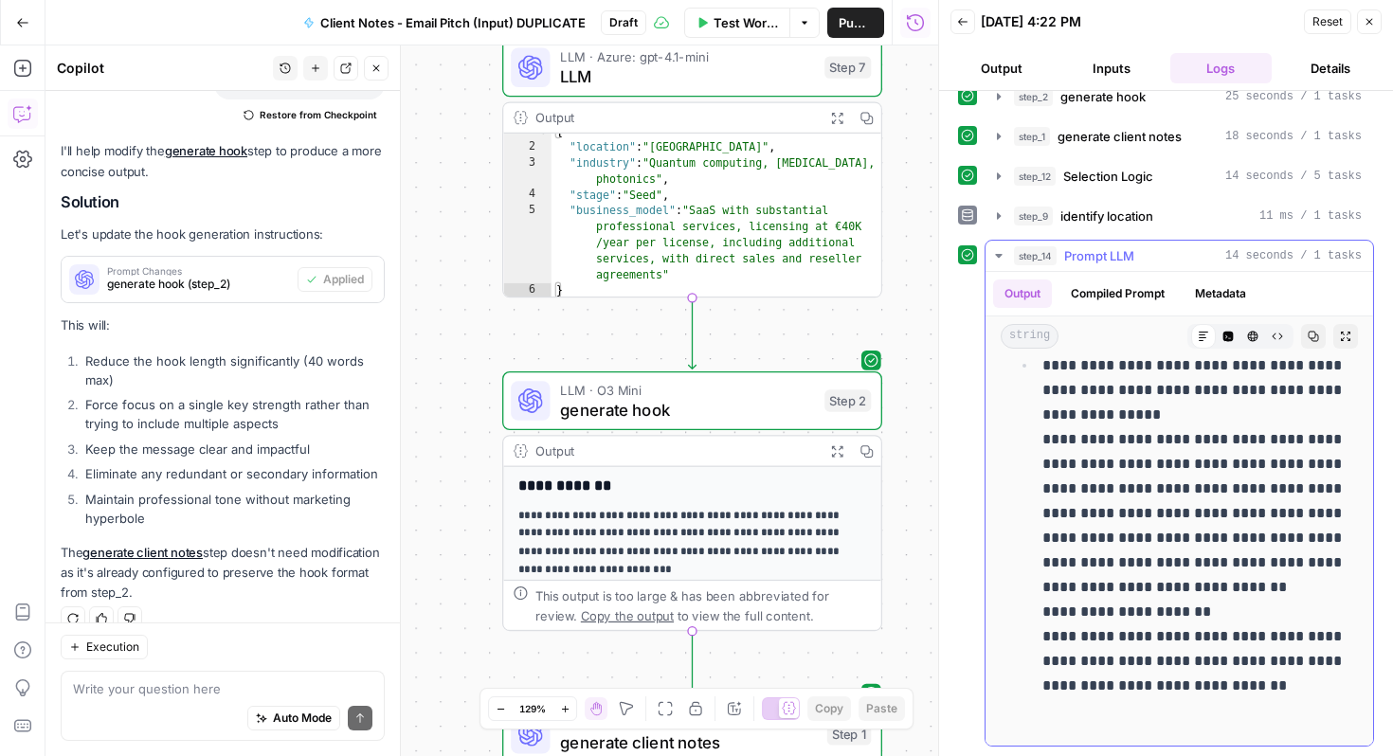
drag, startPoint x: 1014, startPoint y: 440, endPoint x: 1159, endPoint y: 756, distance: 347.4
click at [1159, 756] on div "**********" at bounding box center [1166, 423] width 454 height 665
copy div "**********"
click at [1359, 27] on button "Close" at bounding box center [1369, 21] width 25 height 25
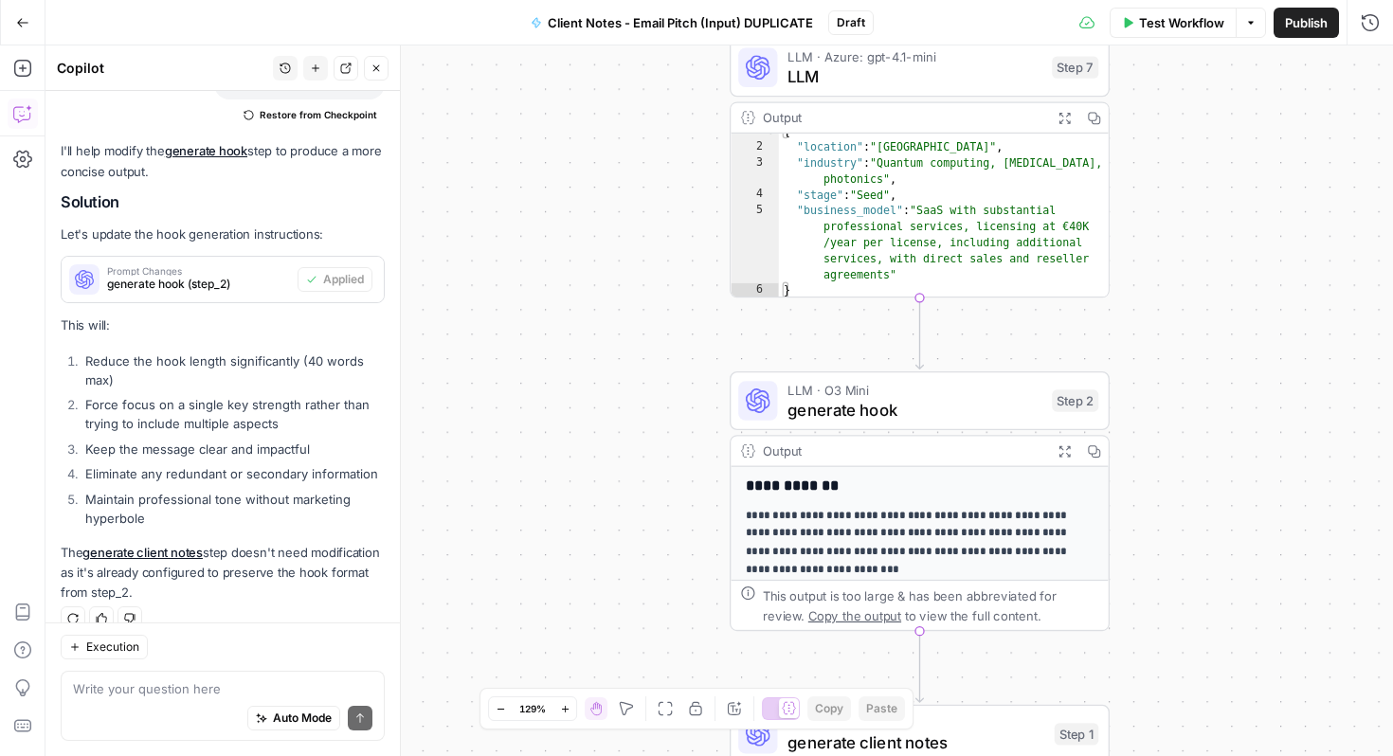
click at [305, 352] on li "Reduce the hook length significantly (40 words max)" at bounding box center [233, 371] width 304 height 38
click at [428, 375] on div "Workflow Set Inputs Inputs LLM · Azure: gpt-4.1-mini LLM Step 7 Output Expand O…" at bounding box center [720, 401] width 1348 height 711
